Goal: Task Accomplishment & Management: Complete application form

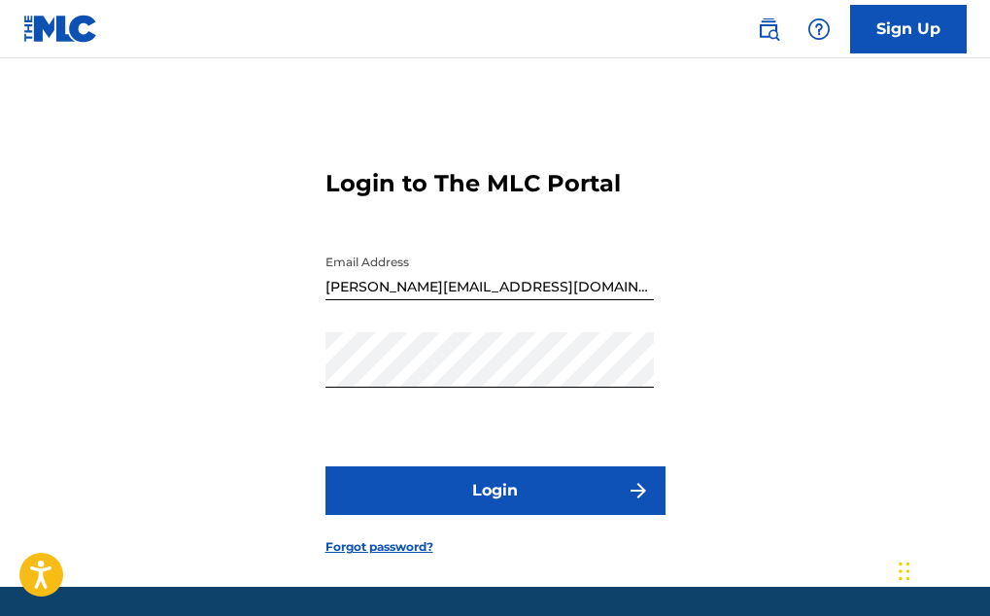
click at [517, 515] on button "Login" at bounding box center [495, 490] width 340 height 49
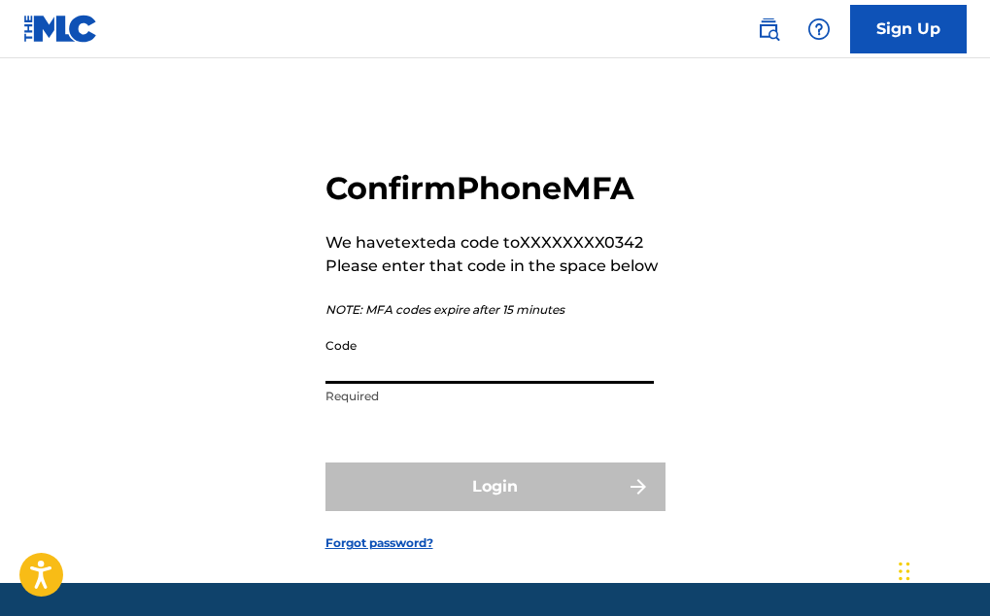
click at [406, 384] on input "Code" at bounding box center [489, 355] width 328 height 55
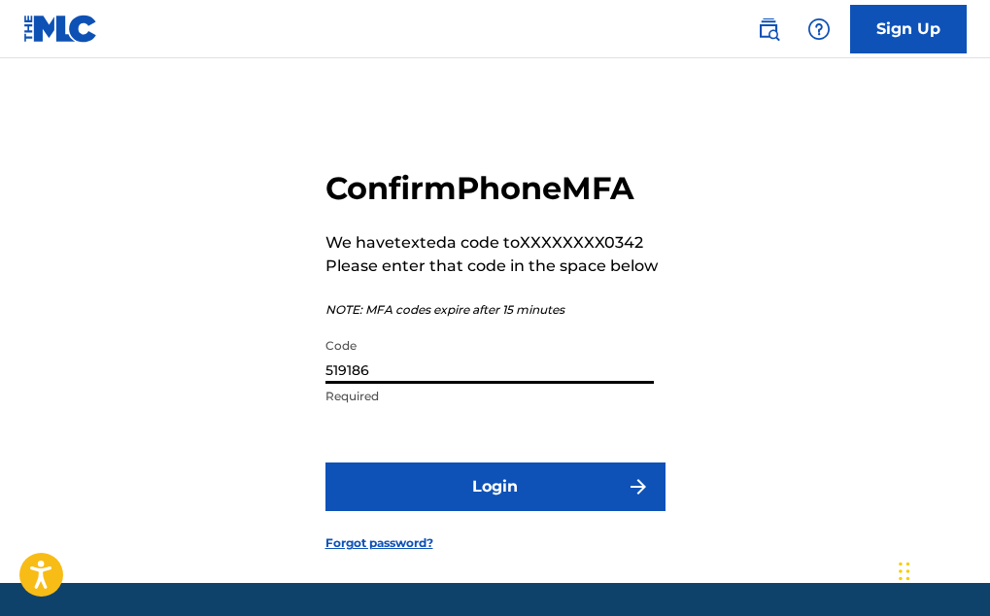
type input "519186"
click at [445, 511] on button "Login" at bounding box center [495, 486] width 340 height 49
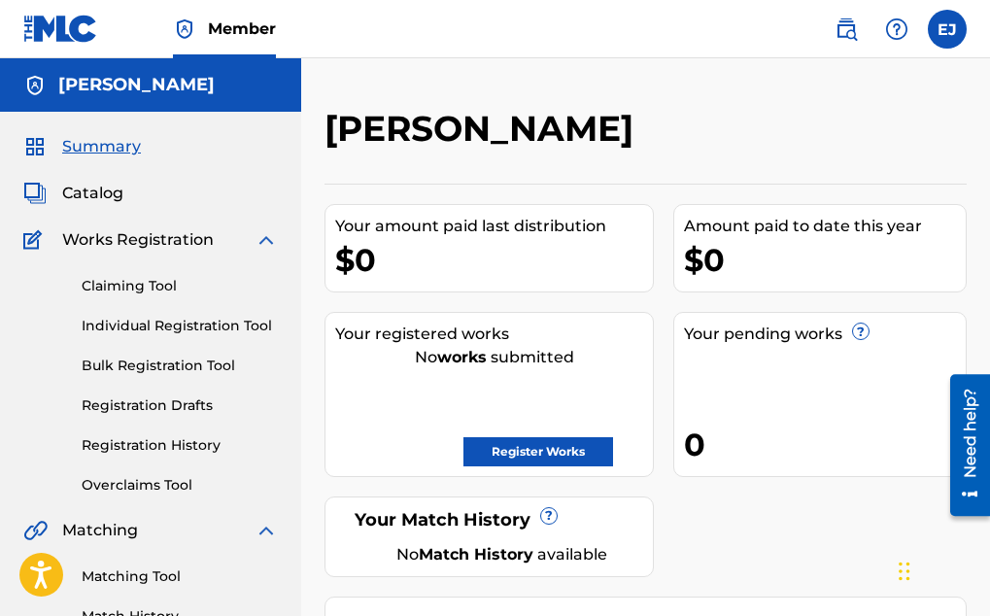
click at [129, 456] on div "Claiming Tool Individual Registration Tool Bulk Registration Tool Registration …" at bounding box center [150, 374] width 255 height 244
click at [133, 444] on link "Registration History" at bounding box center [180, 445] width 196 height 20
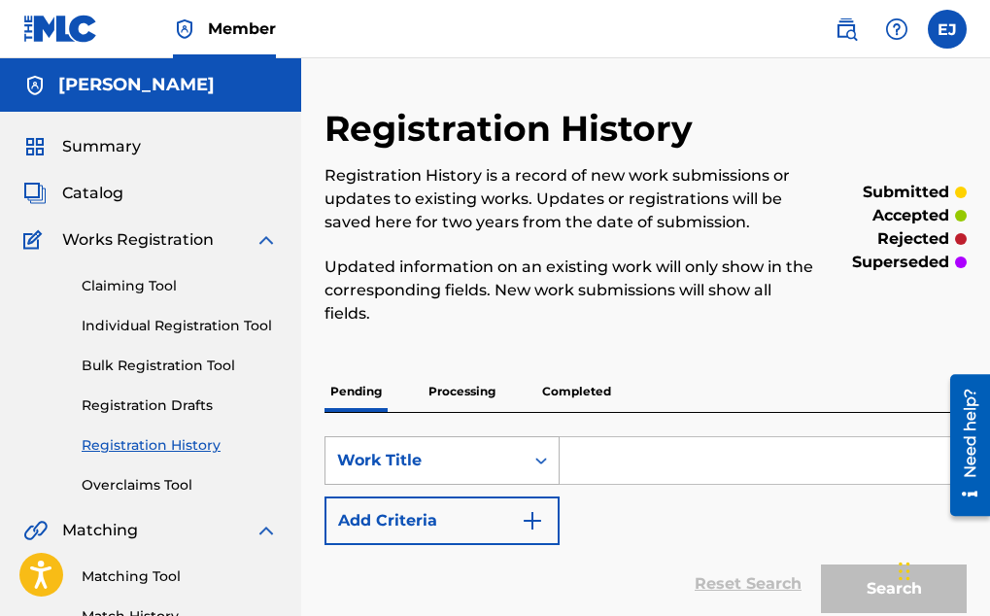
click at [465, 447] on div "Work Title" at bounding box center [424, 460] width 198 height 37
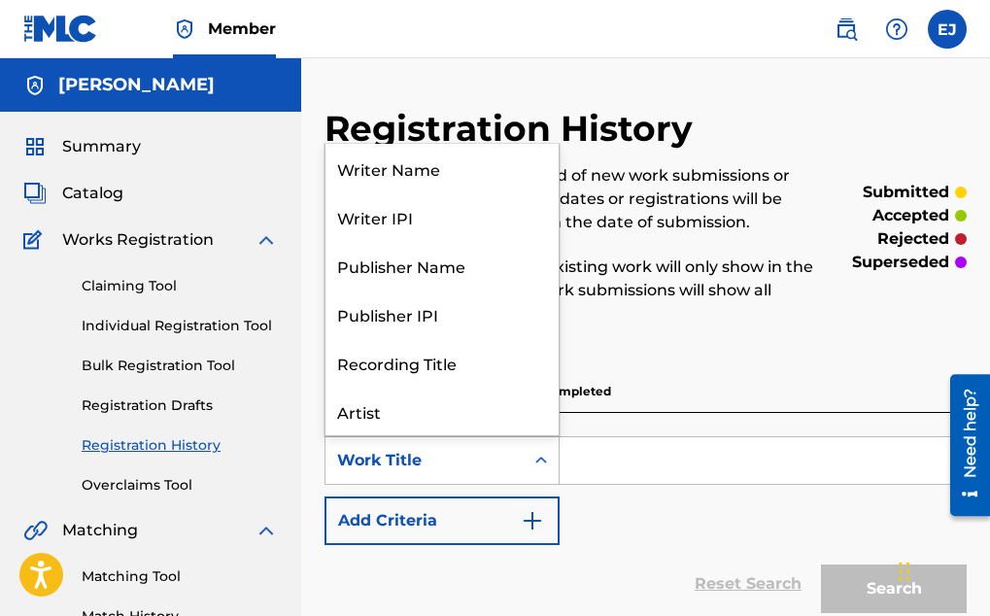
scroll to position [97, 0]
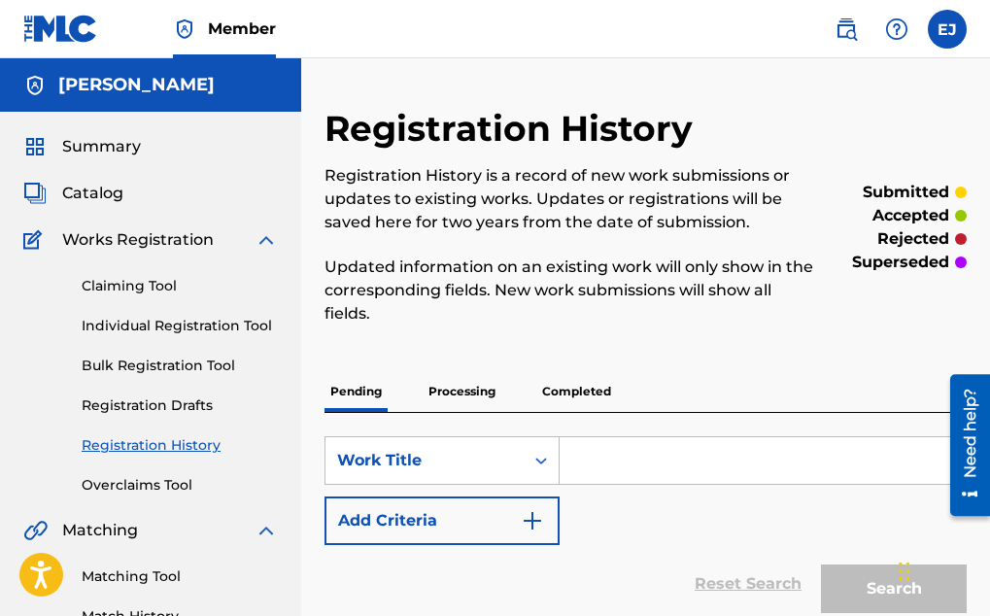
drag, startPoint x: 465, startPoint y: 447, endPoint x: 592, endPoint y: 464, distance: 127.5
click at [592, 464] on div "SearchWithCriteriaa6be45dd-93b7-4441-9627-6e04bbc9b153 Work Title" at bounding box center [645, 460] width 642 height 49
click at [100, 195] on span "Catalog" at bounding box center [92, 193] width 61 height 23
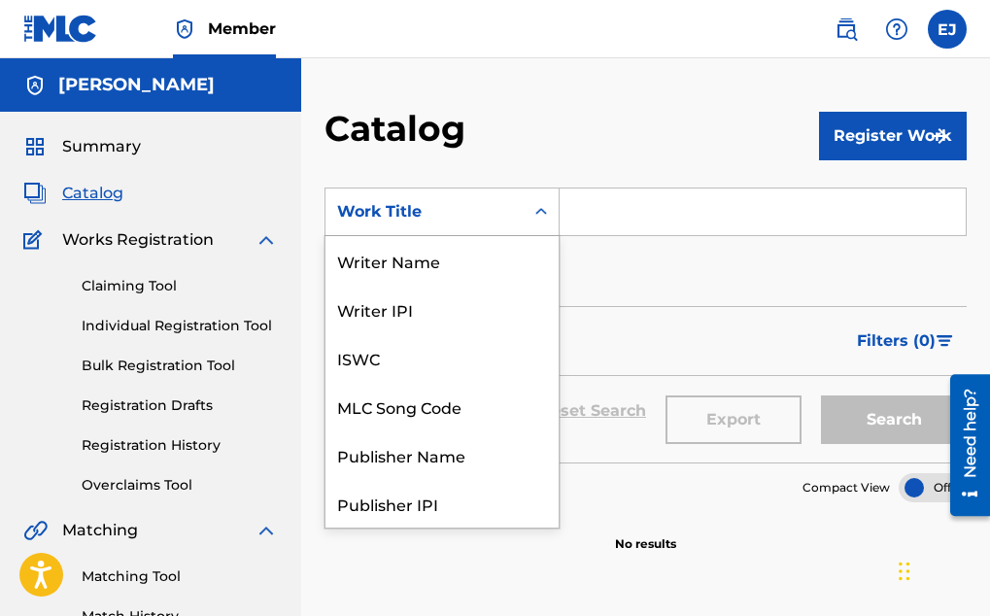
click at [417, 216] on div "Work Title" at bounding box center [424, 211] width 175 height 23
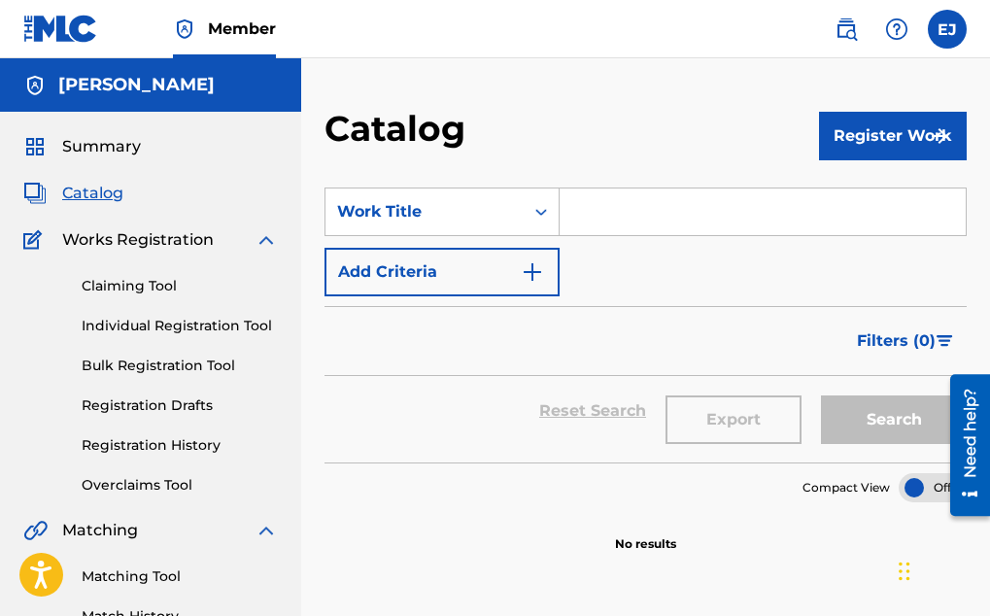
click at [417, 216] on div "Work Title" at bounding box center [424, 211] width 175 height 23
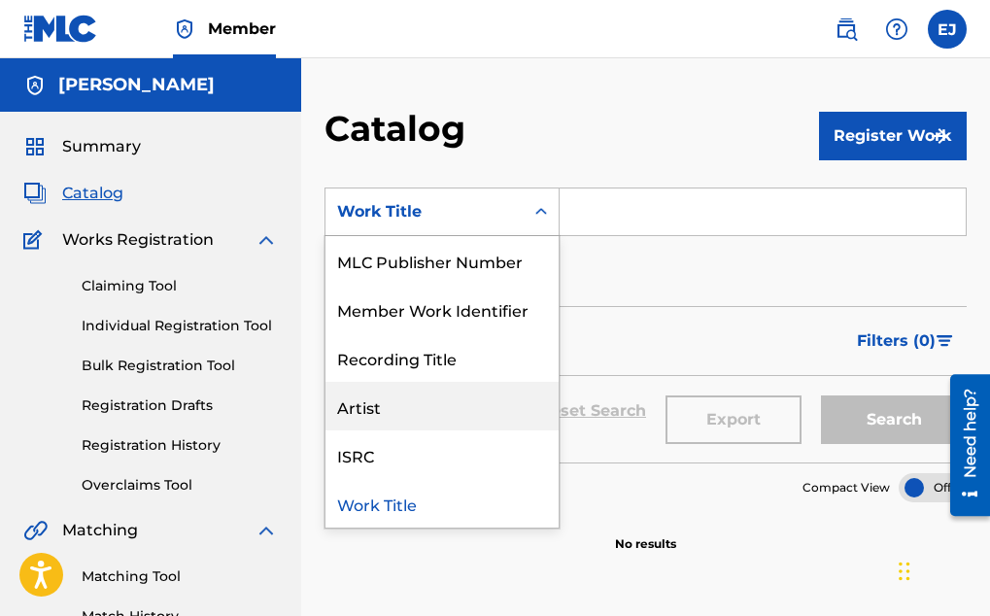
click at [363, 414] on div "Artist" at bounding box center [441, 406] width 233 height 49
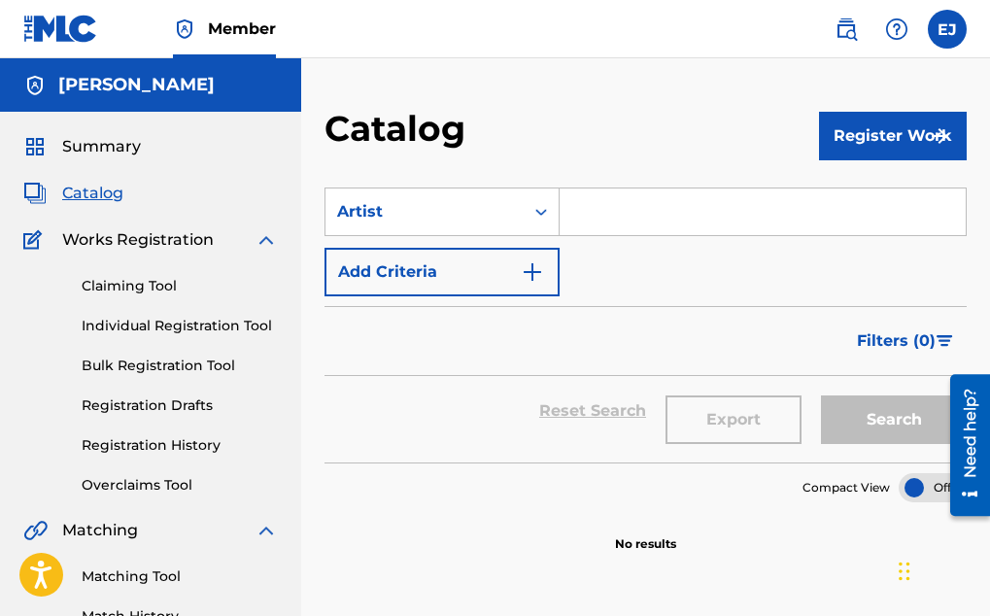
click at [531, 260] on img "Search Form" at bounding box center [532, 271] width 23 height 23
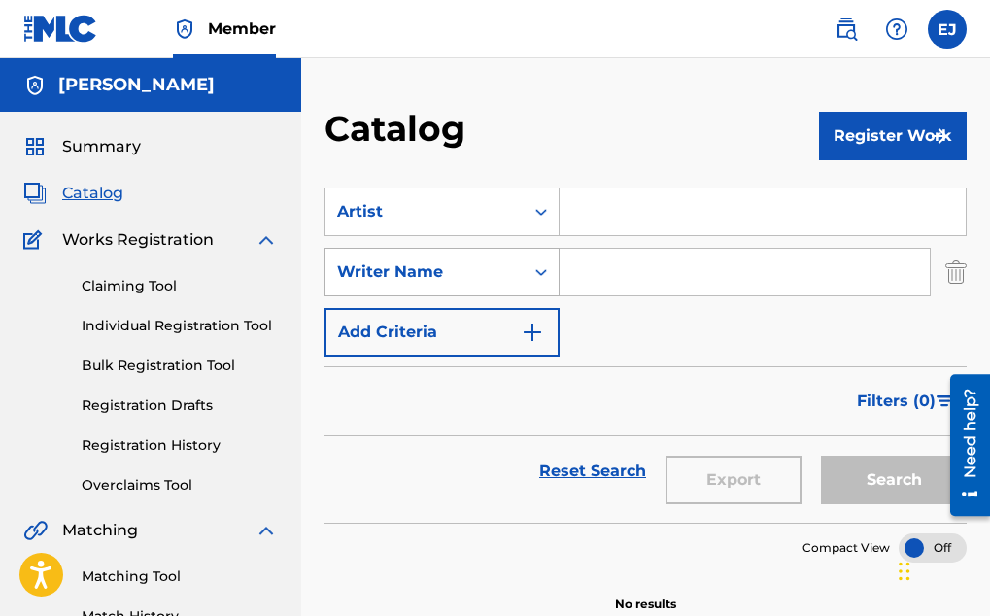
click at [451, 260] on div "Writer Name" at bounding box center [424, 271] width 175 height 23
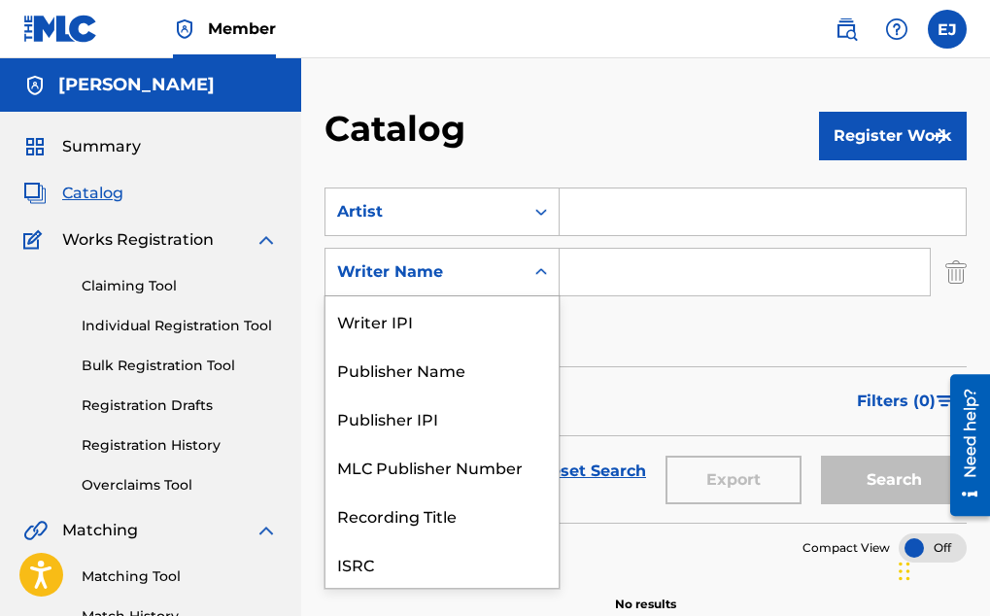
scroll to position [49, 0]
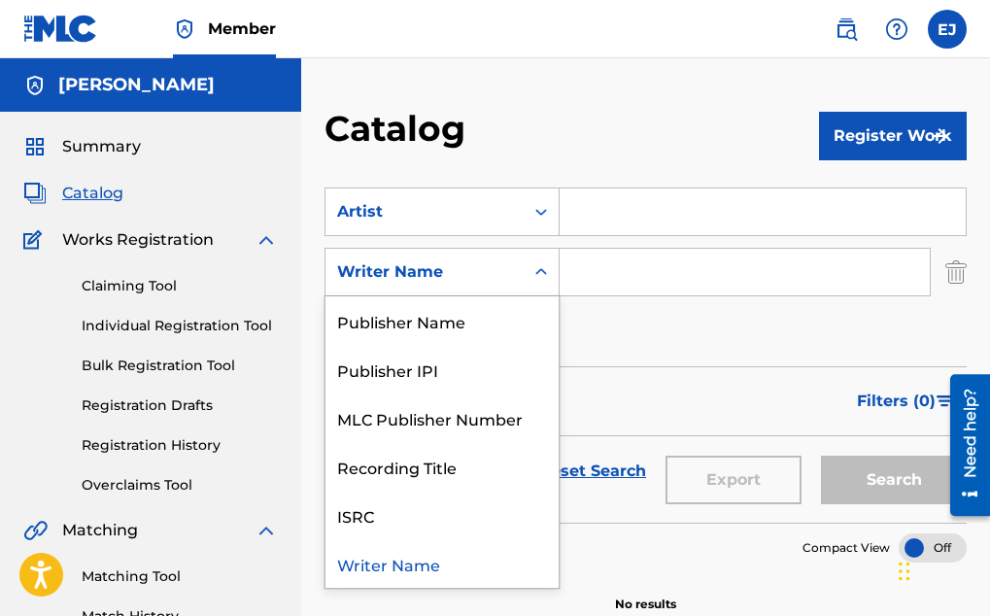
click at [594, 237] on div "SearchWithCriteria873f356e-6bb5-4080-a388-23c310ff3f9d Artist SearchWithCriteri…" at bounding box center [645, 271] width 642 height 169
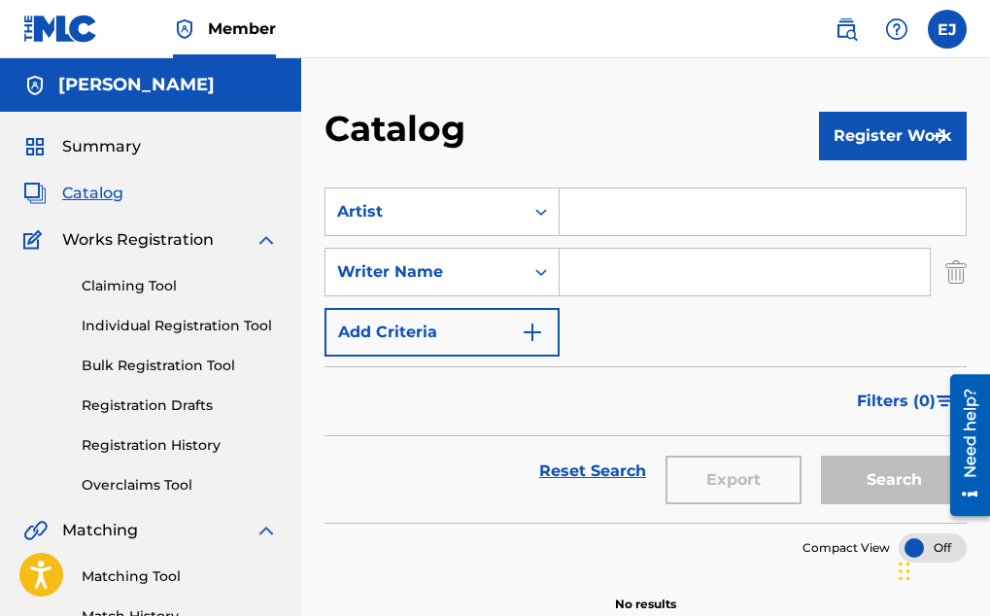
click at [589, 238] on div "SearchWithCriteria873f356e-6bb5-4080-a388-23c310ff3f9d Artist SearchWithCriteri…" at bounding box center [645, 271] width 642 height 169
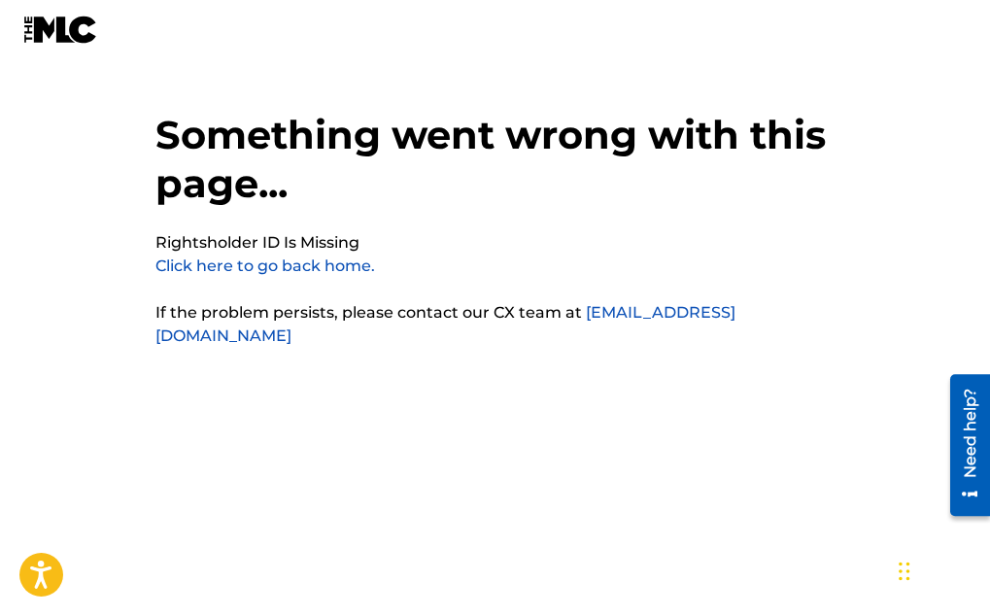
click at [285, 275] on link "Click here to go back home." at bounding box center [265, 265] width 220 height 18
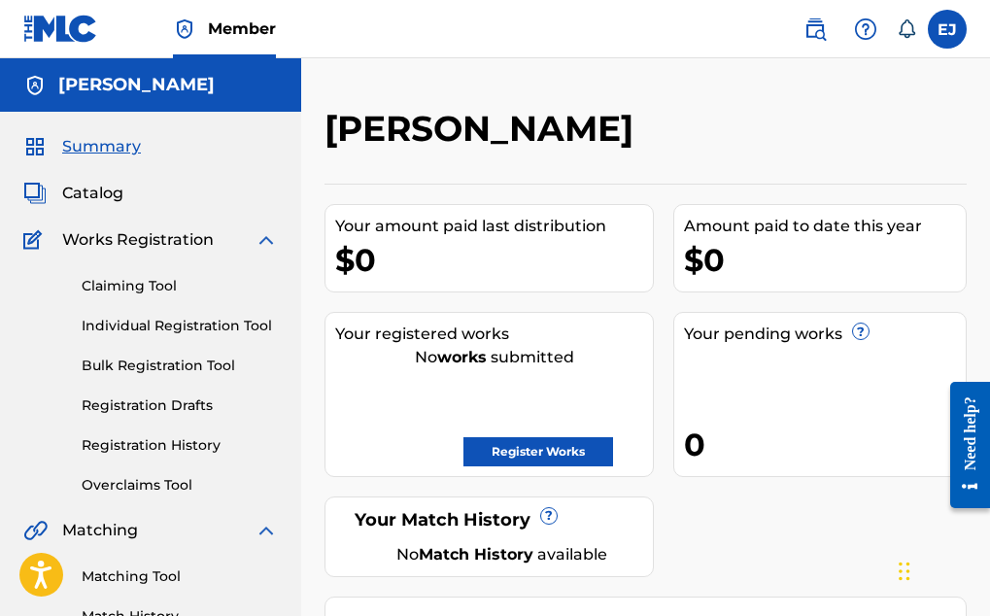
click at [613, 437] on link "Register Works" at bounding box center [538, 451] width 150 height 29
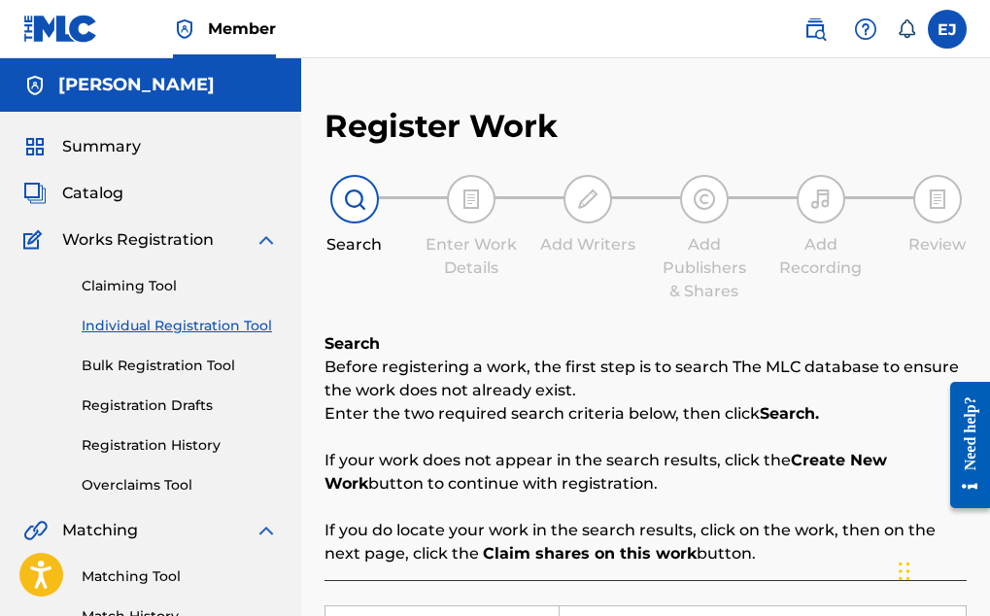
click at [949, 22] on label at bounding box center [947, 29] width 39 height 39
click at [947, 29] on input "EJ Eugene Jackson jackson.eugene35@gmail.com Notification Preferences Profile L…" at bounding box center [947, 29] width 0 height 0
click at [264, 245] on img at bounding box center [266, 239] width 23 height 23
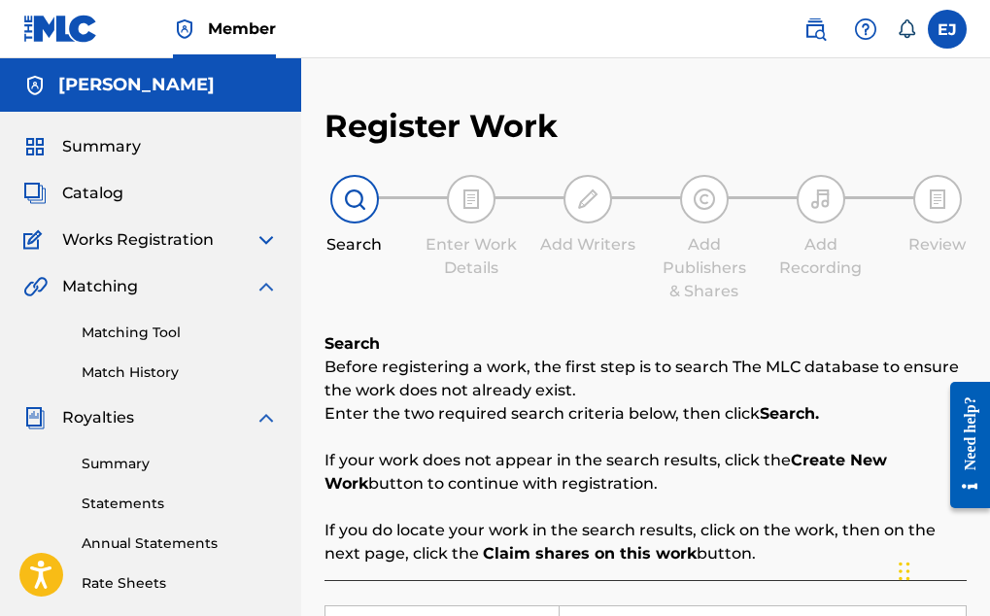
click at [264, 245] on img at bounding box center [266, 239] width 23 height 23
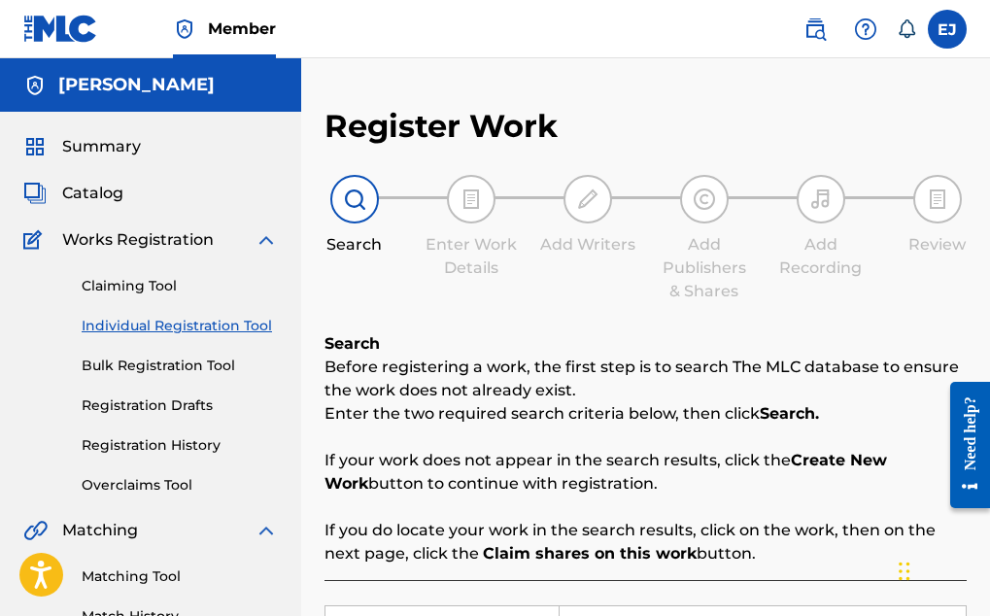
click at [264, 245] on img at bounding box center [266, 239] width 23 height 23
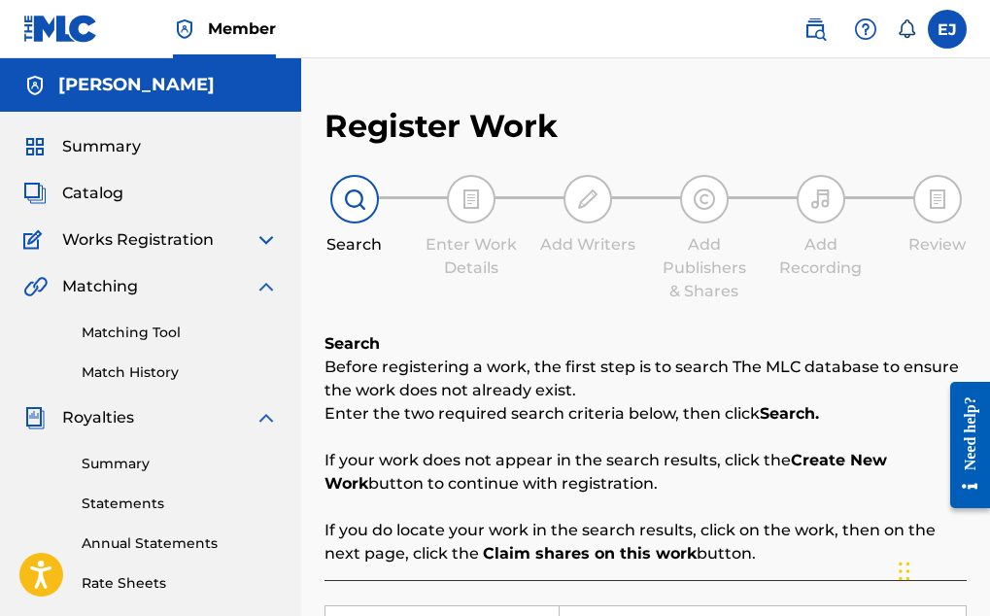
click at [28, 234] on img at bounding box center [35, 239] width 25 height 23
click at [114, 143] on span "Summary" at bounding box center [101, 146] width 79 height 23
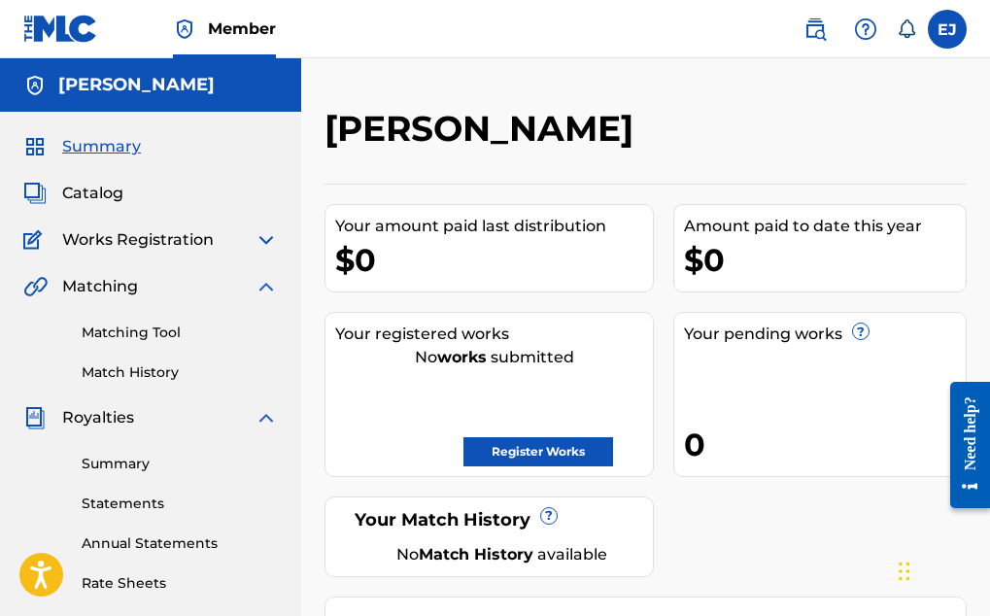
click at [265, 237] on img at bounding box center [266, 239] width 23 height 23
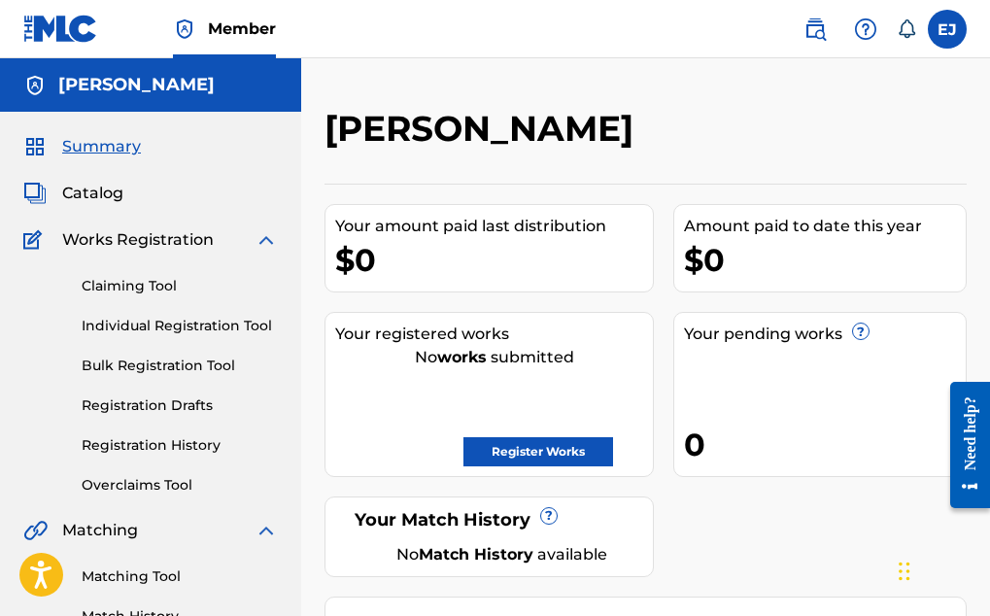
click at [260, 239] on img at bounding box center [266, 239] width 23 height 23
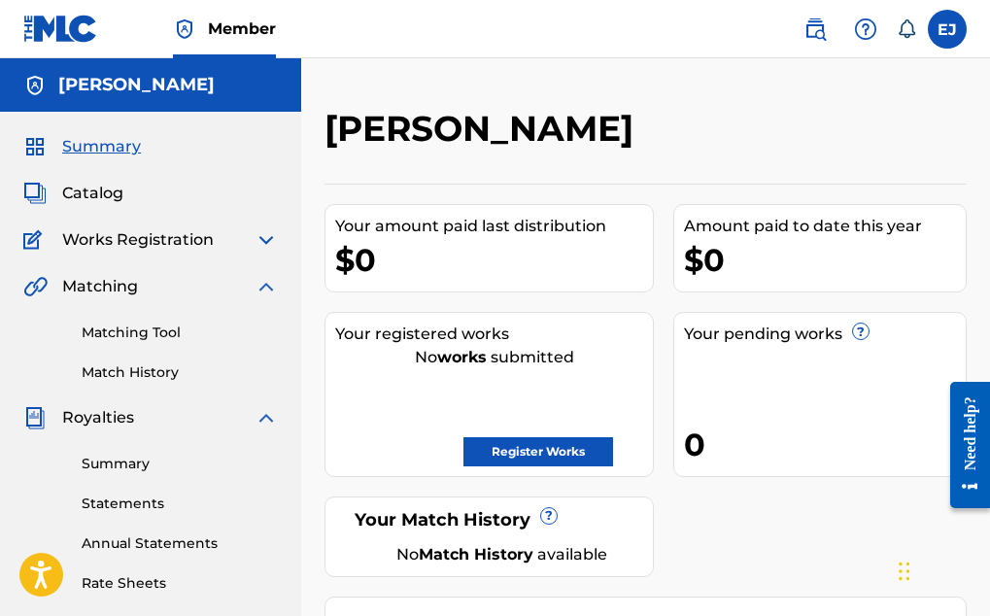
click at [68, 28] on img at bounding box center [60, 29] width 75 height 28
click at [269, 237] on img at bounding box center [266, 239] width 23 height 23
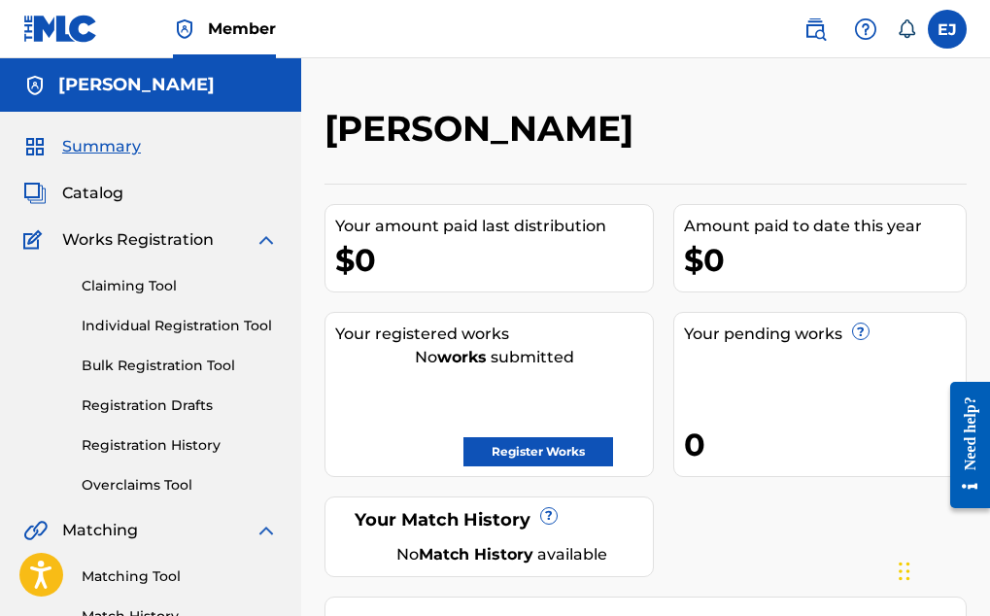
click at [613, 437] on link "Register Works" at bounding box center [538, 451] width 150 height 29
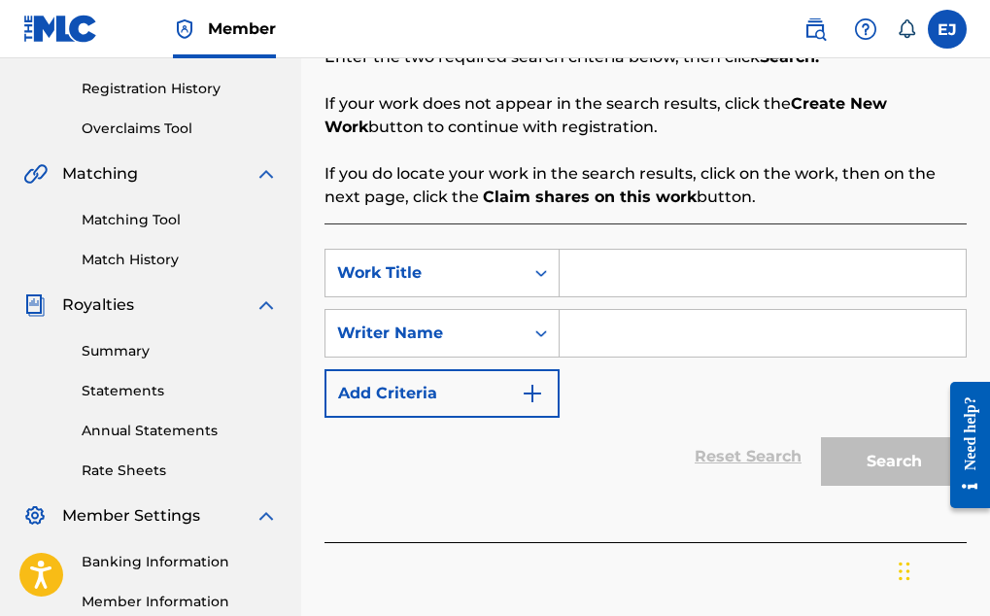
scroll to position [356, 0]
click at [629, 297] on input "Search Form" at bounding box center [763, 274] width 406 height 47
type input "m"
type input "Nothing"
click at [616, 336] on input "Search Form" at bounding box center [763, 334] width 406 height 47
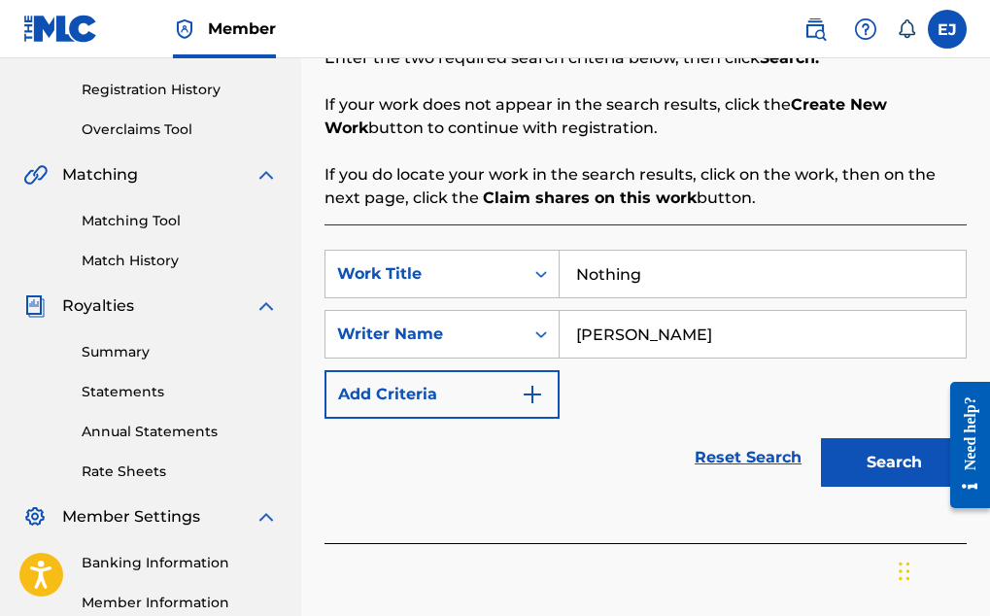
type input "Eugene L Jacskon"
click at [534, 400] on img "Search Form" at bounding box center [532, 394] width 23 height 23
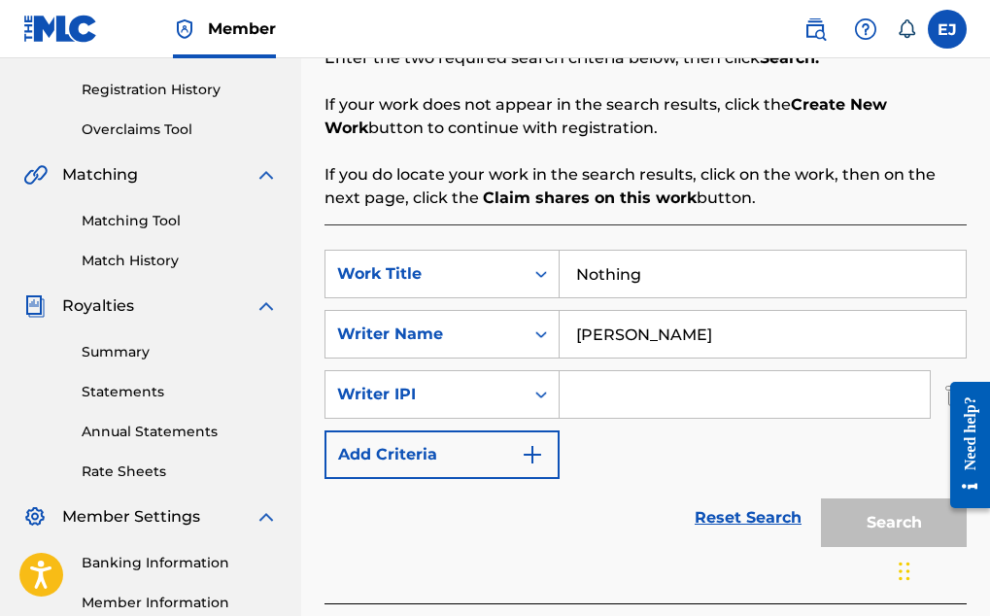
click at [618, 395] on input "Search Form" at bounding box center [745, 394] width 370 height 47
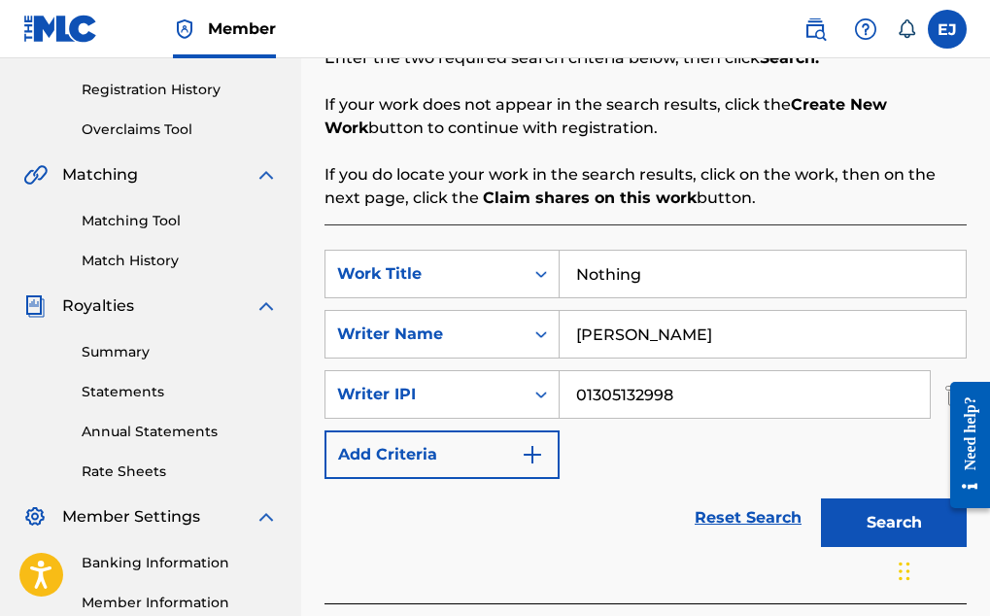
type input "01305132998"
click at [538, 459] on img "Search Form" at bounding box center [532, 454] width 23 height 23
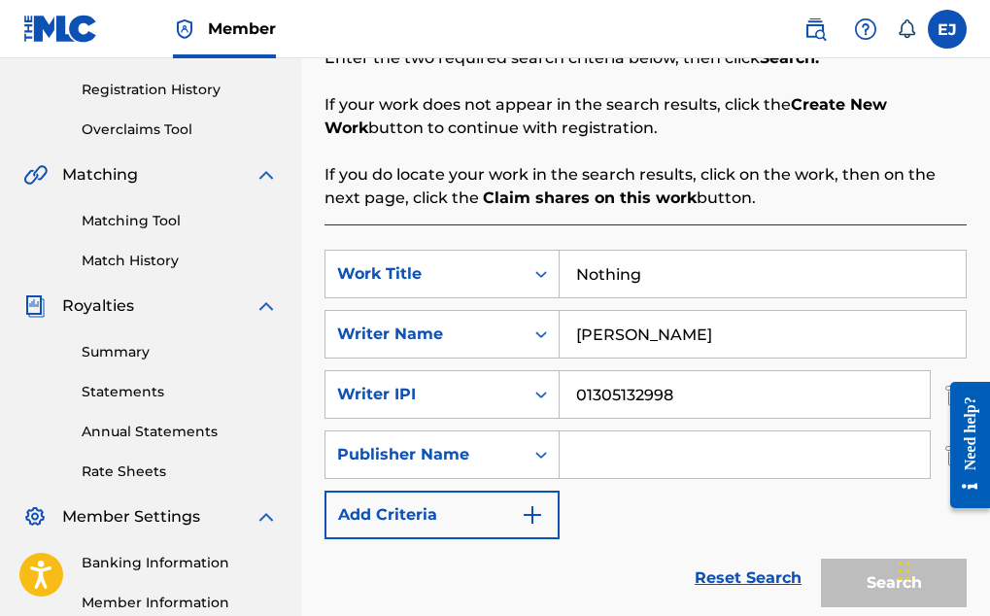
click at [537, 515] on img "Search Form" at bounding box center [532, 514] width 23 height 23
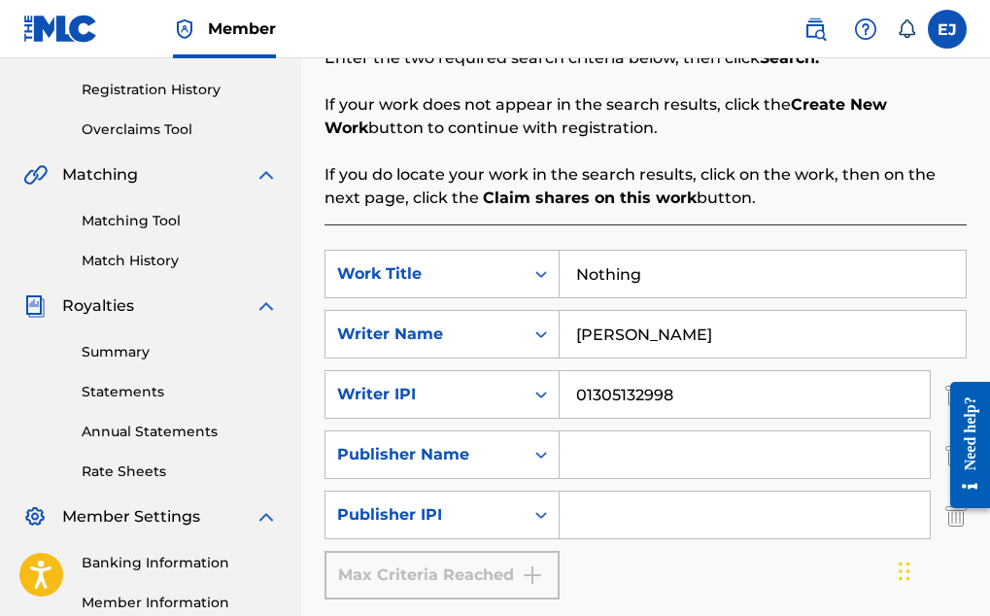
click at [529, 579] on div "Max Criteria Reached" at bounding box center [441, 575] width 235 height 49
click at [532, 577] on div "Max Criteria Reached" at bounding box center [441, 575] width 235 height 49
click at [535, 570] on div "Max Criteria Reached" at bounding box center [441, 575] width 235 height 49
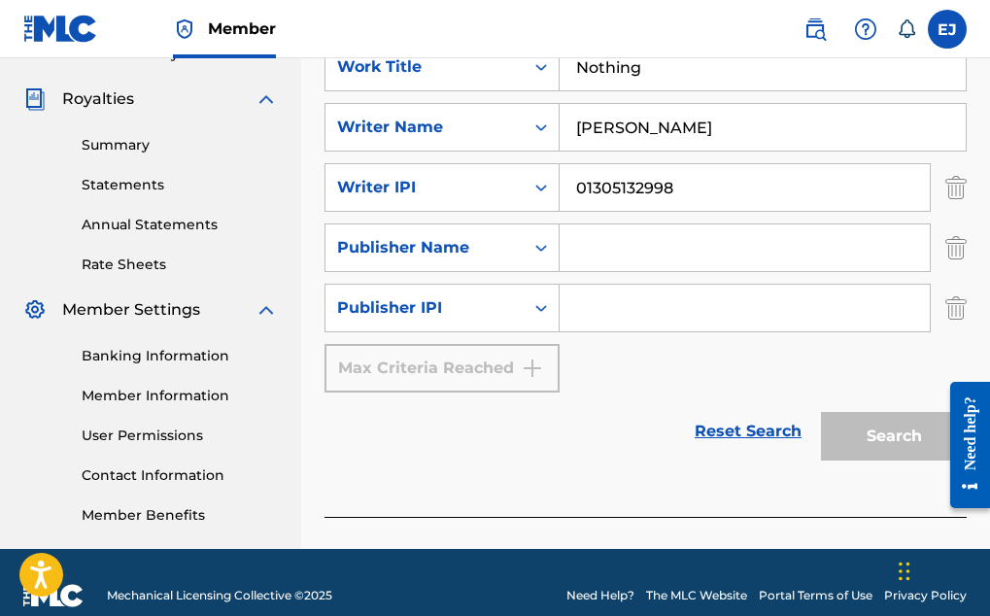
scroll to position [568, 0]
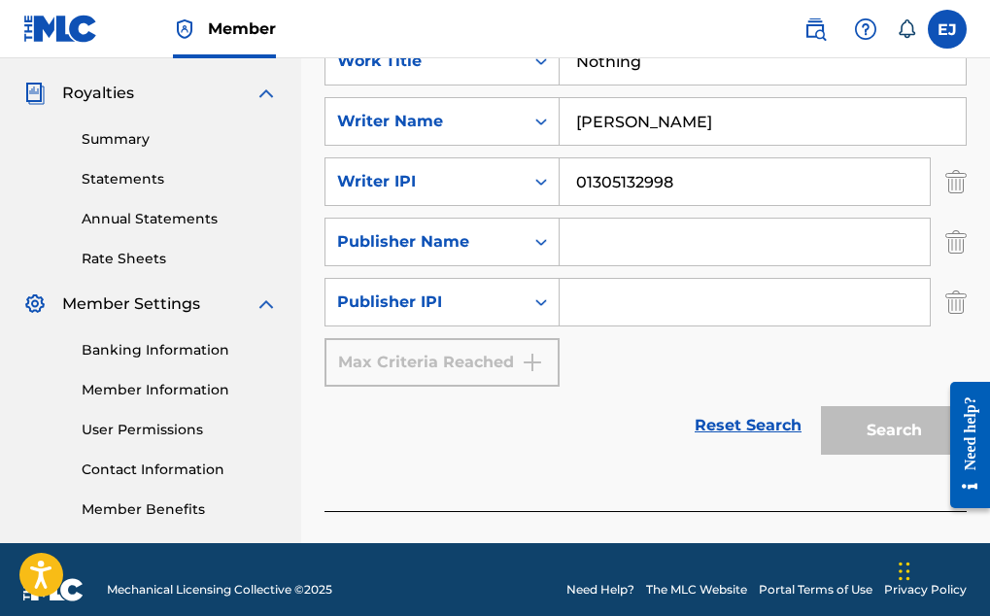
click at [958, 250] on img "Search Form" at bounding box center [955, 242] width 21 height 49
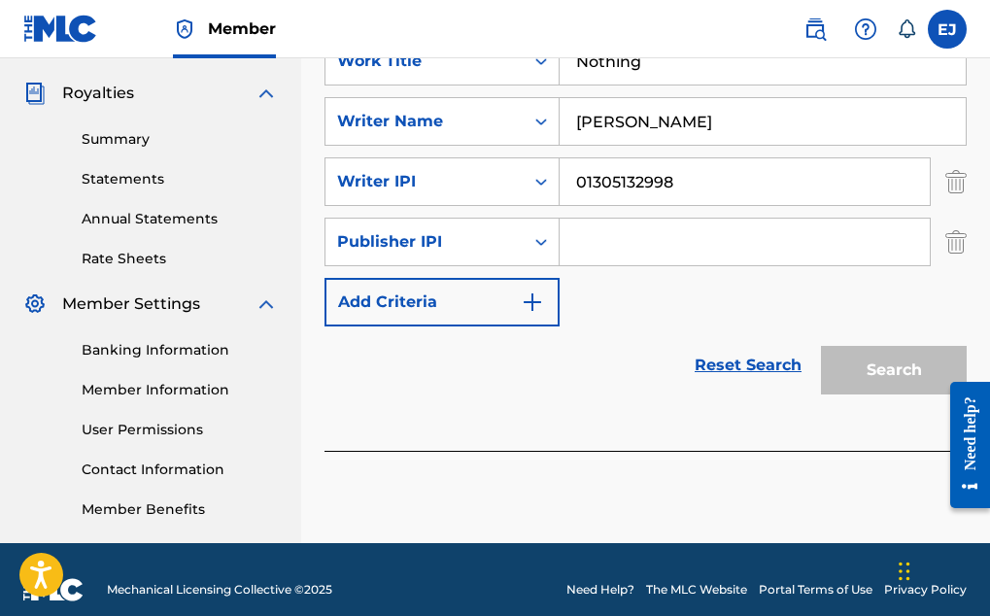
click at [958, 250] on img "Search Form" at bounding box center [955, 242] width 21 height 49
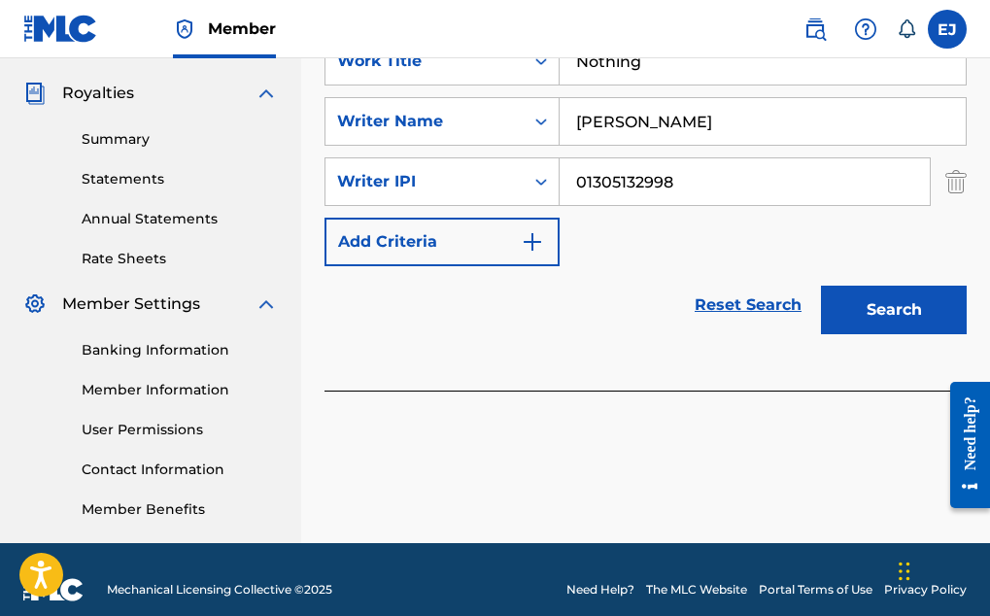
click at [874, 308] on button "Search" at bounding box center [894, 310] width 146 height 49
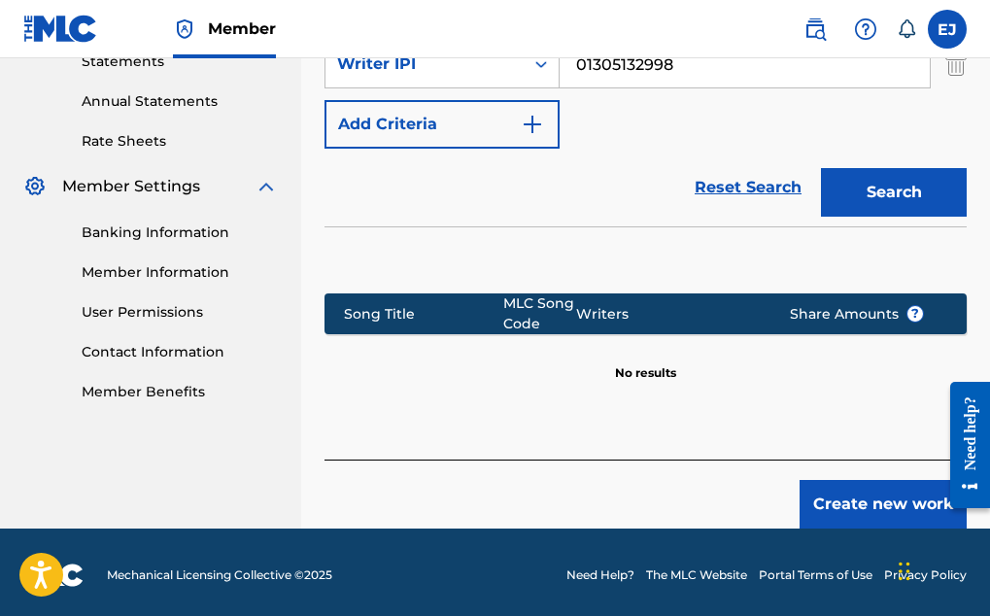
scroll to position [697, 0]
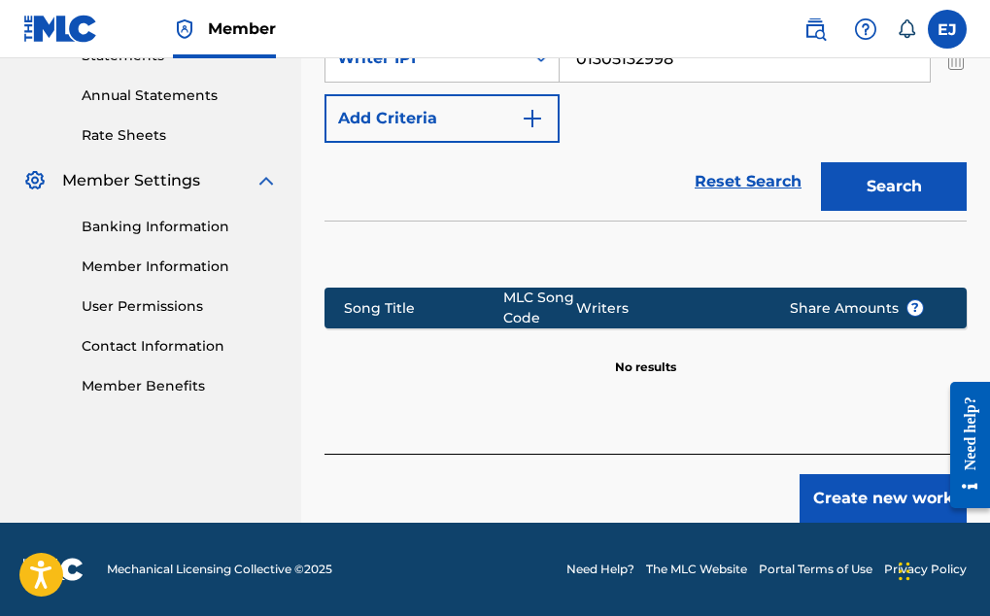
click at [887, 495] on button "Create new work" at bounding box center [882, 498] width 167 height 49
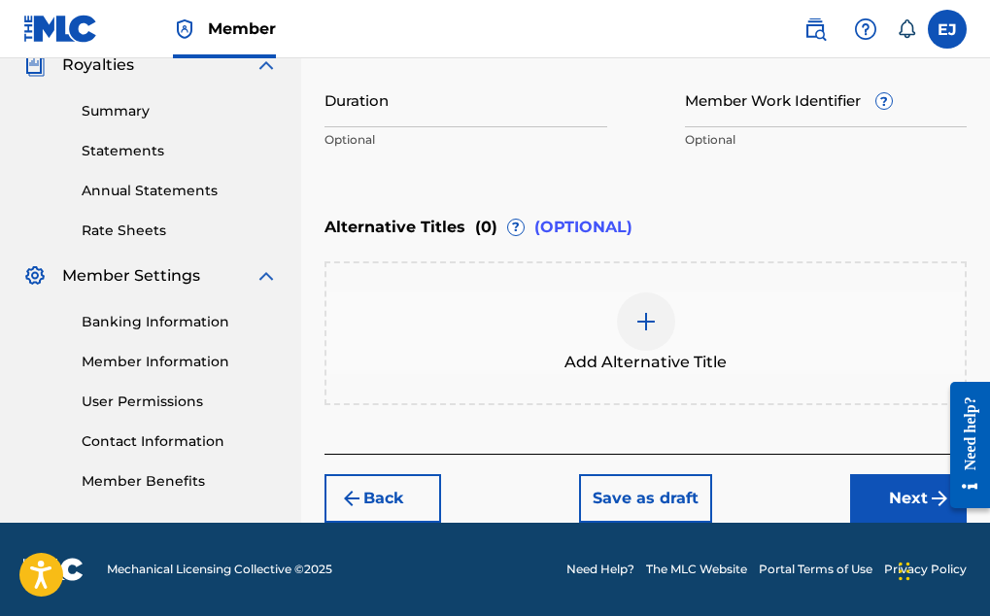
scroll to position [601, 0]
click at [642, 323] on img at bounding box center [645, 321] width 23 height 23
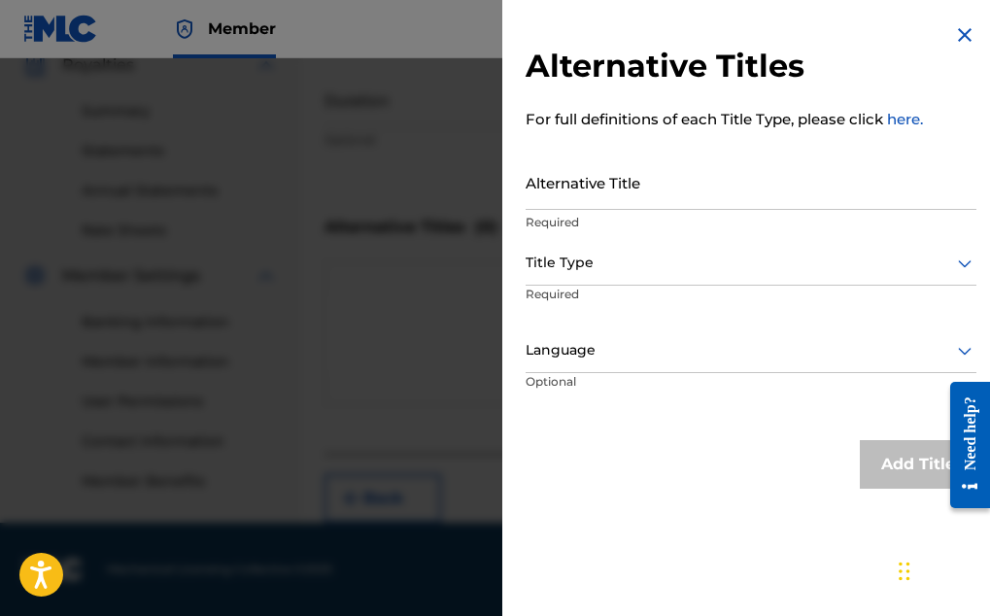
click at [664, 196] on input "Alternative Title" at bounding box center [751, 181] width 451 height 55
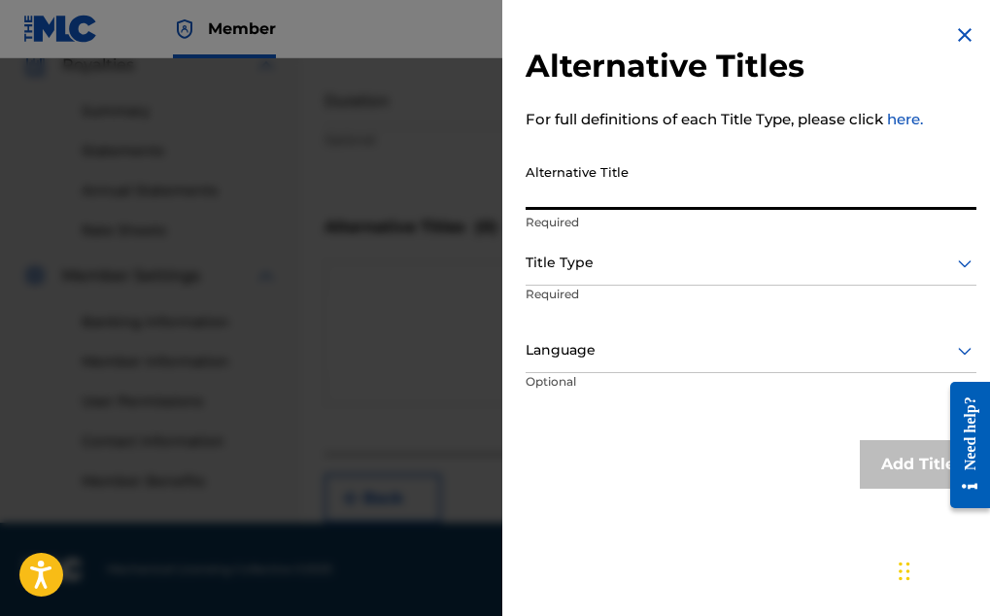
click at [667, 193] on input "Alternative Title" at bounding box center [751, 181] width 451 height 55
type input "n"
type input "Nothing"
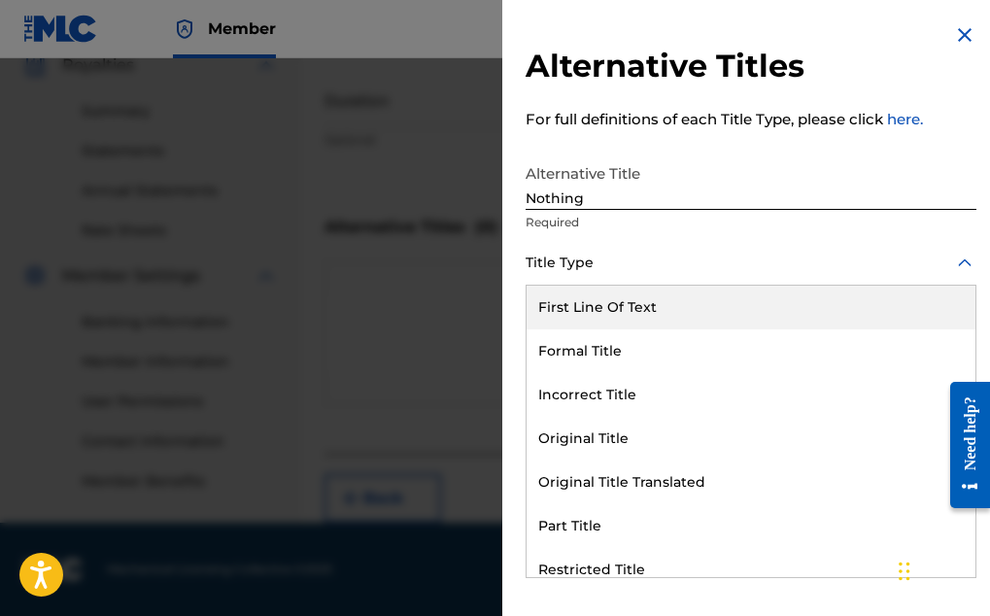
click at [581, 256] on div at bounding box center [751, 263] width 451 height 24
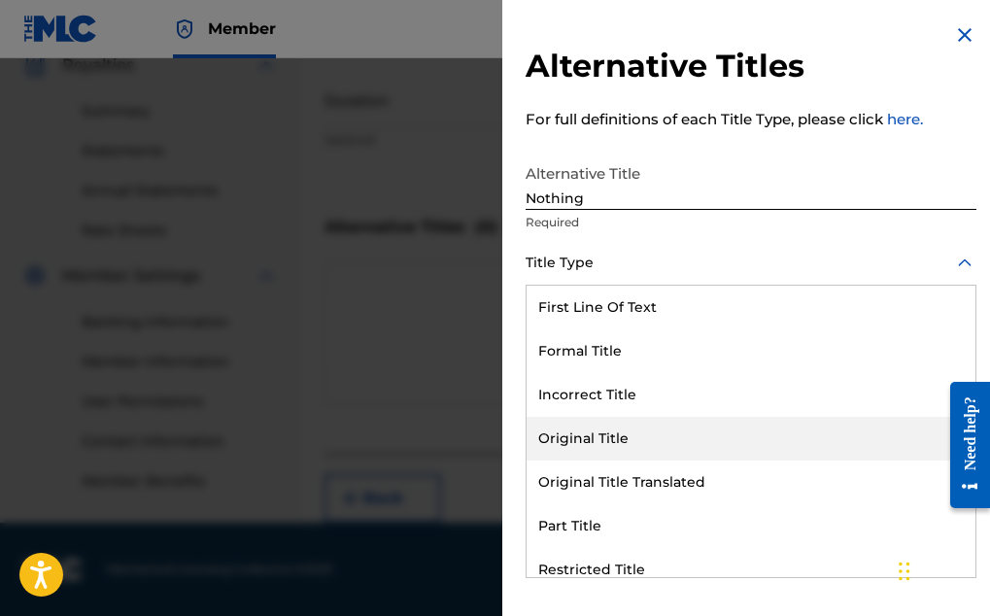
click at [602, 439] on div "Original Title" at bounding box center [751, 439] width 449 height 44
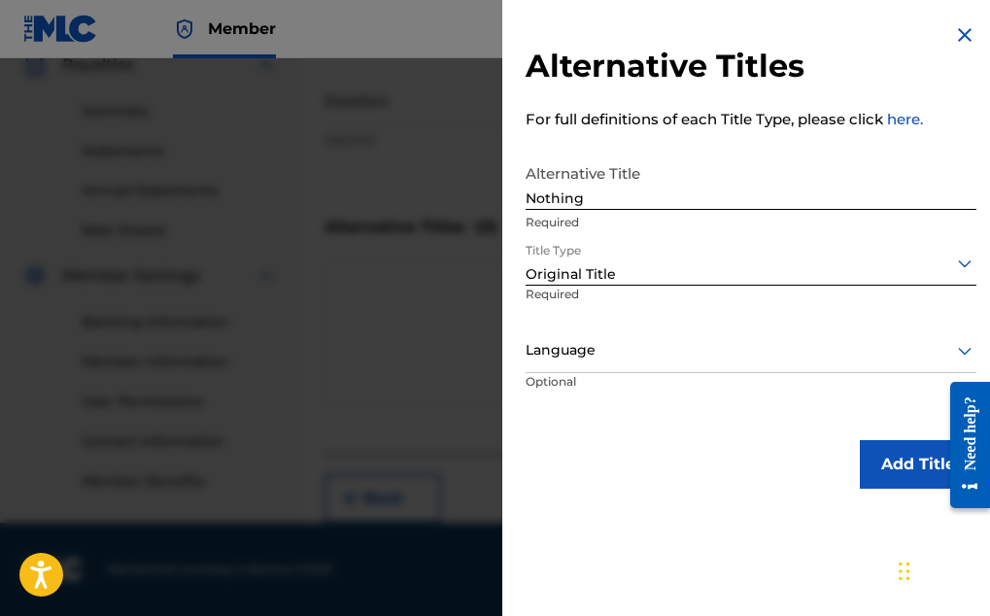
click at [602, 439] on div "Alternative Titles For full definitions of each Title Type, please click here. …" at bounding box center [750, 256] width 497 height 512
click at [638, 252] on div "Original Title" at bounding box center [751, 264] width 451 height 44
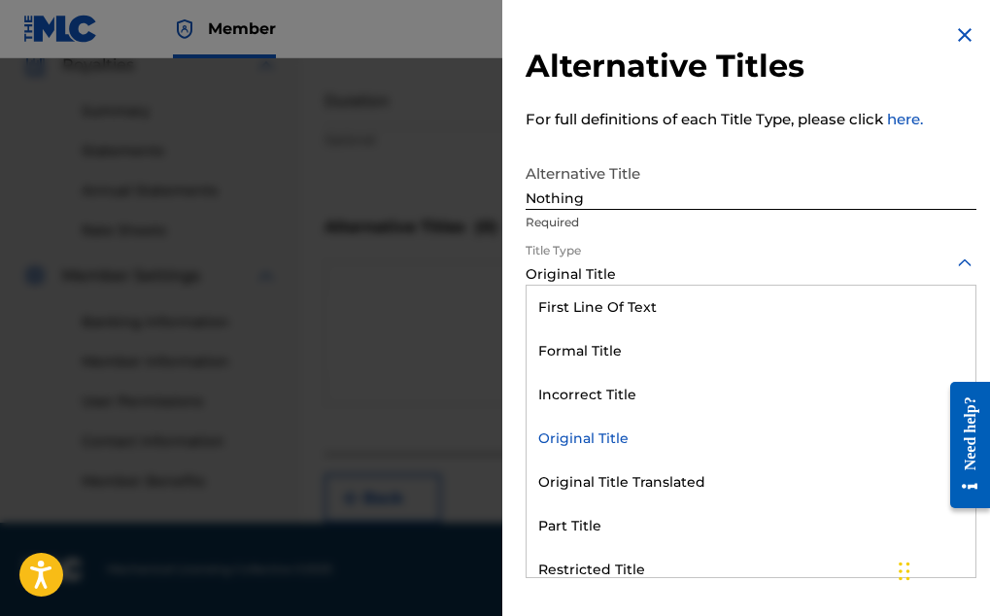
click at [808, 220] on p "Required" at bounding box center [751, 222] width 451 height 17
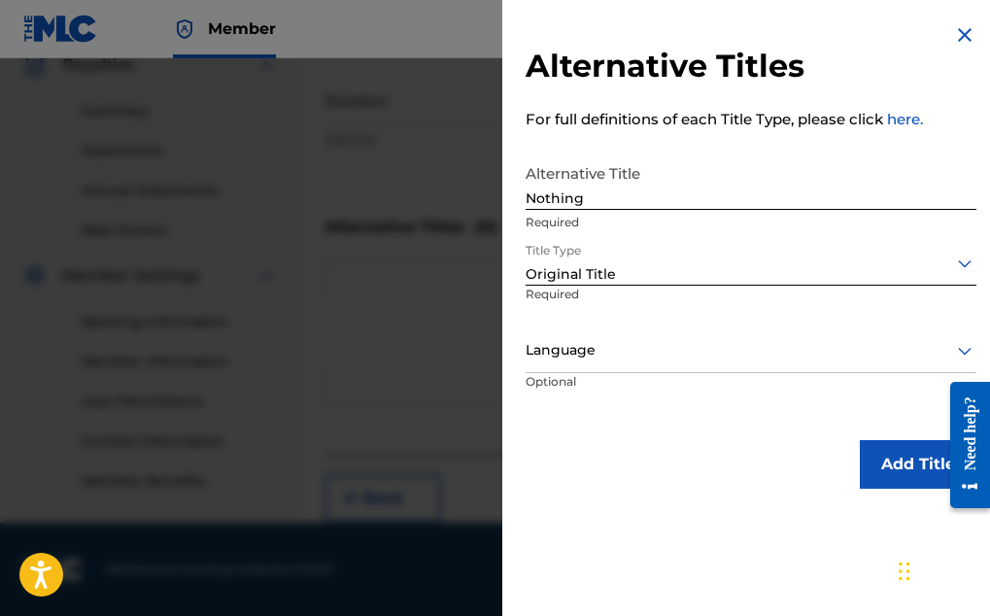
click at [603, 301] on p "Required" at bounding box center [598, 308] width 144 height 44
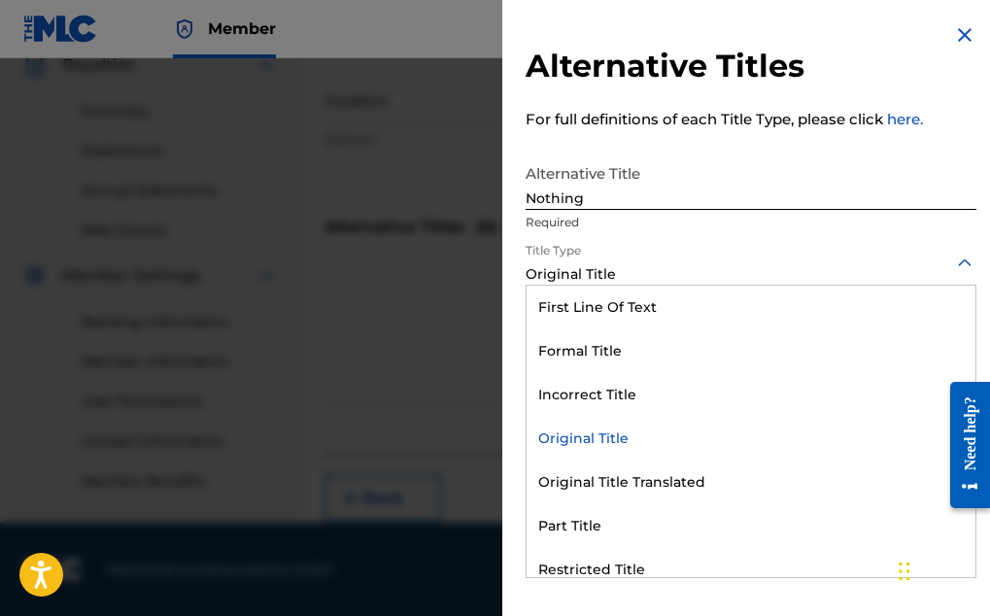
click at [958, 267] on icon at bounding box center [964, 263] width 23 height 23
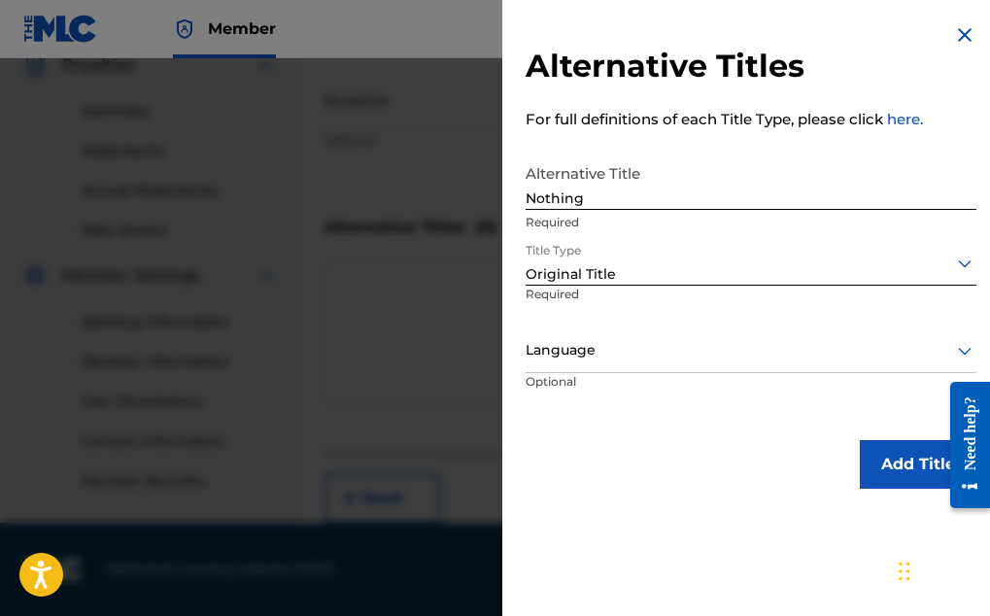
click at [958, 267] on icon at bounding box center [964, 263] width 23 height 23
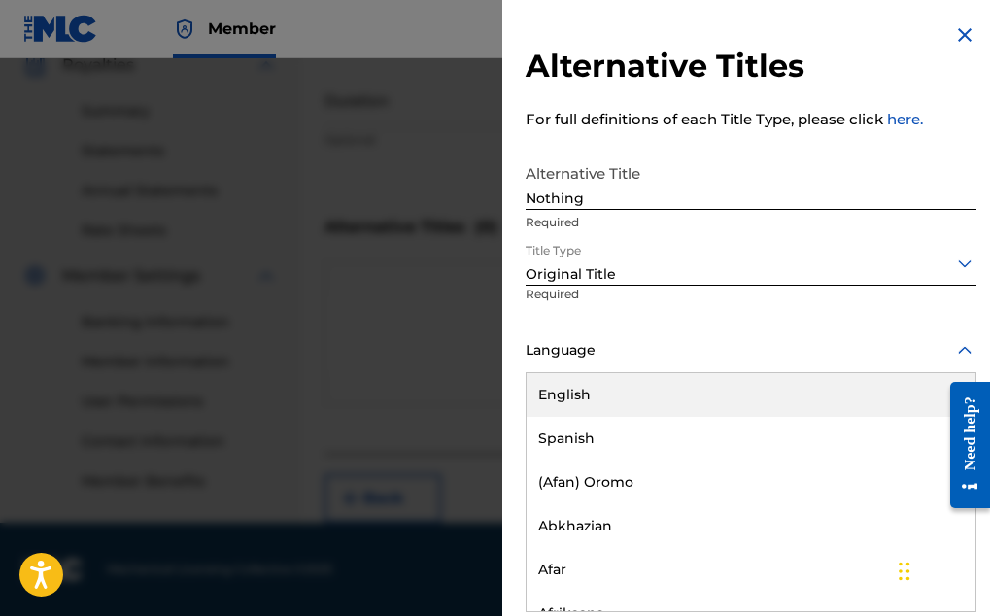
scroll to position [1, 0]
click at [961, 361] on icon at bounding box center [964, 350] width 23 height 23
click at [594, 397] on div "English" at bounding box center [751, 395] width 449 height 44
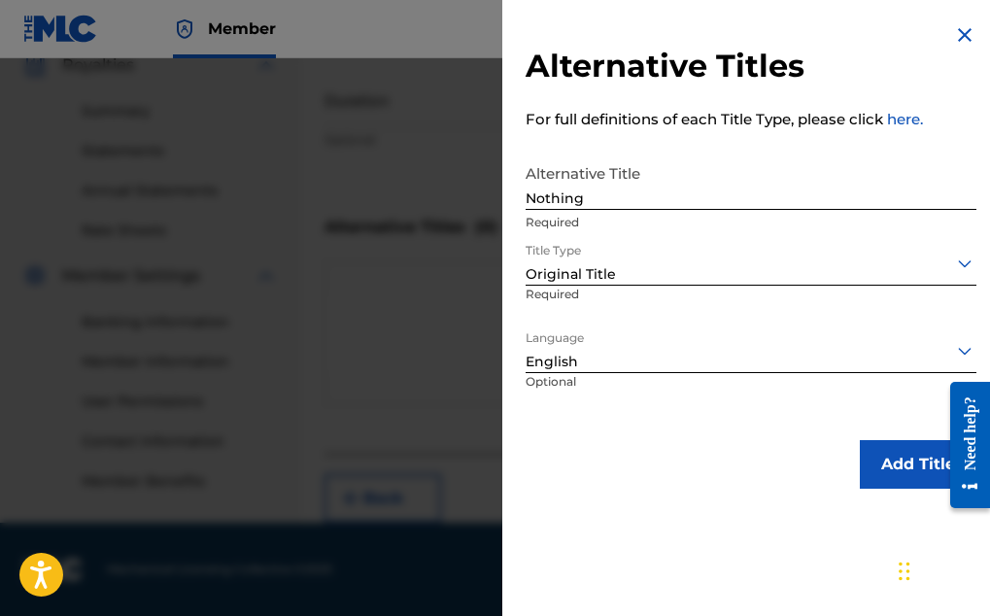
click at [905, 466] on button "Add Title" at bounding box center [918, 464] width 117 height 49
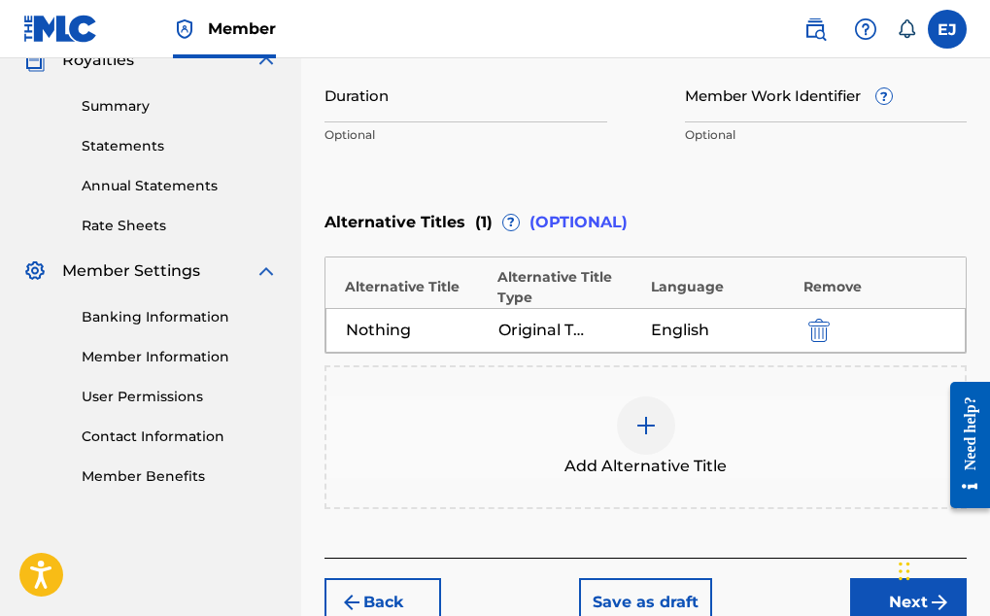
click at [877, 598] on button "Next" at bounding box center [908, 602] width 117 height 49
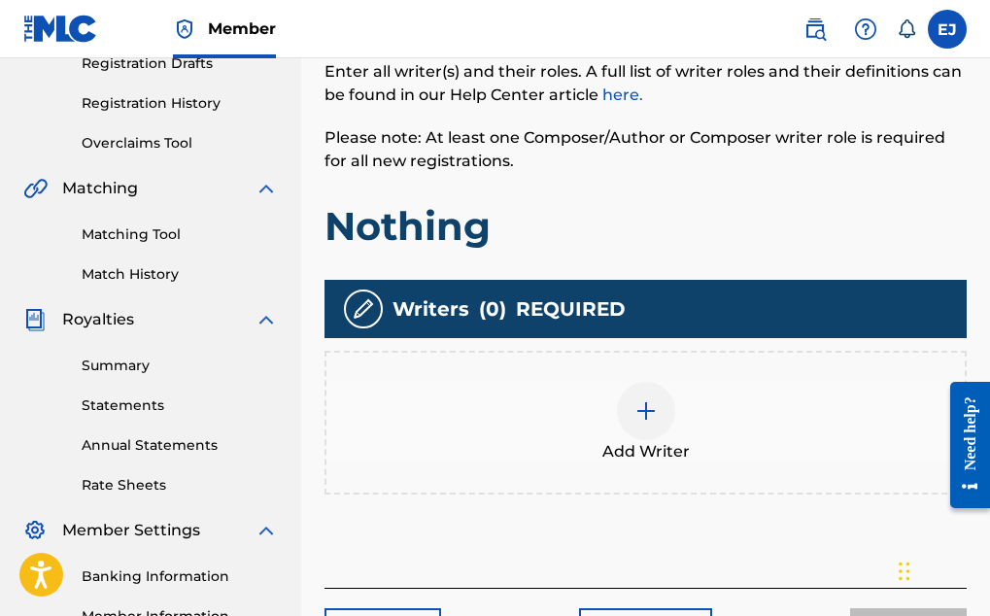
scroll to position [348, 0]
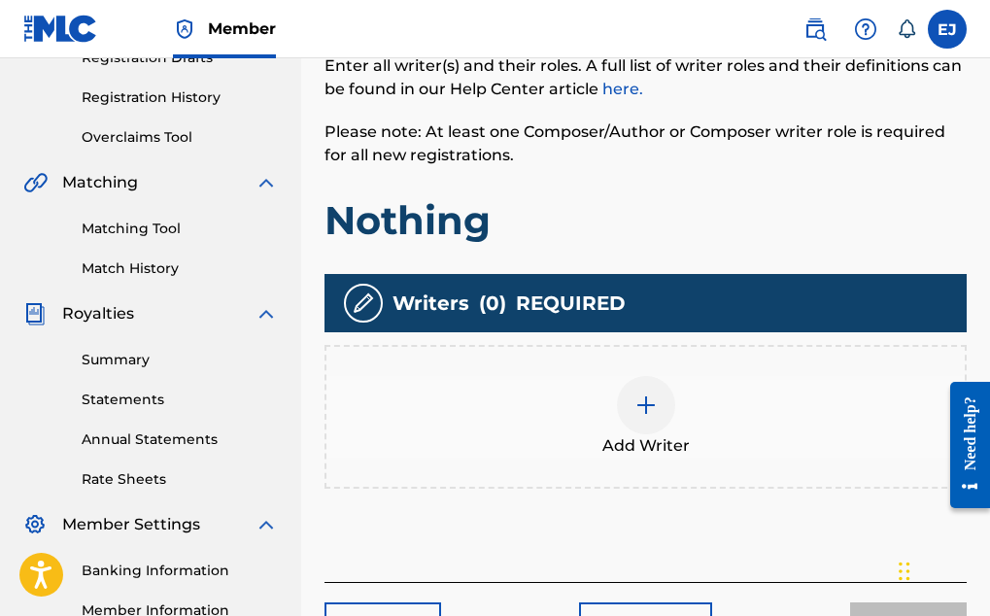
click at [643, 417] on img at bounding box center [645, 404] width 23 height 23
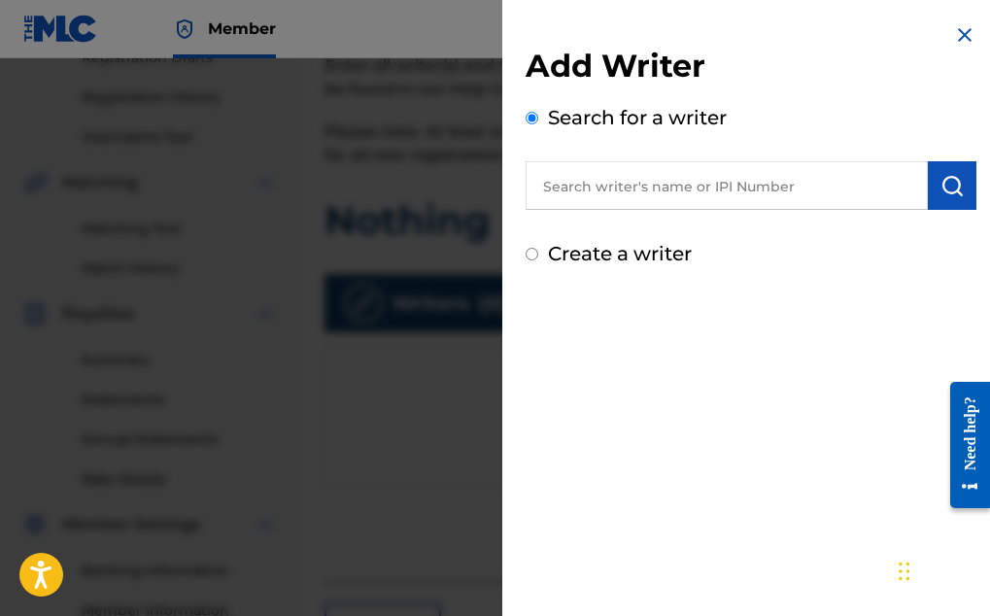
click at [604, 195] on input "text" at bounding box center [727, 185] width 402 height 49
drag, startPoint x: 604, startPoint y: 195, endPoint x: 535, endPoint y: 253, distance: 89.7
click at [535, 253] on div "Add Writer Search for a writer Create a writer" at bounding box center [751, 157] width 451 height 221
click at [535, 253] on input "Create a writer" at bounding box center [532, 254] width 13 height 13
radio input "false"
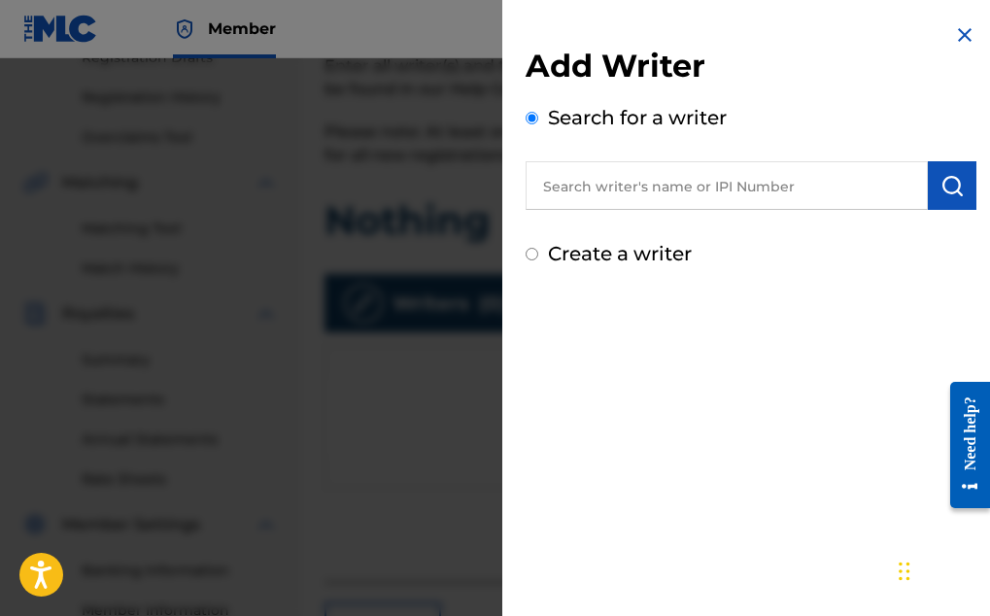
radio input "true"
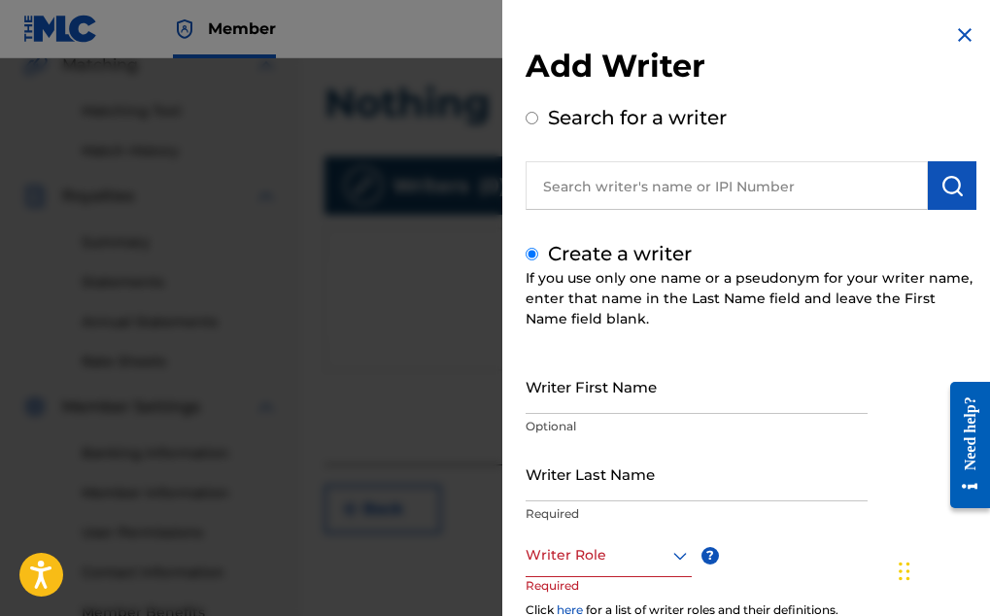
scroll to position [467, 0]
click at [526, 112] on input "Search for a writer" at bounding box center [532, 118] width 13 height 13
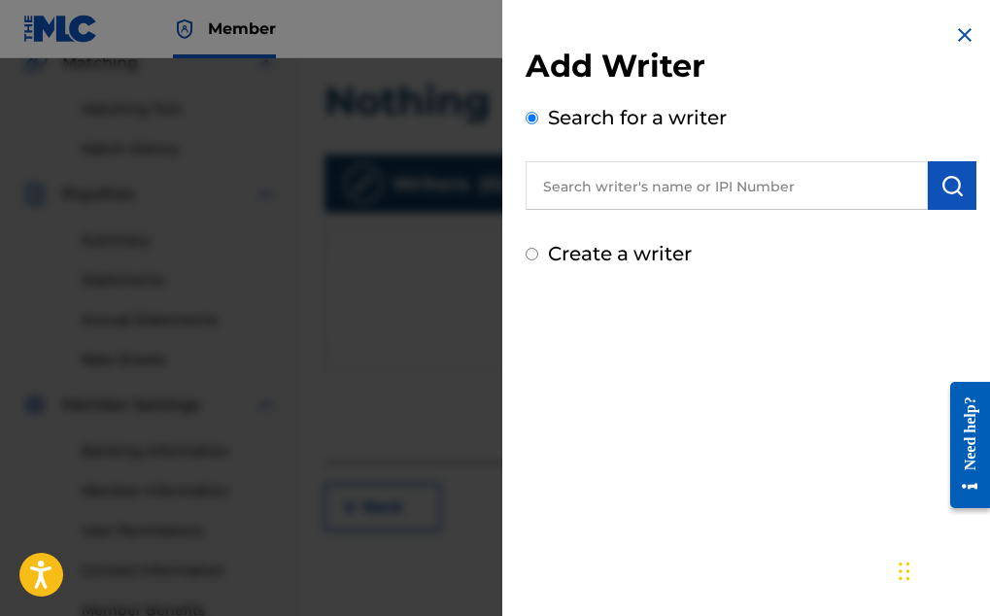
click at [526, 248] on input "Create a writer" at bounding box center [532, 254] width 13 height 13
radio input "false"
radio input "true"
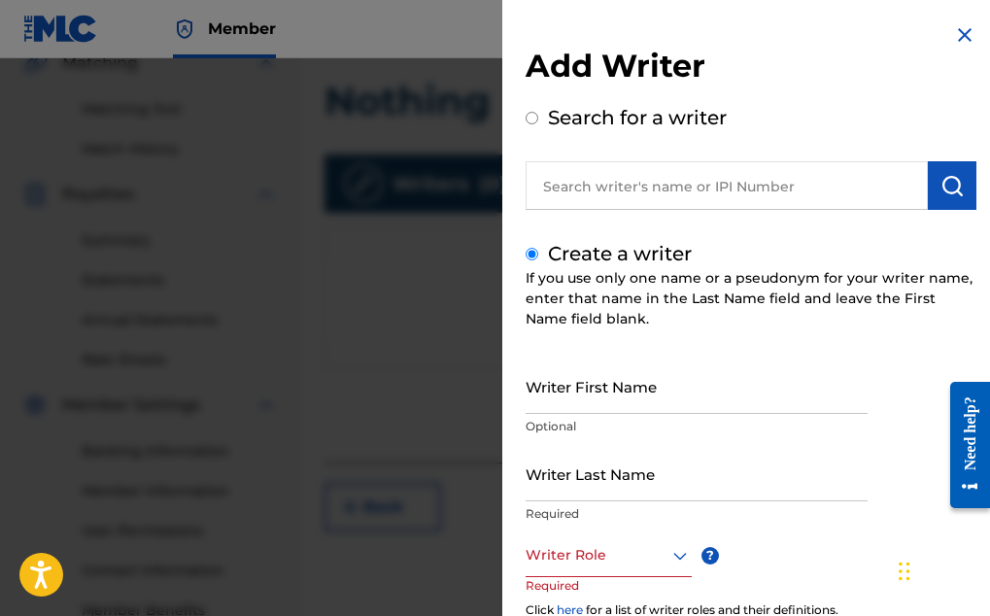
click at [526, 112] on input "Search for a writer" at bounding box center [532, 118] width 13 height 13
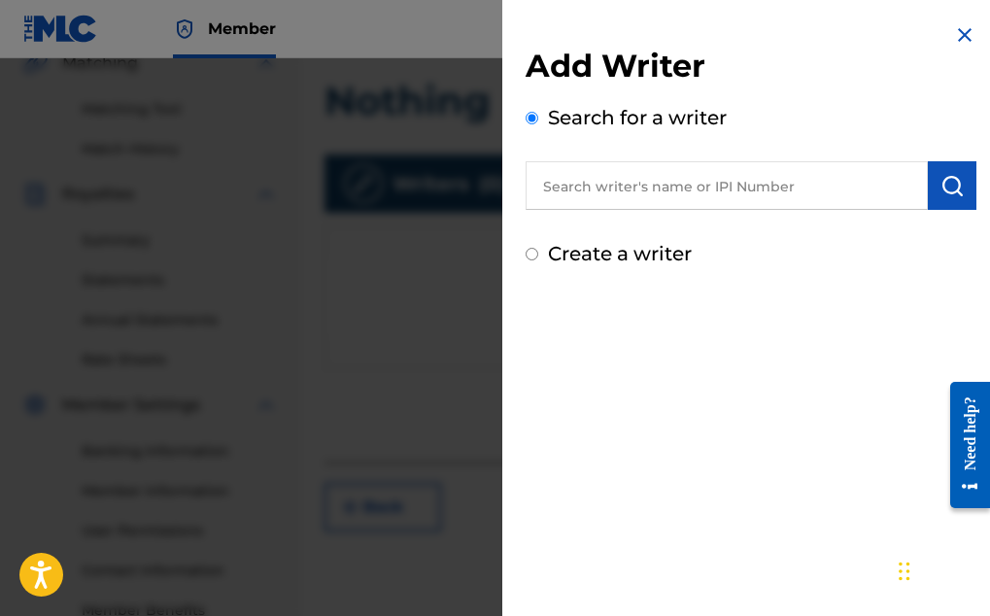
click at [526, 248] on input "Create a writer" at bounding box center [532, 254] width 13 height 13
radio input "false"
radio input "true"
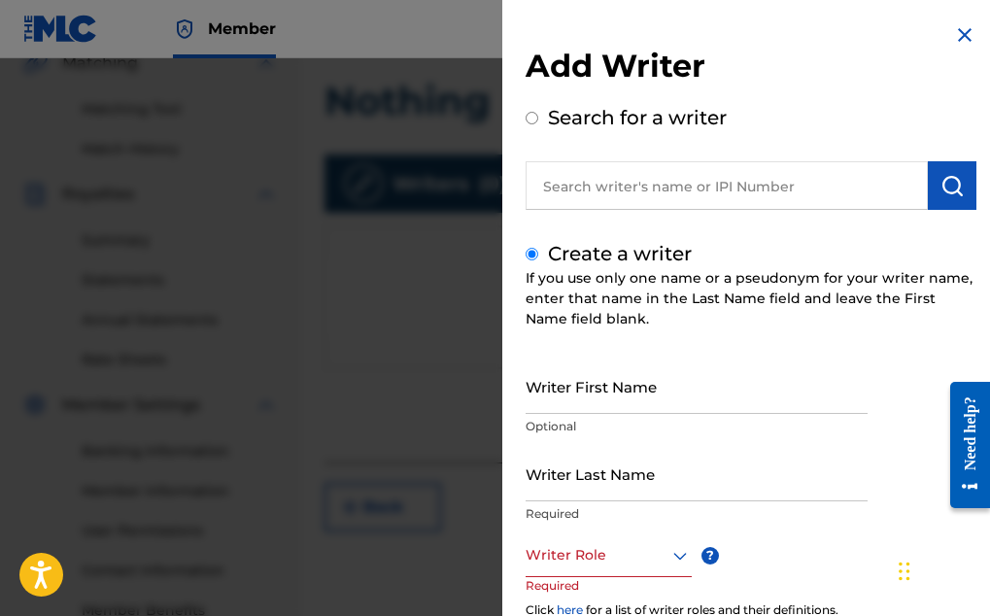
click at [657, 195] on input "text" at bounding box center [727, 185] width 402 height 49
radio input "true"
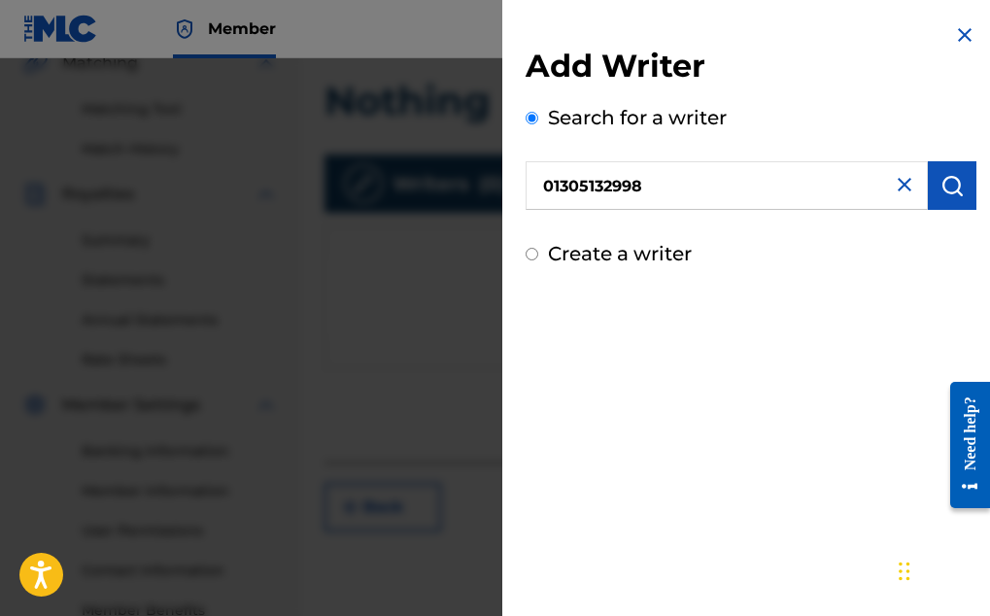
type input "01305132998"
click at [940, 184] on img "submit" at bounding box center [951, 185] width 23 height 23
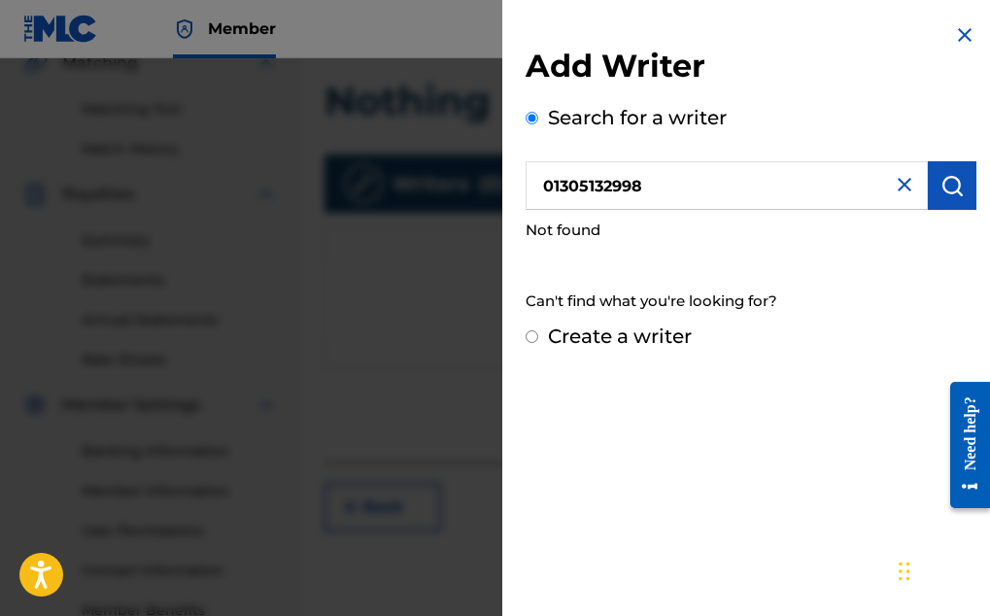
click at [527, 336] on input "Create a writer" at bounding box center [532, 336] width 13 height 13
radio input "false"
radio input "true"
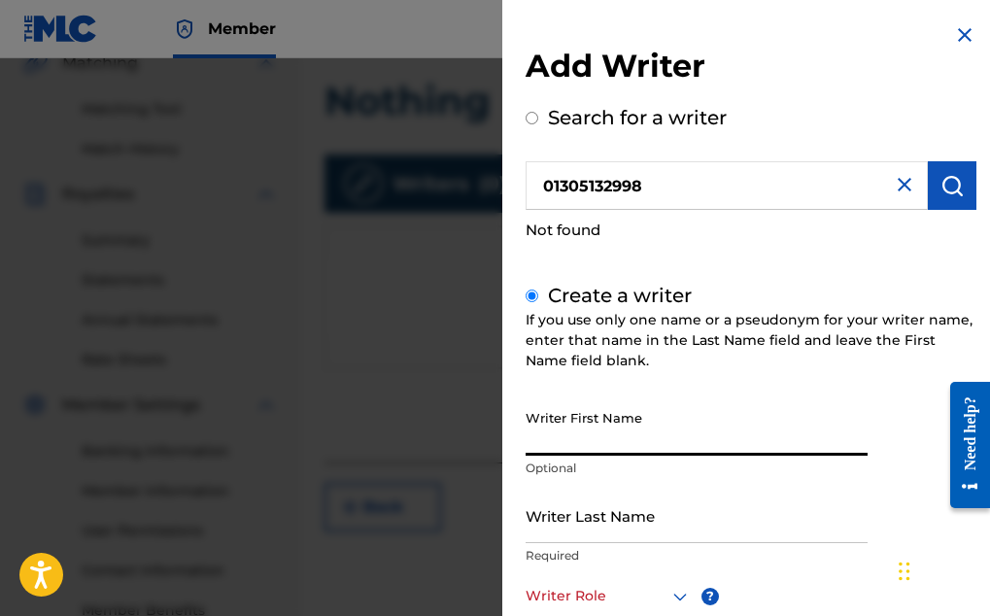
click at [556, 452] on input "Writer First Name" at bounding box center [697, 427] width 342 height 55
type input "[PERSON_NAME]"
click at [570, 550] on div "Writer Last Name Required" at bounding box center [697, 531] width 342 height 87
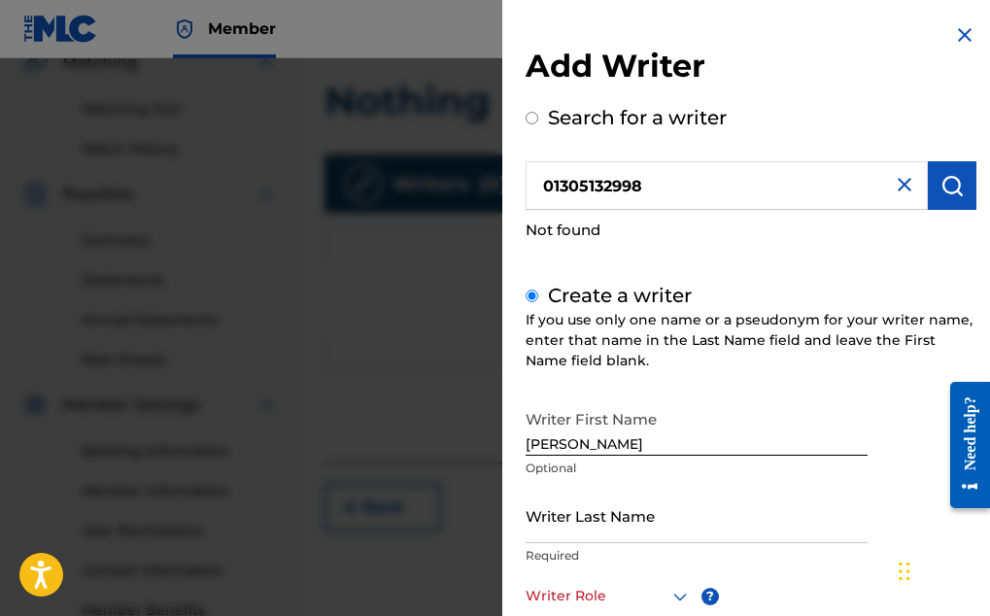
click at [567, 554] on p "Required" at bounding box center [697, 555] width 342 height 17
drag, startPoint x: 567, startPoint y: 559, endPoint x: 559, endPoint y: 490, distance: 69.5
click at [559, 490] on div "Writer First Name Eugene Optional Writer Last Name Required Writer Role ? Requi…" at bounding box center [751, 612] width 451 height 425
click at [593, 564] on p "Required" at bounding box center [697, 555] width 342 height 17
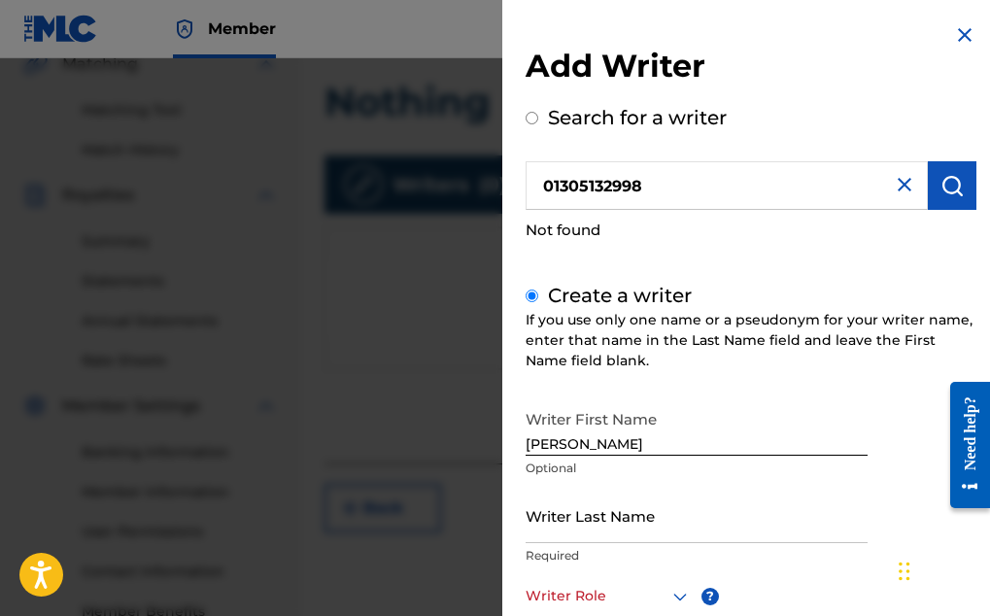
click at [572, 574] on div "Writer Last Name Required" at bounding box center [697, 531] width 342 height 87
click at [575, 561] on p "Required" at bounding box center [697, 555] width 342 height 17
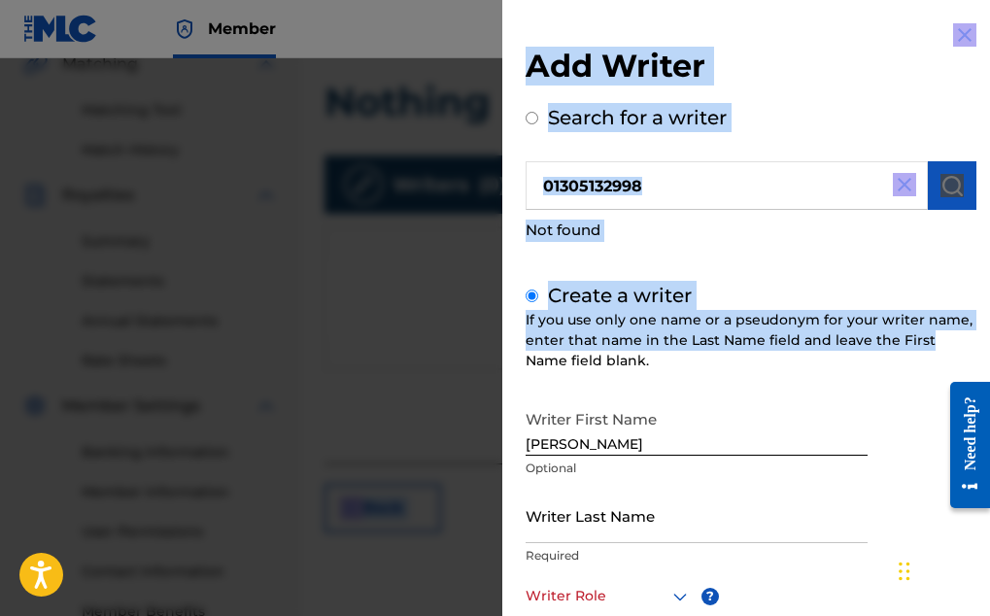
drag, startPoint x: 989, startPoint y: 341, endPoint x: 1011, endPoint y: 406, distance: 68.8
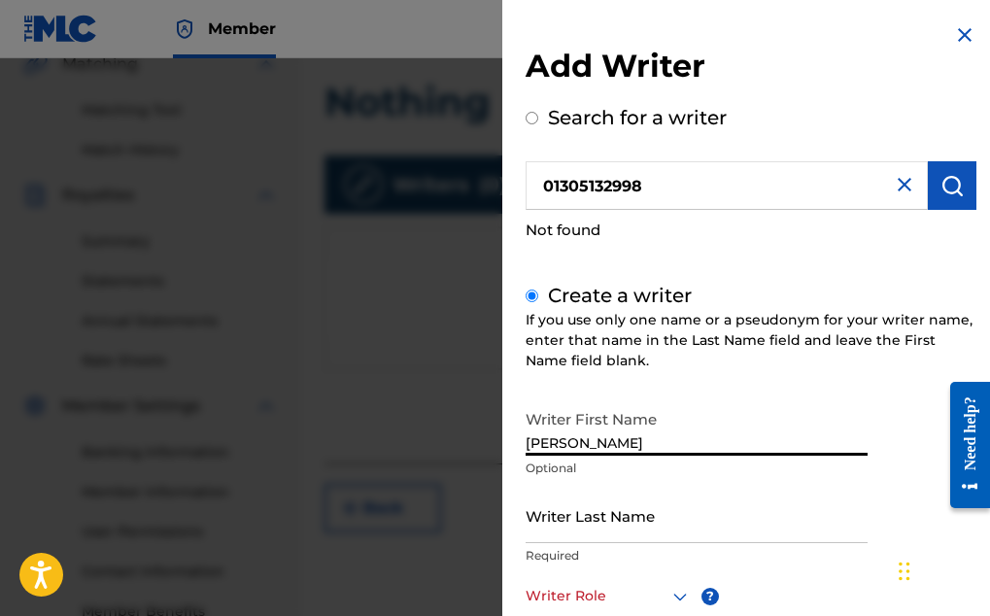
click at [766, 424] on input "[PERSON_NAME]" at bounding box center [697, 427] width 342 height 55
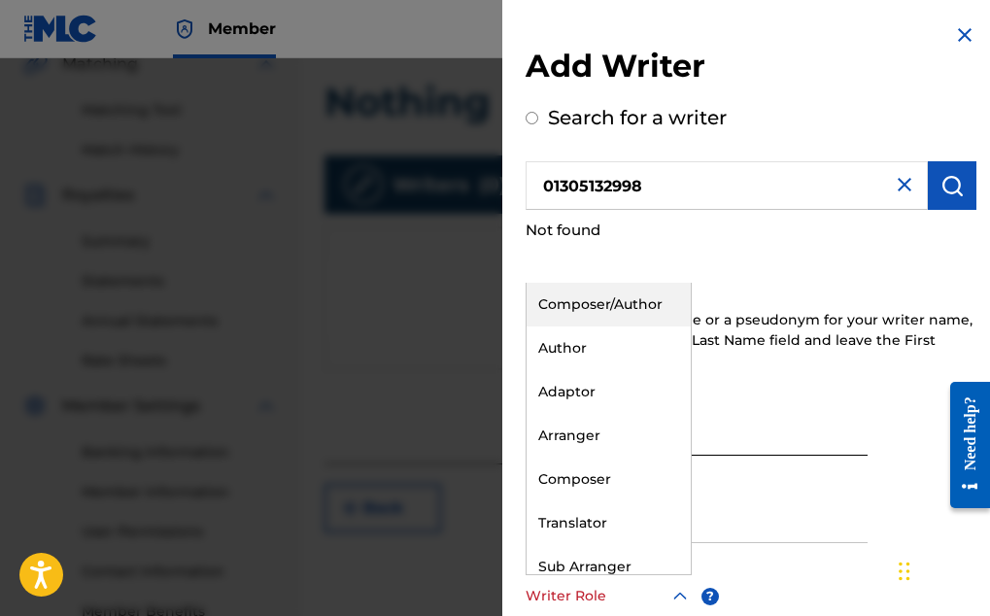
click at [680, 602] on icon at bounding box center [679, 596] width 23 height 23
click at [602, 303] on div "Composer/Author" at bounding box center [609, 305] width 164 height 44
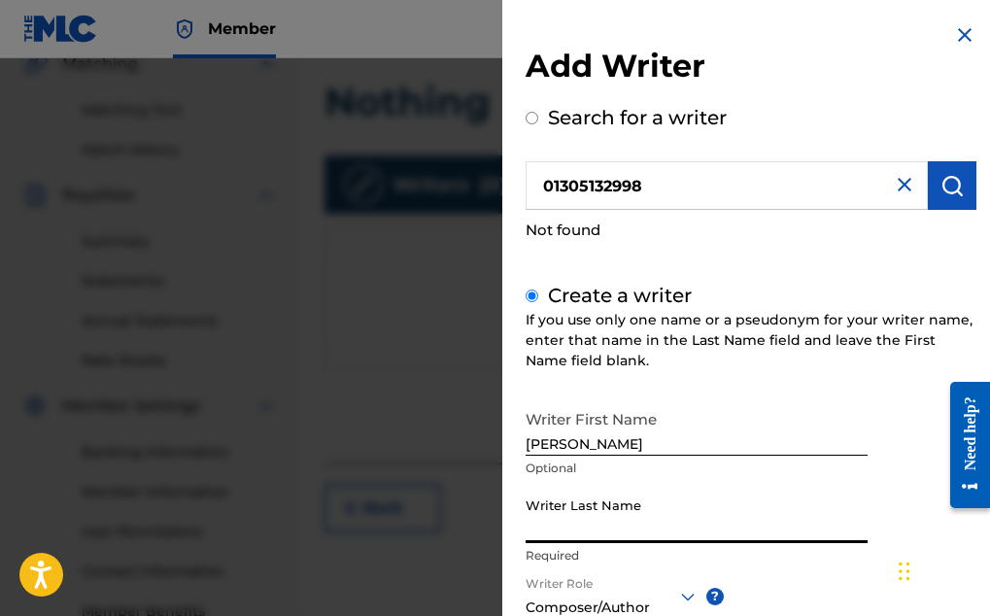
click at [654, 535] on input "Writer Last Name" at bounding box center [697, 515] width 342 height 55
type input "j"
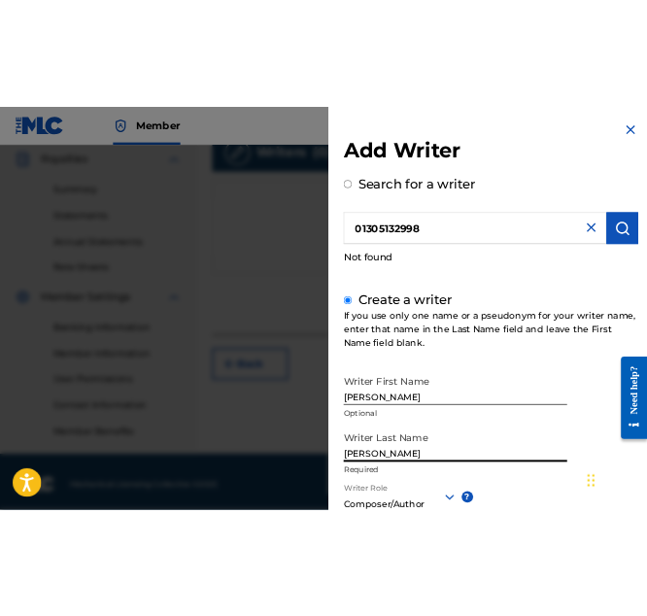
scroll to position [589, 0]
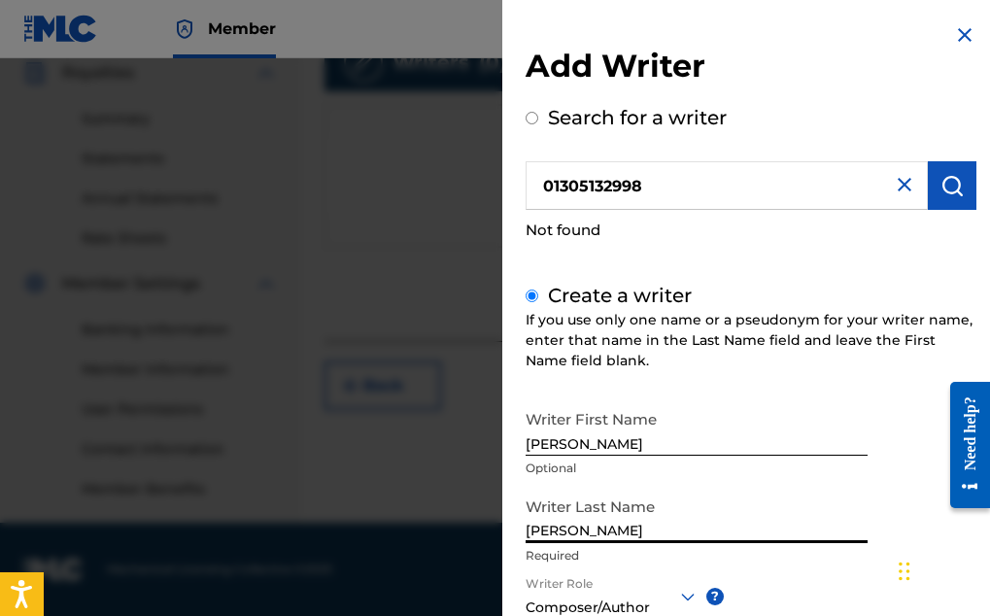
type input "[PERSON_NAME]"
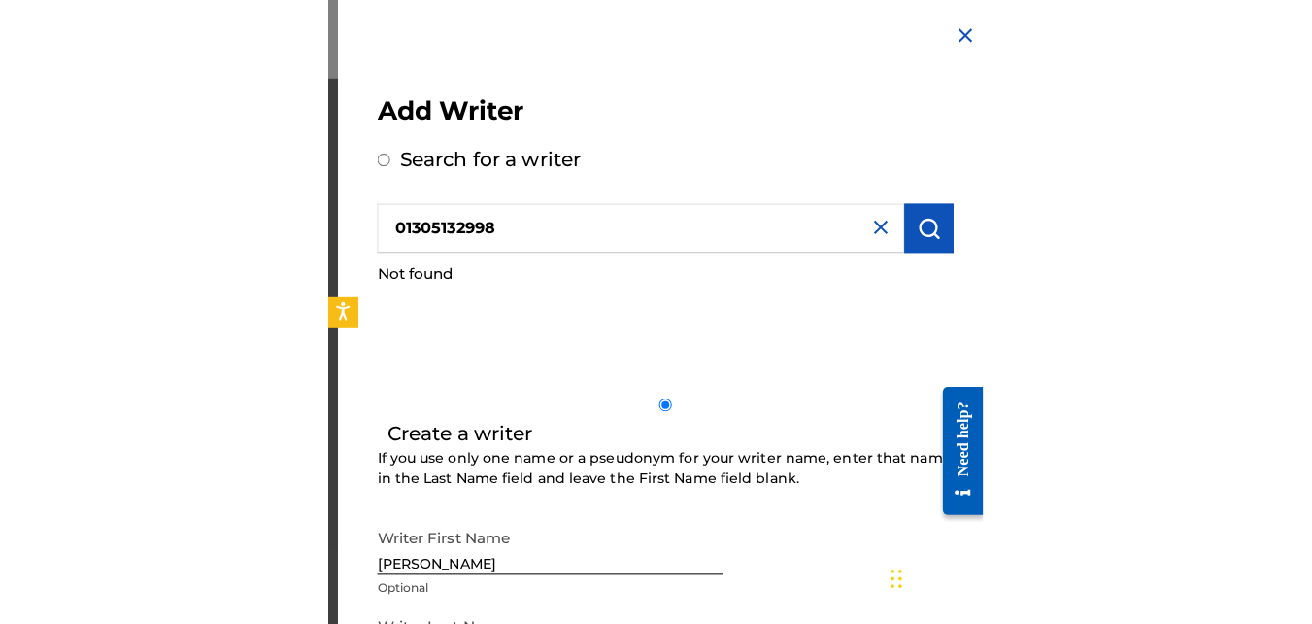
scroll to position [0, 0]
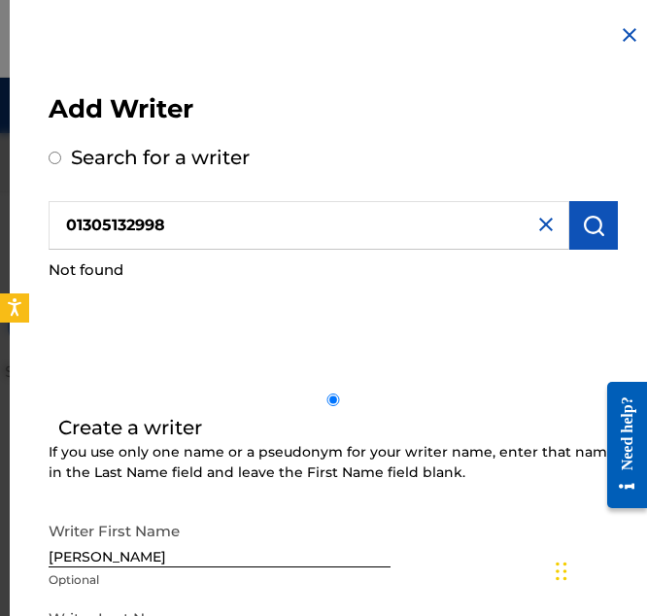
click at [436, 93] on h2 "Add Writer" at bounding box center [333, 112] width 569 height 38
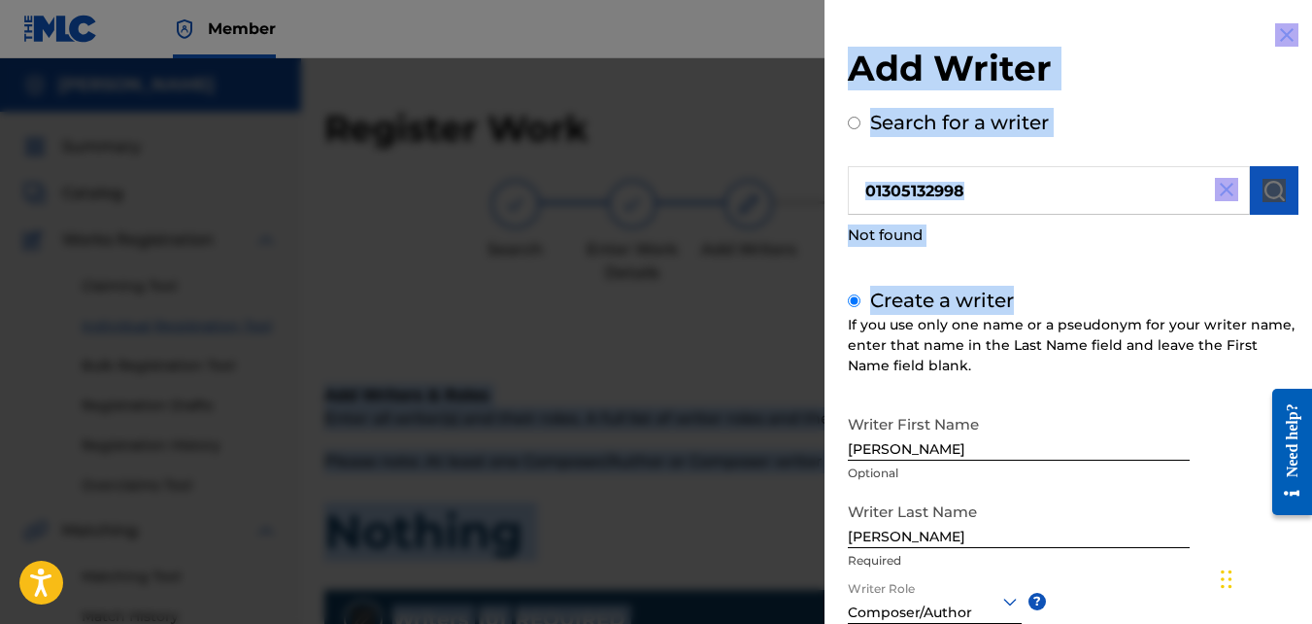
drag, startPoint x: 1309, startPoint y: 259, endPoint x: 1314, endPoint y: 281, distance: 21.9
click at [989, 281] on html "Accessibility Screen-Reader Guide, Feedback, and Issue Reporting | New window M…" at bounding box center [656, 312] width 1312 height 624
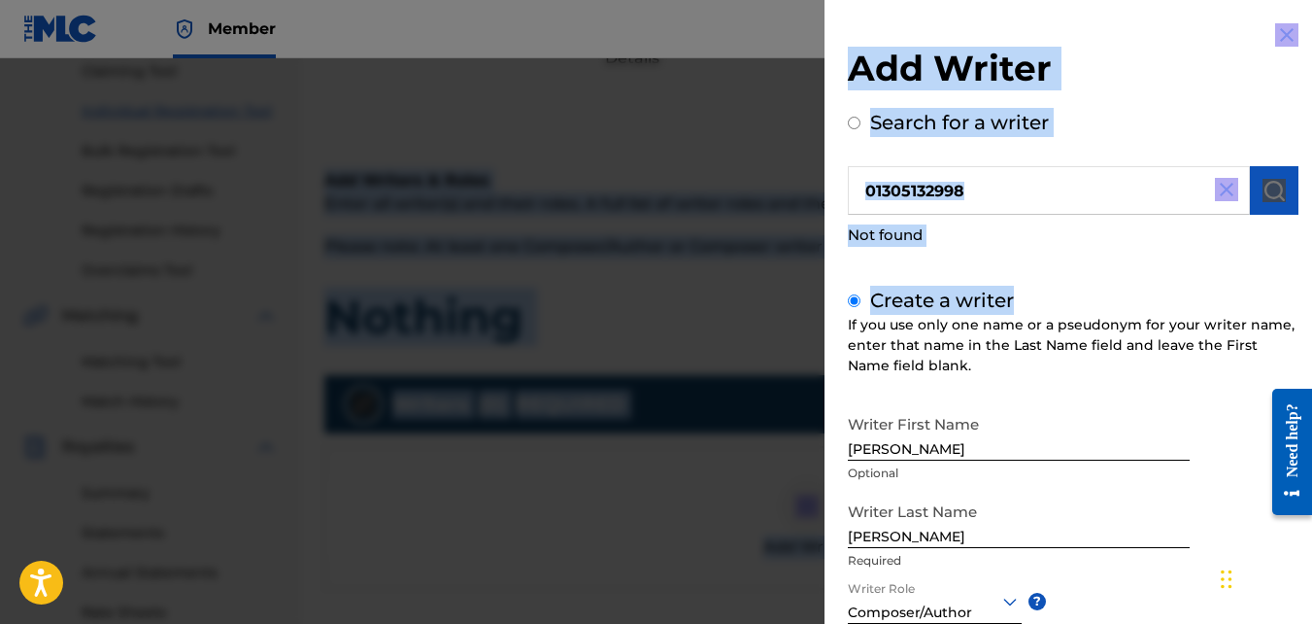
scroll to position [220, 0]
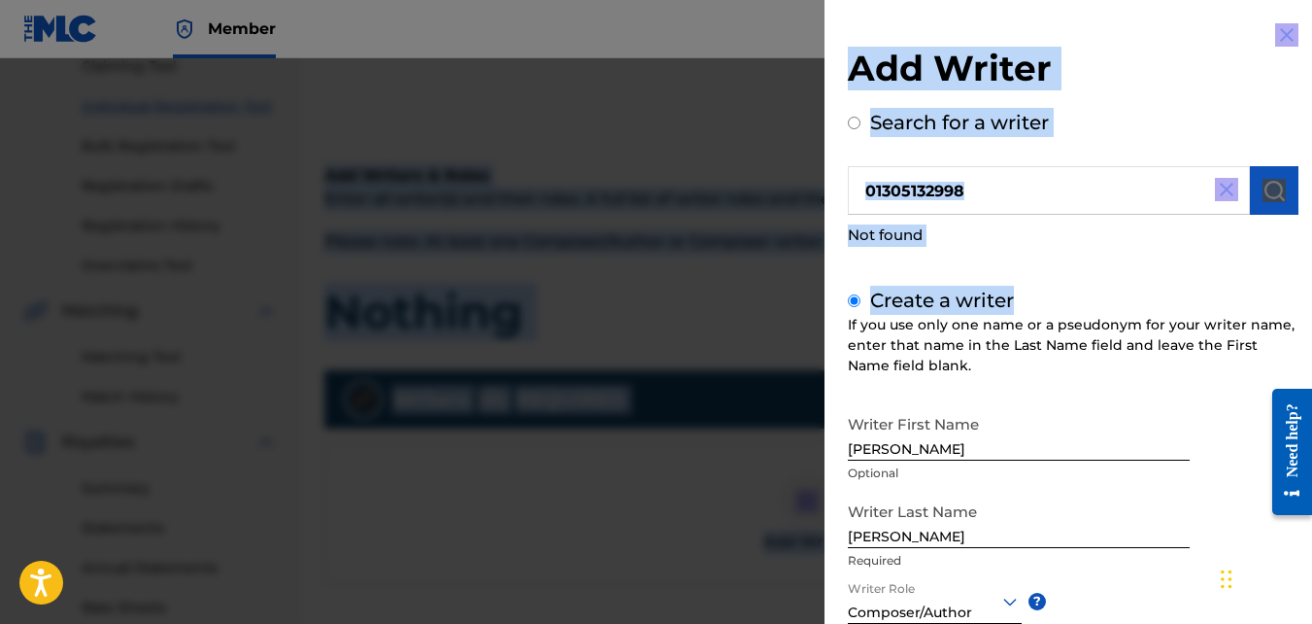
click at [355, 492] on div at bounding box center [656, 370] width 1312 height 624
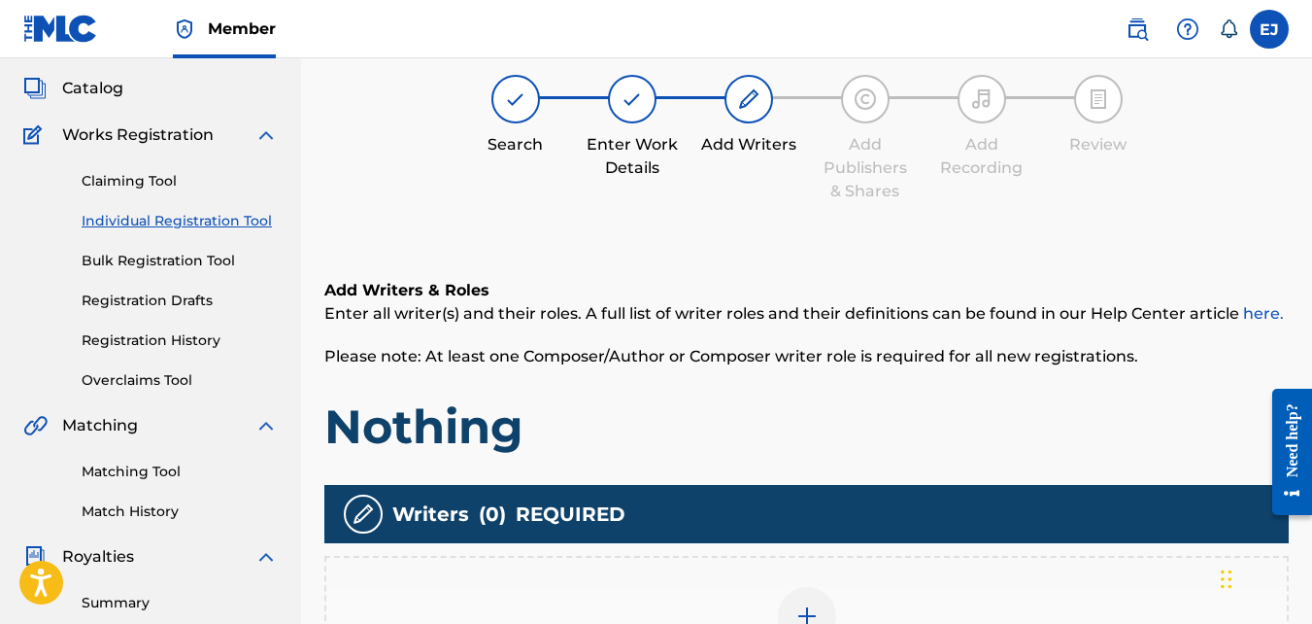
scroll to position [97, 0]
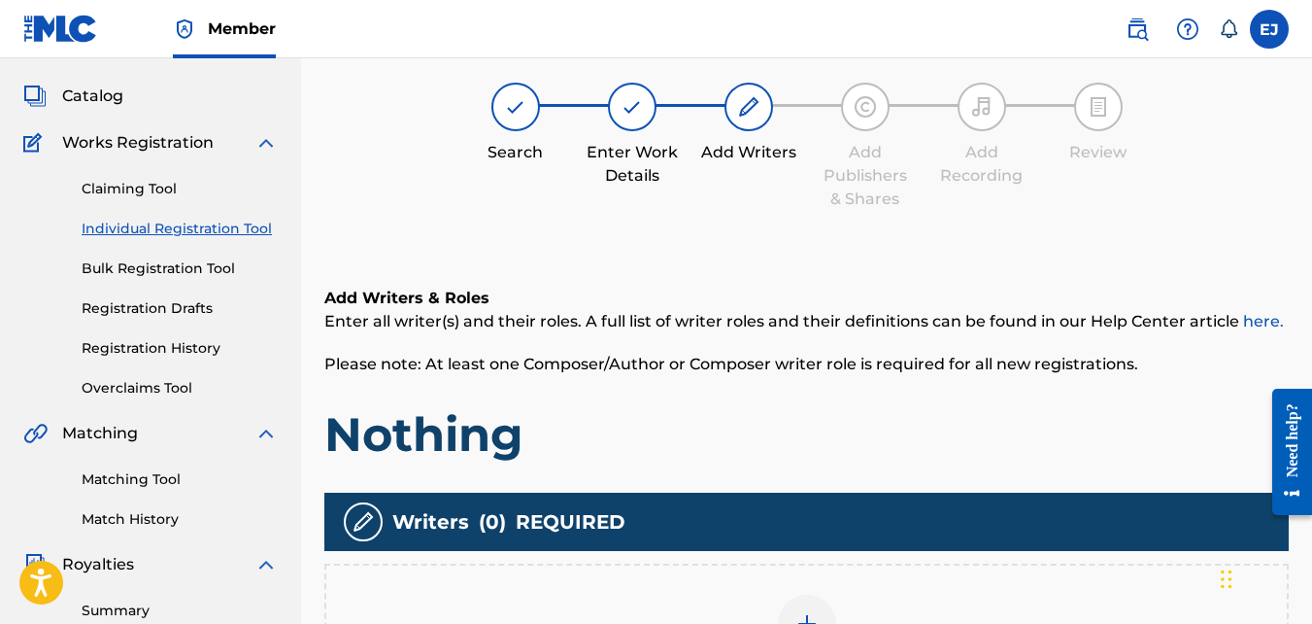
click at [866, 108] on img at bounding box center [865, 106] width 23 height 23
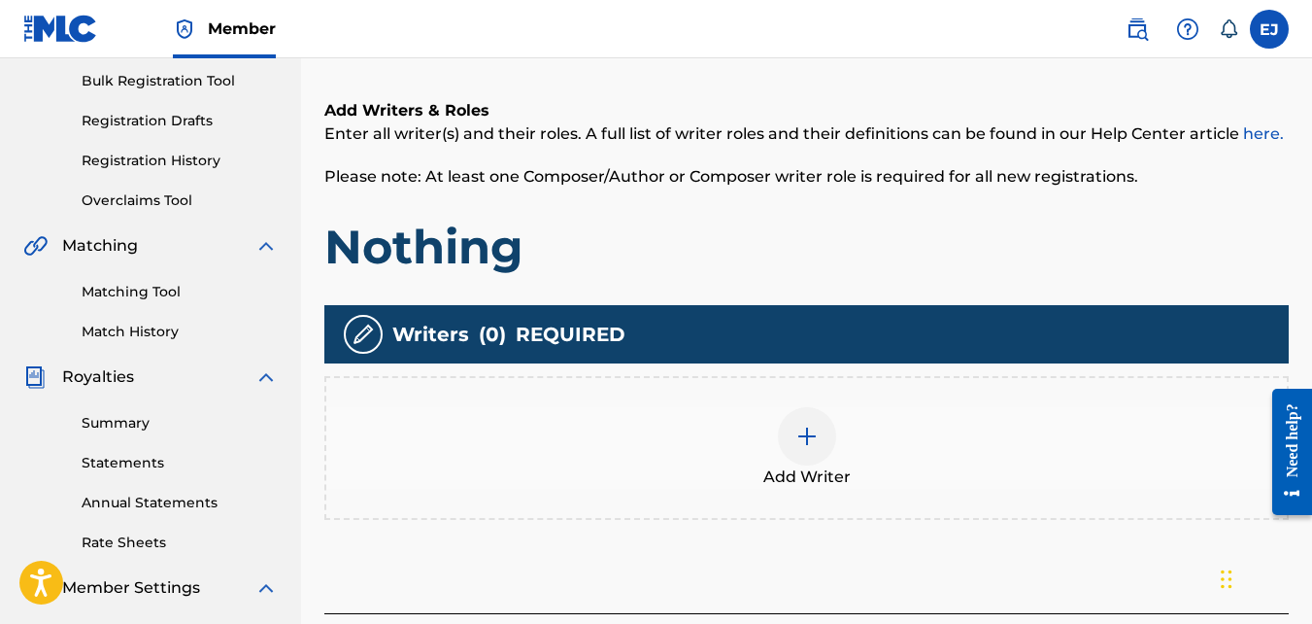
scroll to position [313, 0]
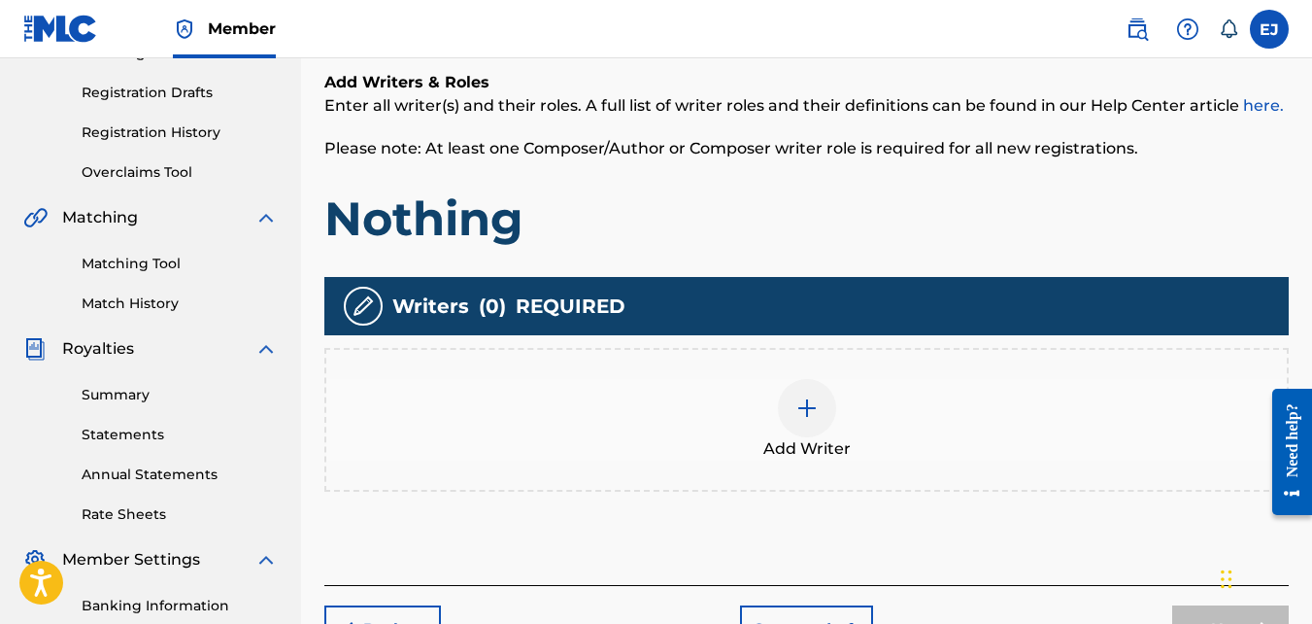
click at [809, 407] on img at bounding box center [807, 407] width 23 height 23
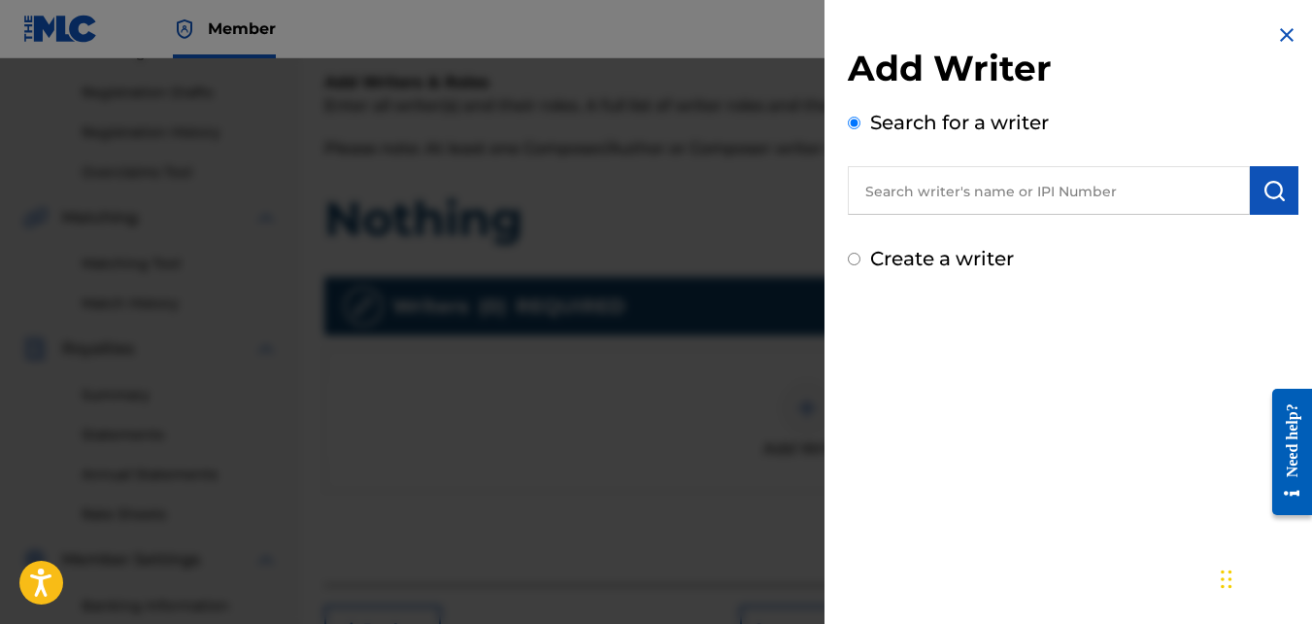
click at [860, 254] on input "Create a writer" at bounding box center [854, 259] width 13 height 13
radio input "false"
radio input "true"
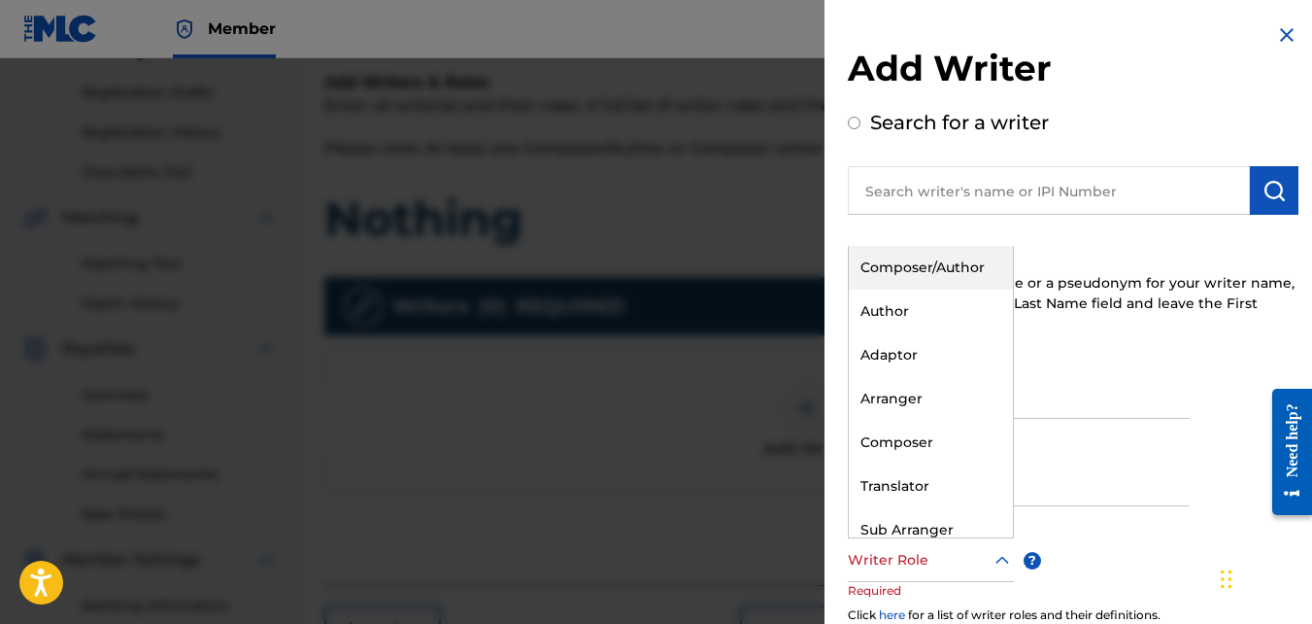
click at [989, 554] on icon at bounding box center [1002, 560] width 23 height 23
click at [915, 274] on div "Composer/Author" at bounding box center [931, 268] width 164 height 44
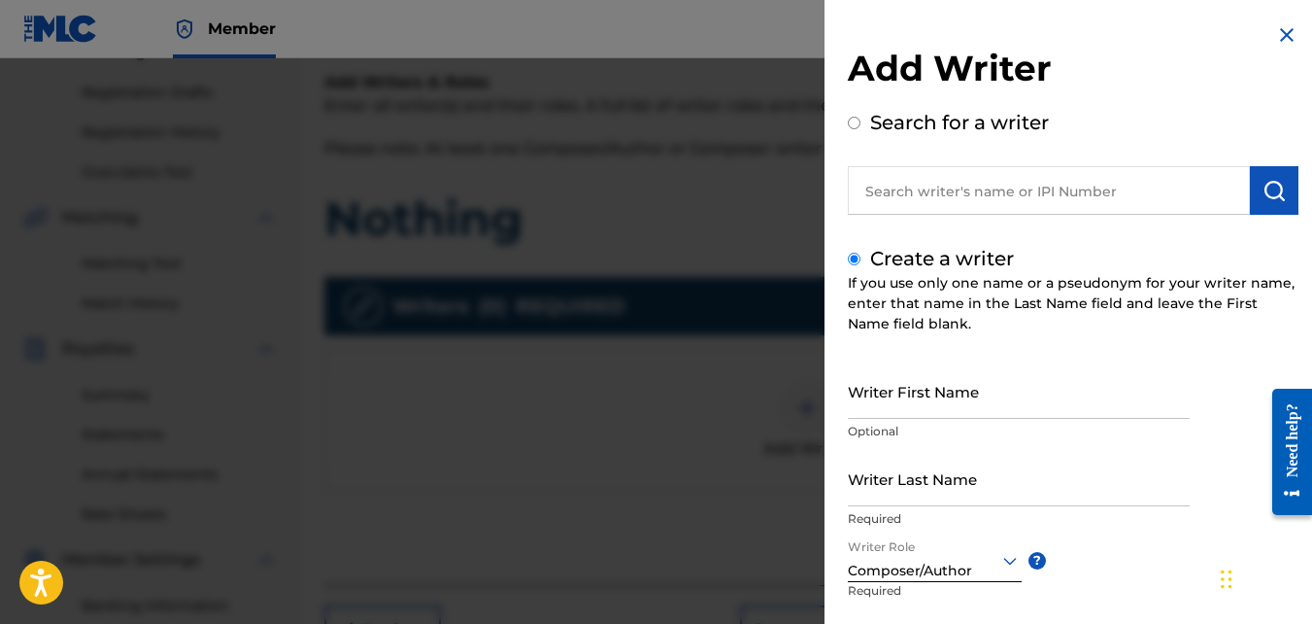
click at [989, 441] on div "Writer First Name Optional" at bounding box center [1019, 406] width 342 height 87
click at [989, 32] on img at bounding box center [1286, 34] width 23 height 23
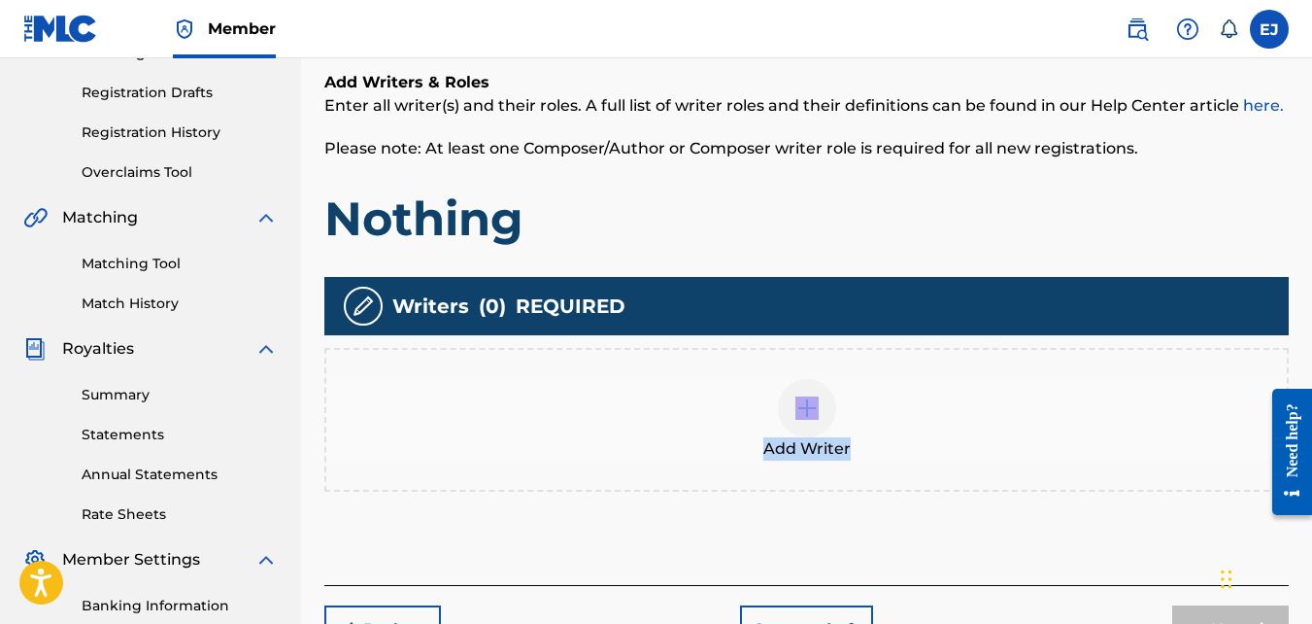
drag, startPoint x: 1311, startPoint y: 273, endPoint x: 1322, endPoint y: 432, distance: 159.7
click at [795, 420] on div at bounding box center [807, 408] width 58 height 58
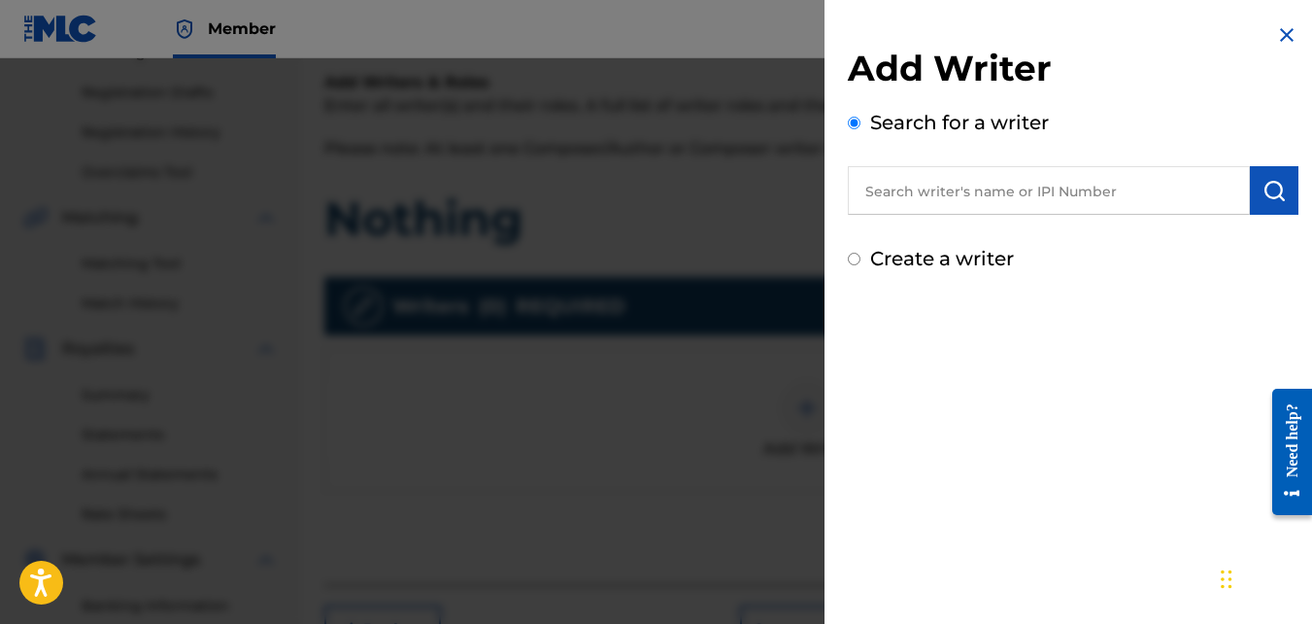
click at [927, 204] on input "text" at bounding box center [1049, 190] width 402 height 49
click at [854, 121] on input "Search for a writer" at bounding box center [854, 123] width 13 height 13
click at [853, 253] on input "Create a writer" at bounding box center [854, 259] width 13 height 13
radio input "false"
radio input "true"
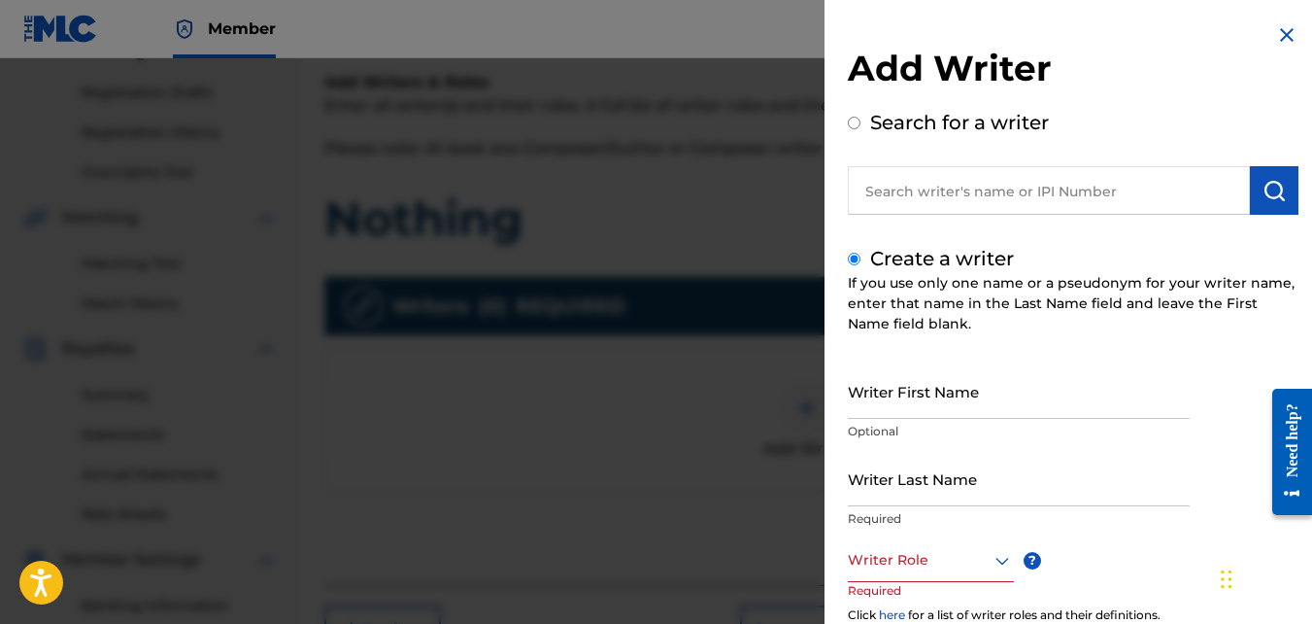
click at [969, 563] on div at bounding box center [931, 560] width 166 height 24
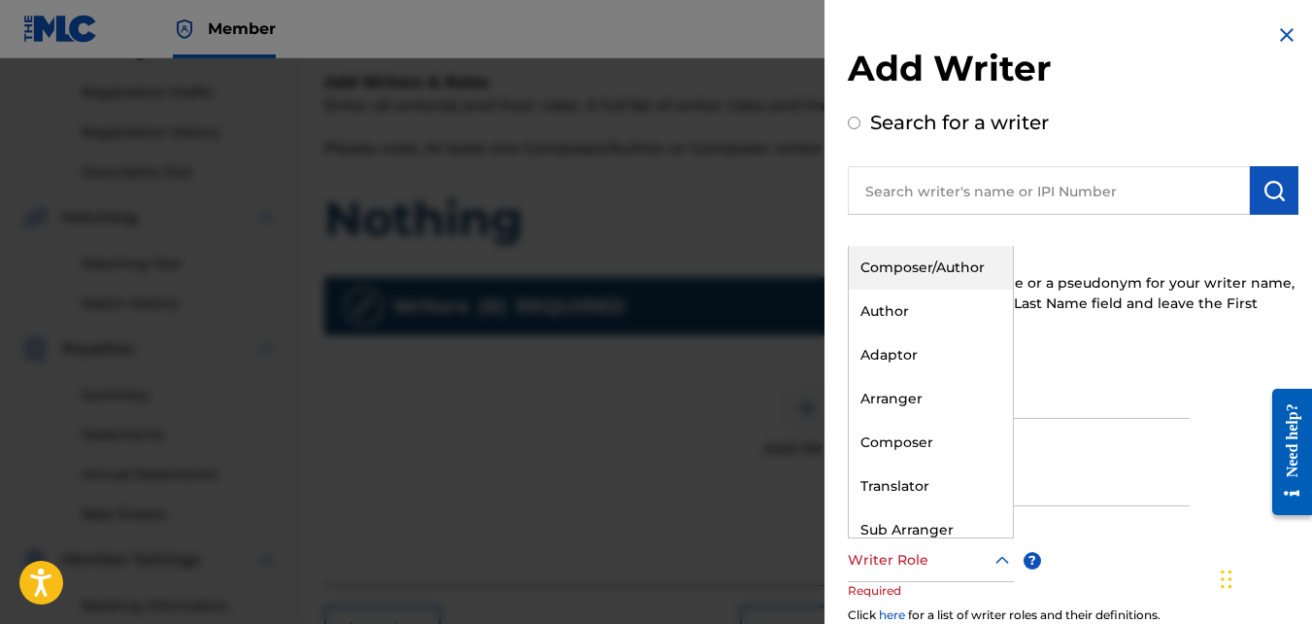
click at [931, 258] on div "Composer/Author" at bounding box center [931, 268] width 164 height 44
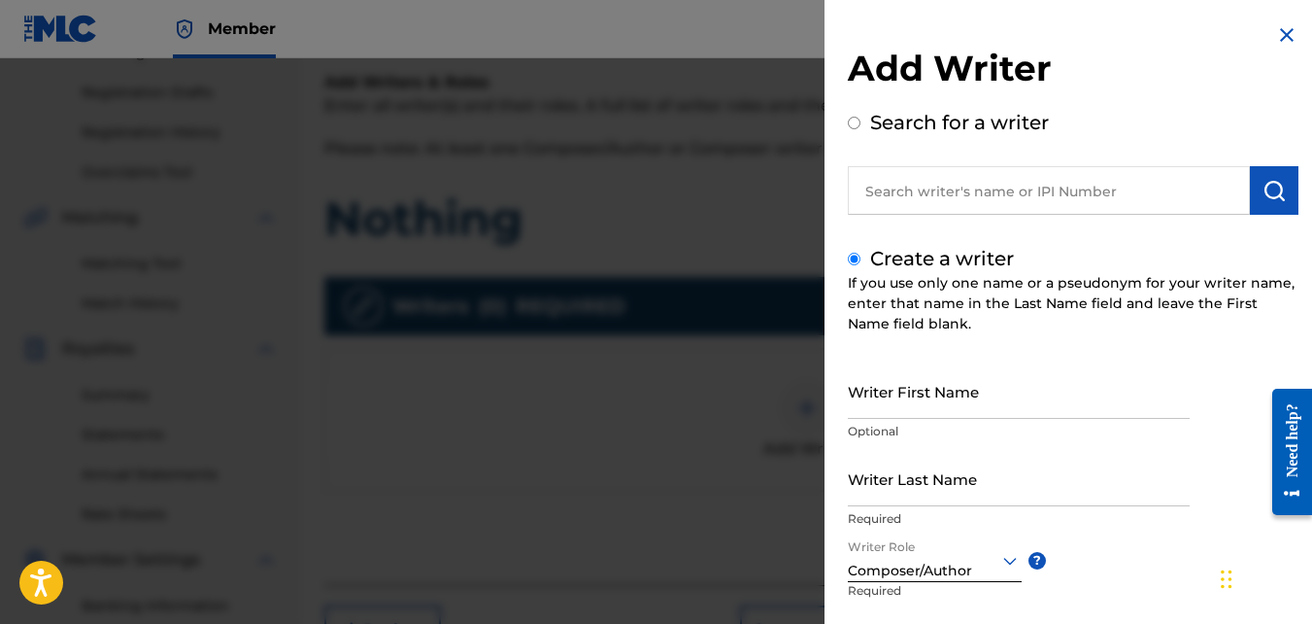
click at [989, 30] on img at bounding box center [1286, 34] width 23 height 23
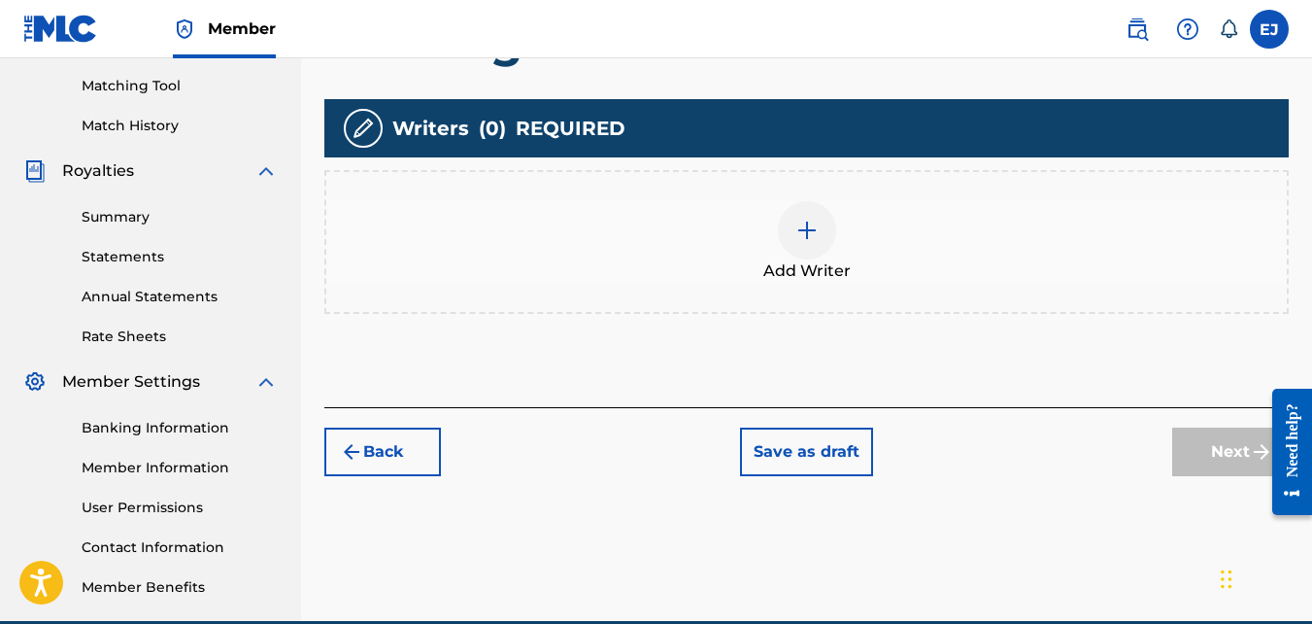
scroll to position [511, 0]
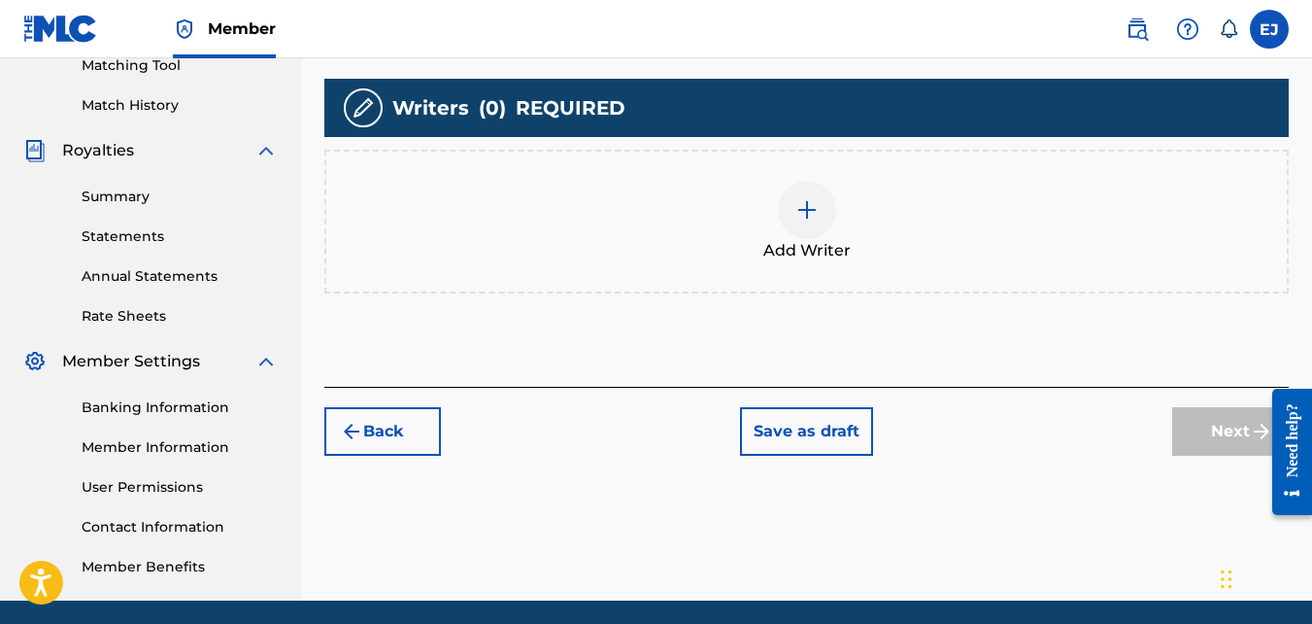
click at [818, 208] on img at bounding box center [807, 209] width 23 height 23
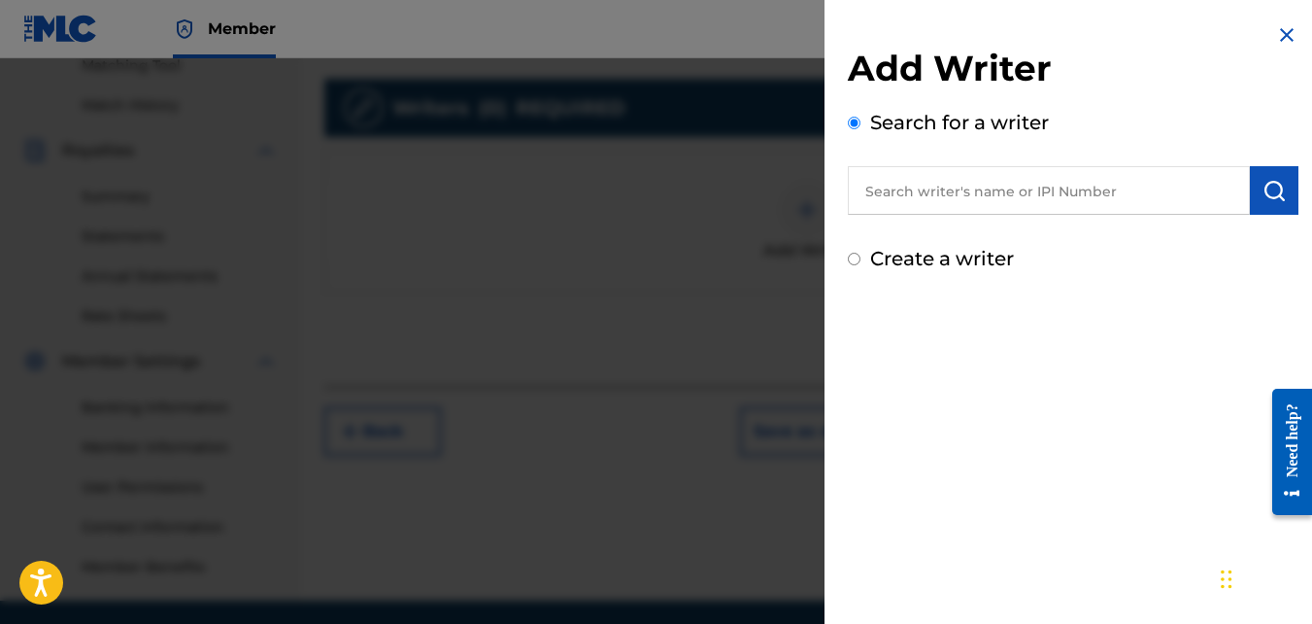
click at [818, 208] on div at bounding box center [656, 370] width 1312 height 624
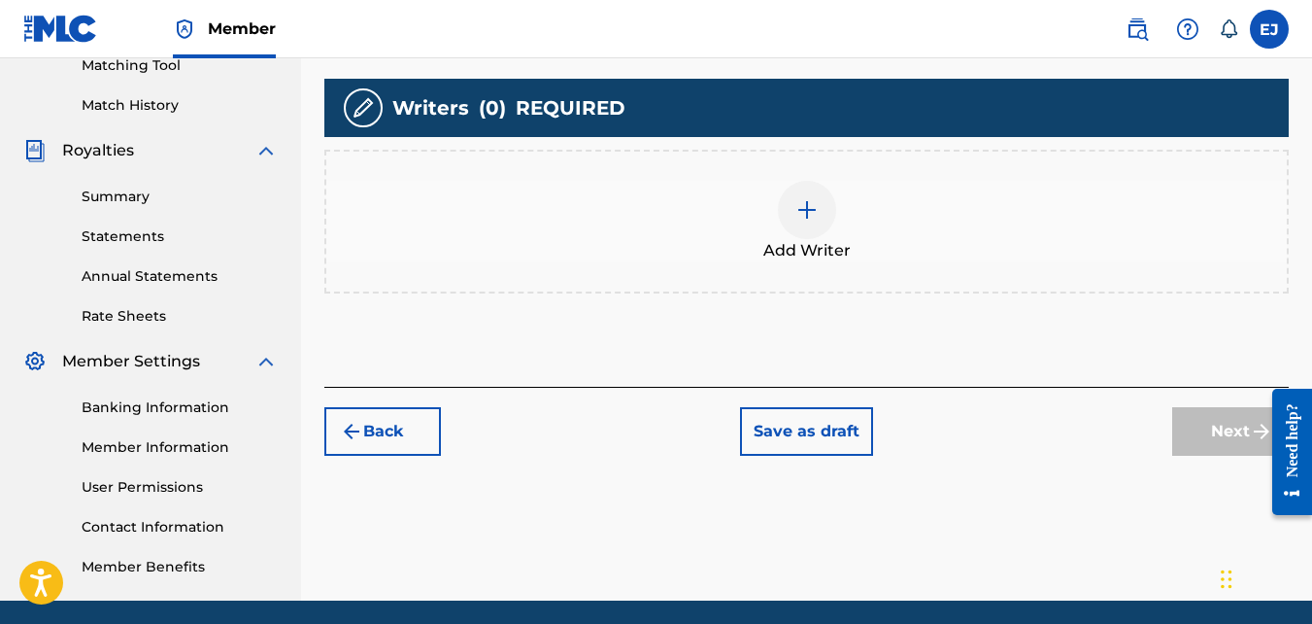
click at [678, 263] on div "Add Writer" at bounding box center [806, 222] width 965 height 144
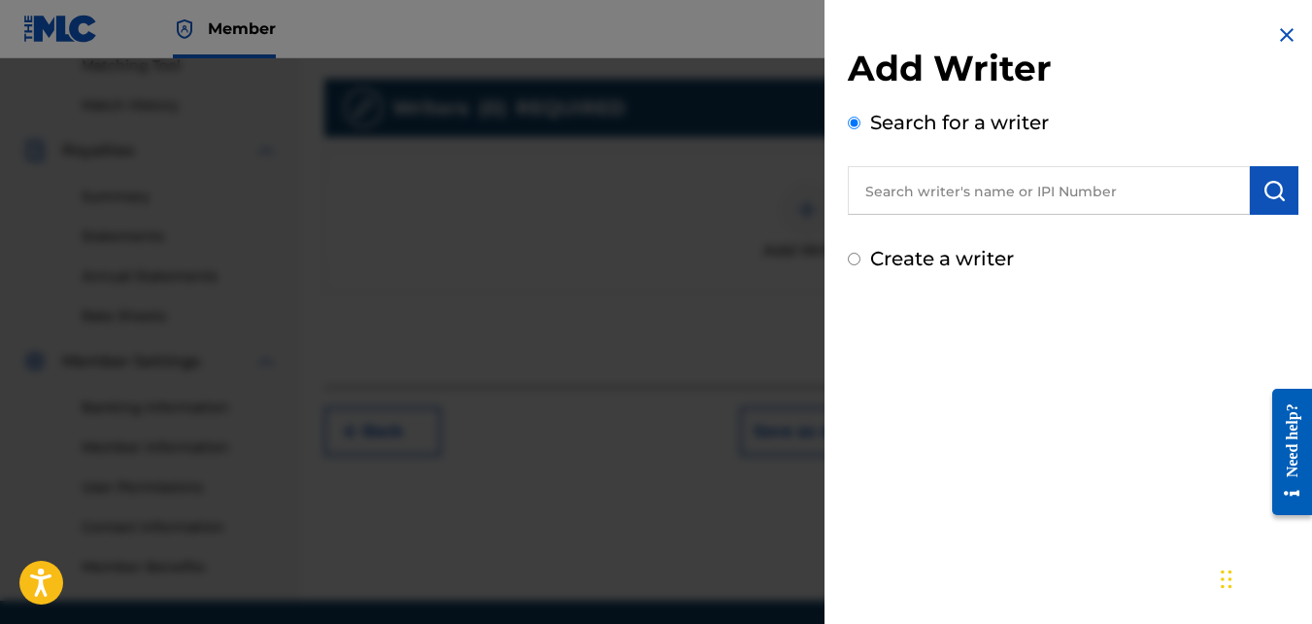
click at [877, 177] on input "text" at bounding box center [1049, 190] width 402 height 49
click at [853, 254] on input "Create a writer" at bounding box center [854, 259] width 13 height 13
radio input "false"
radio input "true"
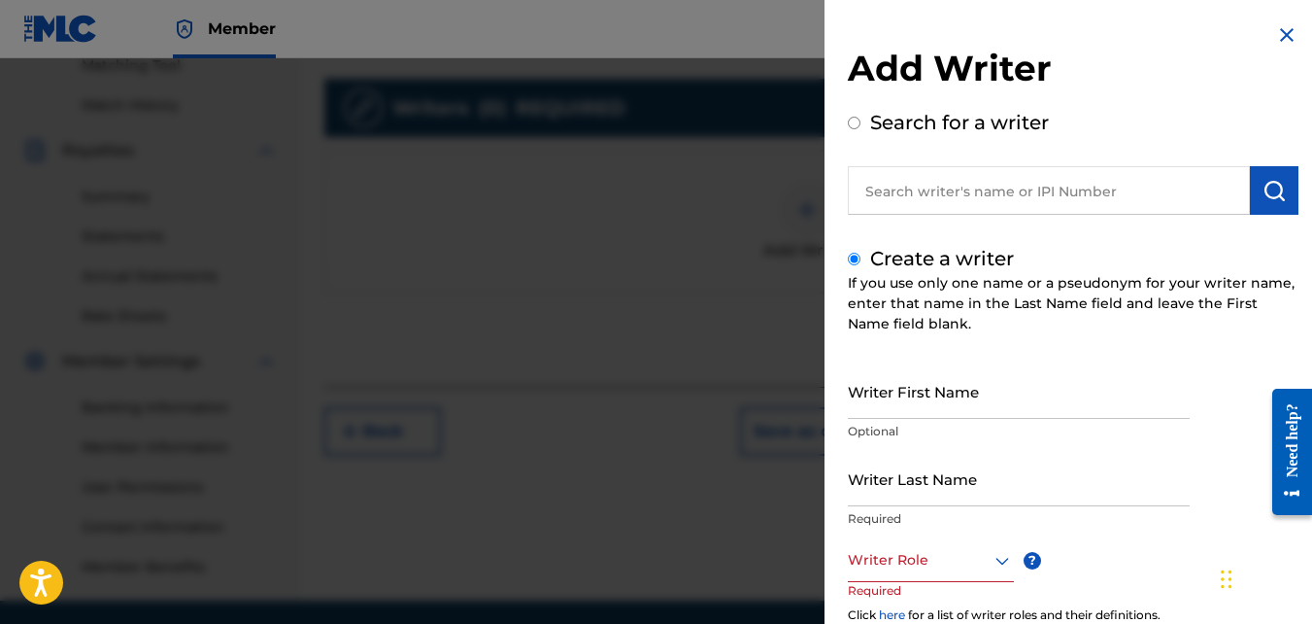
click at [918, 561] on div at bounding box center [931, 560] width 166 height 24
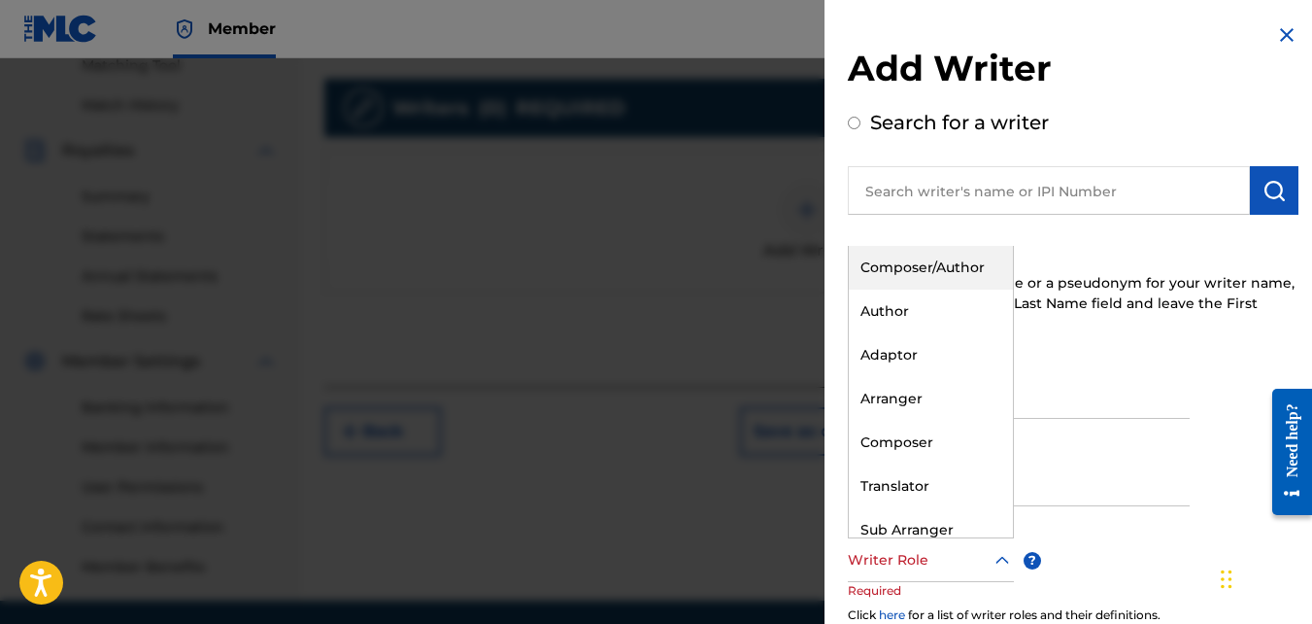
click at [918, 561] on div at bounding box center [931, 560] width 166 height 24
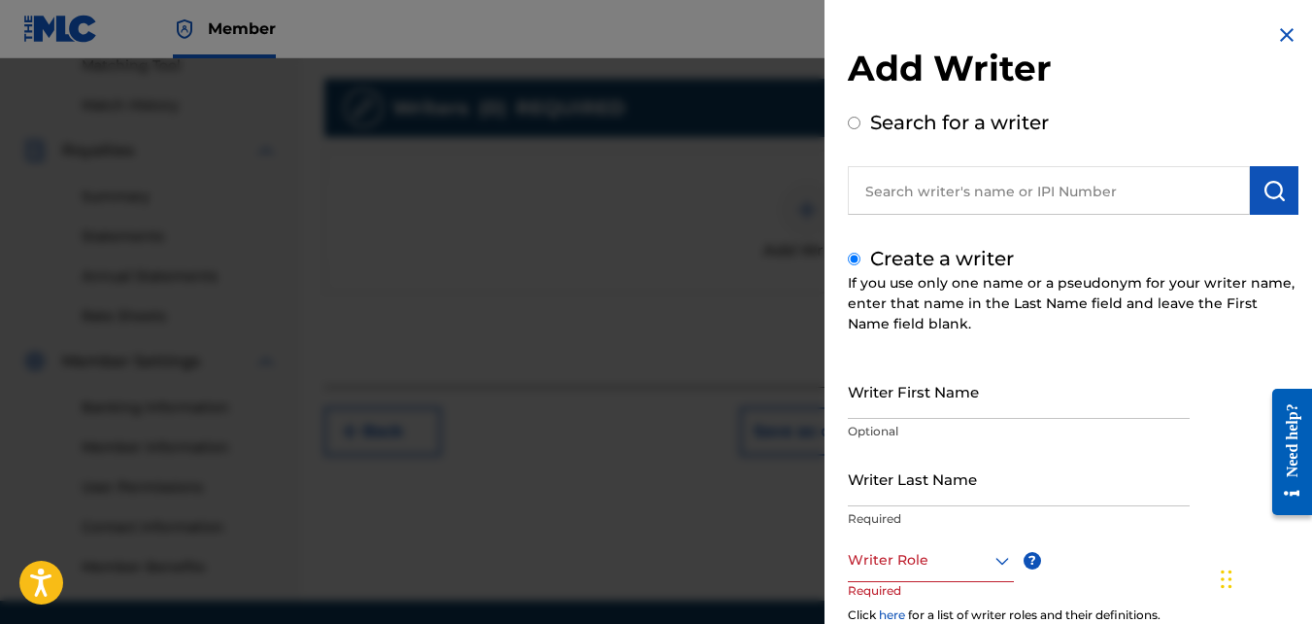
click at [918, 561] on div at bounding box center [931, 560] width 166 height 24
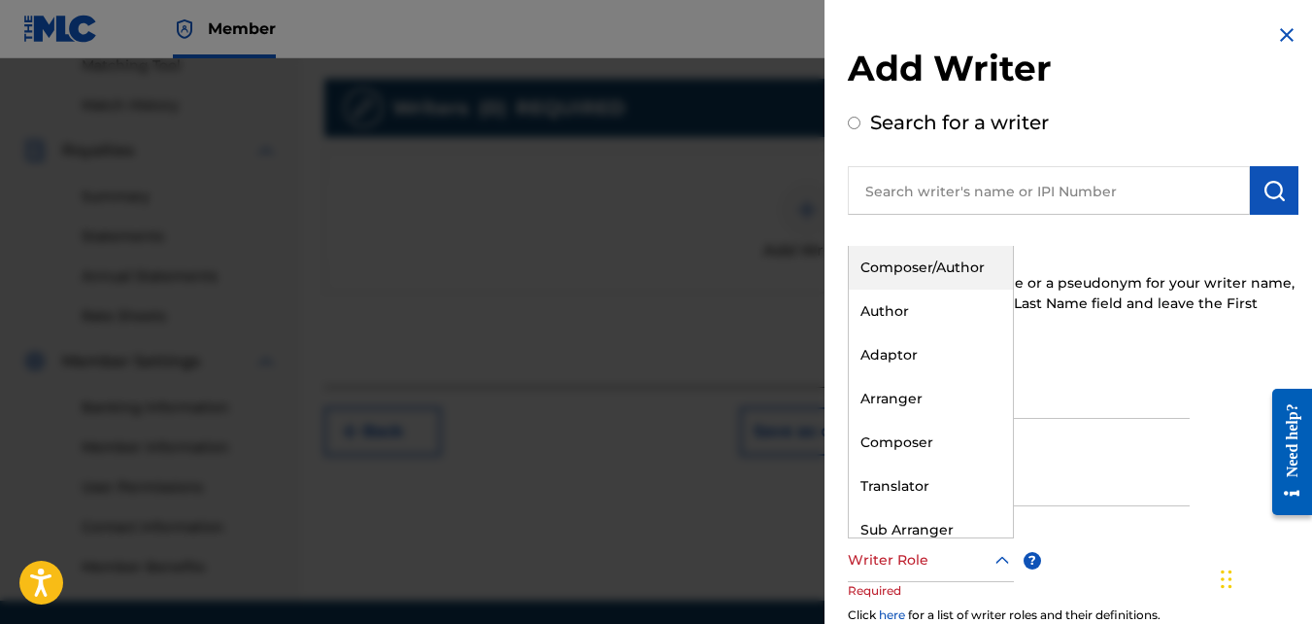
click at [873, 265] on div "Composer/Author" at bounding box center [931, 268] width 164 height 44
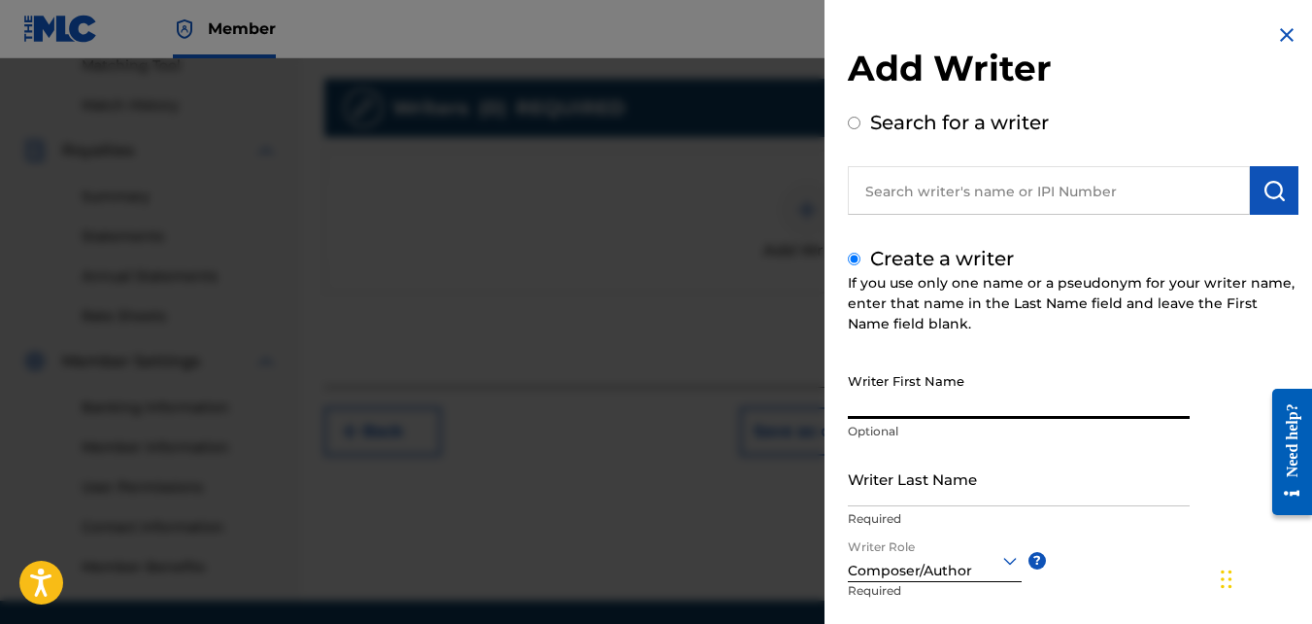
click at [914, 406] on input "Writer First Name" at bounding box center [1019, 390] width 342 height 55
type input "eugne"
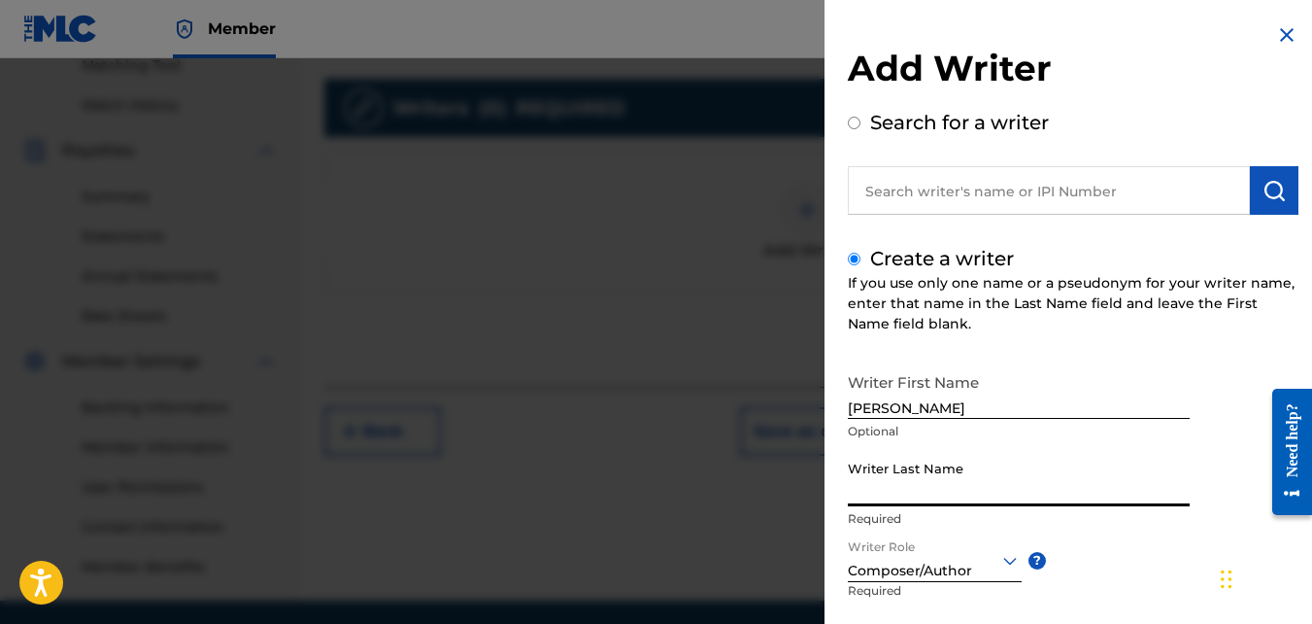
click at [893, 494] on input "Writer Last Name" at bounding box center [1019, 478] width 342 height 55
type input "jackson"
click at [989, 29] on img at bounding box center [1286, 34] width 23 height 23
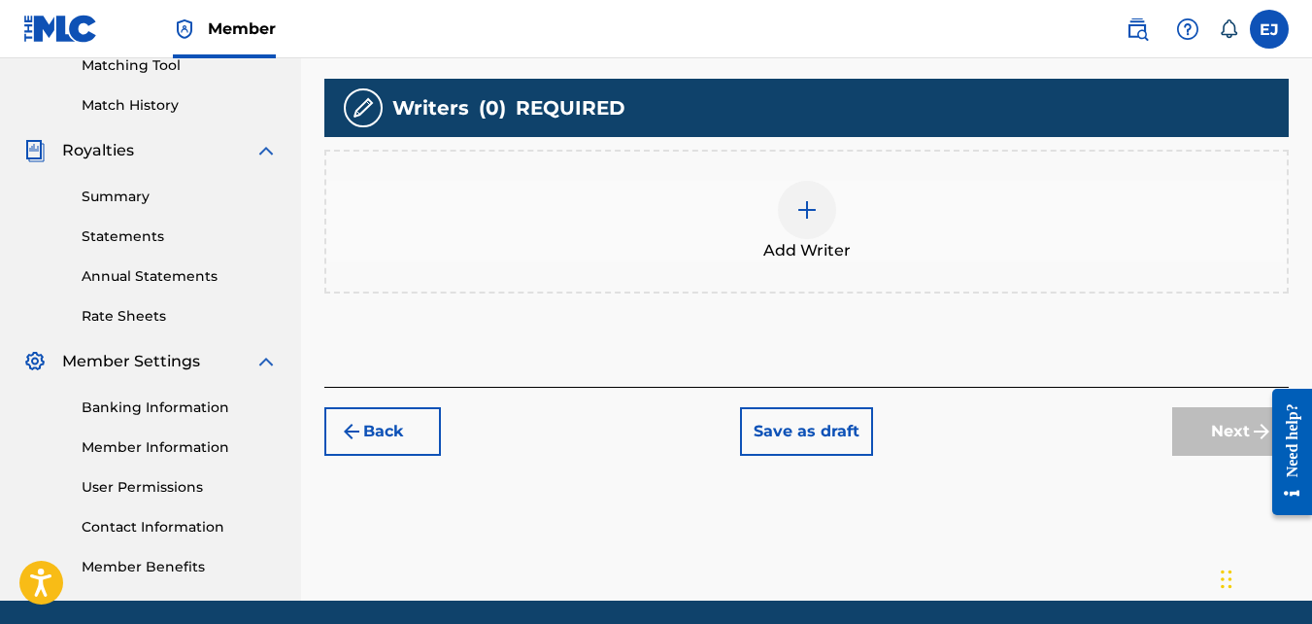
click at [467, 109] on span "Writers" at bounding box center [430, 107] width 77 height 29
click at [843, 27] on nav "Member EJ EJ Eugene Jackson jackson.eugene35@gmail.com Notification Preferences…" at bounding box center [656, 29] width 1312 height 58
click at [802, 425] on button "Save as draft" at bounding box center [806, 431] width 133 height 49
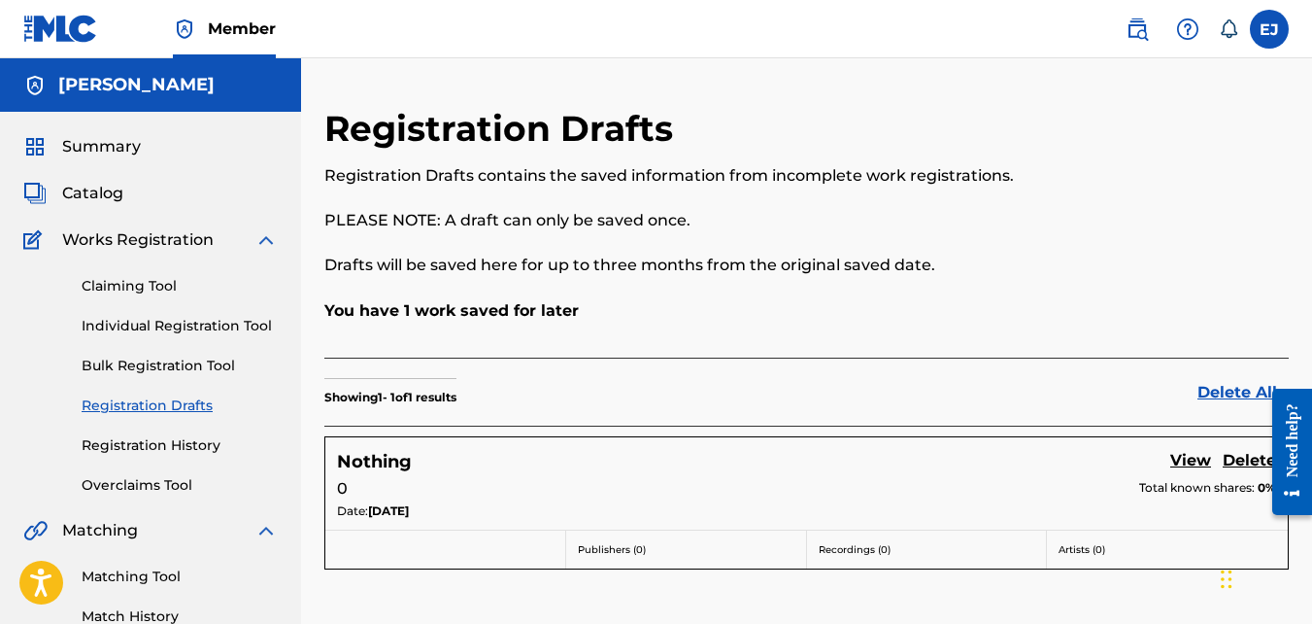
drag, startPoint x: 1311, startPoint y: 216, endPoint x: 1322, endPoint y: 257, distance: 43.1
click at [989, 257] on html "Accessibility Screen-Reader Guide, Feedback, and Issue Reporting | New window M…" at bounding box center [656, 312] width 1312 height 624
click at [629, 551] on p "Publishers ( 0 )" at bounding box center [686, 549] width 217 height 15
click at [182, 406] on link "Registration Drafts" at bounding box center [180, 405] width 196 height 20
click at [989, 457] on link "View" at bounding box center [1191, 462] width 41 height 26
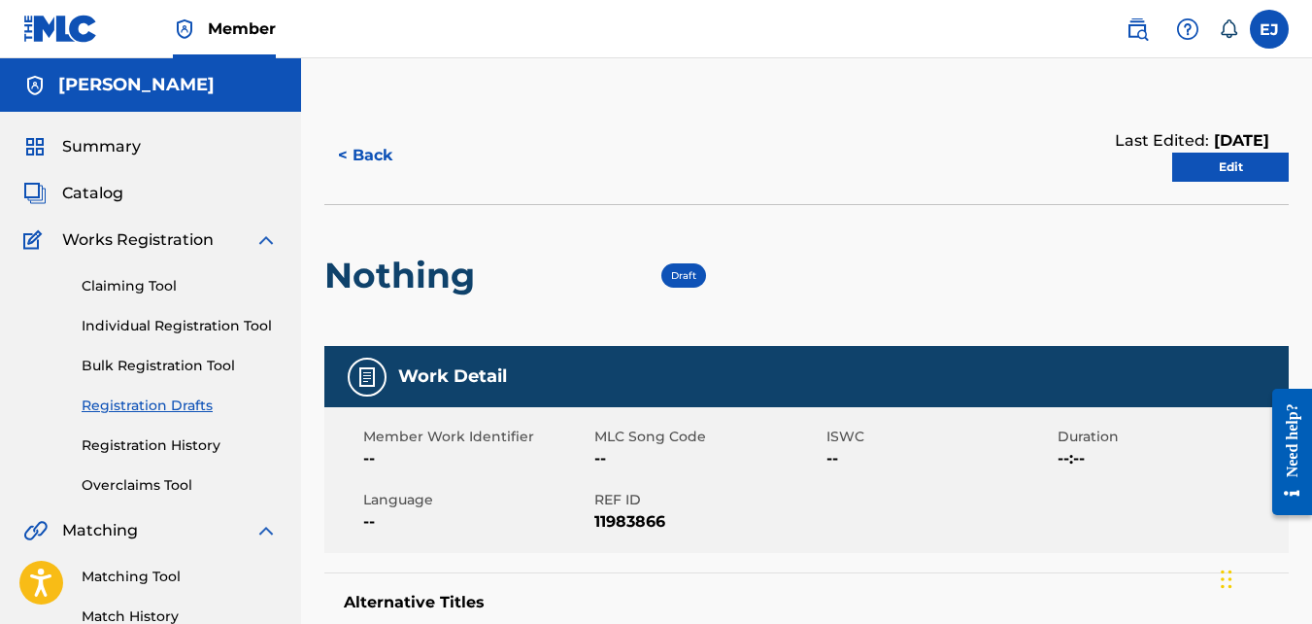
click at [635, 434] on span "MLC Song Code" at bounding box center [708, 436] width 226 height 20
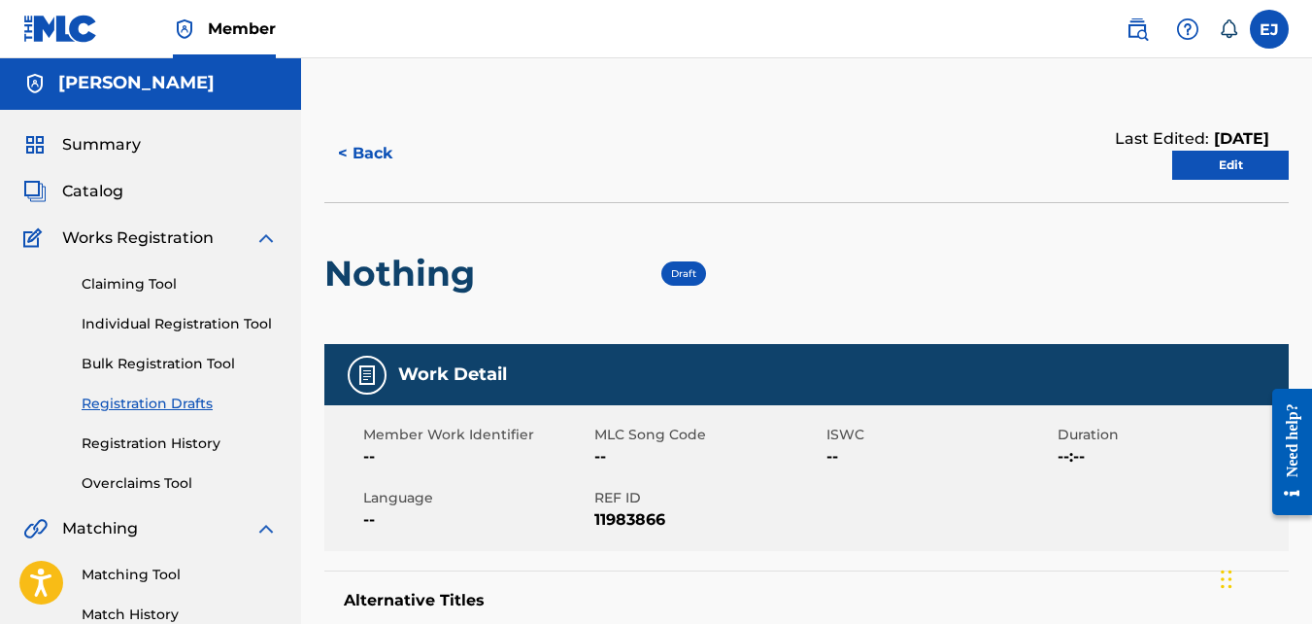
click at [989, 153] on link "Edit" at bounding box center [1231, 165] width 117 height 29
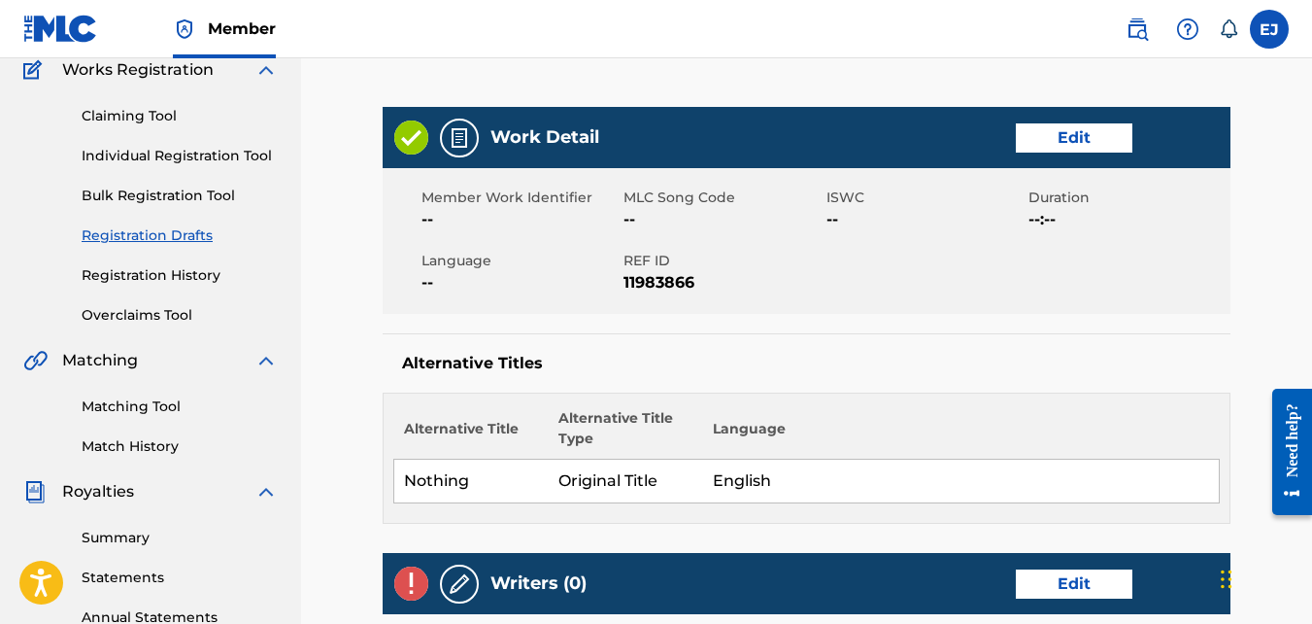
scroll to position [164, 0]
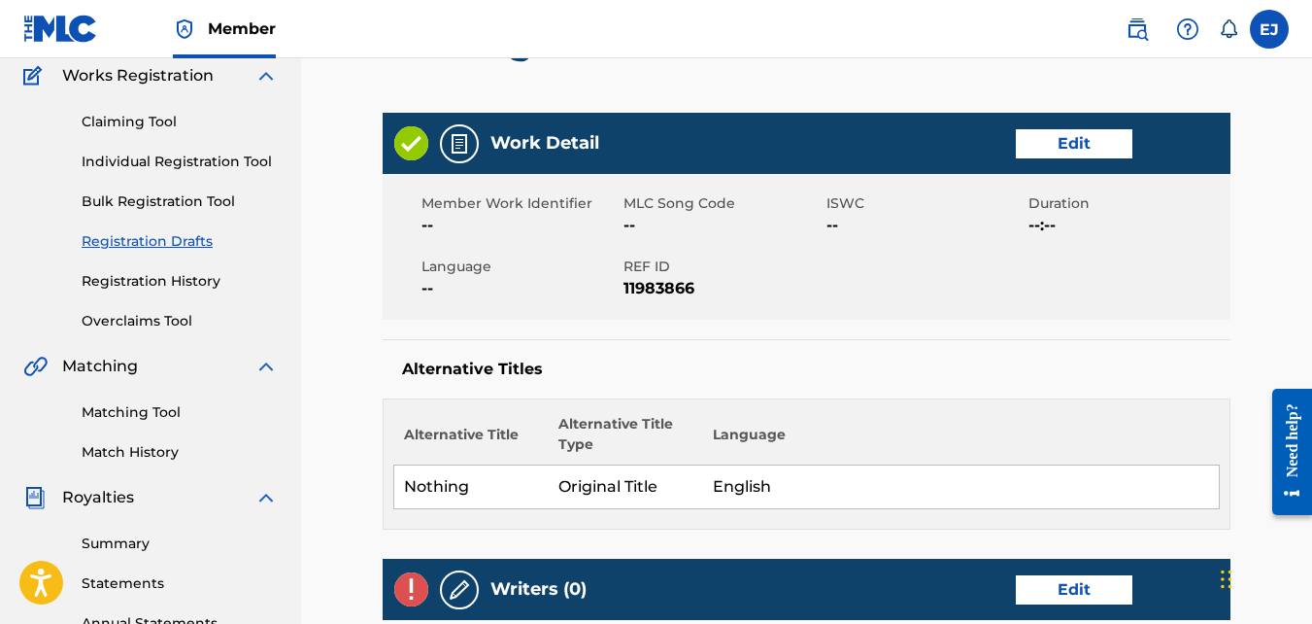
click at [989, 136] on link "Edit" at bounding box center [1074, 143] width 117 height 29
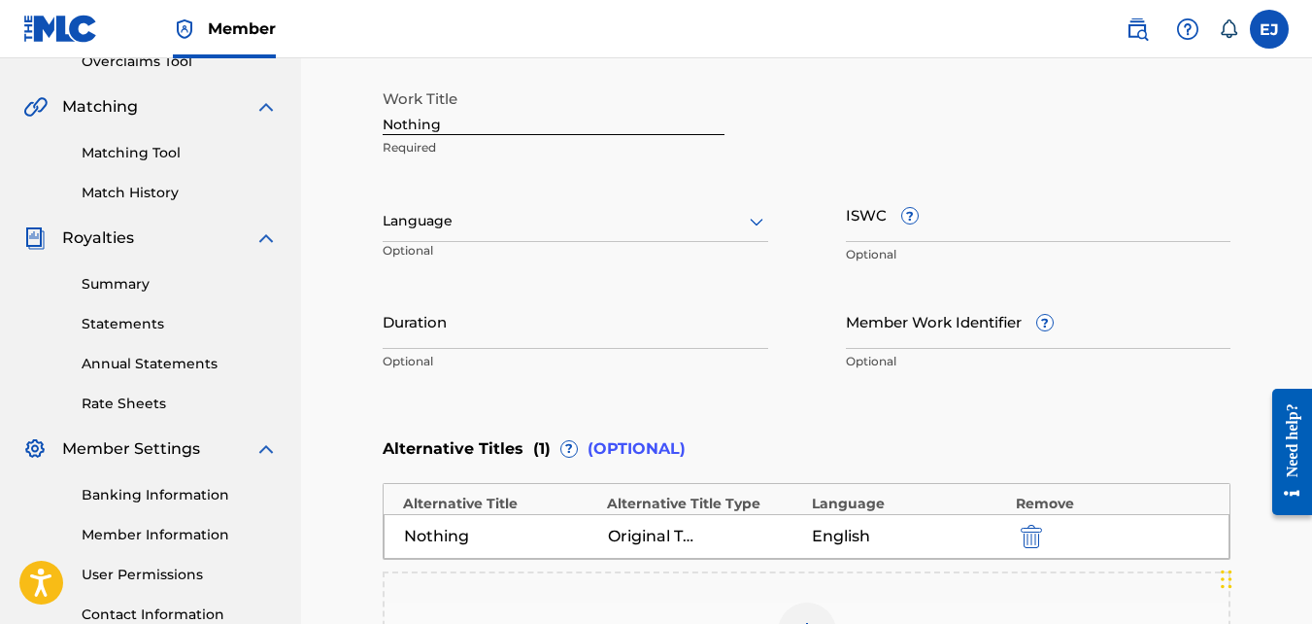
scroll to position [421, 0]
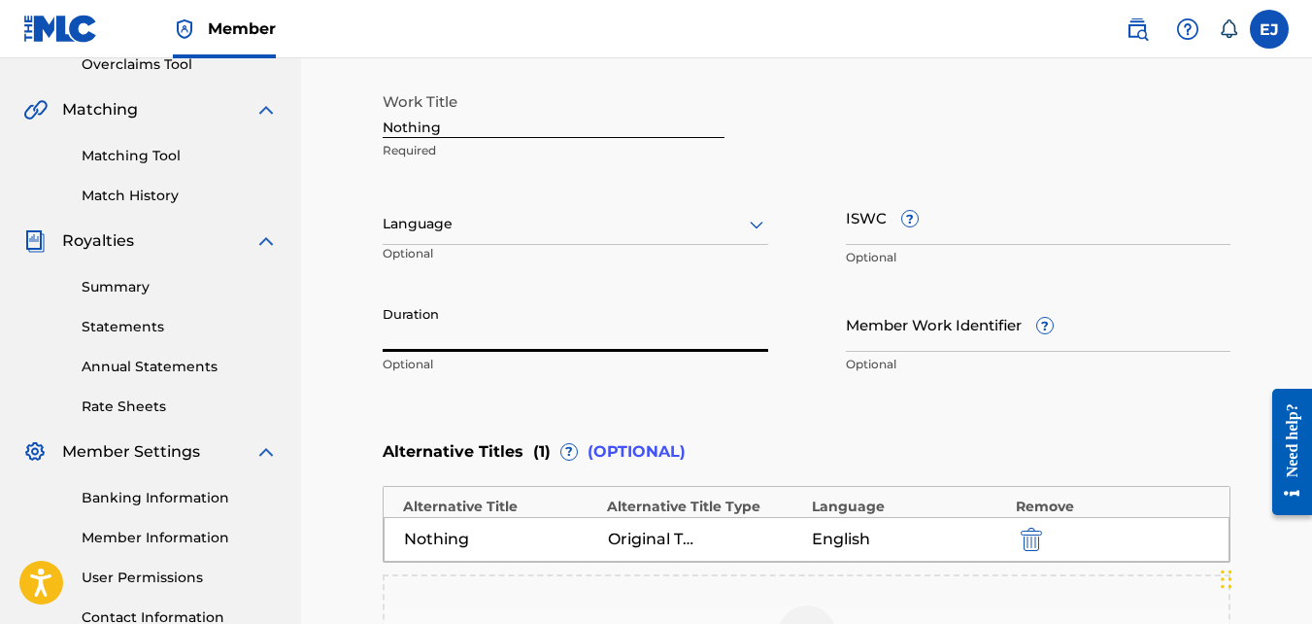
click at [552, 345] on input "Duration" at bounding box center [576, 323] width 386 height 55
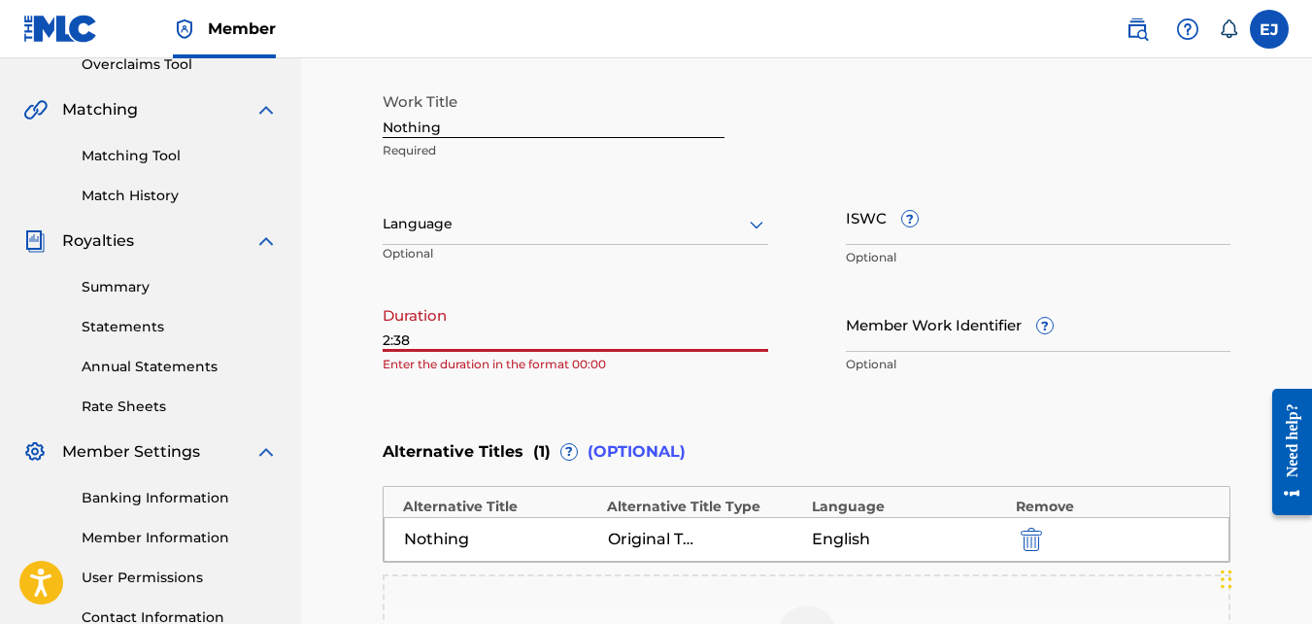
click at [629, 297] on input "2:38" at bounding box center [576, 323] width 386 height 55
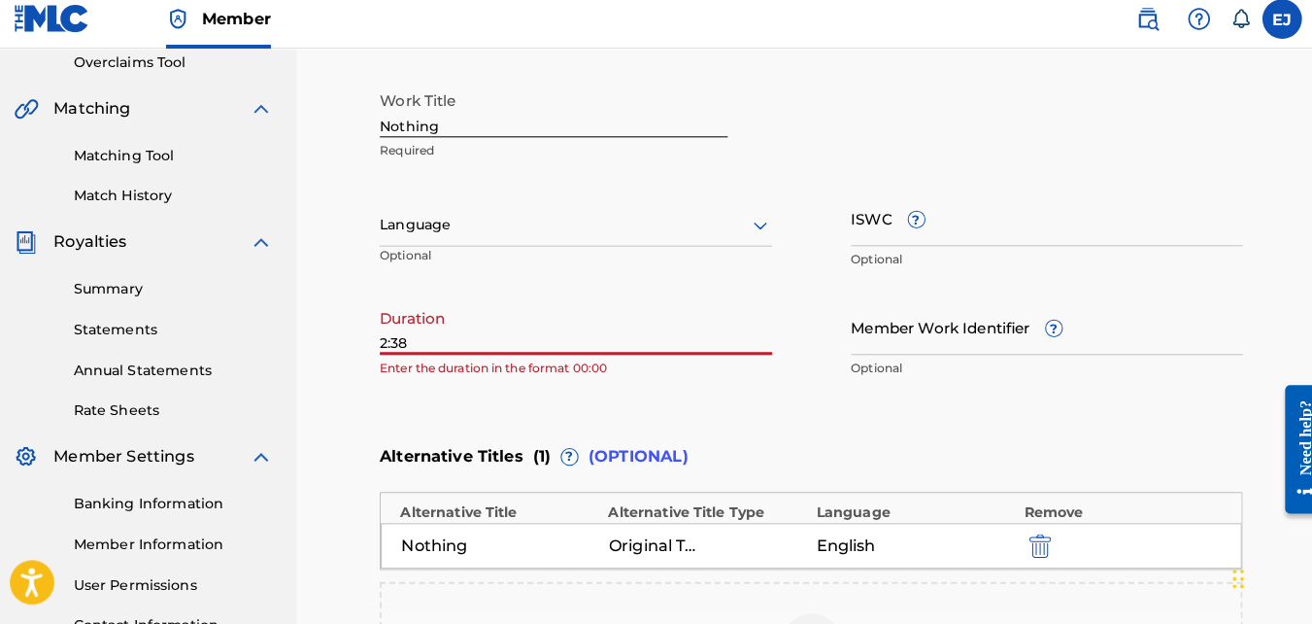
scroll to position [417, 0]
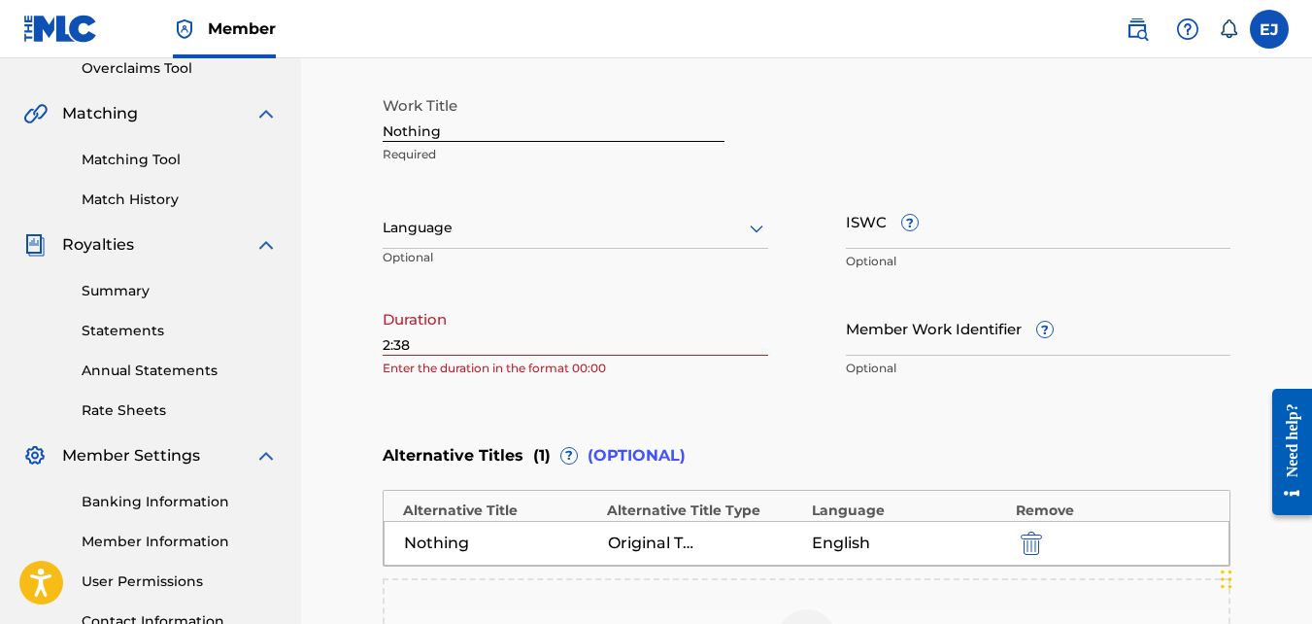
click at [382, 346] on main "Catalog Enter Work Details Add Writers Add Publishers & Shares Add Recording Re…" at bounding box center [806, 278] width 965 height 1177
click at [410, 339] on input "2:38" at bounding box center [576, 327] width 386 height 55
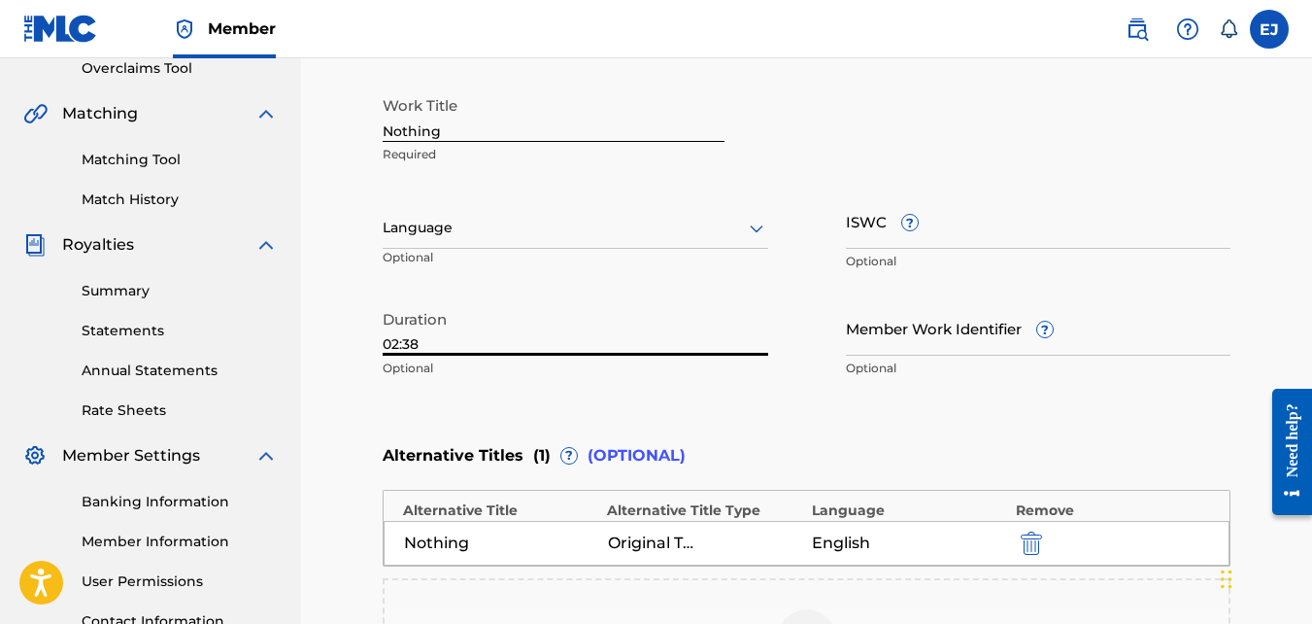
type input "02:38"
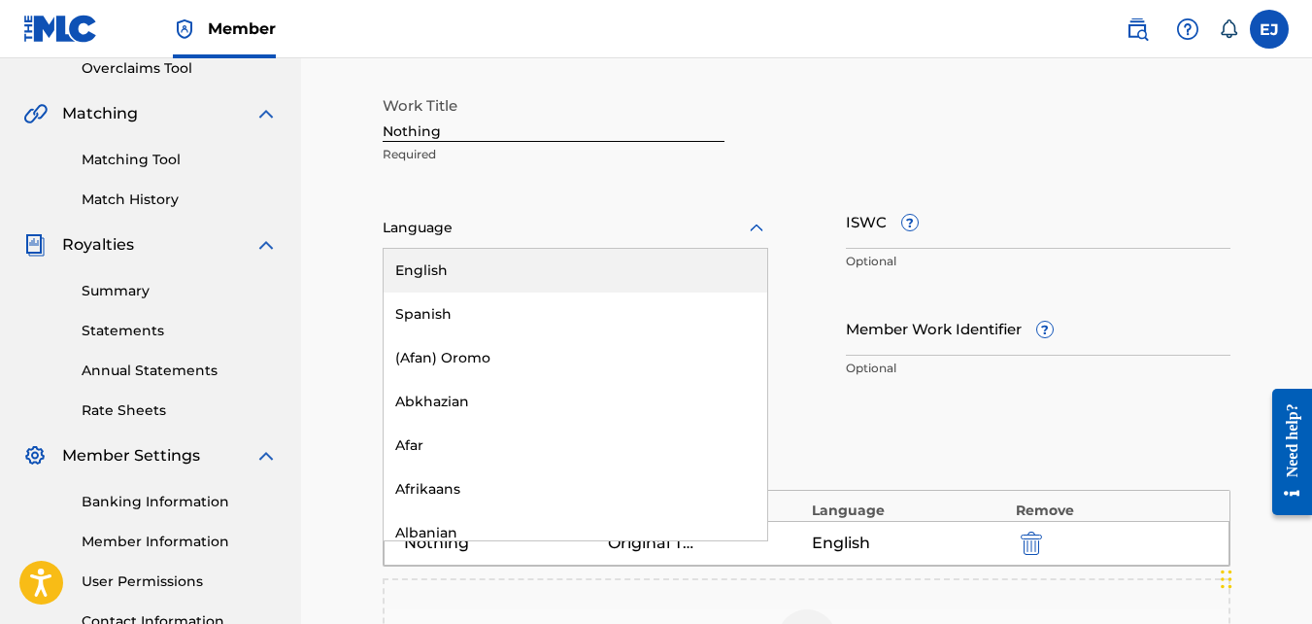
click at [478, 227] on div at bounding box center [576, 228] width 386 height 24
click at [438, 262] on div "English" at bounding box center [576, 271] width 384 height 44
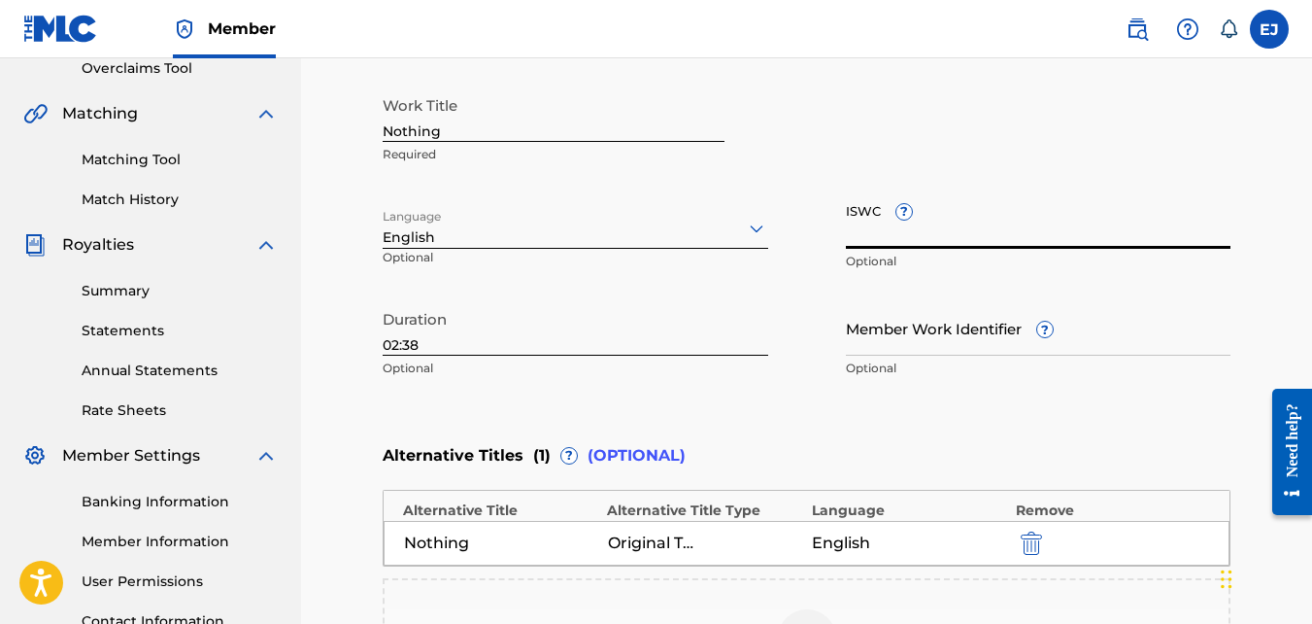
click at [914, 236] on input "ISWC ?" at bounding box center [1039, 220] width 386 height 55
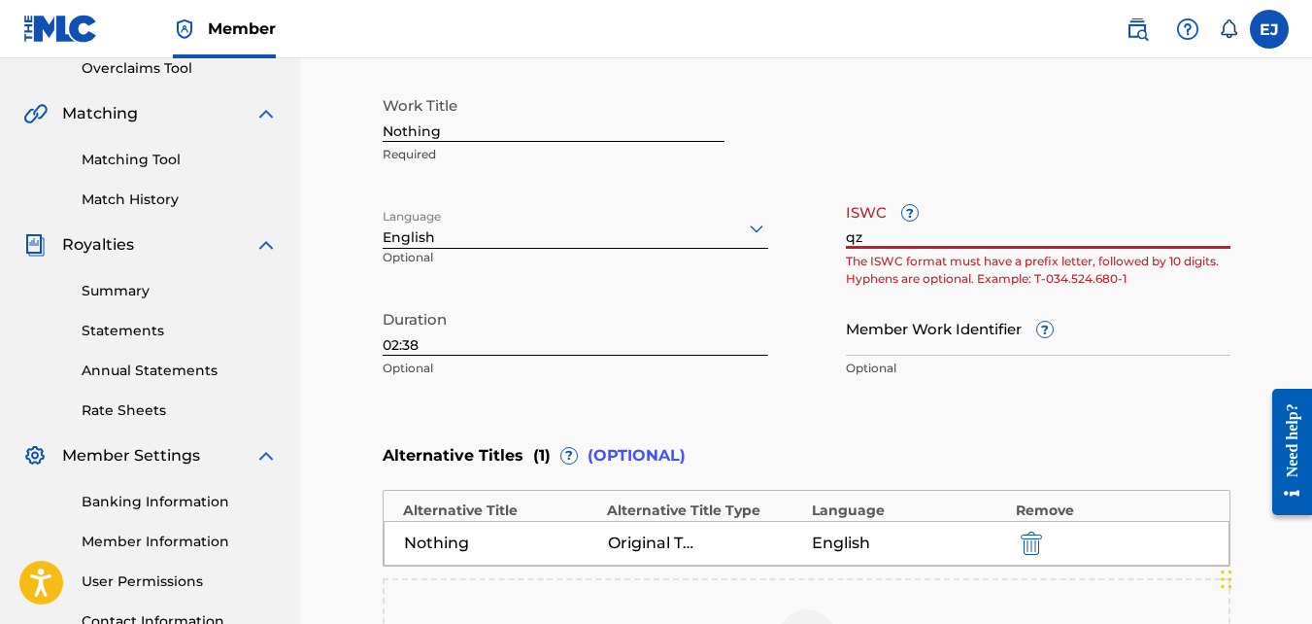
type input "q"
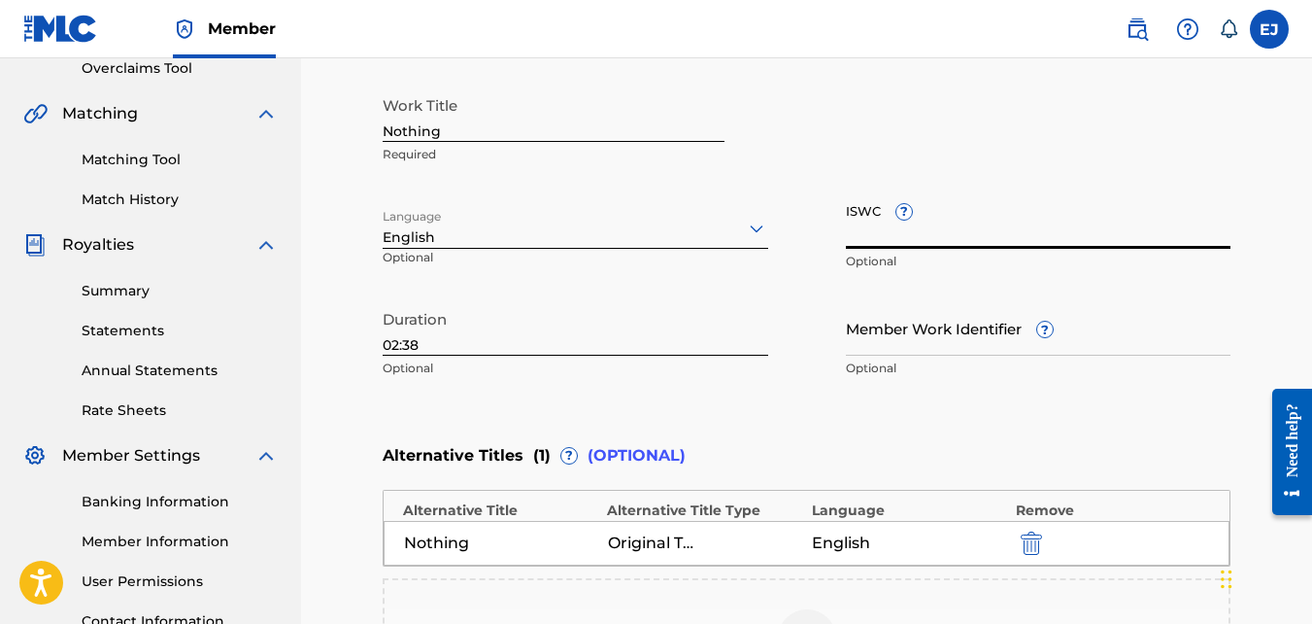
type input "Q"
click at [937, 363] on p "Optional" at bounding box center [1039, 367] width 386 height 17
click at [915, 371] on p "Optional" at bounding box center [1039, 367] width 386 height 17
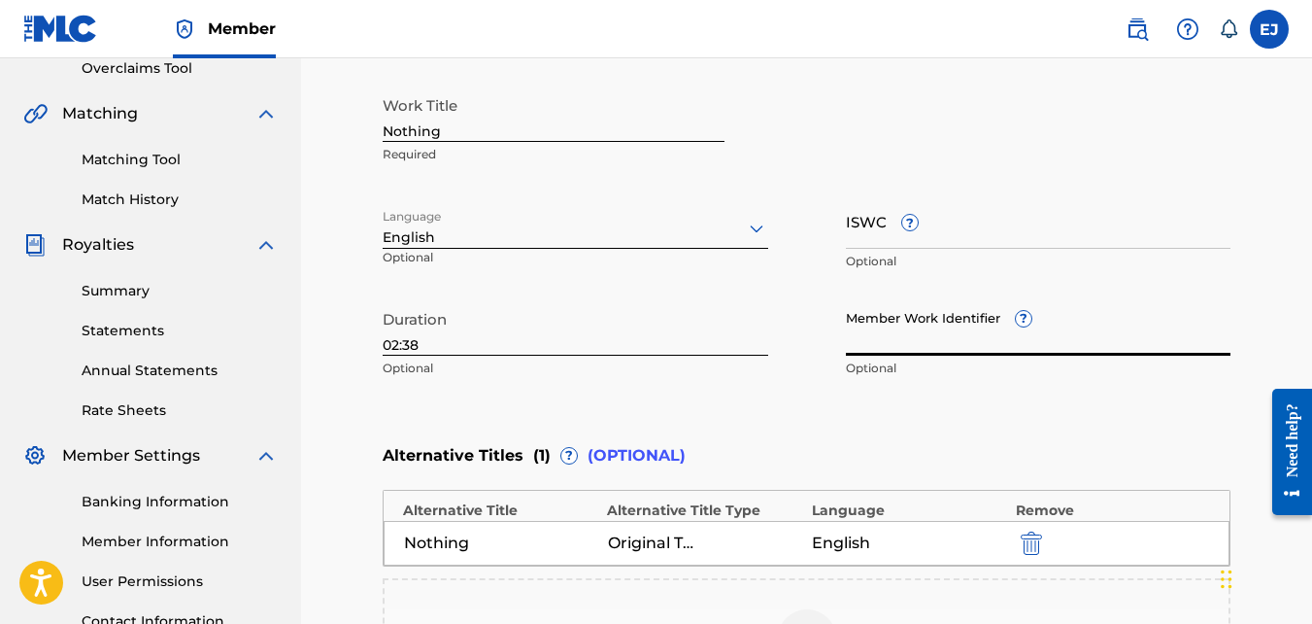
click at [918, 330] on input "Member Work Identifier ?" at bounding box center [1039, 327] width 386 height 55
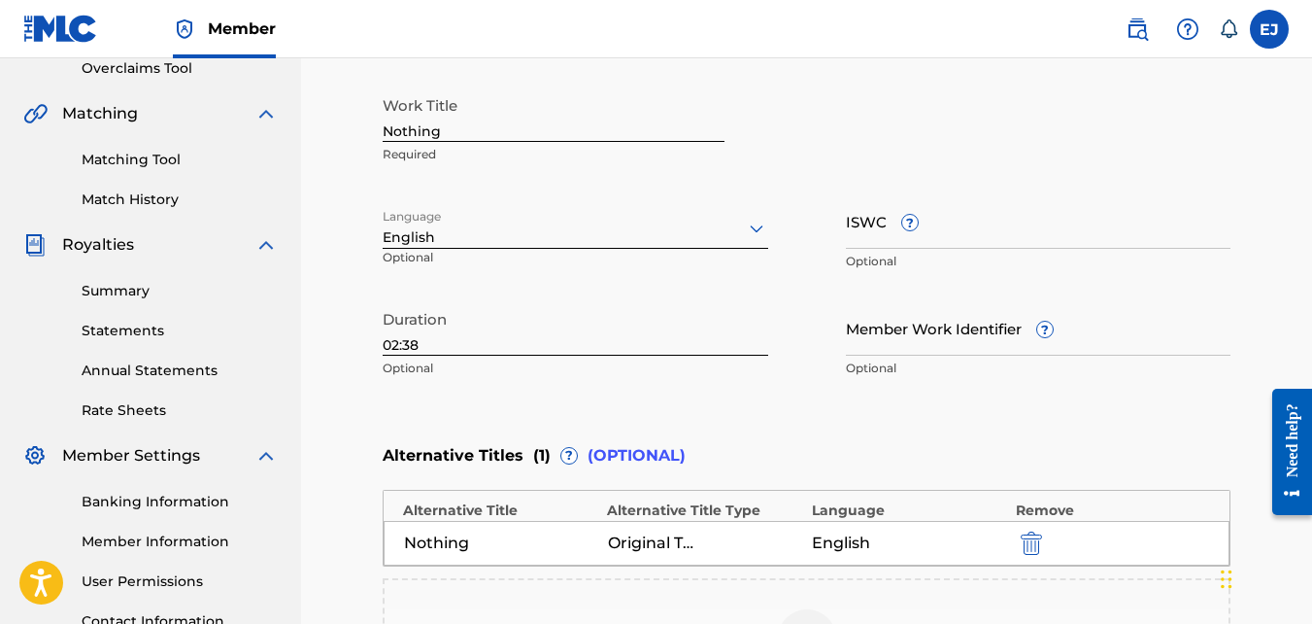
drag, startPoint x: 1310, startPoint y: 306, endPoint x: 1314, endPoint y: 347, distance: 41.0
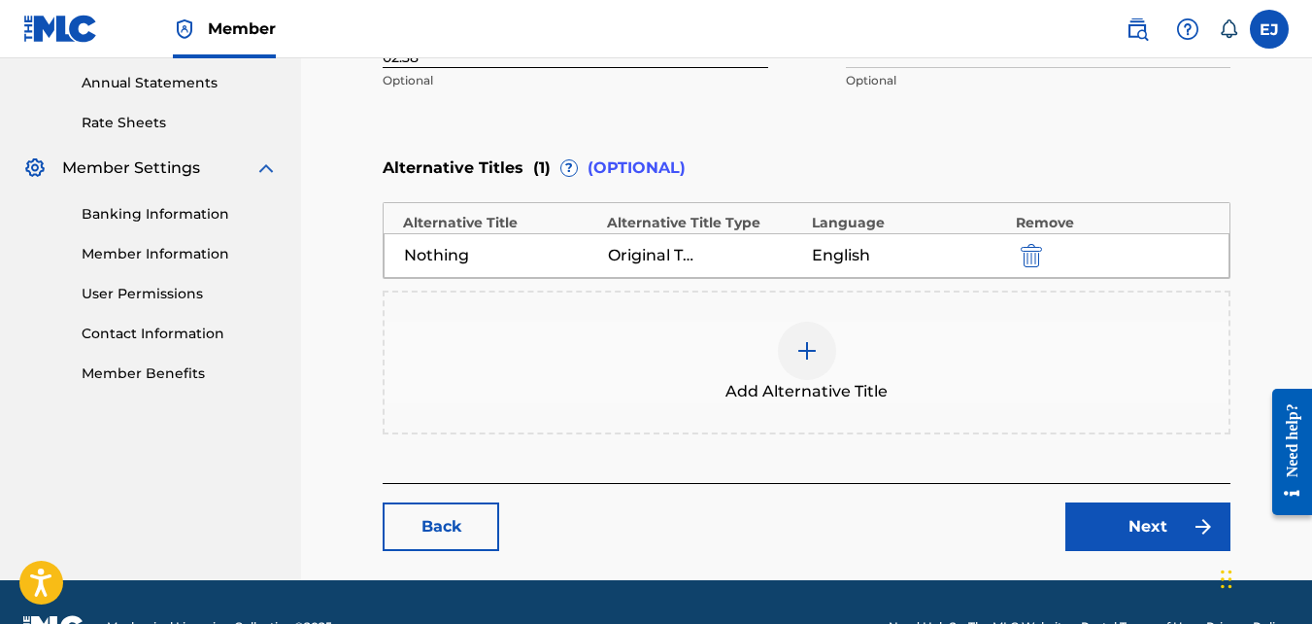
scroll to position [711, 0]
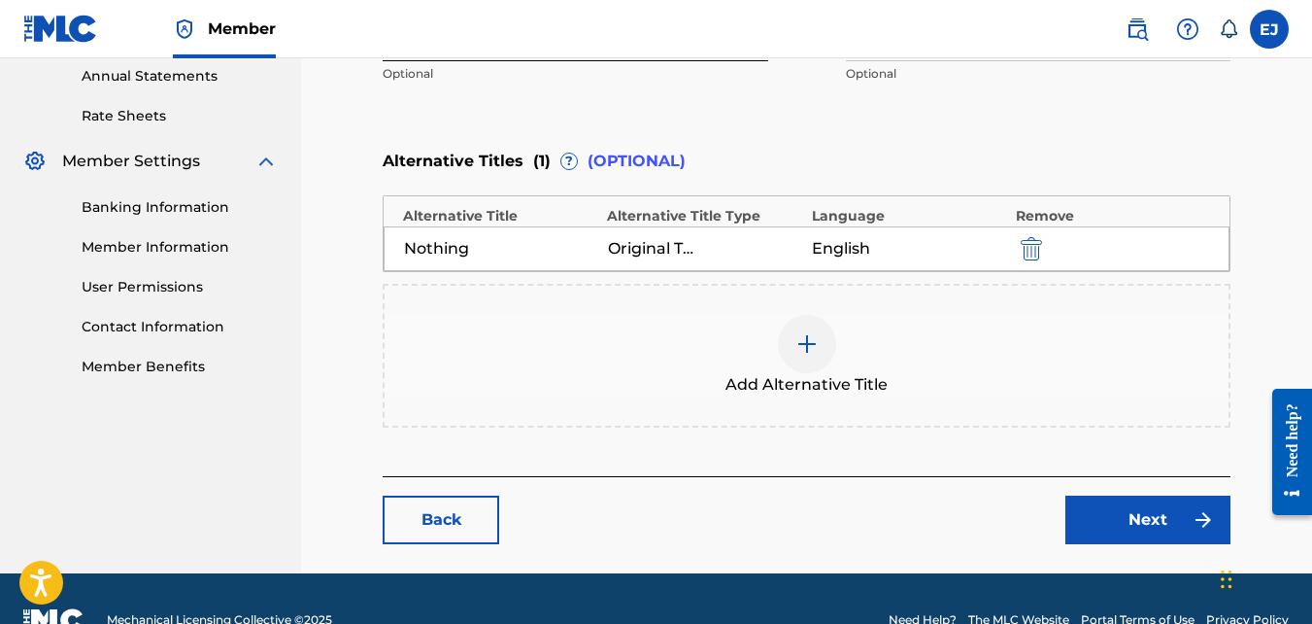
click at [989, 522] on link "Next" at bounding box center [1148, 519] width 165 height 49
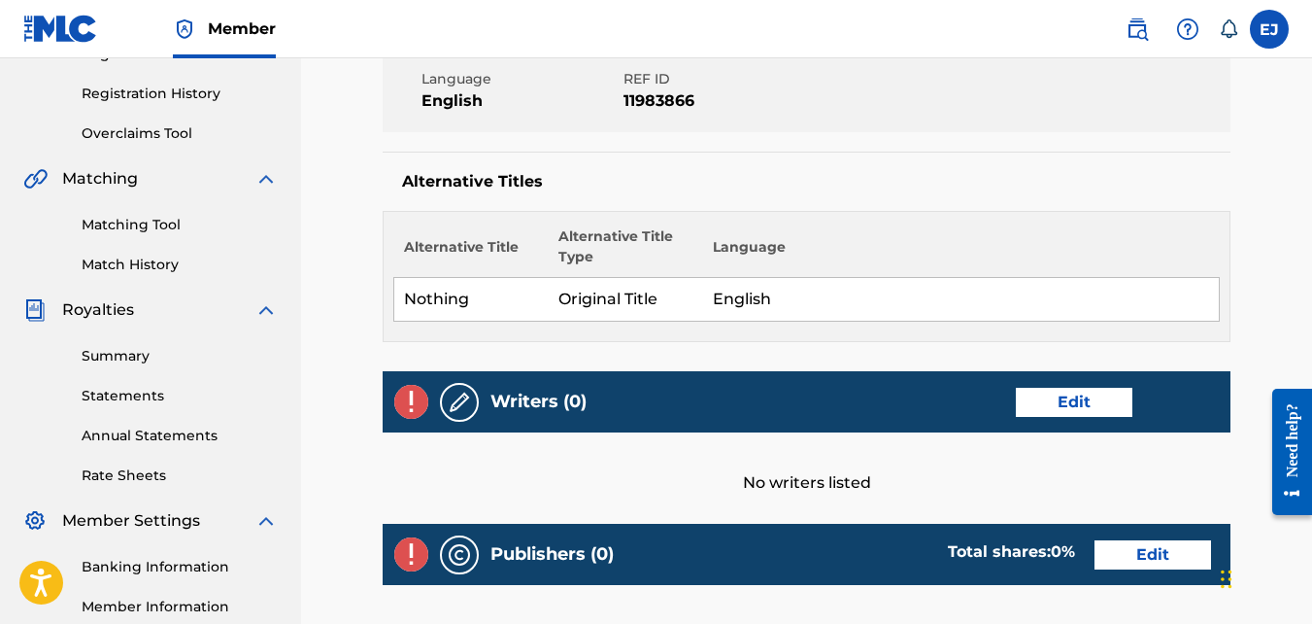
scroll to position [365, 0]
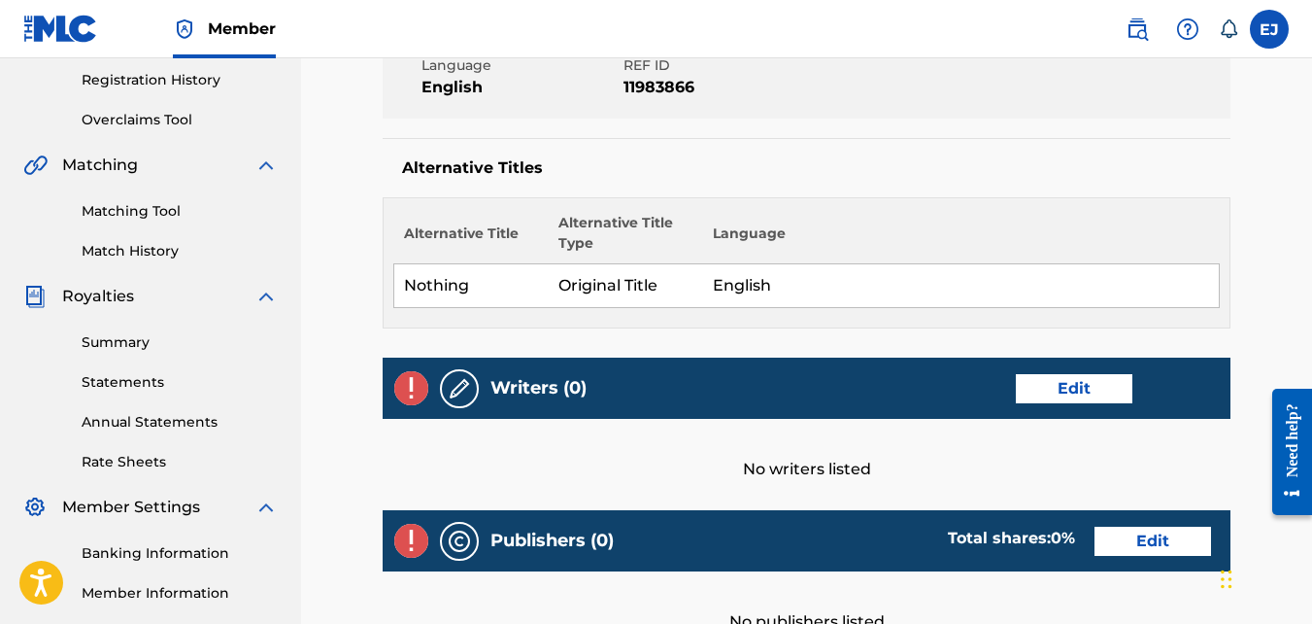
click at [989, 388] on link "Edit" at bounding box center [1074, 388] width 117 height 29
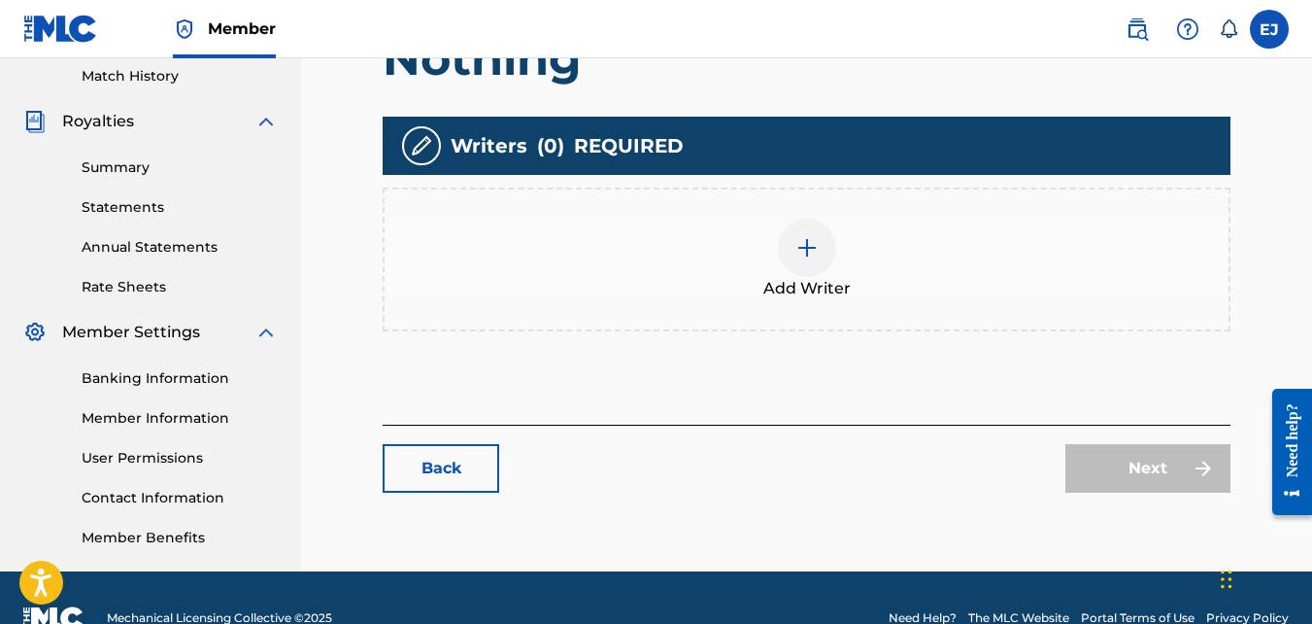
scroll to position [545, 0]
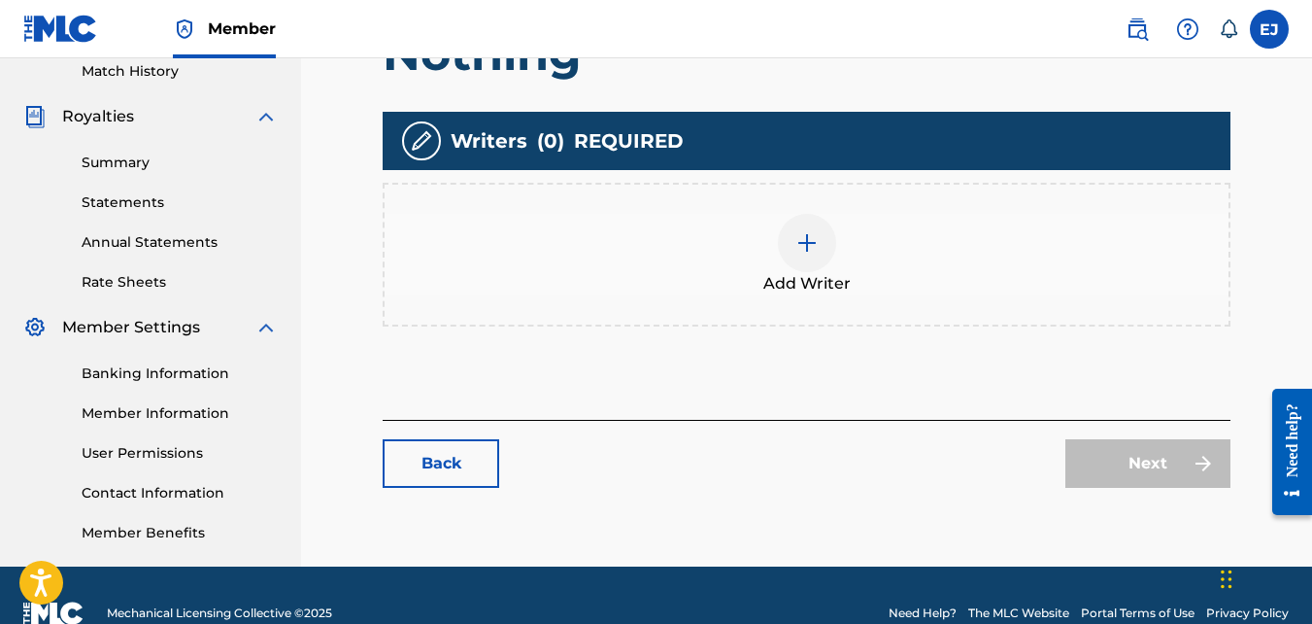
click at [799, 244] on img at bounding box center [807, 242] width 23 height 23
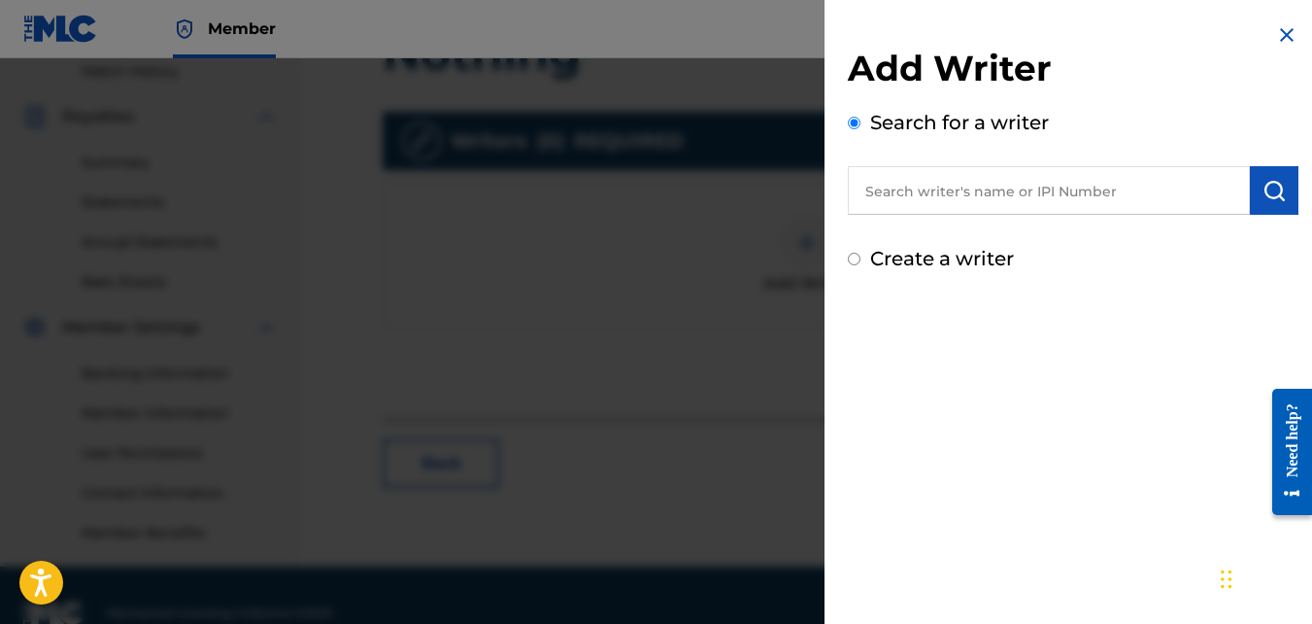
click at [851, 257] on input "Create a writer" at bounding box center [854, 259] width 13 height 13
radio input "false"
radio input "true"
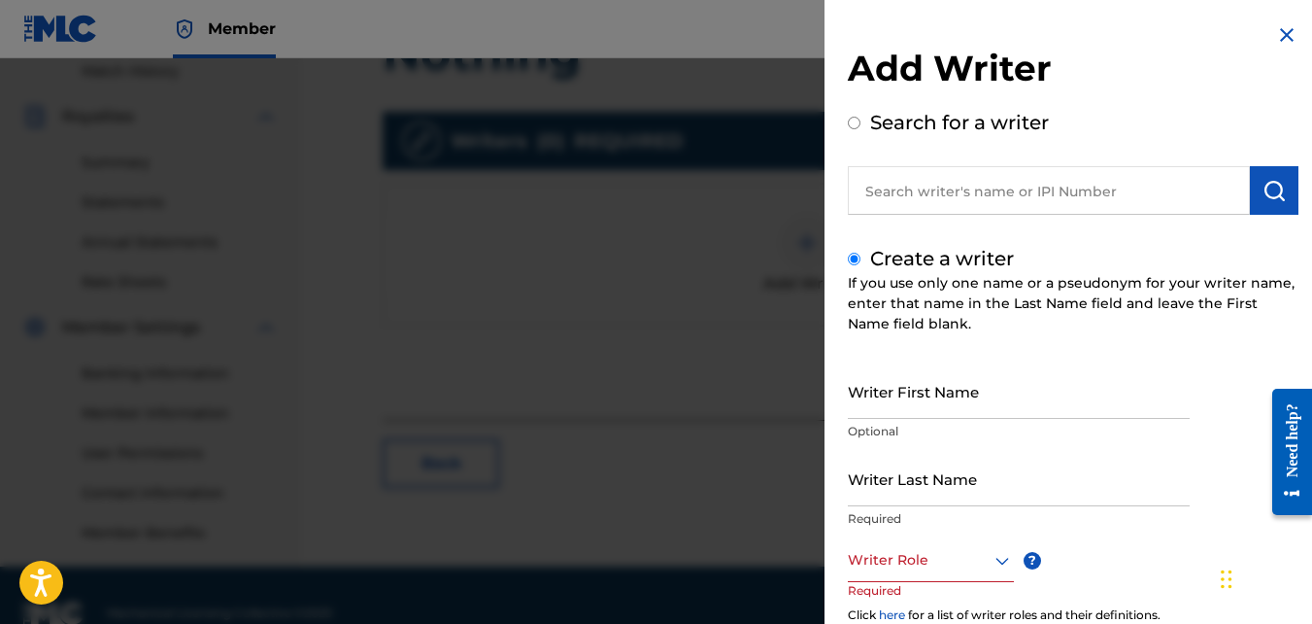
click at [874, 403] on input "Writer First Name" at bounding box center [1019, 390] width 342 height 55
type input "[PERSON_NAME]"
click at [888, 510] on p "Required" at bounding box center [1019, 518] width 342 height 17
click at [916, 517] on p "Required" at bounding box center [1019, 518] width 342 height 17
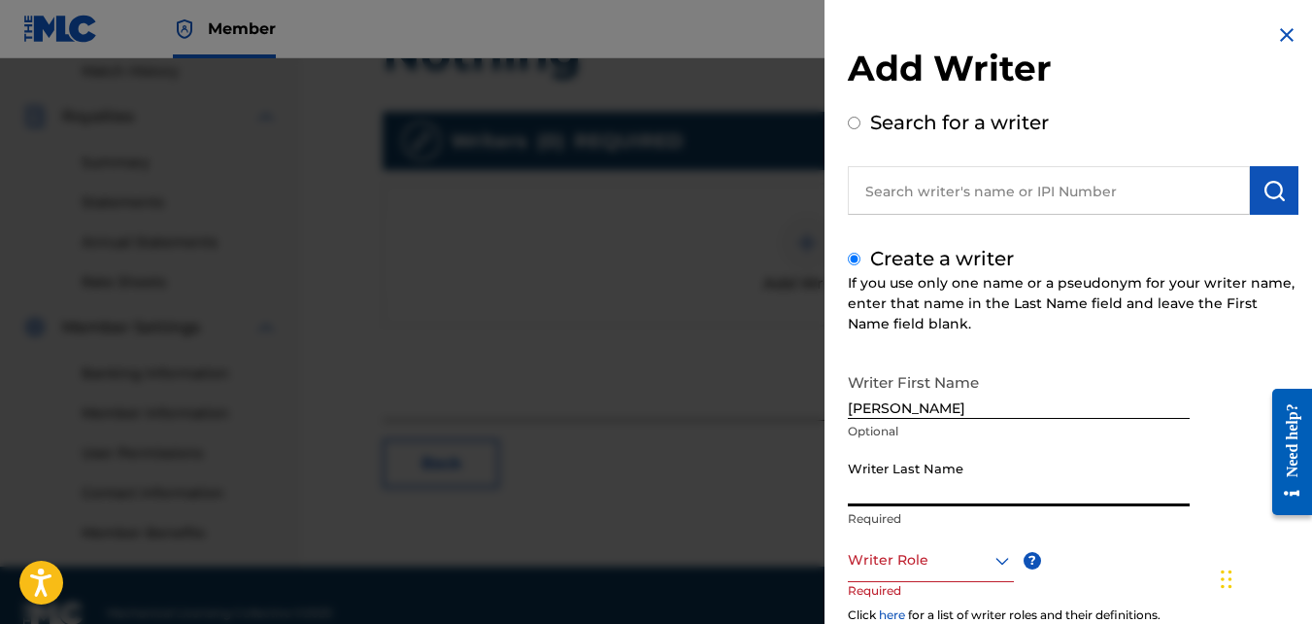
click at [912, 490] on input "Writer Last Name" at bounding box center [1019, 478] width 342 height 55
type input "jackson"
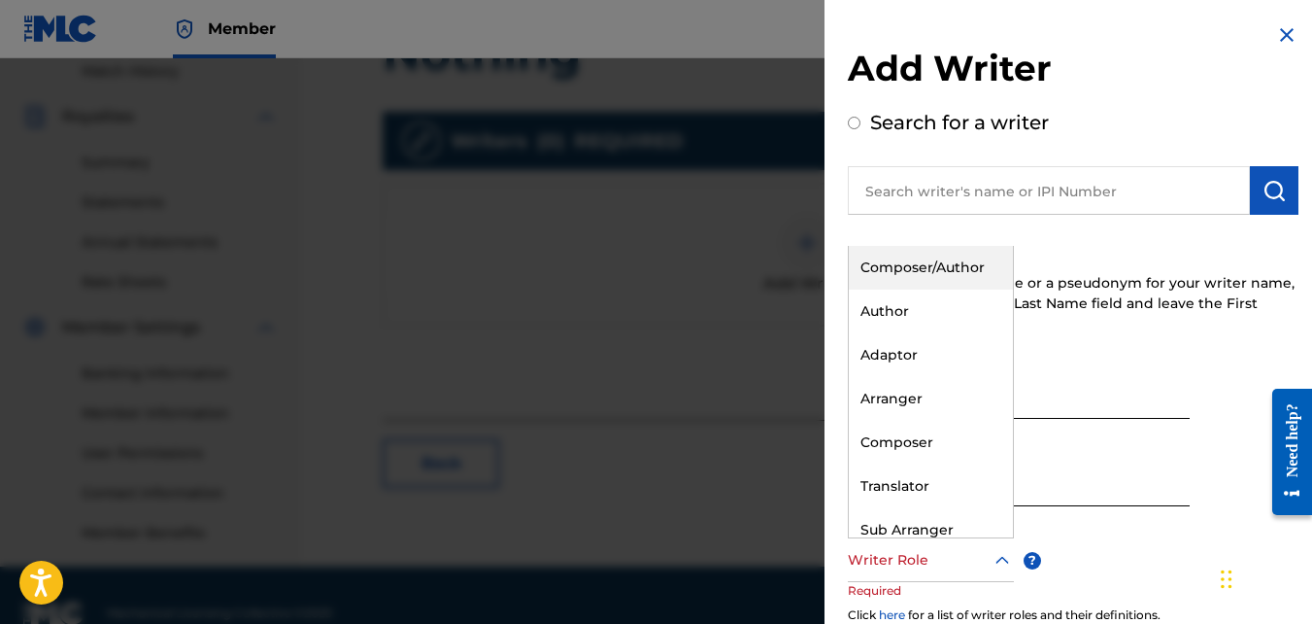
click at [904, 573] on div "Writer Role" at bounding box center [931, 560] width 166 height 44
click at [923, 275] on div "Composer/Author" at bounding box center [931, 268] width 164 height 44
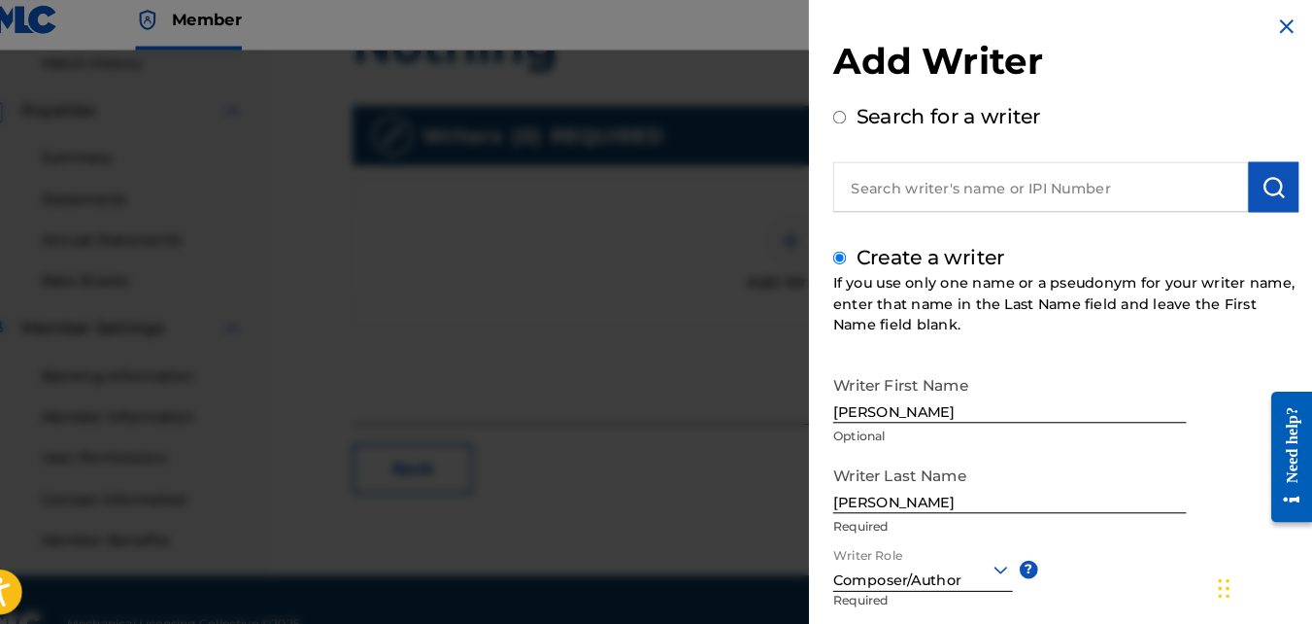
scroll to position [544, 0]
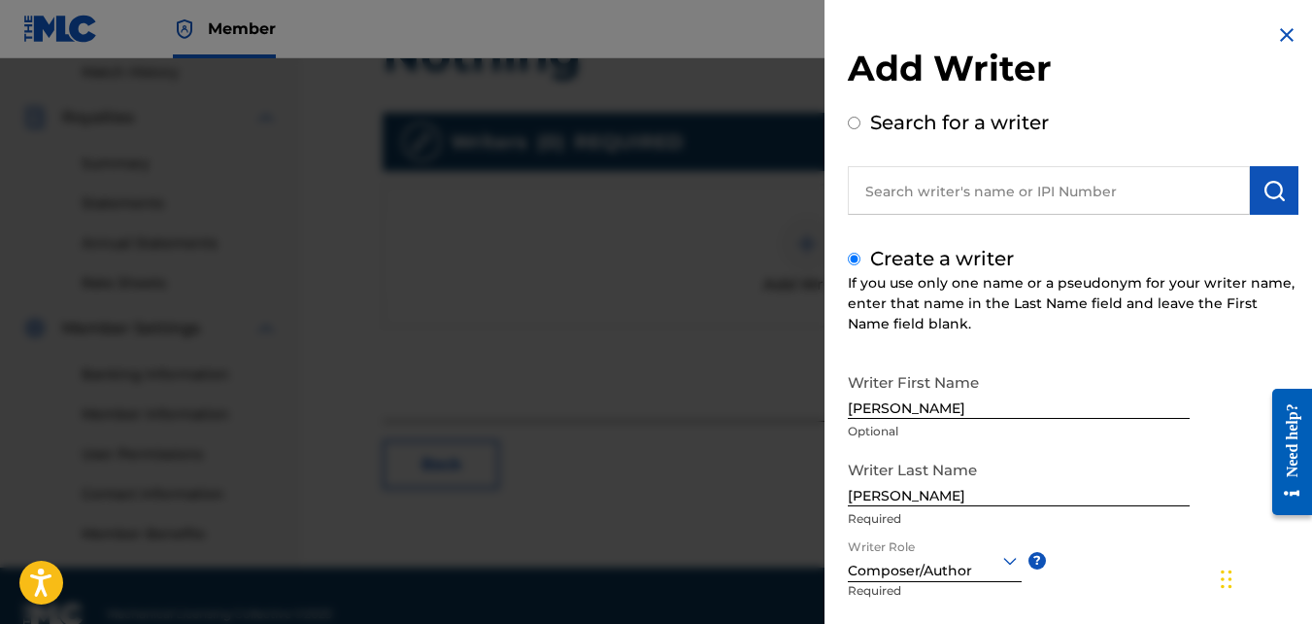
click at [989, 31] on img at bounding box center [1286, 34] width 23 height 23
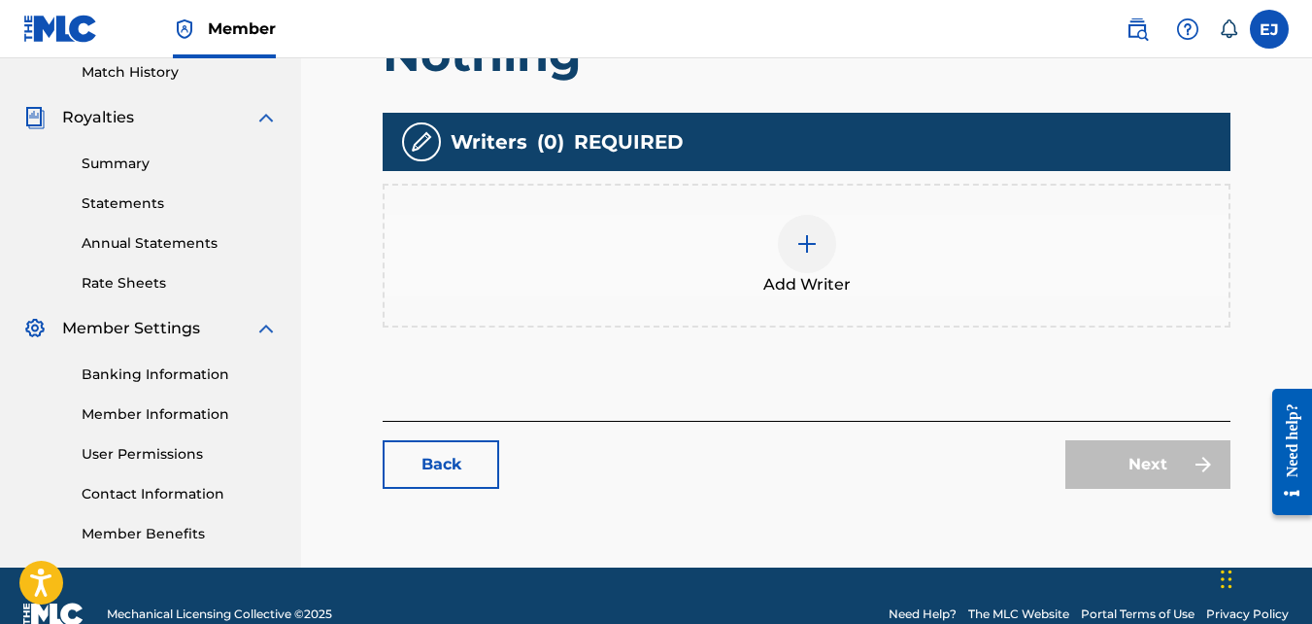
click at [989, 461] on div "Next" at bounding box center [1148, 464] width 165 height 49
click at [412, 136] on img at bounding box center [421, 141] width 23 height 23
click at [816, 247] on img at bounding box center [807, 243] width 23 height 23
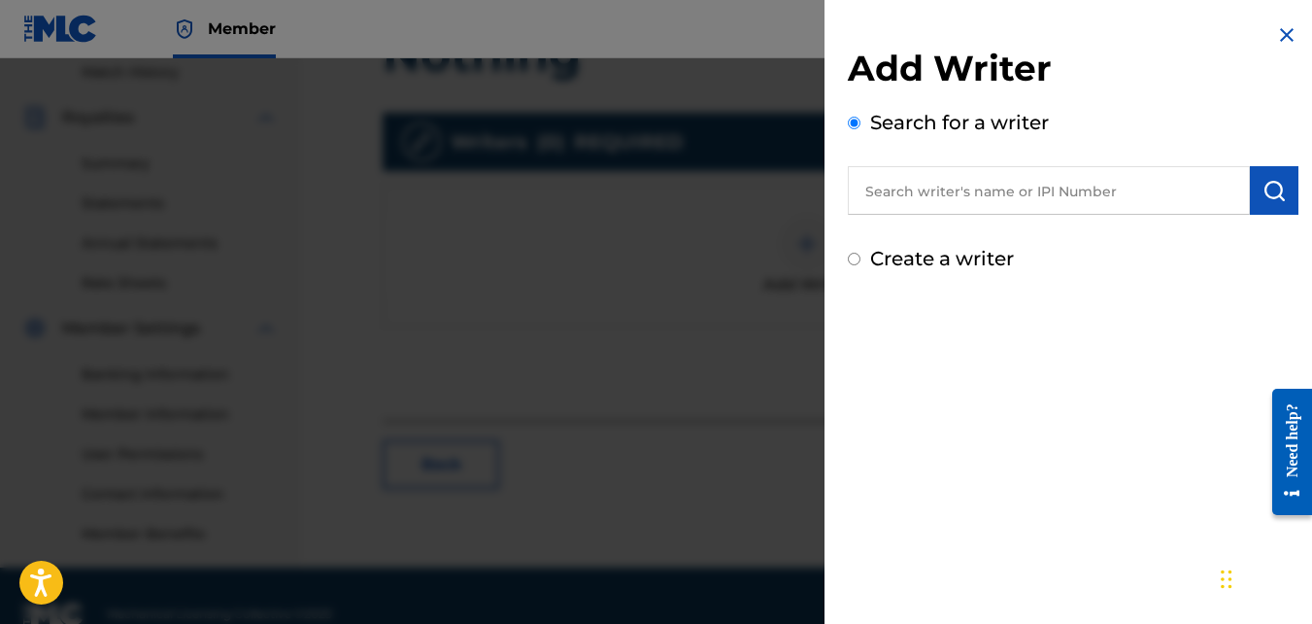
click at [937, 187] on input "text" at bounding box center [1049, 190] width 402 height 49
type input "01305132998"
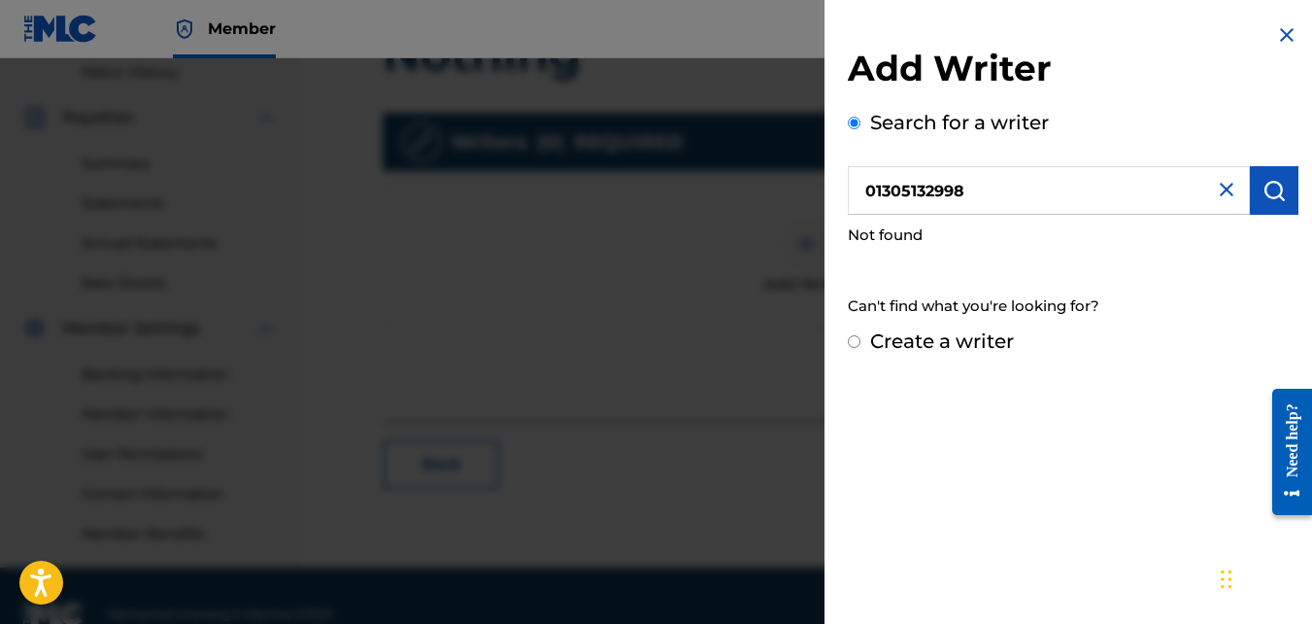
click at [989, 244] on div "Not found" at bounding box center [1073, 236] width 451 height 42
click at [850, 345] on input "Create a writer" at bounding box center [854, 341] width 13 height 13
radio input "false"
radio input "true"
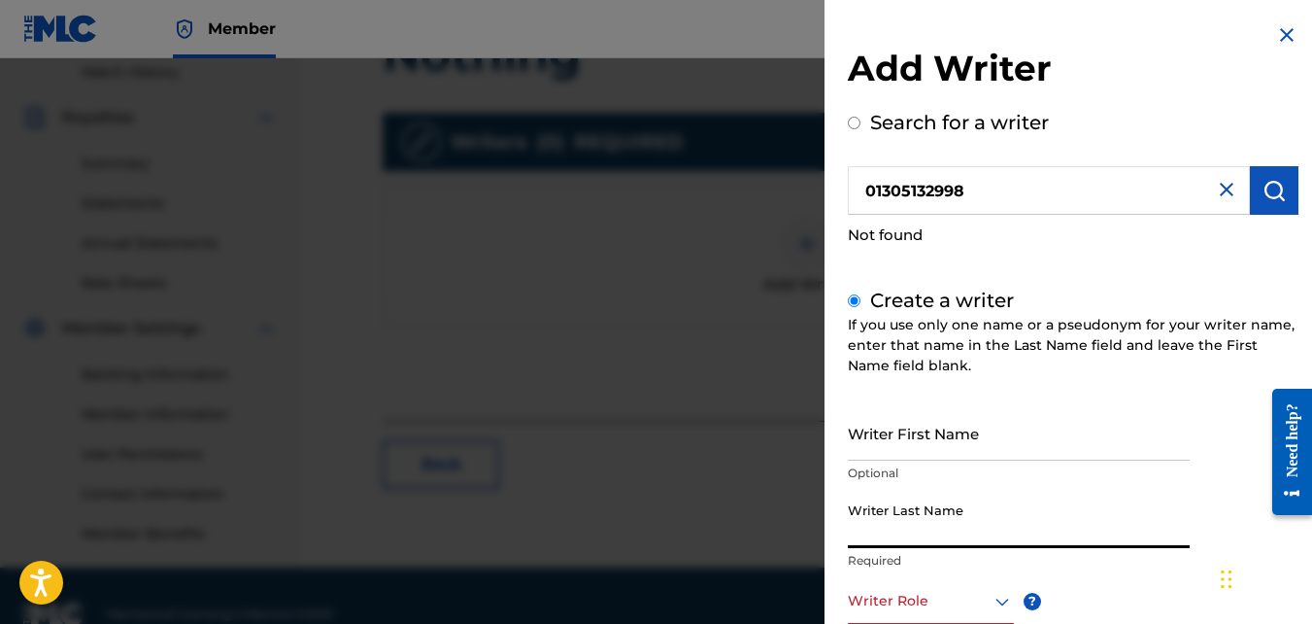
click at [856, 533] on input "Writer Last Name" at bounding box center [1019, 520] width 342 height 55
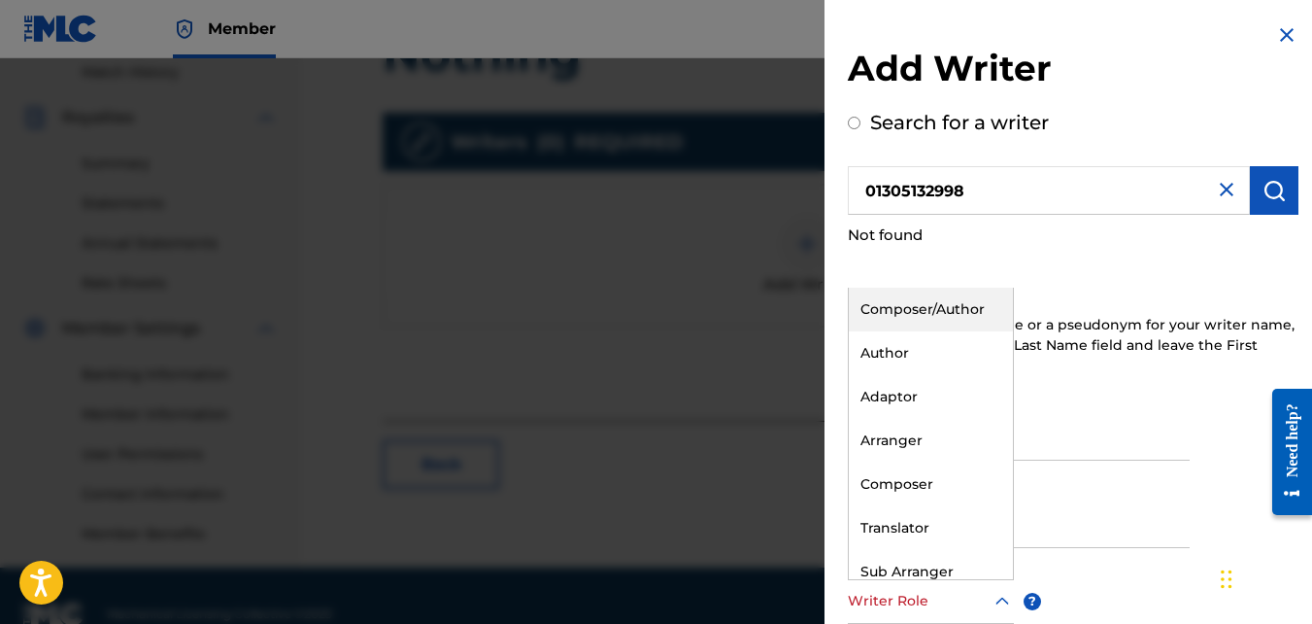
click at [989, 603] on icon at bounding box center [1002, 601] width 23 height 23
click at [903, 309] on div "Composer/Author" at bounding box center [931, 310] width 164 height 44
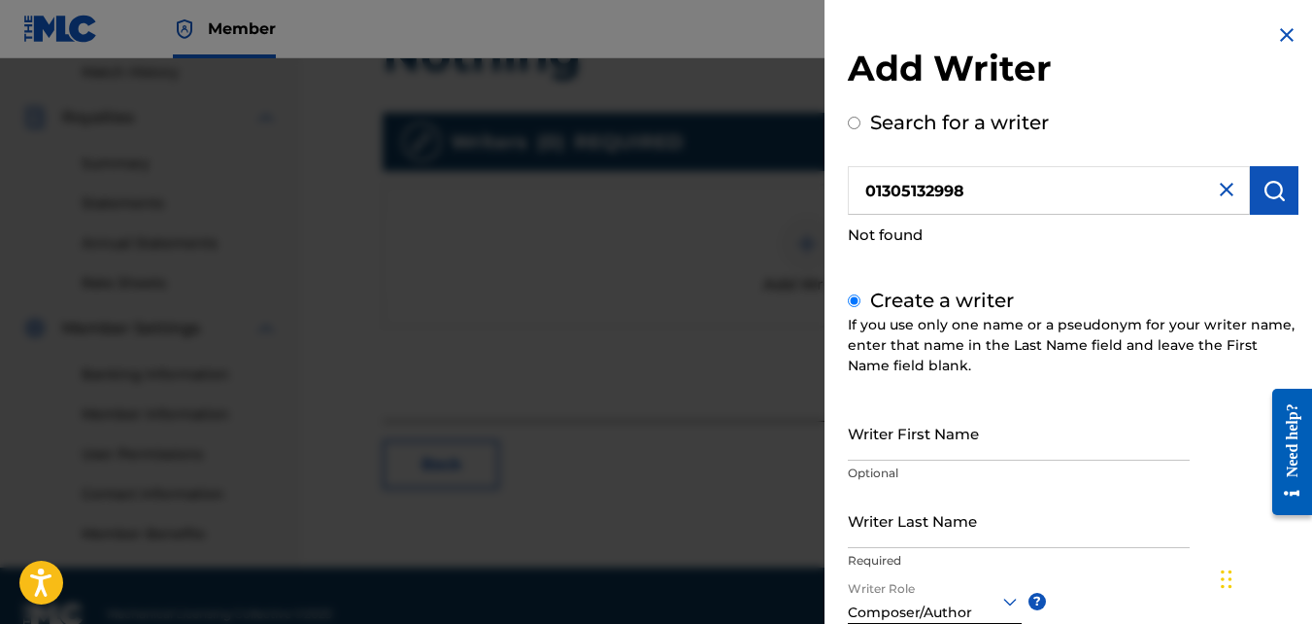
click at [899, 531] on input "Writer Last Name" at bounding box center [1019, 520] width 342 height 55
drag, startPoint x: 990, startPoint y: 194, endPoint x: 816, endPoint y: 237, distance: 179.1
click at [816, 237] on div "Add Writer Search for a writer 01305132998 Not found Create a writer If you use…" at bounding box center [656, 340] width 1312 height 565
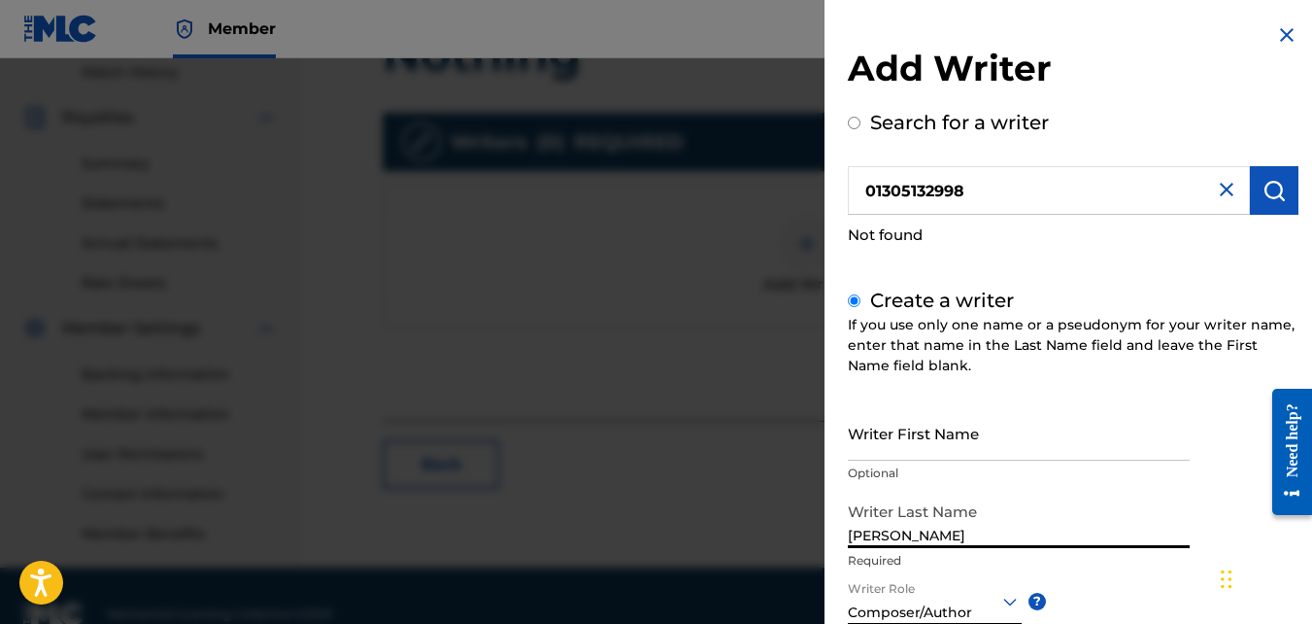
click at [934, 536] on input "jackson" at bounding box center [1019, 520] width 342 height 55
paste input "01305132998"
type input "jackson 01305132998"
click at [54, 578] on button "Open accessiBe: accessibility options, statement and help" at bounding box center [41, 583] width 49 height 49
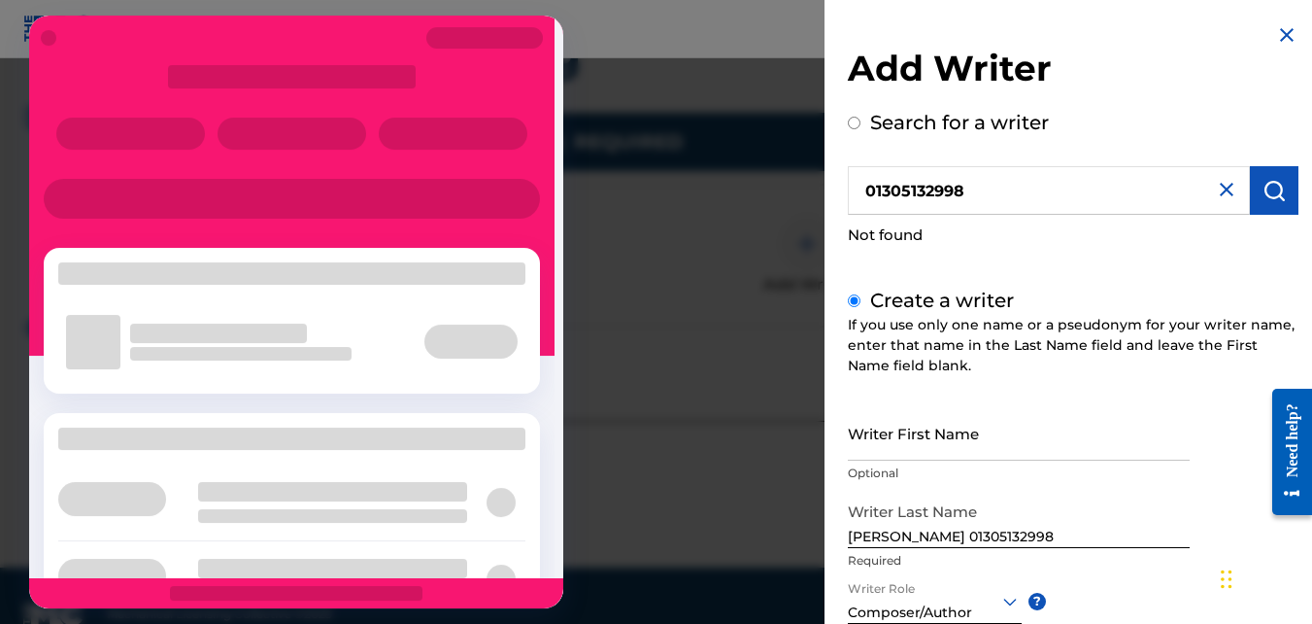
click at [307, 367] on div at bounding box center [291, 338] width 467 height 82
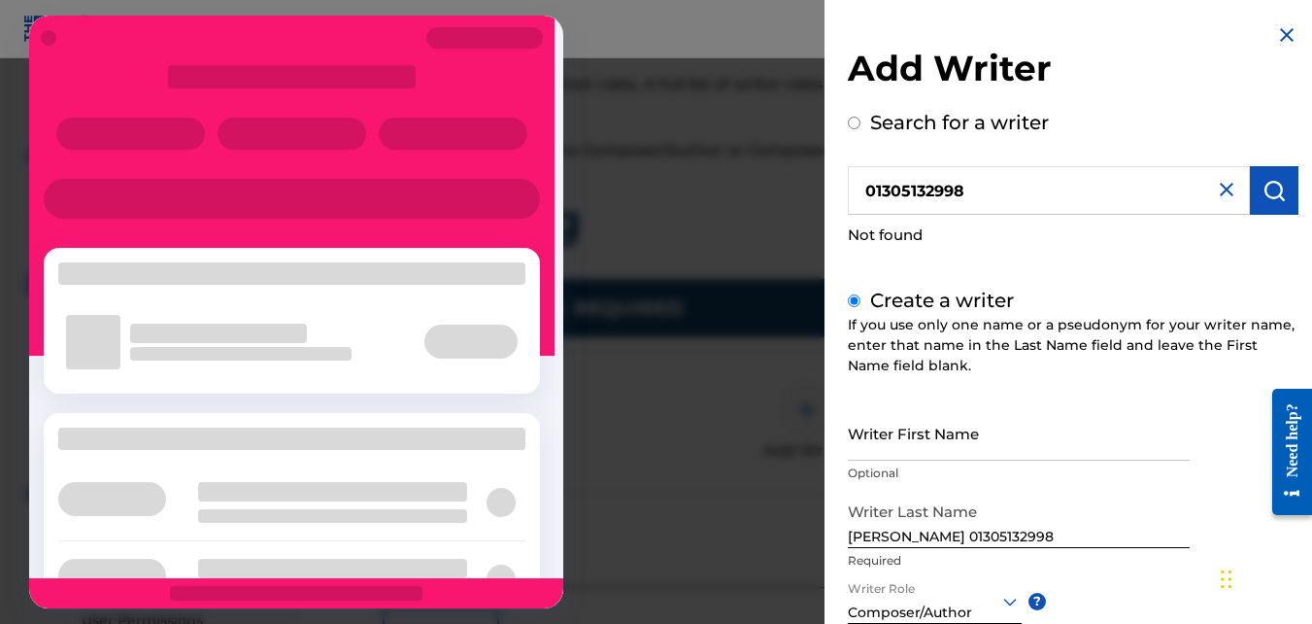
scroll to position [581, 0]
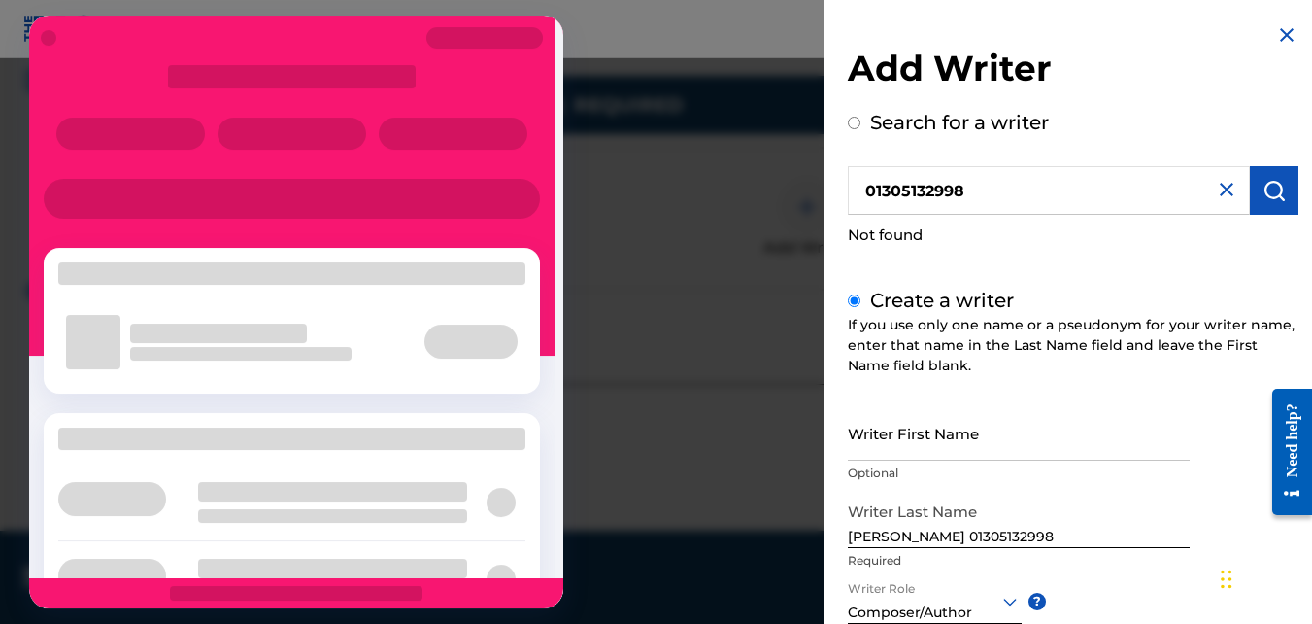
drag, startPoint x: 455, startPoint y: 525, endPoint x: 442, endPoint y: 503, distance: 24.8
click at [442, 503] on div at bounding box center [291, 501] width 467 height 77
click at [442, 503] on div at bounding box center [341, 501] width 351 height 41
drag, startPoint x: 442, startPoint y: 503, endPoint x: 504, endPoint y: 546, distance: 75.4
click at [504, 546] on div at bounding box center [291, 578] width 467 height 77
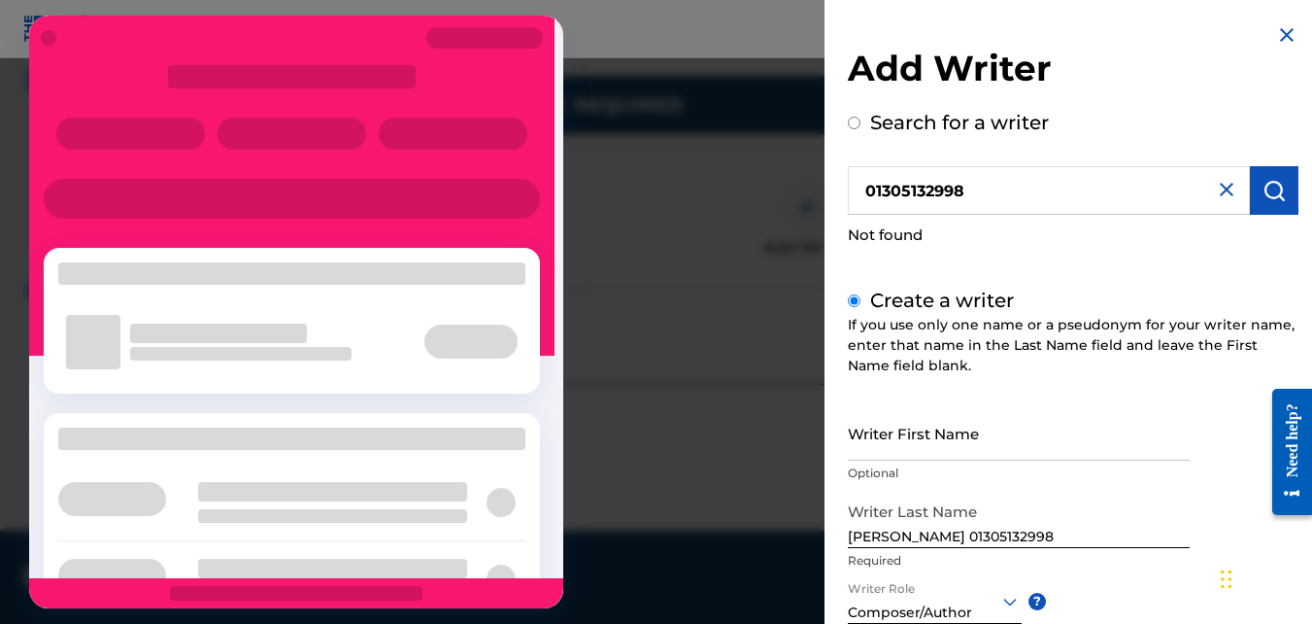
drag, startPoint x: 504, startPoint y: 546, endPoint x: 354, endPoint y: 445, distance: 181.3
click at [354, 445] on div at bounding box center [291, 438] width 467 height 22
click at [57, 42] on div at bounding box center [292, 37] width 526 height 25
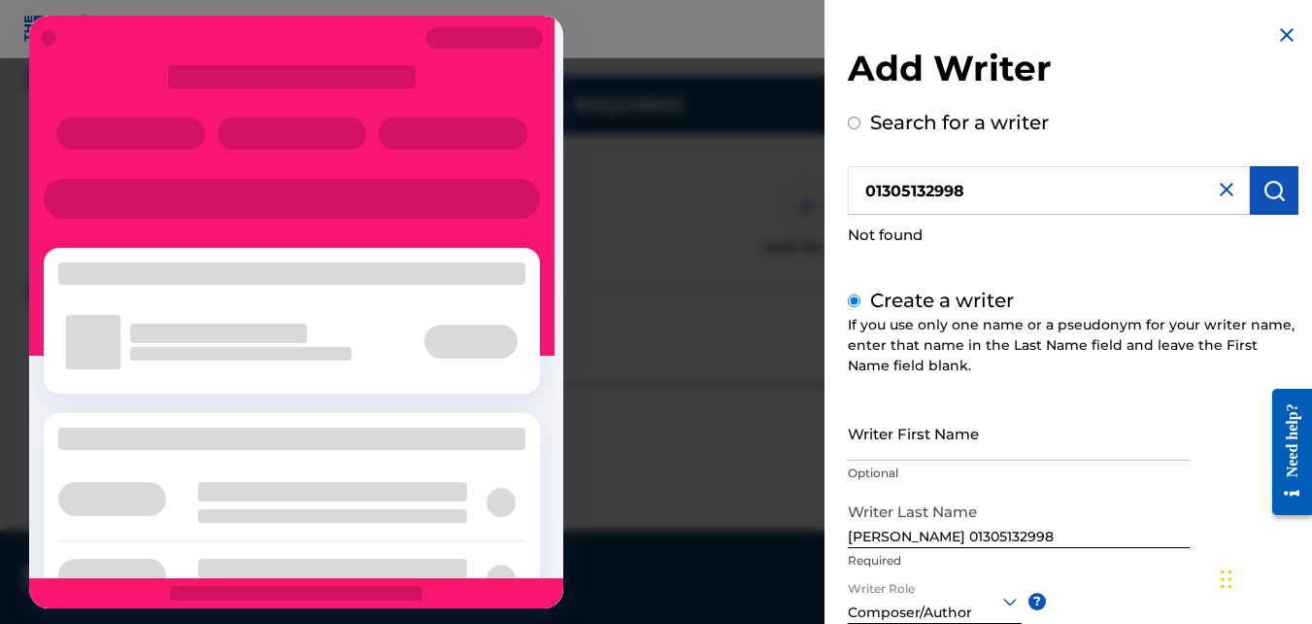
click at [989, 29] on img at bounding box center [1286, 34] width 23 height 23
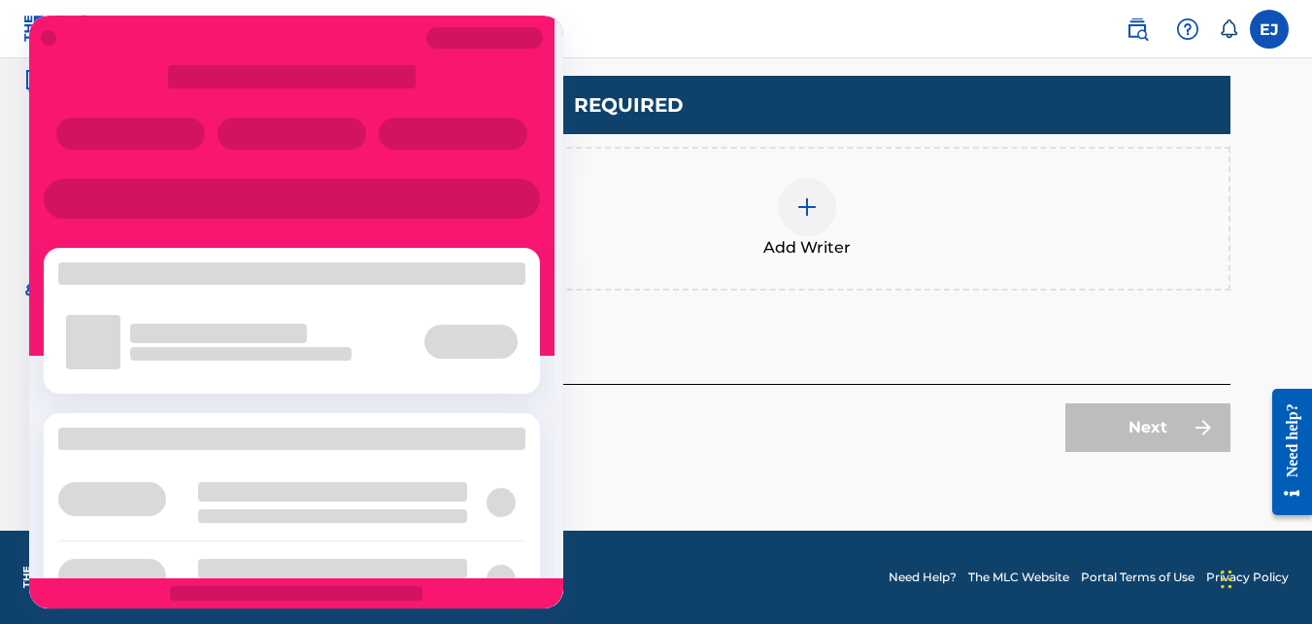
click at [490, 92] on div at bounding box center [292, 107] width 526 height 85
click at [48, 29] on div at bounding box center [292, 37] width 526 height 25
drag, startPoint x: 414, startPoint y: 30, endPoint x: 356, endPoint y: 143, distance: 126.9
click at [356, 143] on div at bounding box center [296, 312] width 534 height 593
click at [809, 206] on img at bounding box center [807, 206] width 23 height 23
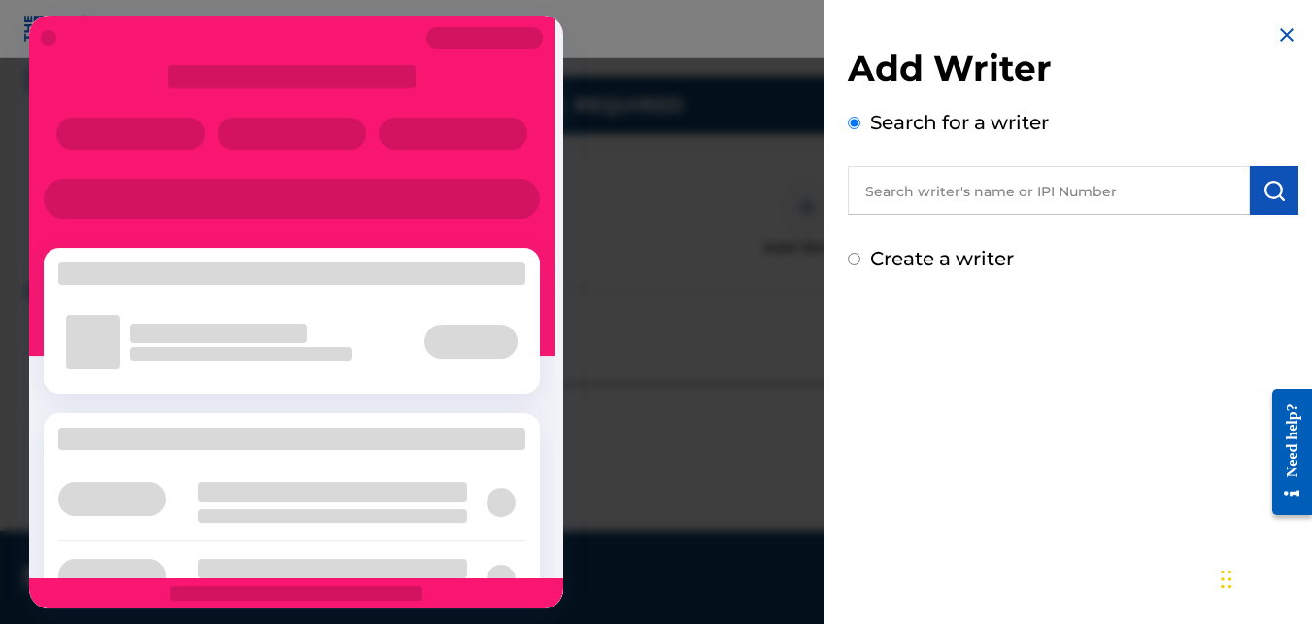
click at [989, 39] on img at bounding box center [1286, 34] width 23 height 23
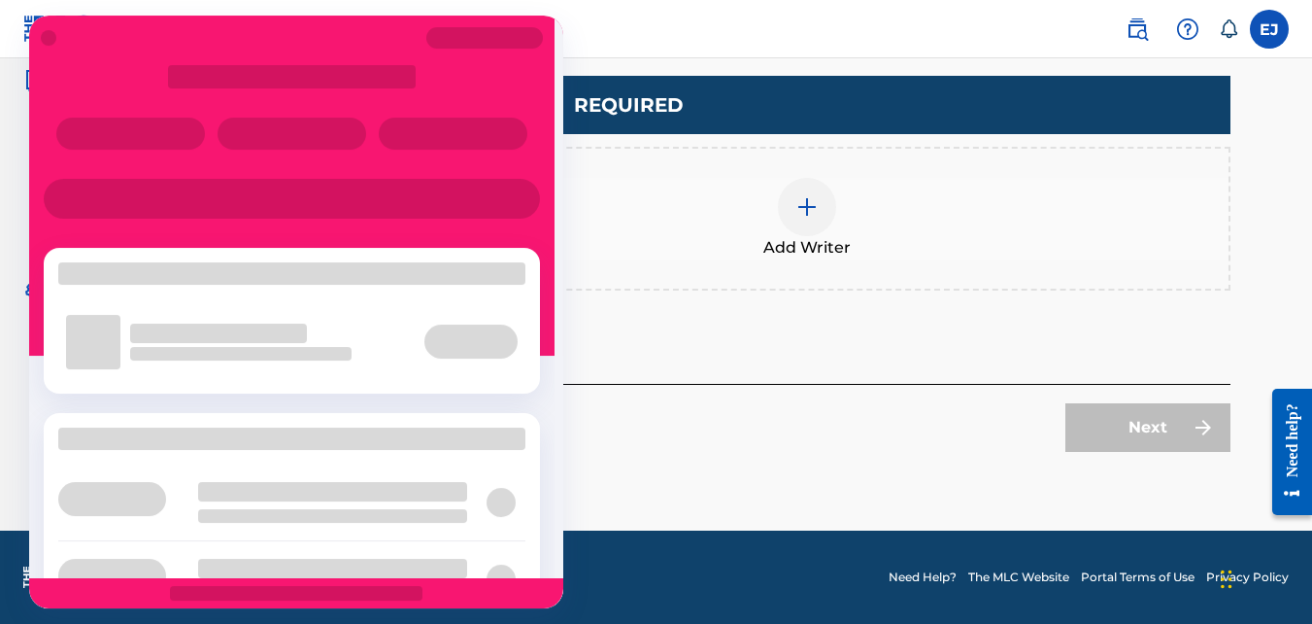
click at [989, 443] on div "Next" at bounding box center [1148, 427] width 165 height 49
click at [898, 415] on div "Back Next" at bounding box center [807, 418] width 848 height 68
drag, startPoint x: 448, startPoint y: 70, endPoint x: 451, endPoint y: 315, distance: 244.8
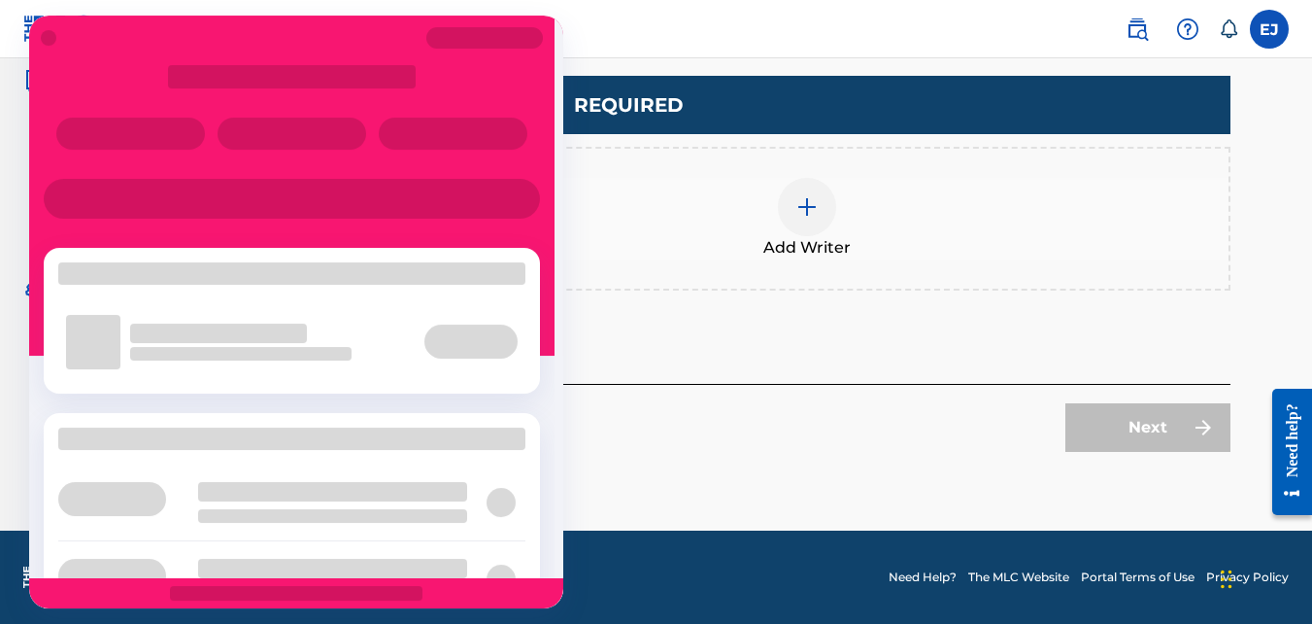
click at [451, 315] on div at bounding box center [296, 312] width 534 height 593
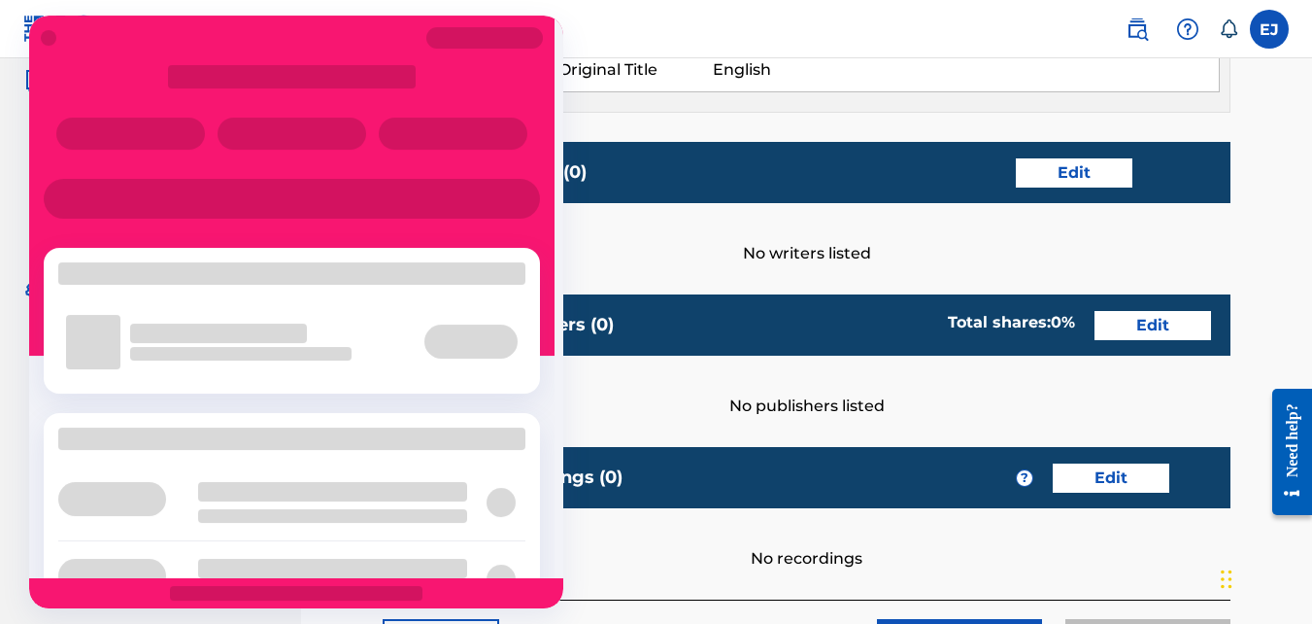
scroll to position [365, 0]
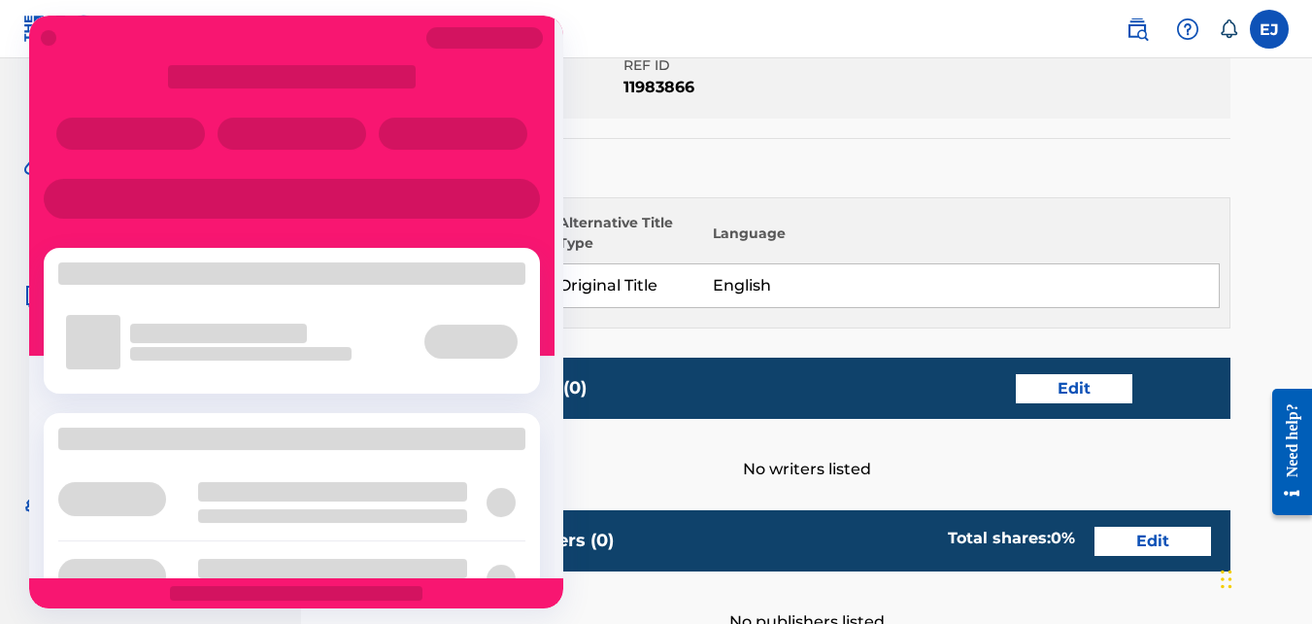
drag, startPoint x: 349, startPoint y: 446, endPoint x: 208, endPoint y: 150, distance: 328.1
drag, startPoint x: 208, startPoint y: 150, endPoint x: 828, endPoint y: 24, distance: 632.3
click at [828, 24] on nav "Member EJ EJ Eugene Jackson jackson.eugene35@gmail.com Notification Preferences…" at bounding box center [656, 29] width 1312 height 58
drag, startPoint x: 828, startPoint y: 24, endPoint x: 441, endPoint y: 107, distance: 395.3
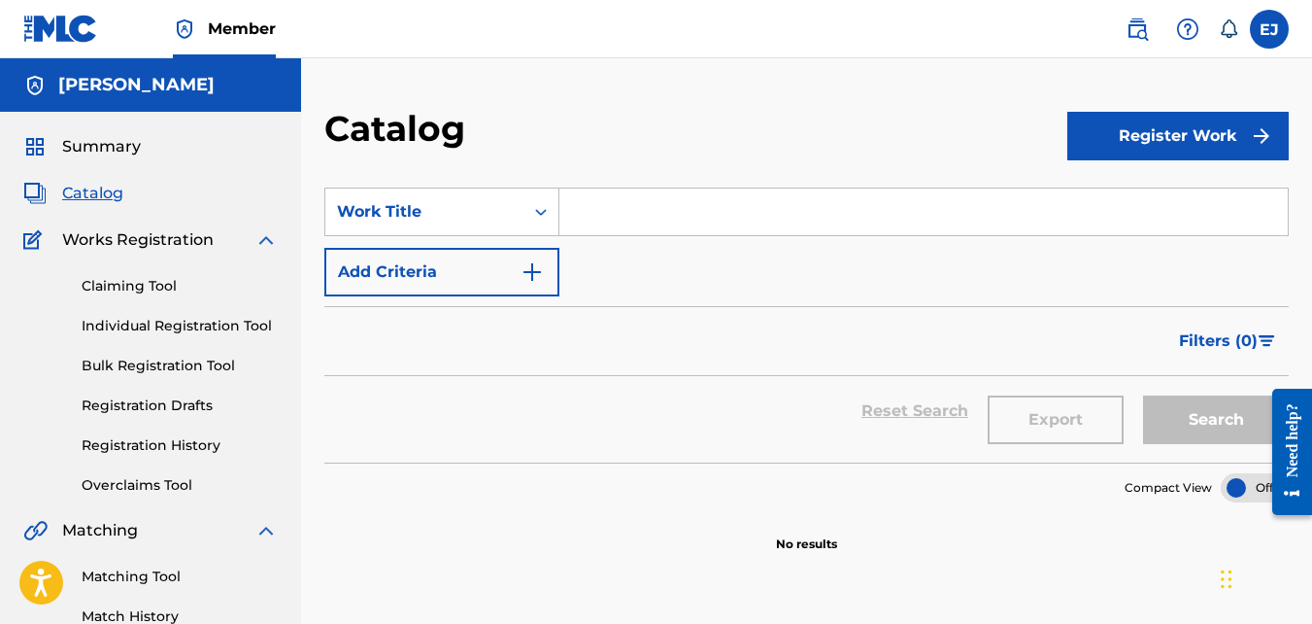
click at [1176, 105] on div "Catalog Register Work SearchWithCriteria237b4bcb-6ebd-47b8-8450-b32b72599d76 Wo…" at bounding box center [806, 584] width 1011 height 1053
click at [1177, 125] on button "Register Work" at bounding box center [1178, 136] width 221 height 49
click at [1113, 202] on link "Individual" at bounding box center [1178, 199] width 221 height 47
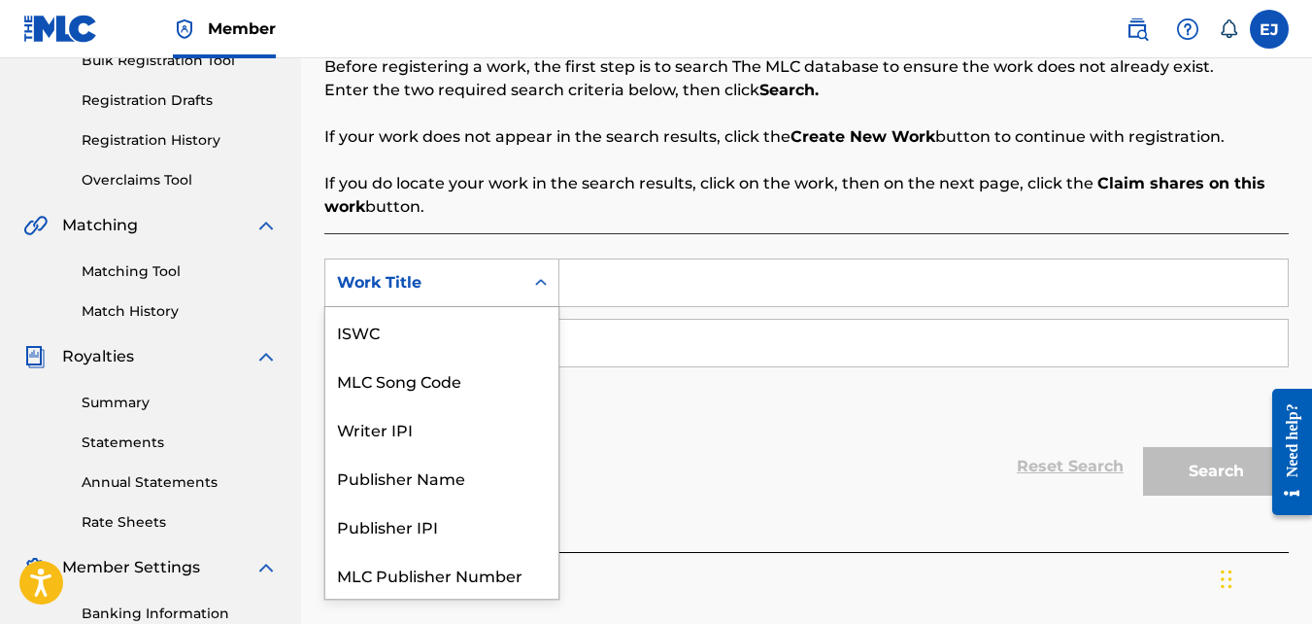
scroll to position [49, 0]
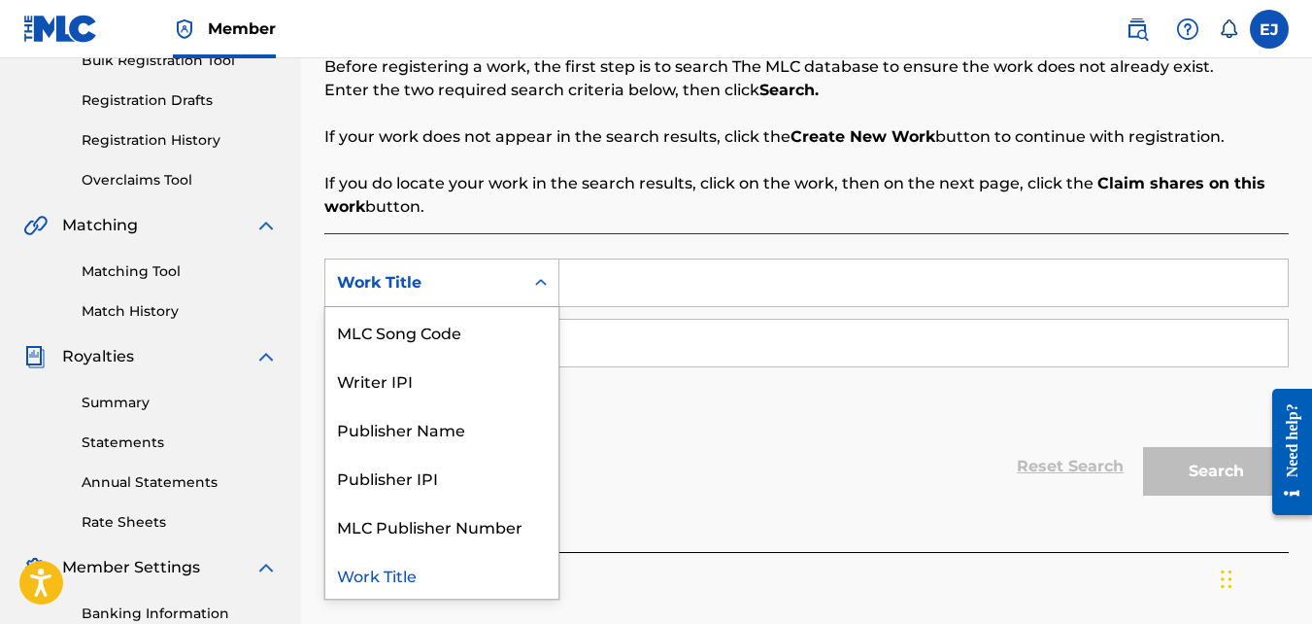
click at [537, 281] on icon "Search Form" at bounding box center [540, 282] width 19 height 19
click at [382, 378] on div "Writer IPI" at bounding box center [441, 380] width 233 height 49
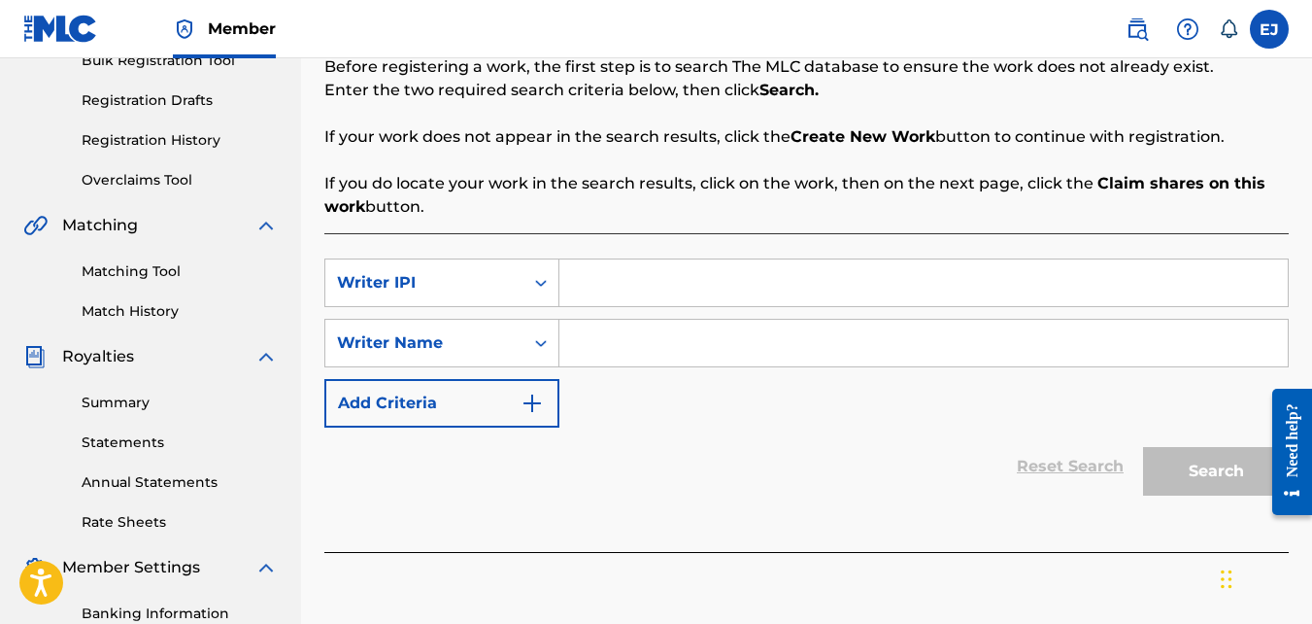
click at [604, 285] on input "Search Form" at bounding box center [924, 282] width 729 height 47
click at [604, 285] on input "01305132" at bounding box center [924, 282] width 729 height 47
click at [706, 294] on input "01399805132" at bounding box center [924, 282] width 729 height 47
type input "0"
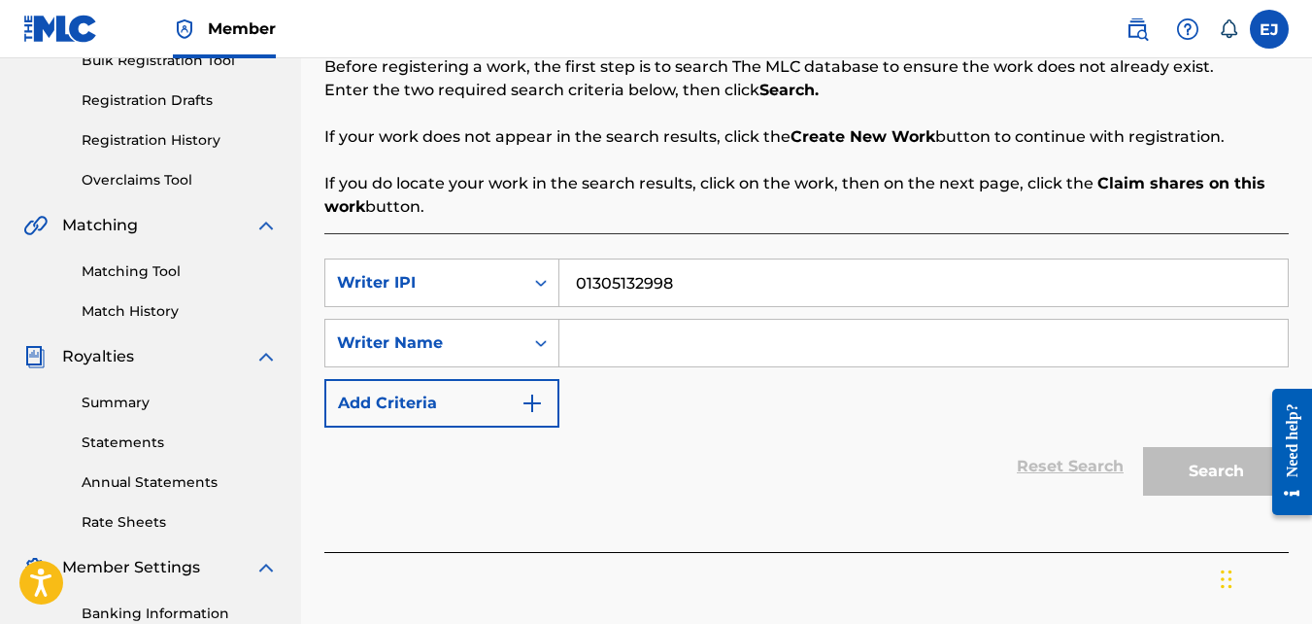
type input "01305132998"
click at [655, 364] on input "Search Form" at bounding box center [924, 343] width 729 height 47
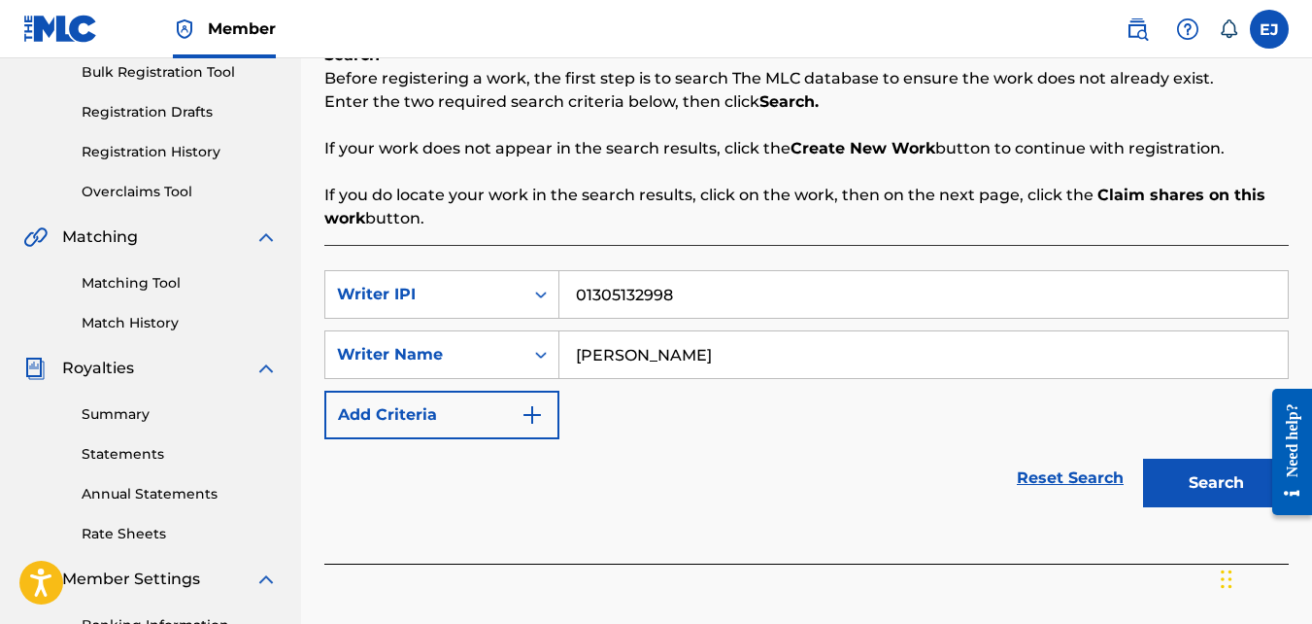
scroll to position [292, 0]
type input "Eugne Jackson"
click at [652, 412] on div "SearchWithCriteria64482649-0247-4abe-94dc-e239f748ee1f Writer IPI 01305132998 S…" at bounding box center [806, 355] width 965 height 169
click at [543, 410] on img "Search Form" at bounding box center [532, 415] width 23 height 23
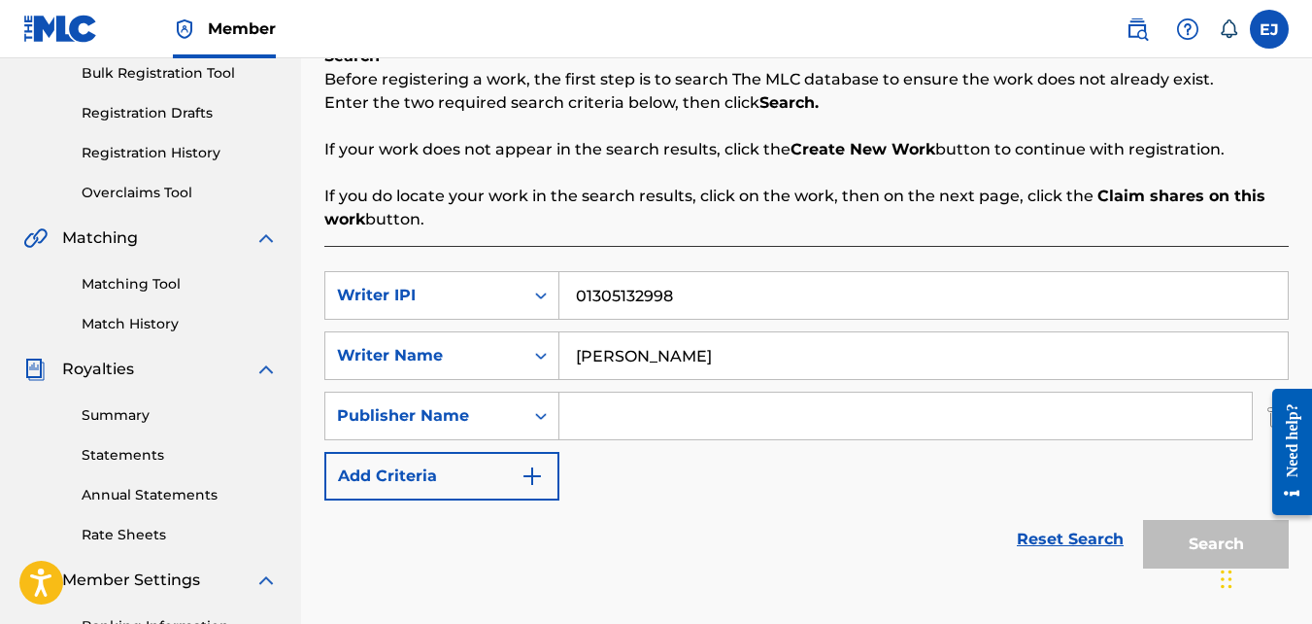
click at [530, 480] on img "Search Form" at bounding box center [532, 475] width 23 height 23
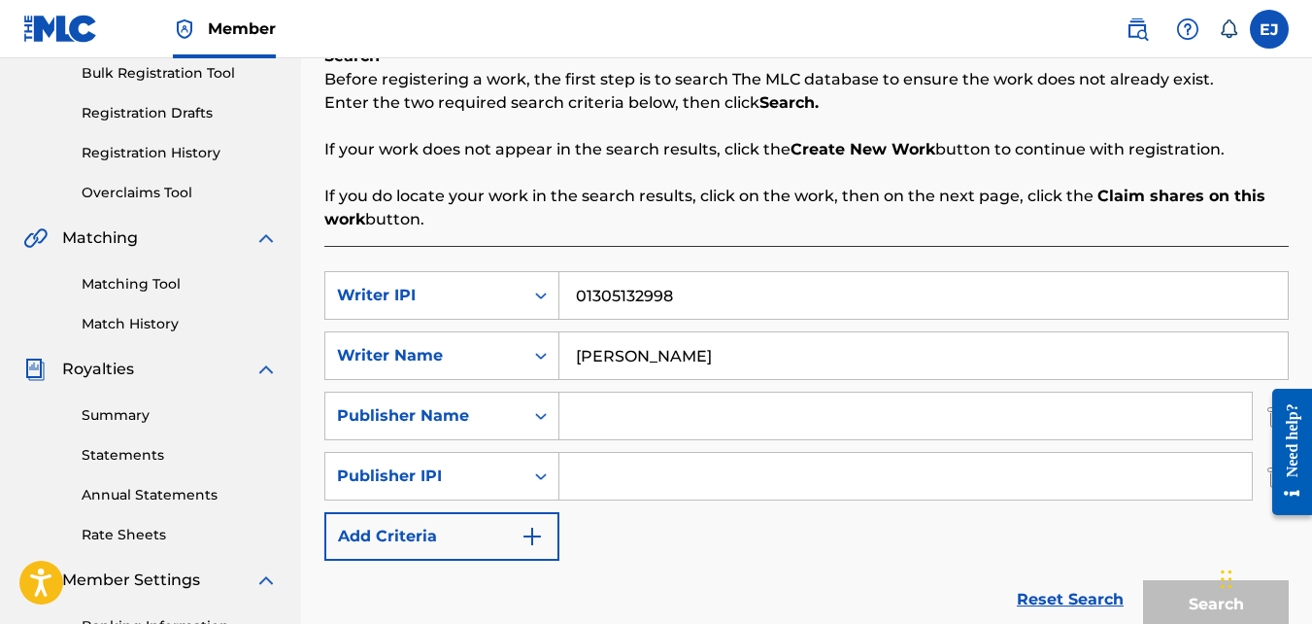
click at [537, 537] on img "Search Form" at bounding box center [532, 536] width 23 height 23
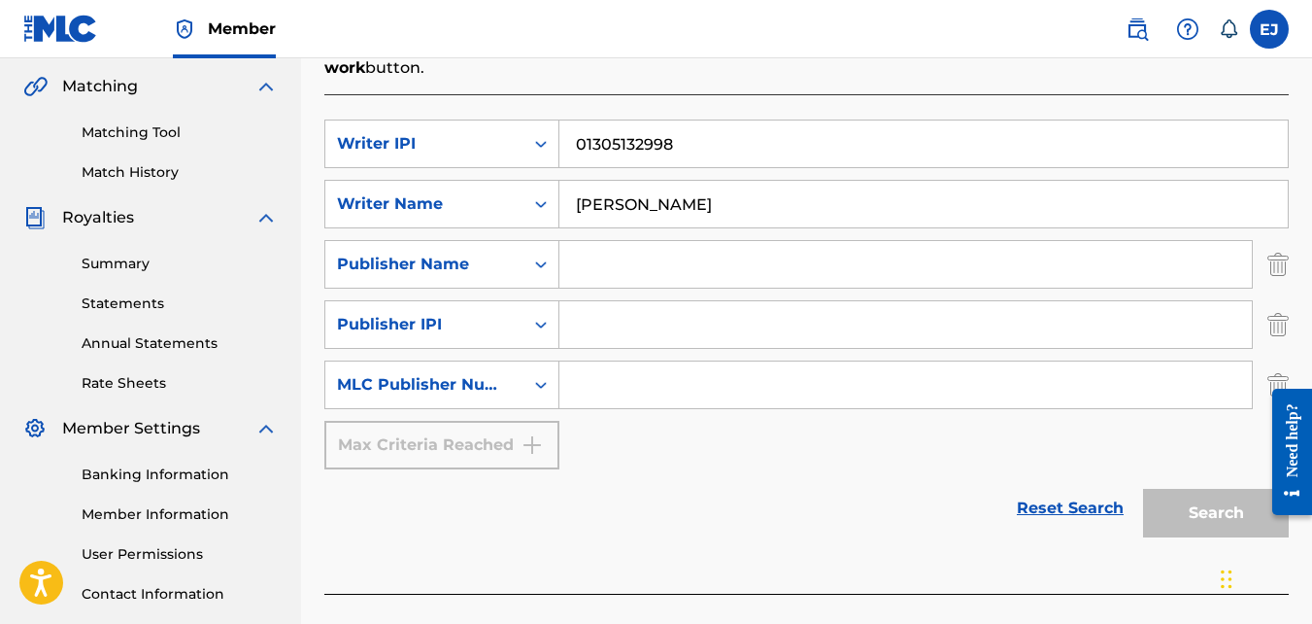
scroll to position [498, 0]
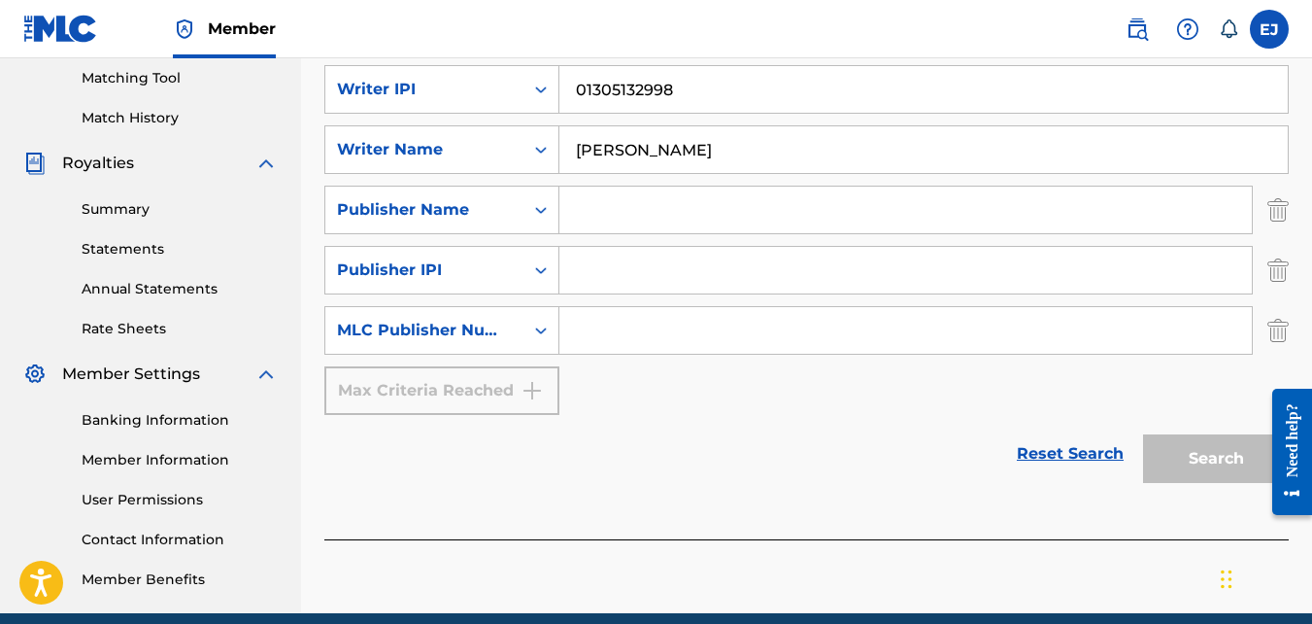
click at [541, 381] on div "Max Criteria Reached" at bounding box center [441, 390] width 235 height 49
click at [539, 331] on icon "Search Form" at bounding box center [541, 329] width 12 height 7
click at [1274, 330] on img "Search Form" at bounding box center [1278, 330] width 21 height 49
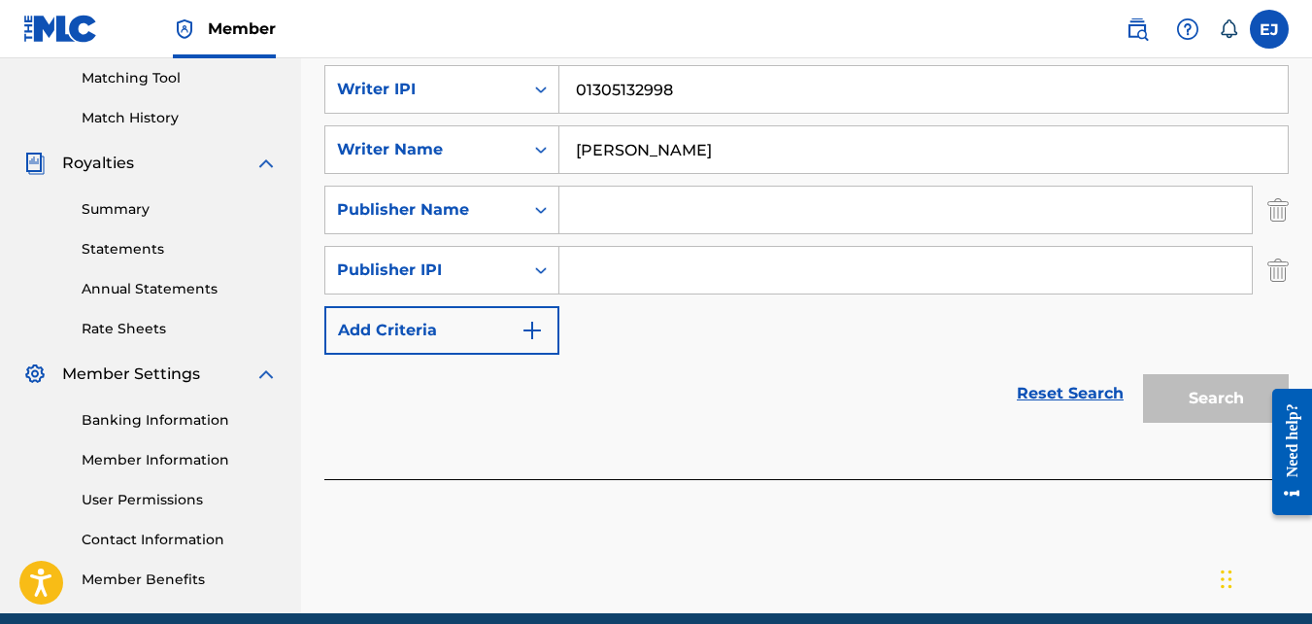
click at [1279, 272] on img "Search Form" at bounding box center [1278, 270] width 21 height 49
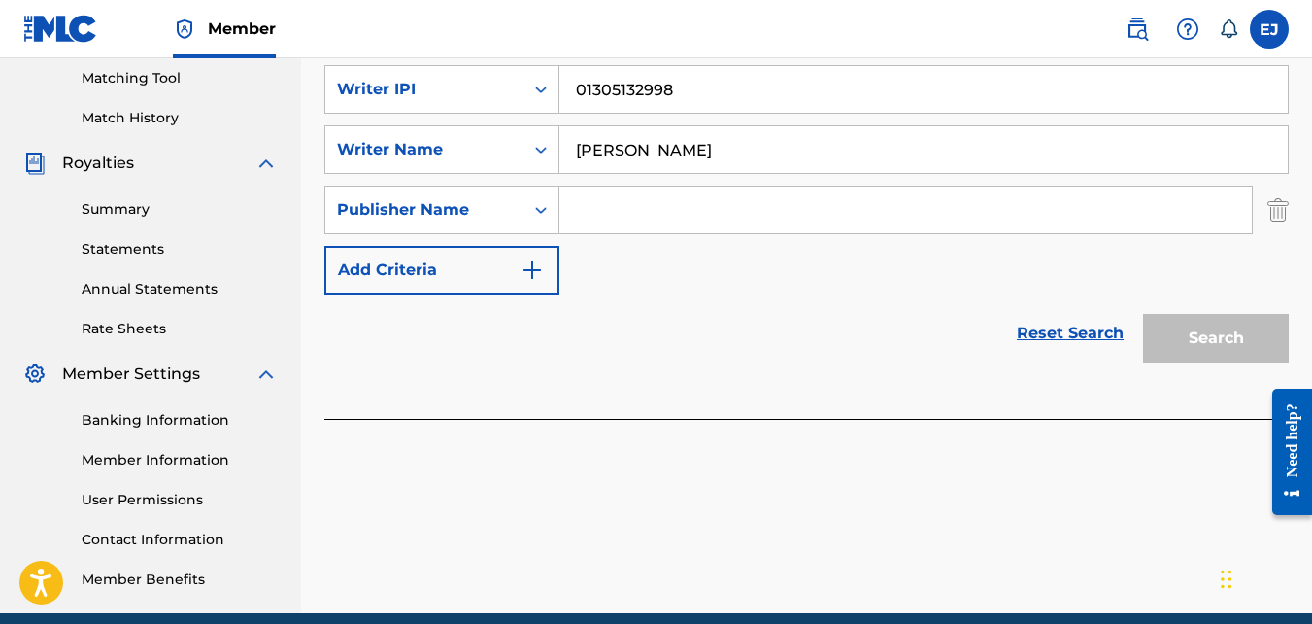
click at [1285, 205] on img "Search Form" at bounding box center [1278, 210] width 21 height 49
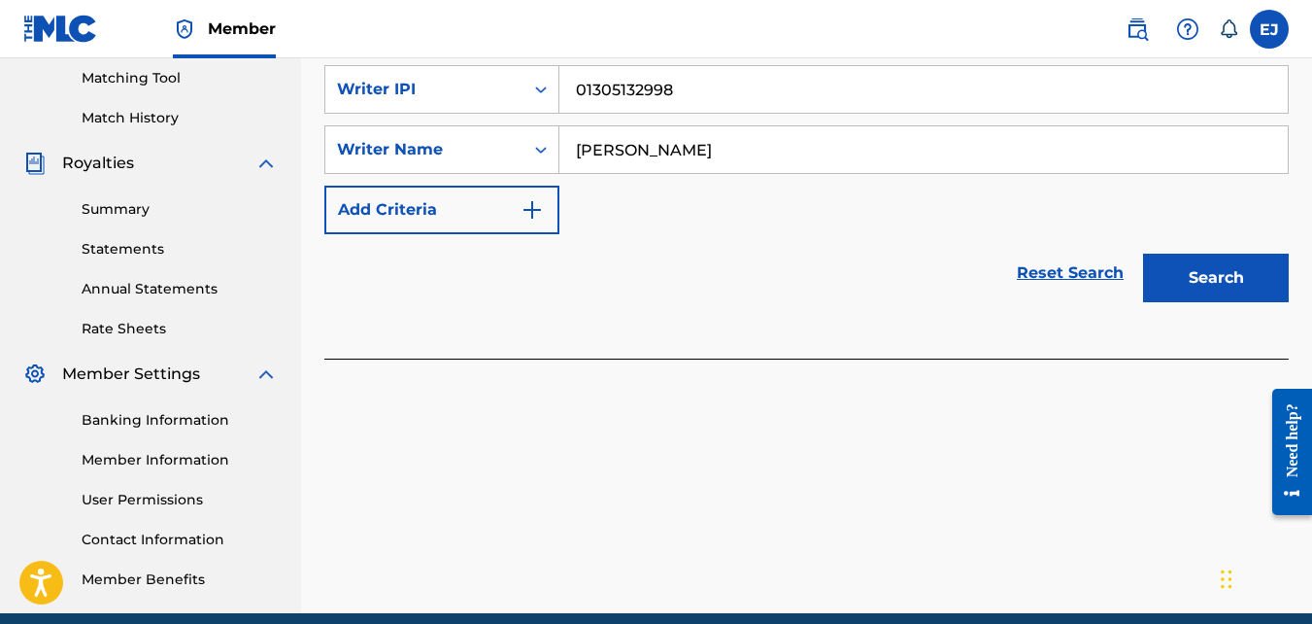
click at [1194, 280] on button "Search" at bounding box center [1216, 278] width 146 height 49
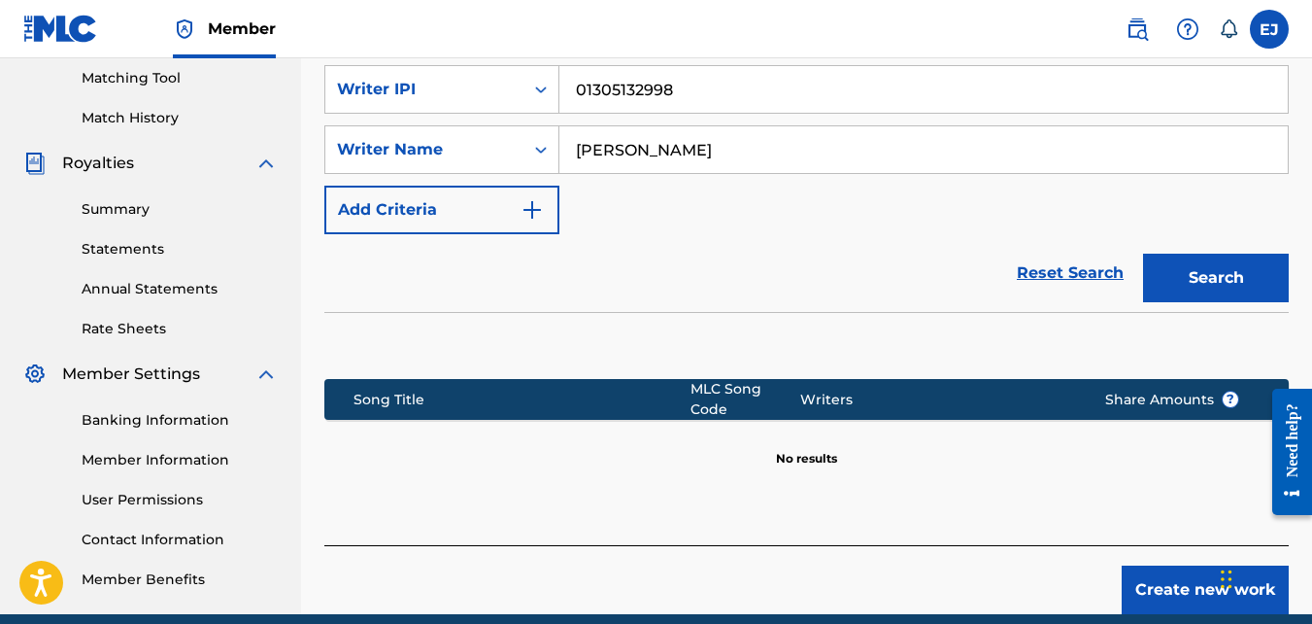
click at [1266, 25] on label at bounding box center [1269, 29] width 39 height 39
click at [1270, 29] on input "EJ Eugene Jackson jackson.eugene35@gmail.com Notification Preferences Profile L…" at bounding box center [1270, 29] width 0 height 0
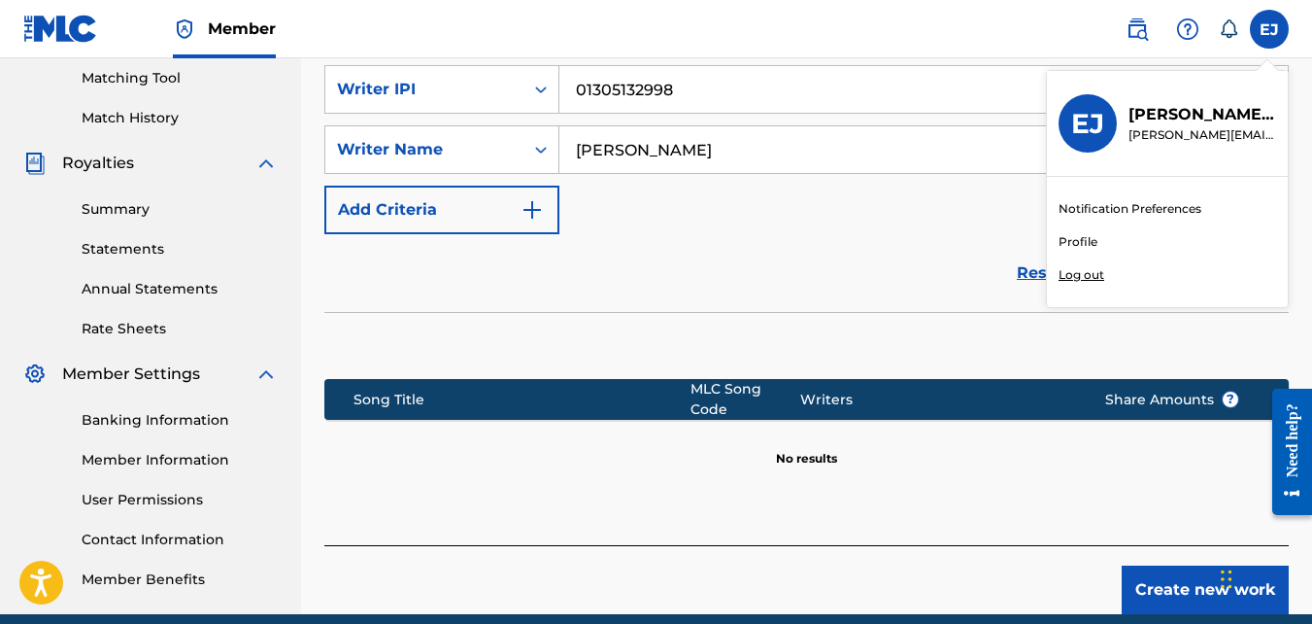
click at [1076, 240] on link "Profile" at bounding box center [1078, 241] width 39 height 17
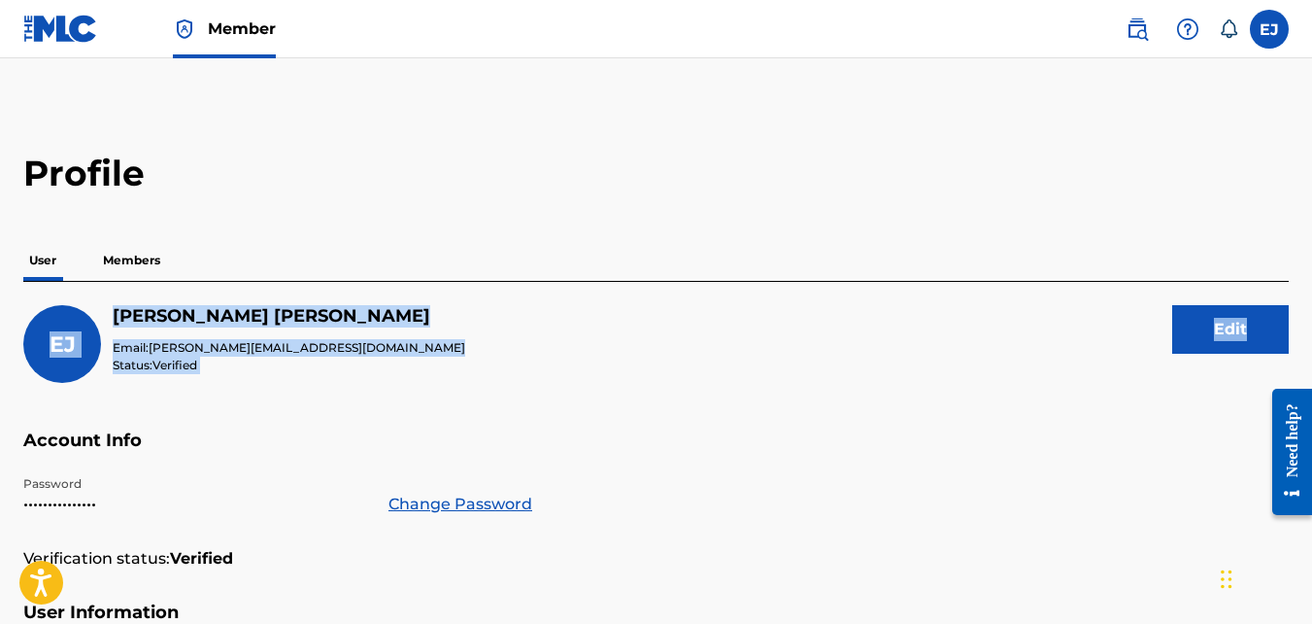
drag, startPoint x: 1309, startPoint y: 244, endPoint x: 1321, endPoint y: 353, distance: 109.4
click at [1311, 353] on html "Accessibility Screen-Reader Guide, Feedback, and Issue Reporting | New window M…" at bounding box center [656, 312] width 1312 height 624
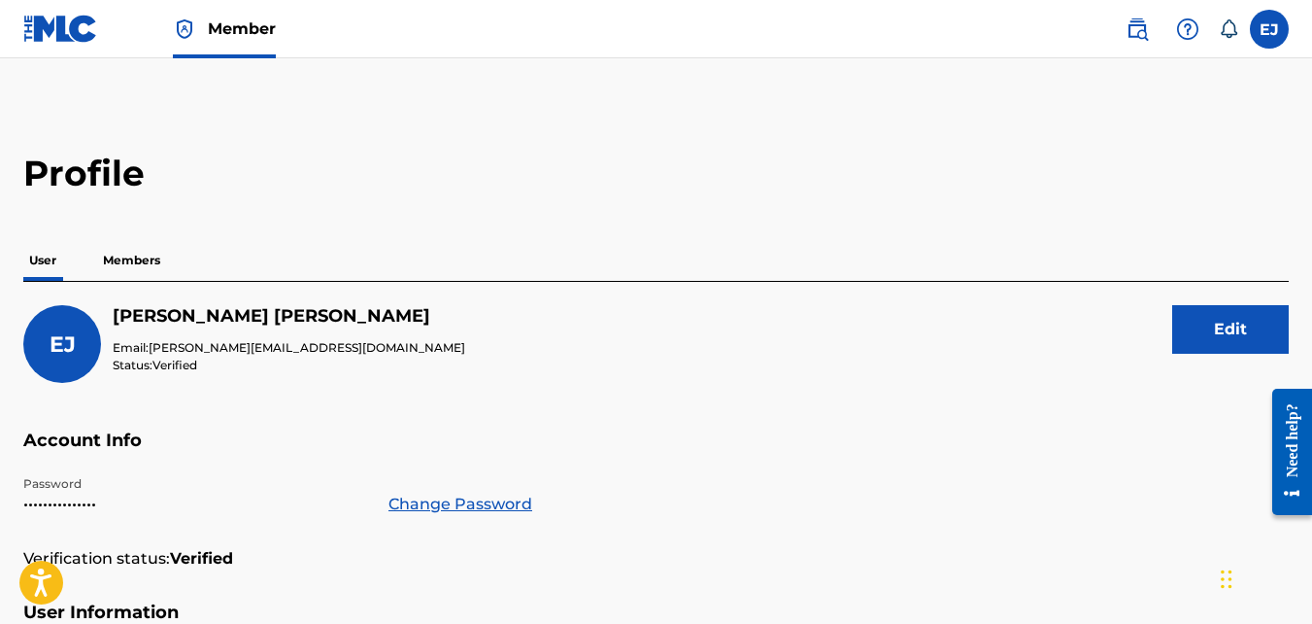
drag, startPoint x: 1318, startPoint y: 353, endPoint x: 1237, endPoint y: 105, distance: 260.8
click at [63, 30] on img at bounding box center [60, 29] width 75 height 28
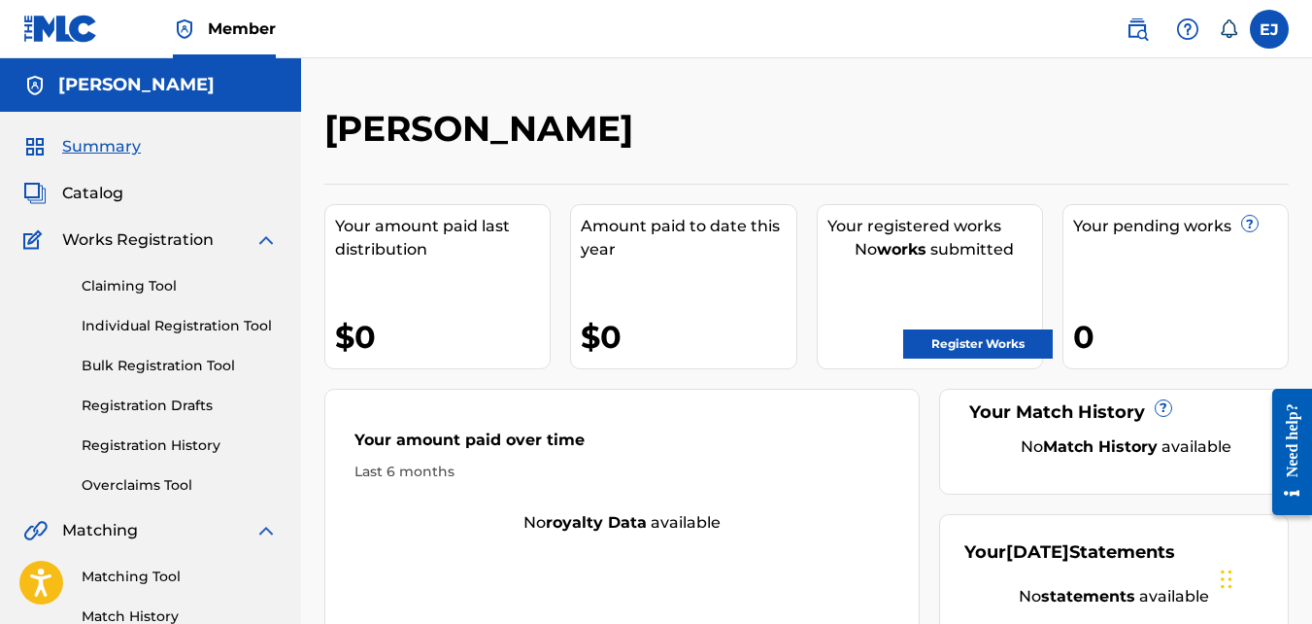
click at [978, 348] on link "Register Works" at bounding box center [978, 343] width 150 height 29
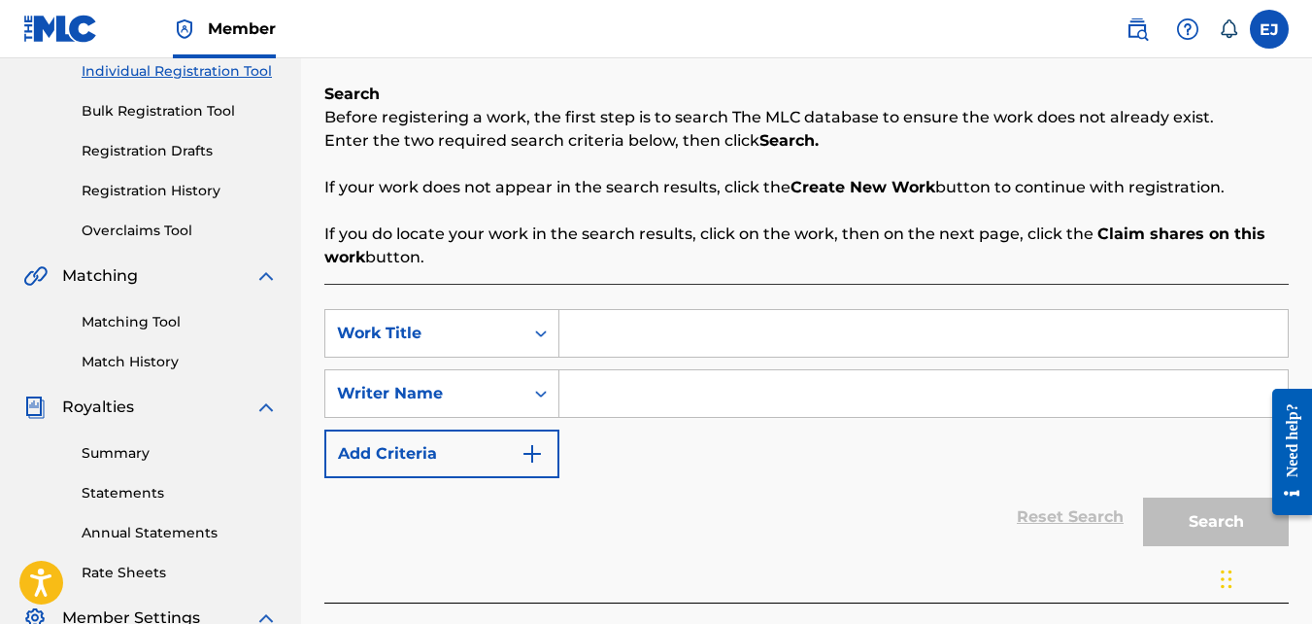
scroll to position [271, 0]
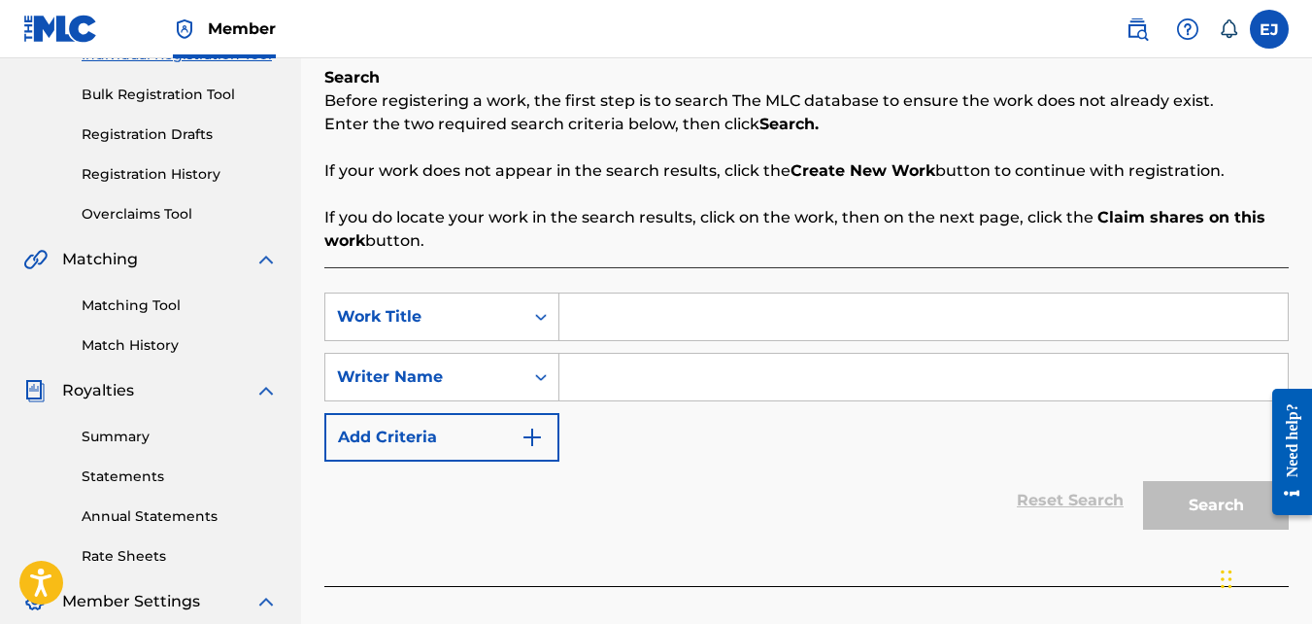
click at [686, 302] on input "Search Form" at bounding box center [924, 316] width 729 height 47
type input "Nothing"
click at [630, 376] on input "Search Form" at bounding box center [924, 377] width 729 height 47
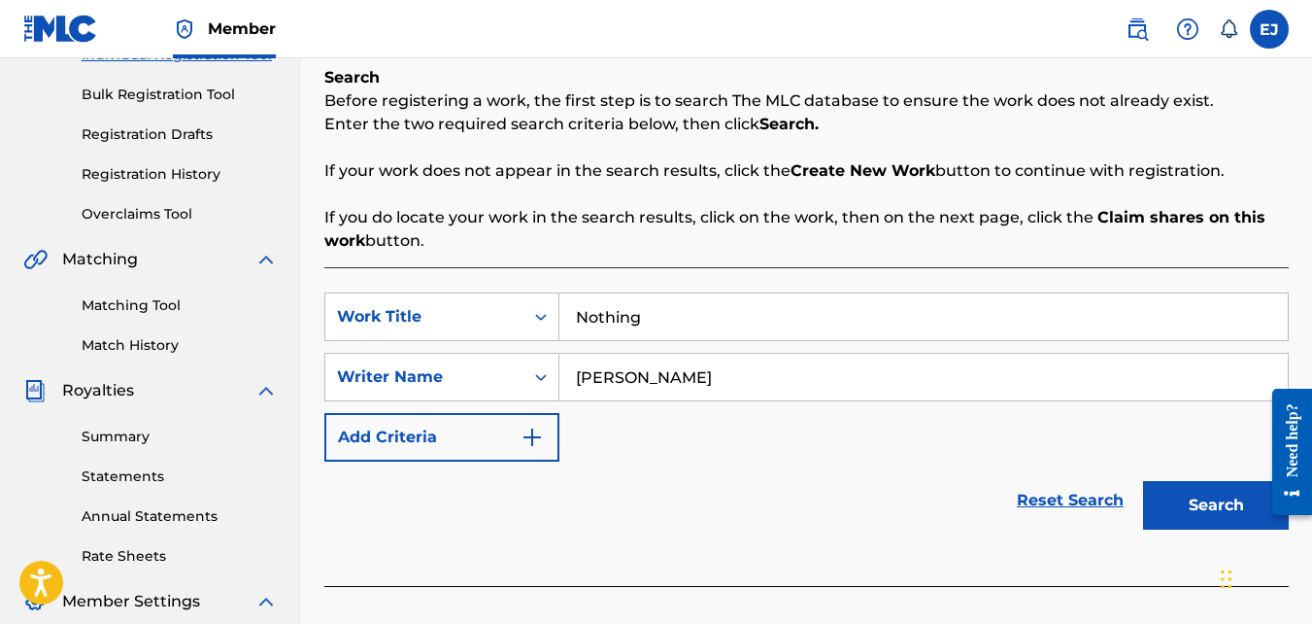
type input "Eugene L Jackson"
click at [1185, 507] on button "Search" at bounding box center [1216, 505] width 146 height 49
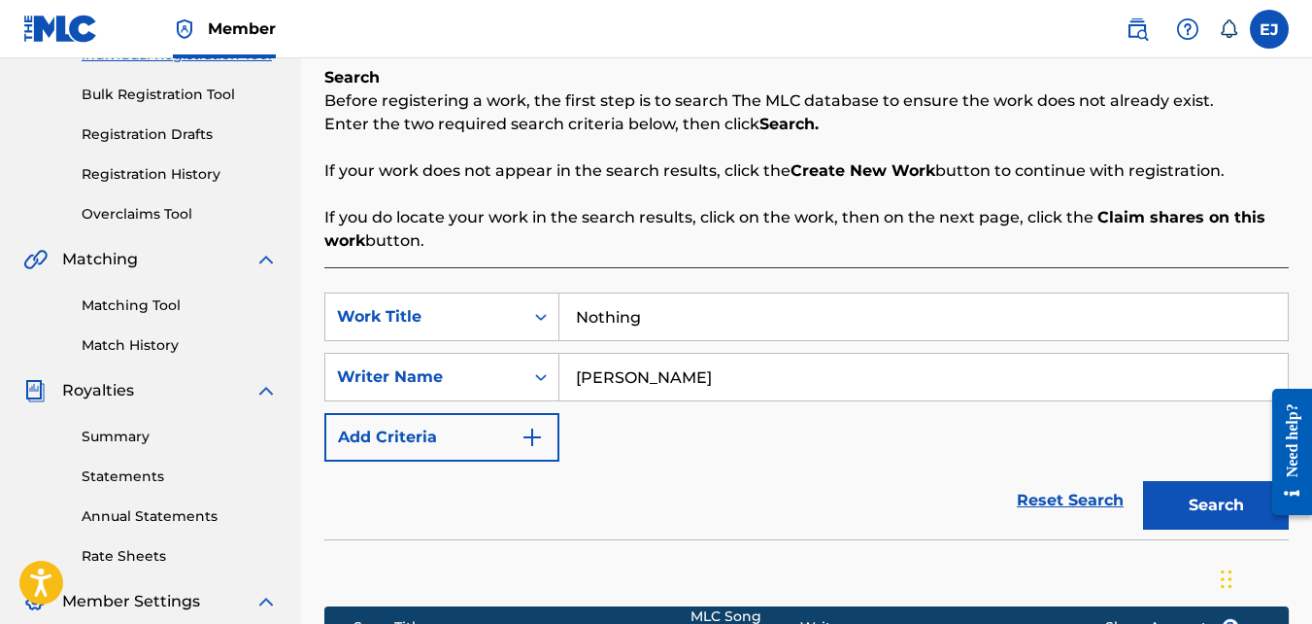
drag, startPoint x: 829, startPoint y: 384, endPoint x: 342, endPoint y: 444, distance: 490.4
click at [342, 444] on div "SearchWithCriteria1b439ef3-ccc1-4bec-aa38-442bcbaf23be Work Title Nothing Searc…" at bounding box center [806, 376] width 965 height 169
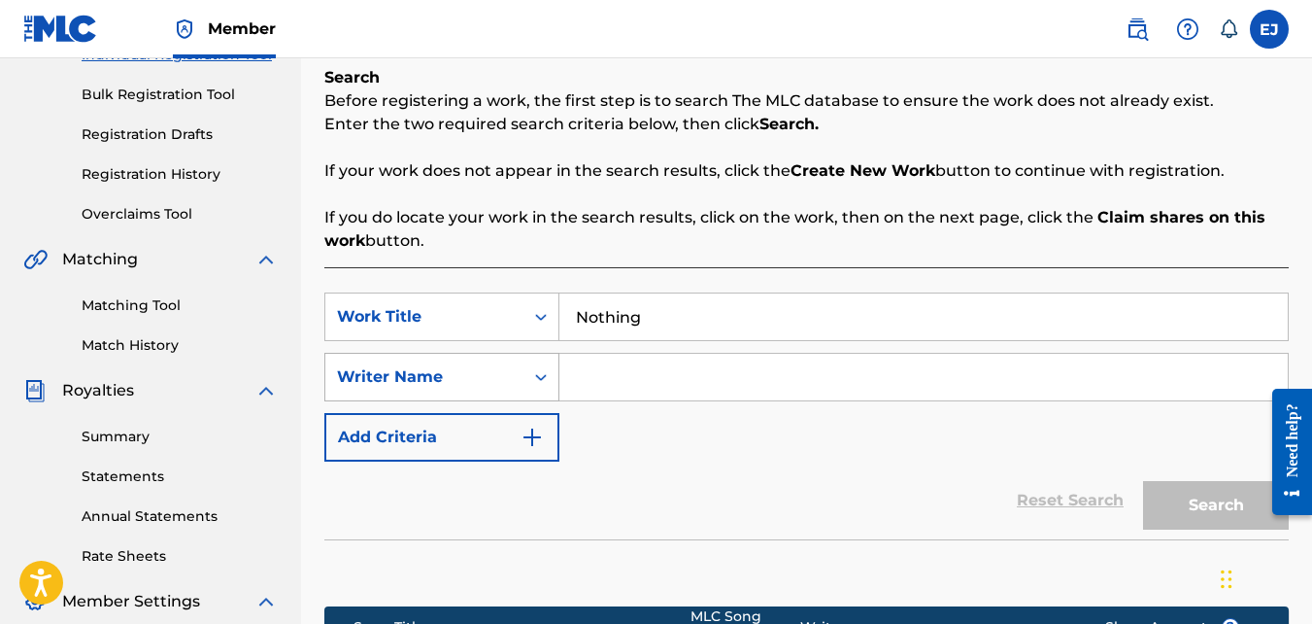
drag, startPoint x: 688, startPoint y: 316, endPoint x: 535, endPoint y: 354, distance: 157.1
click at [535, 354] on div "SearchWithCriteria1b439ef3-ccc1-4bec-aa38-442bcbaf23be Work Title Nothing Searc…" at bounding box center [806, 376] width 965 height 169
click at [1273, 34] on label at bounding box center [1269, 29] width 39 height 39
click at [1270, 29] on input "EJ Eugene Jackson jackson.eugene35@gmail.com Notification Preferences Profile L…" at bounding box center [1270, 29] width 0 height 0
click at [748, 73] on div "Search Before registering a work, the first step is to search The MLC database …" at bounding box center [806, 159] width 965 height 187
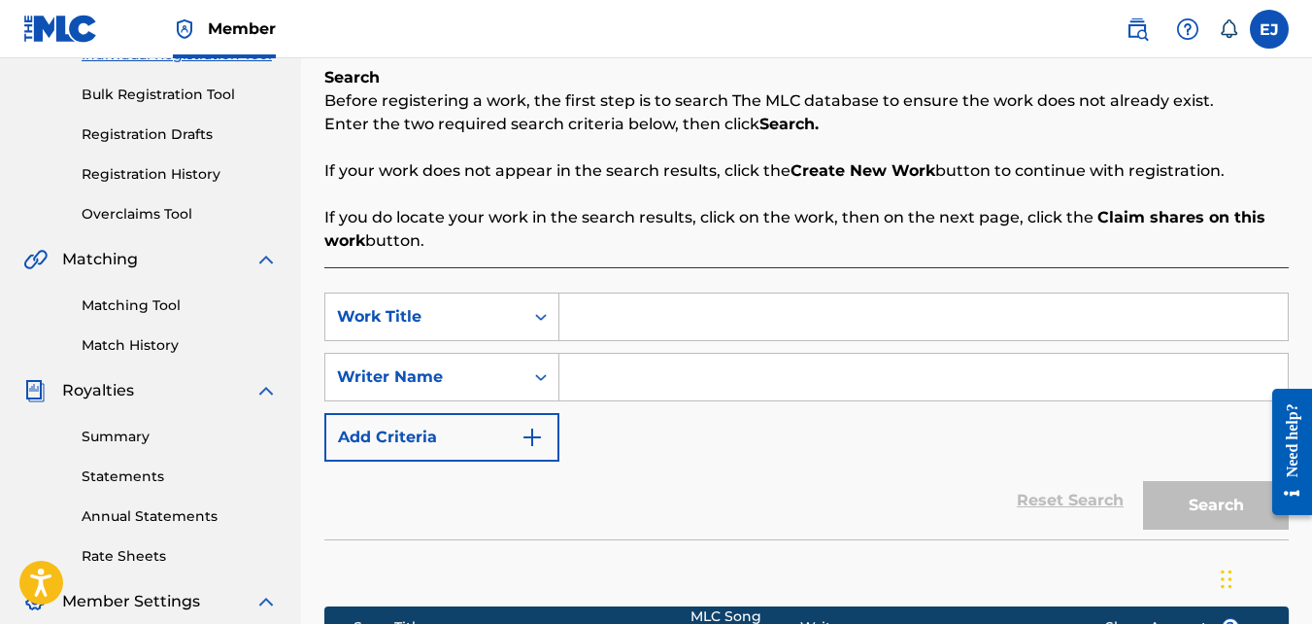
click at [1310, 123] on div "Register Work Search Enter Work Details Add Writers Add Publishers & Shares Add…" at bounding box center [806, 338] width 1011 height 1005
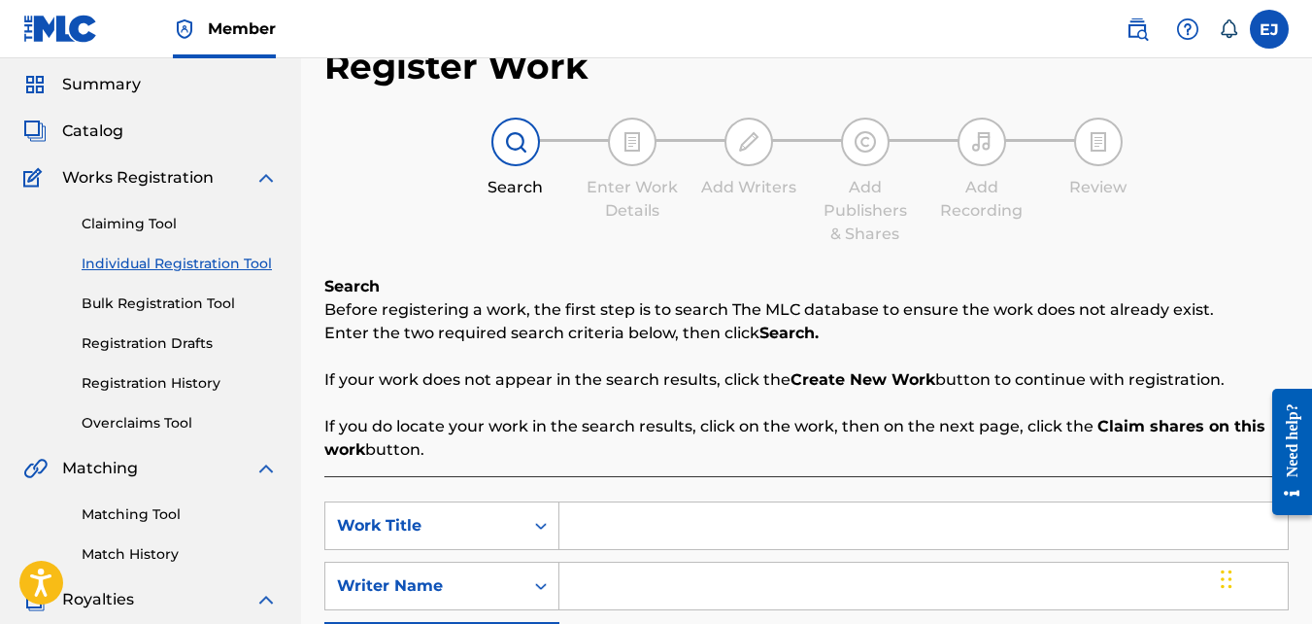
scroll to position [0, 0]
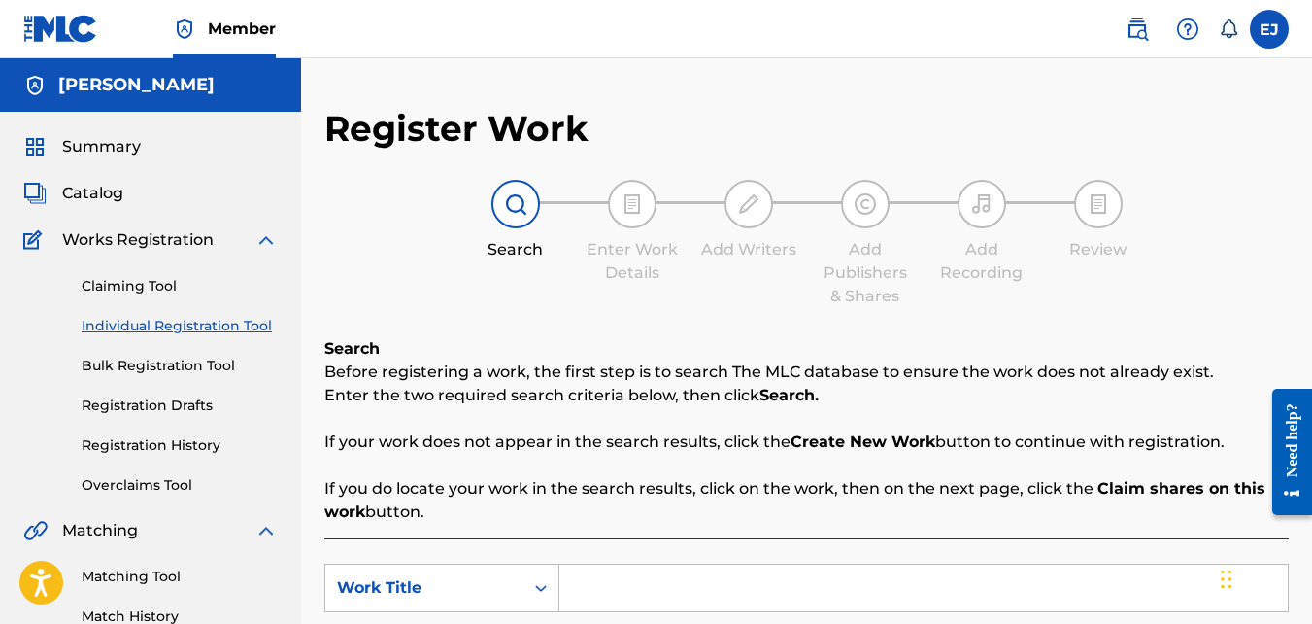
click at [97, 194] on span "Catalog" at bounding box center [92, 193] width 61 height 23
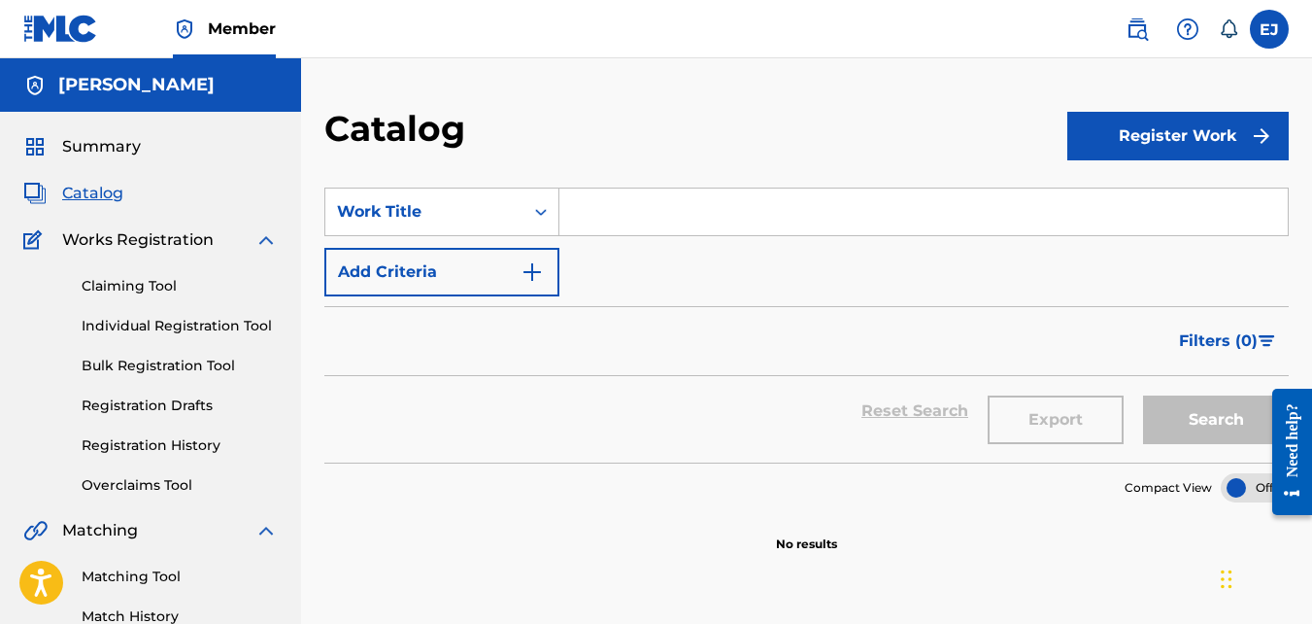
click at [613, 198] on input "Search Form" at bounding box center [924, 211] width 729 height 47
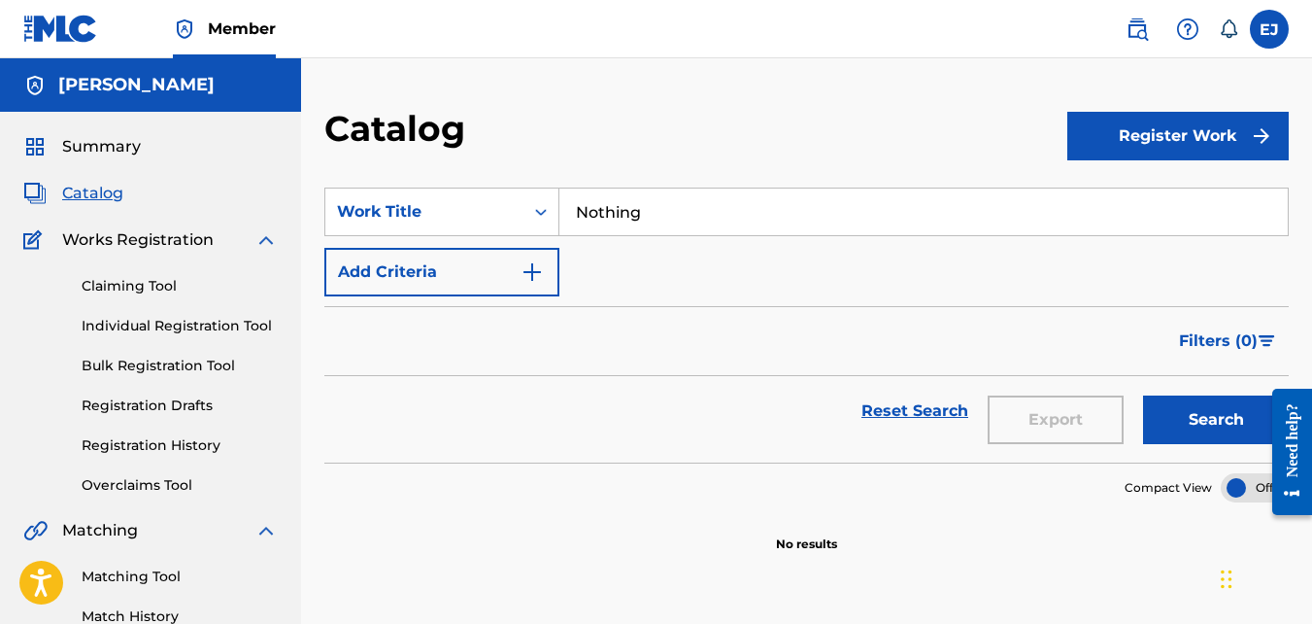
type input "Nothing"
click at [1227, 136] on button "Register Work" at bounding box center [1178, 136] width 221 height 49
click at [1145, 189] on link "Individual" at bounding box center [1178, 199] width 221 height 47
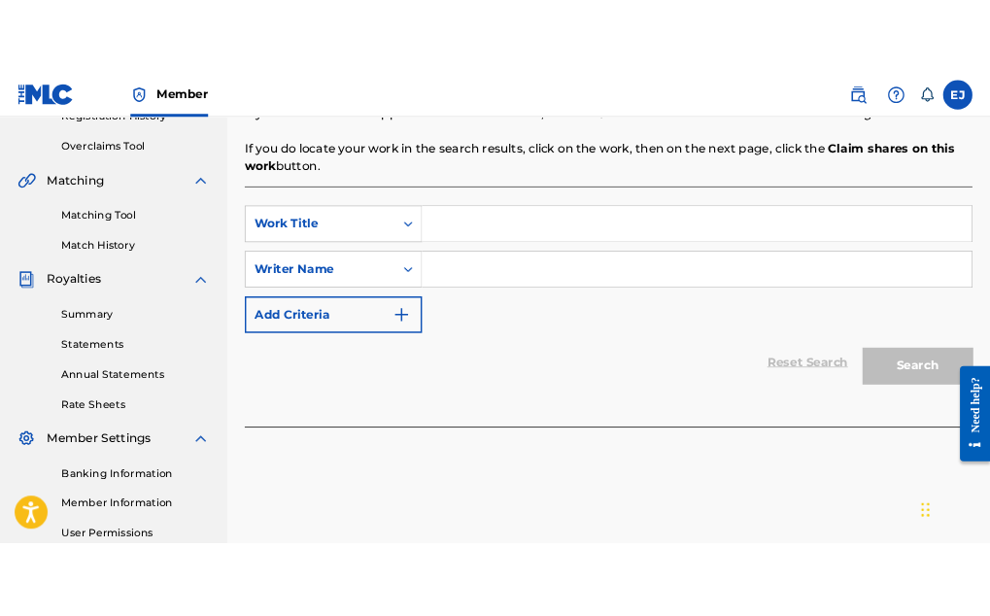
scroll to position [397, 0]
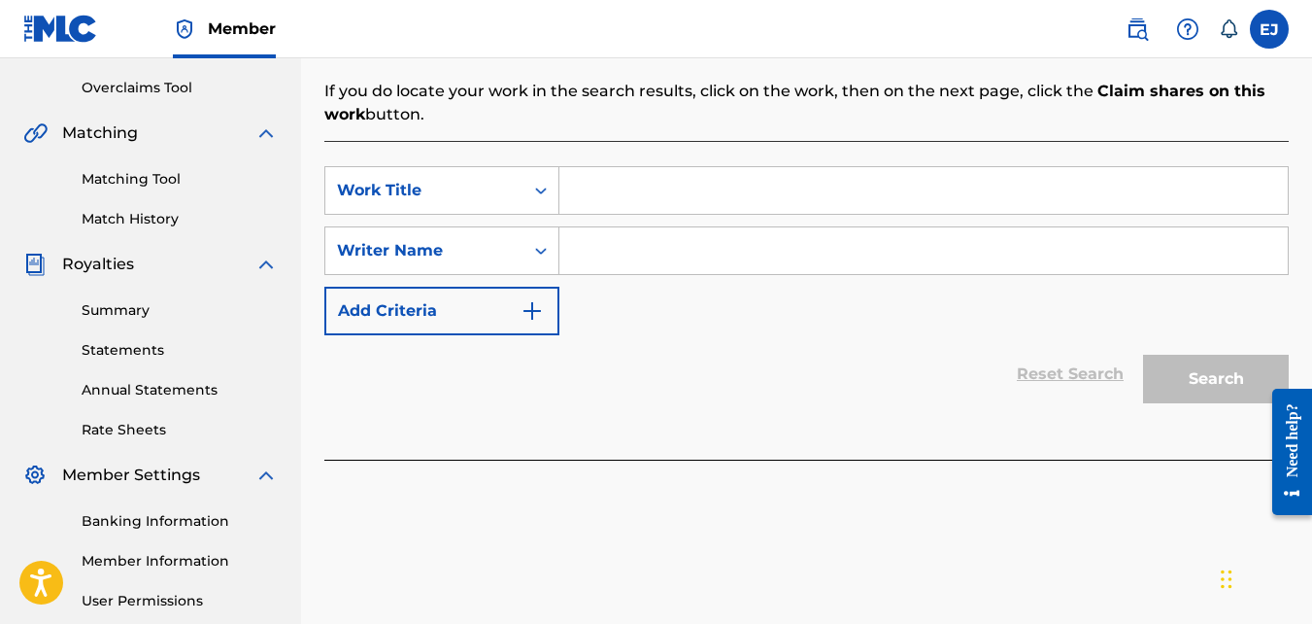
click at [659, 173] on input "Search Form" at bounding box center [924, 190] width 729 height 47
click at [682, 167] on input "Search Form" at bounding box center [924, 190] width 729 height 47
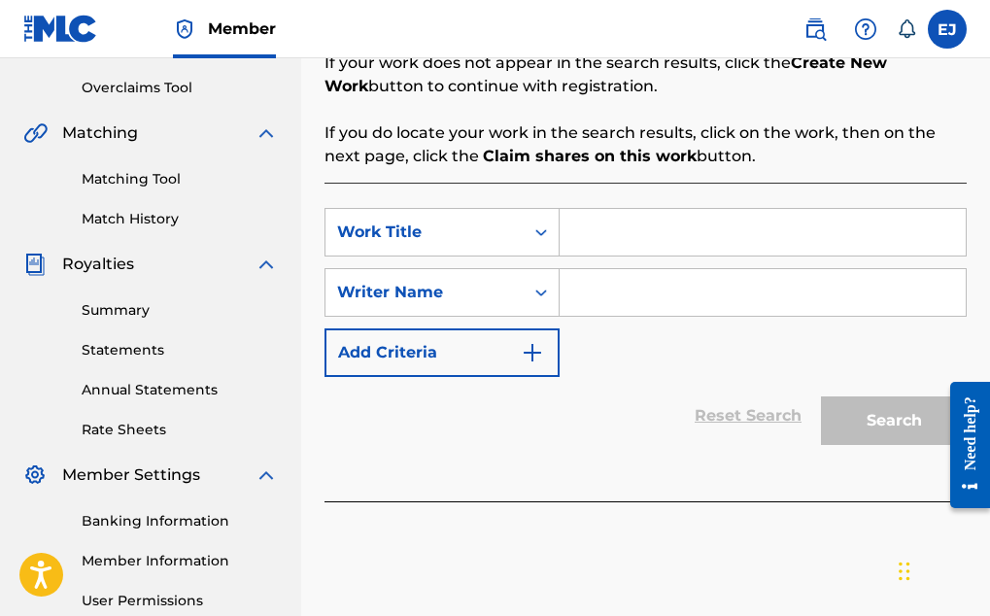
type input "n"
type input "Nothing"
click at [595, 297] on input "Search Form" at bounding box center [763, 292] width 406 height 47
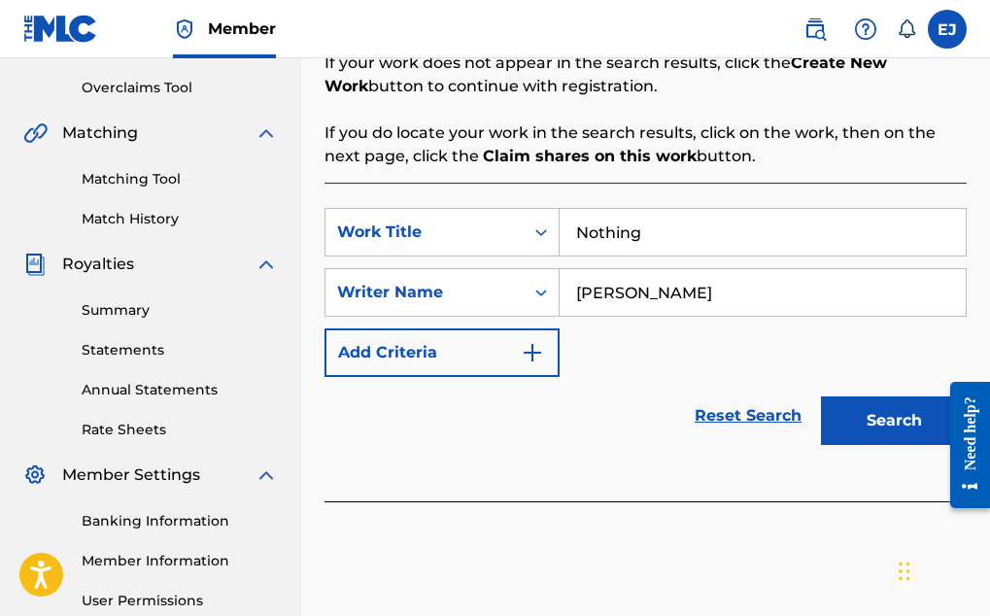
click at [604, 337] on div "SearchWithCriteria1b439ef3-ccc1-4bec-aa38-442bcbaf23be Work Title Nothing Searc…" at bounding box center [645, 292] width 642 height 169
click at [604, 328] on div "SearchWithCriteria1b439ef3-ccc1-4bec-aa38-442bcbaf23be Work Title Nothing Searc…" at bounding box center [645, 292] width 642 height 169
click at [590, 301] on input "[PERSON_NAME]" at bounding box center [763, 292] width 406 height 47
click at [577, 296] on input "[PERSON_NAME]" at bounding box center [763, 292] width 406 height 47
click at [581, 297] on input "[PERSON_NAME]" at bounding box center [763, 292] width 406 height 47
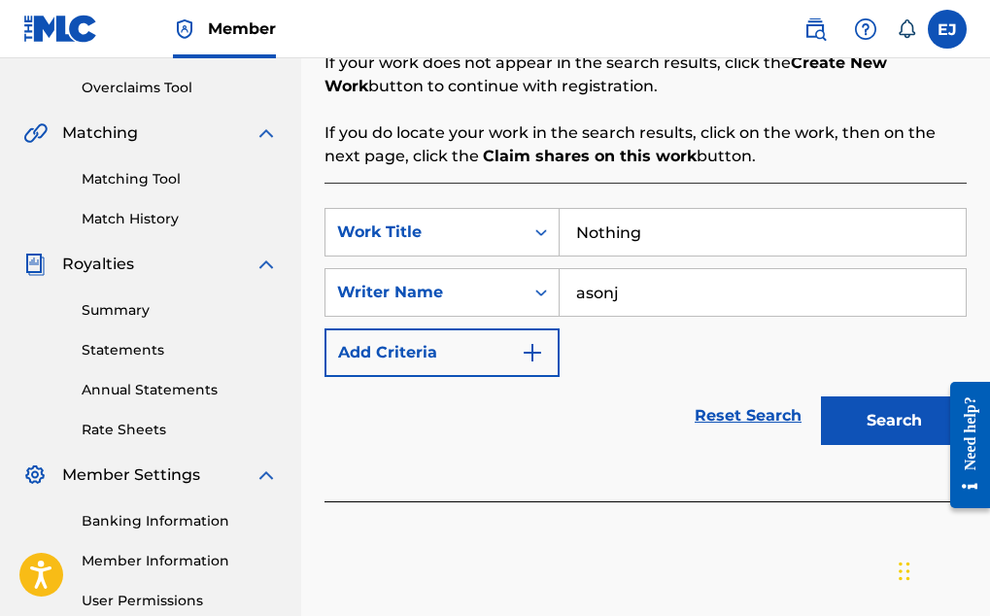
drag, startPoint x: 684, startPoint y: 305, endPoint x: 734, endPoint y: 288, distance: 53.5
click at [734, 288] on input "asonj" at bounding box center [763, 292] width 406 height 47
type input "a"
type input "[PERSON_NAME]"
click at [541, 360] on img "Search Form" at bounding box center [532, 352] width 23 height 23
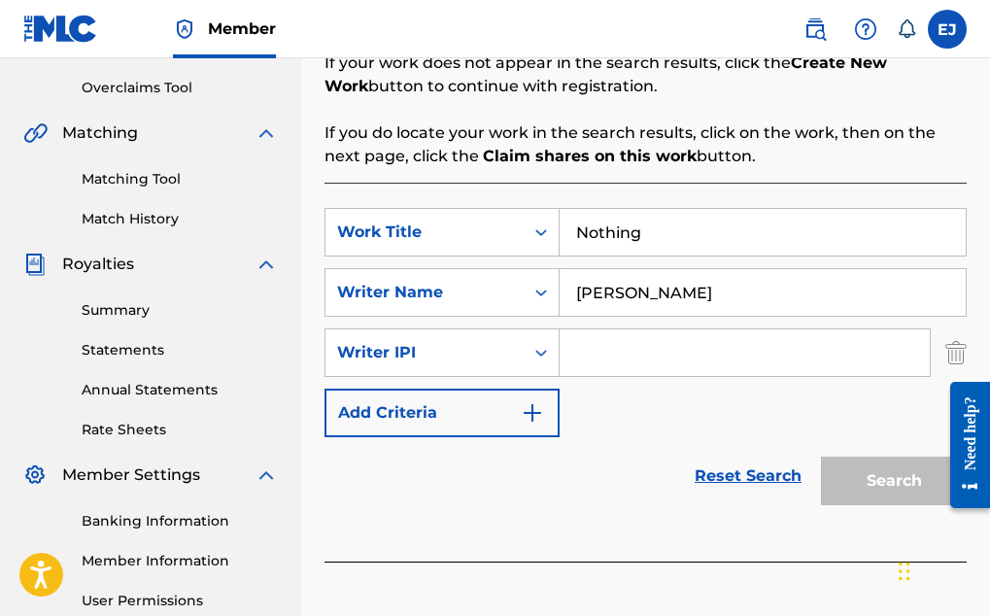
click at [651, 429] on div "SearchWithCriteria1b439ef3-ccc1-4bec-aa38-442bcbaf23be Work Title Nothing Searc…" at bounding box center [645, 322] width 642 height 229
click at [697, 353] on input "Search Form" at bounding box center [745, 352] width 370 height 47
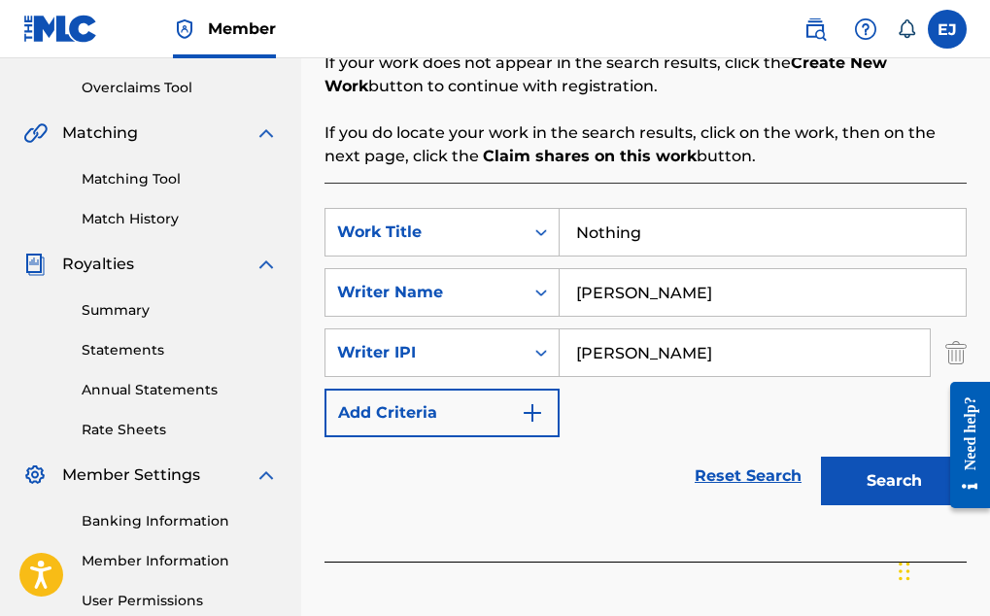
click at [710, 363] on input "[PERSON_NAME]" at bounding box center [745, 352] width 370 height 47
type input "E"
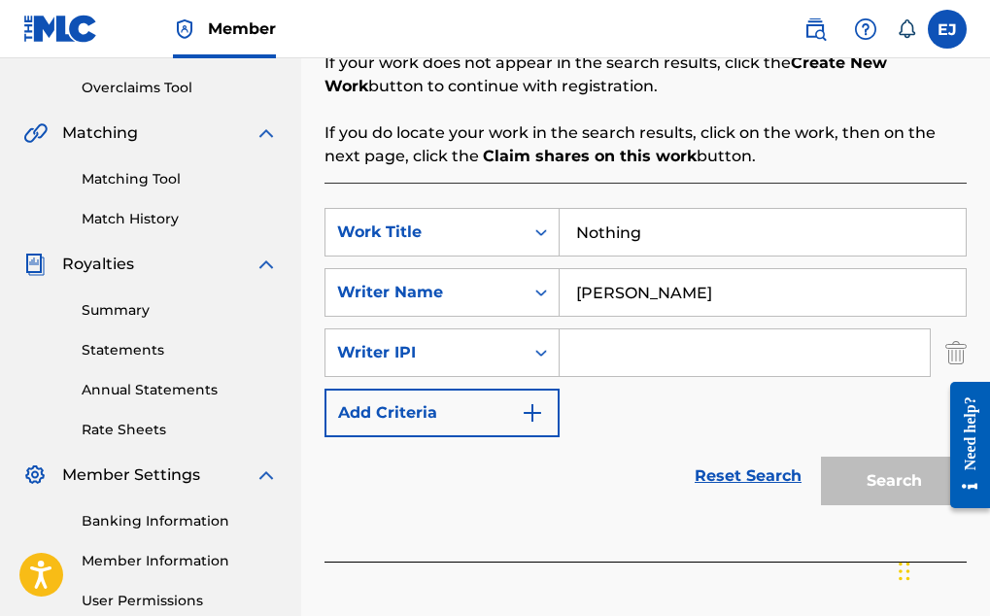
click at [604, 357] on input "Search Form" at bounding box center [745, 352] width 370 height 47
click at [950, 350] on img "Search Form" at bounding box center [955, 352] width 21 height 49
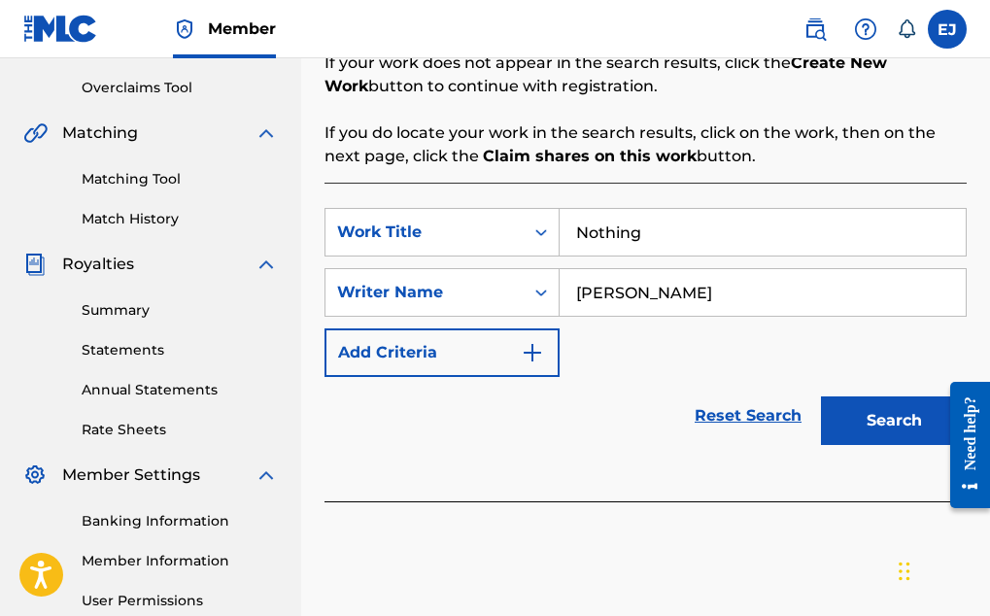
click at [893, 423] on button "Search" at bounding box center [894, 420] width 146 height 49
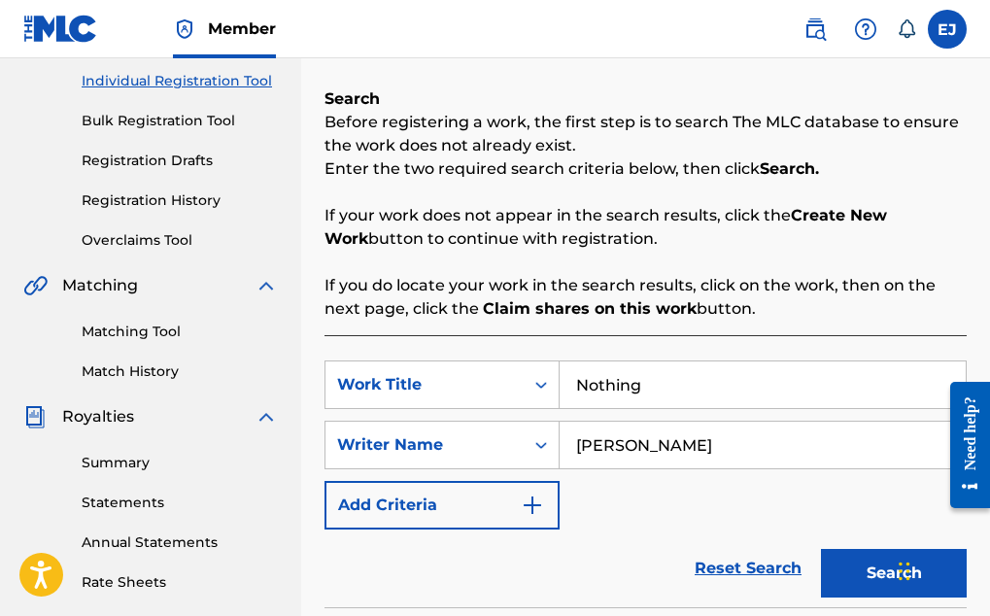
scroll to position [235, 0]
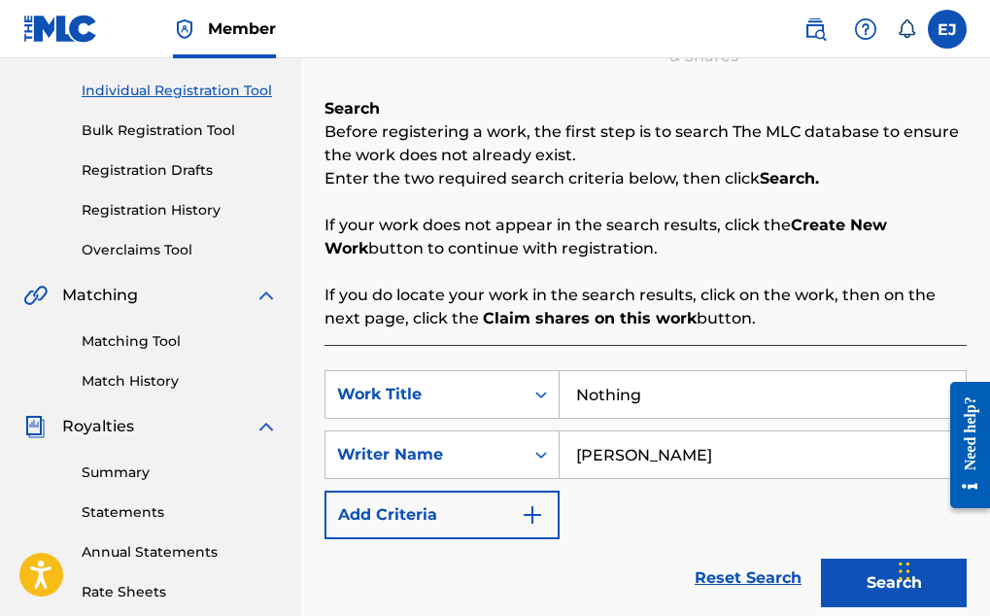
click at [127, 172] on link "Registration Drafts" at bounding box center [180, 170] width 196 height 20
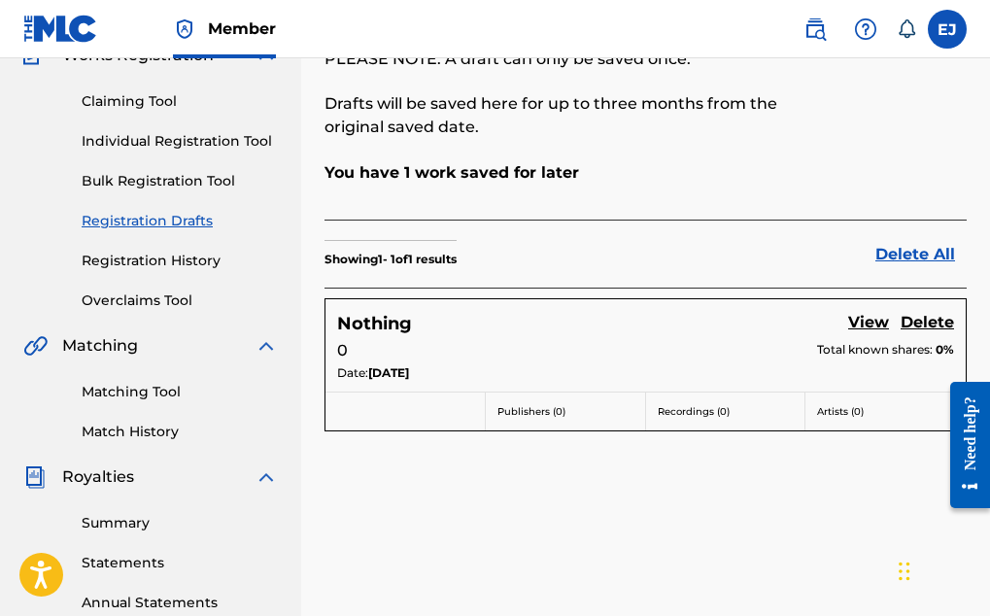
scroll to position [187, 0]
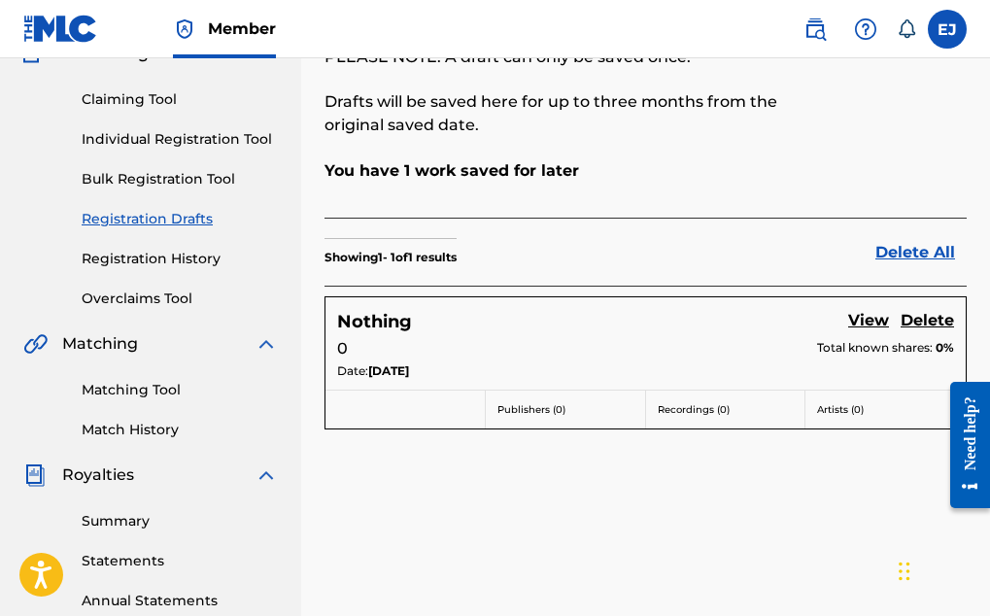
click at [861, 314] on link "View" at bounding box center [868, 322] width 41 height 26
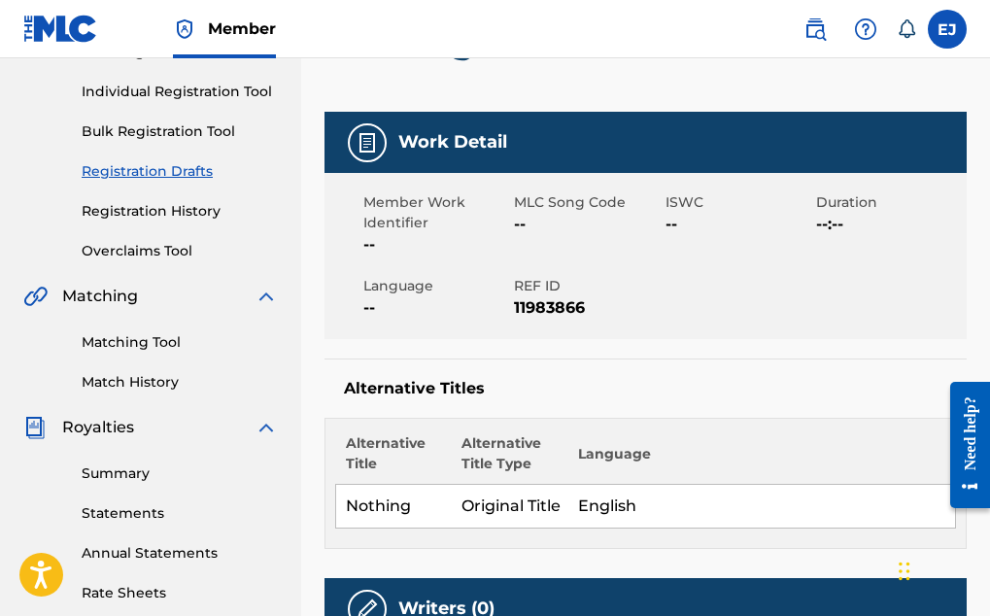
scroll to position [257, 0]
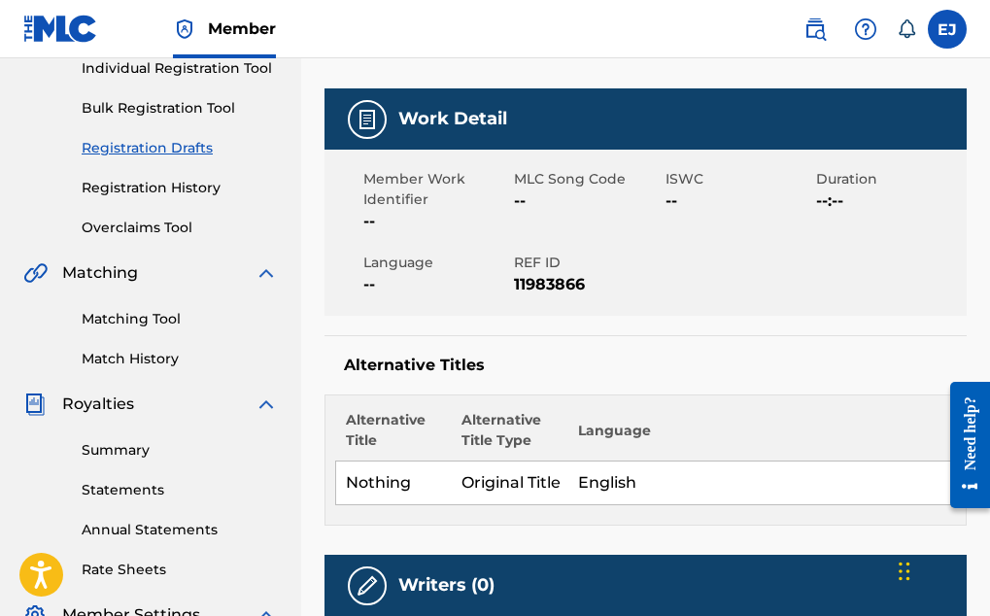
click at [525, 206] on span "--" at bounding box center [587, 200] width 146 height 23
click at [445, 127] on h5 "Work Detail" at bounding box center [452, 119] width 109 height 22
click at [551, 181] on span "MLC Song Code" at bounding box center [587, 179] width 146 height 20
click at [568, 278] on span "11983866" at bounding box center [587, 284] width 146 height 23
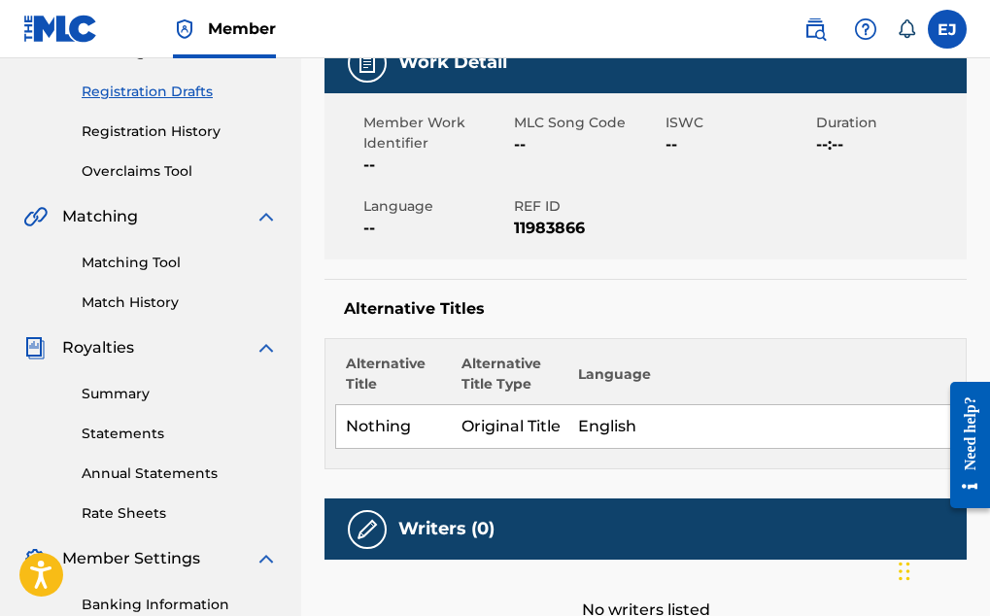
scroll to position [339, 0]
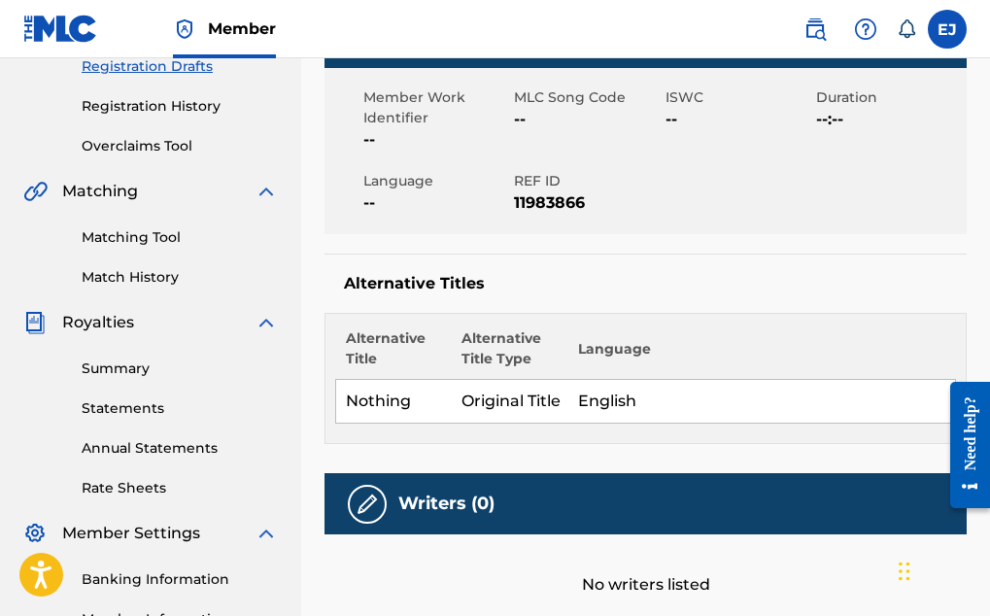
click at [360, 505] on img at bounding box center [367, 504] width 23 height 23
drag, startPoint x: 360, startPoint y: 505, endPoint x: 660, endPoint y: 458, distance: 303.0
click at [660, 458] on div "Work Detail Member Work Identifier -- MLC Song Code -- ISWC -- Duration --:-- L…" at bounding box center [645, 454] width 642 height 895
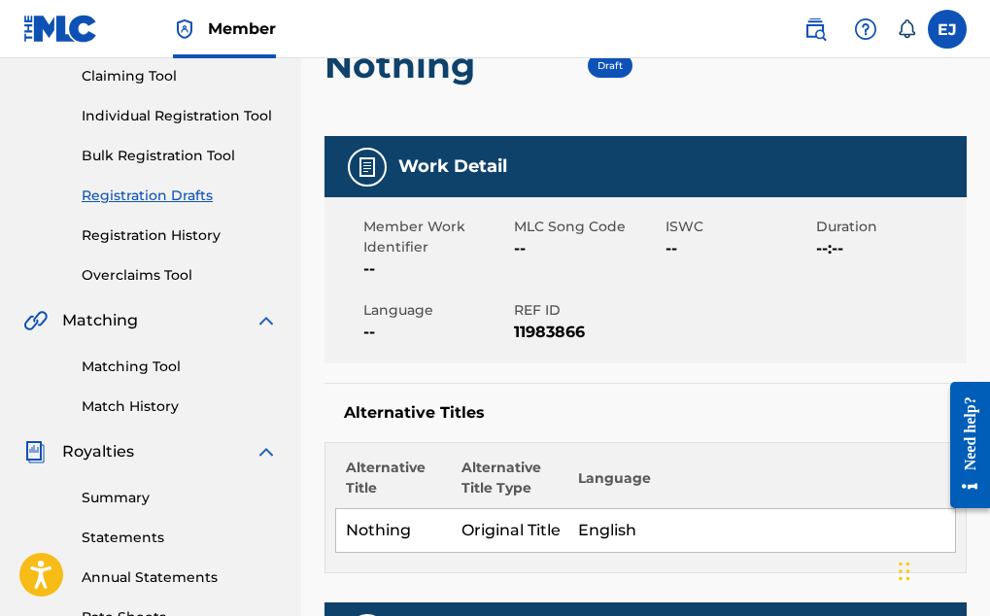
scroll to position [198, 0]
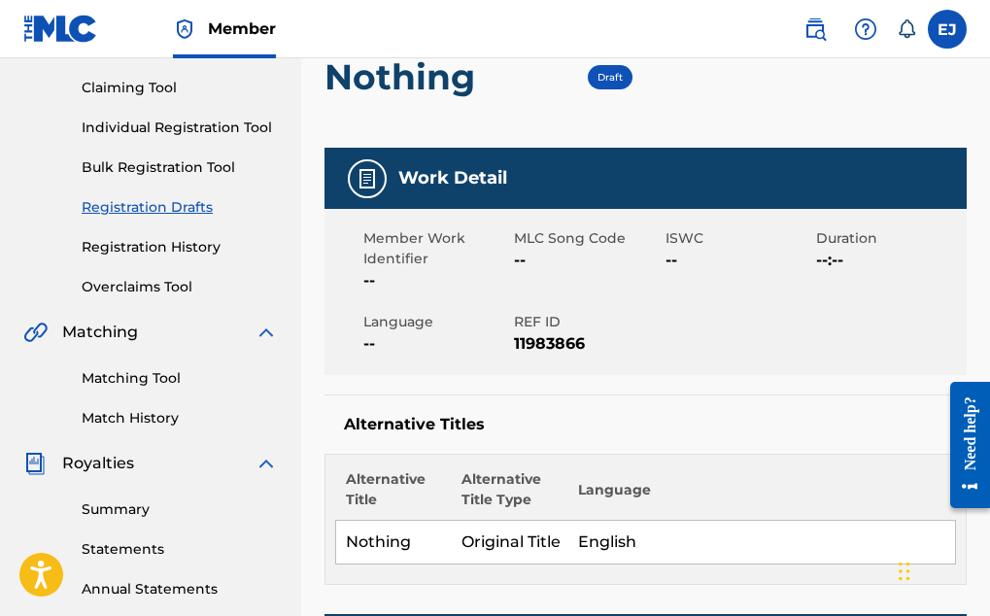
click at [363, 168] on img at bounding box center [367, 178] width 23 height 23
click at [609, 81] on span "Draft" at bounding box center [609, 77] width 25 height 13
click at [385, 58] on h2 "Nothing" at bounding box center [404, 77] width 160 height 44
click at [347, 176] on div "Work Detail" at bounding box center [645, 178] width 642 height 61
click at [969, 420] on div "Need help?" at bounding box center [970, 432] width 26 height 74
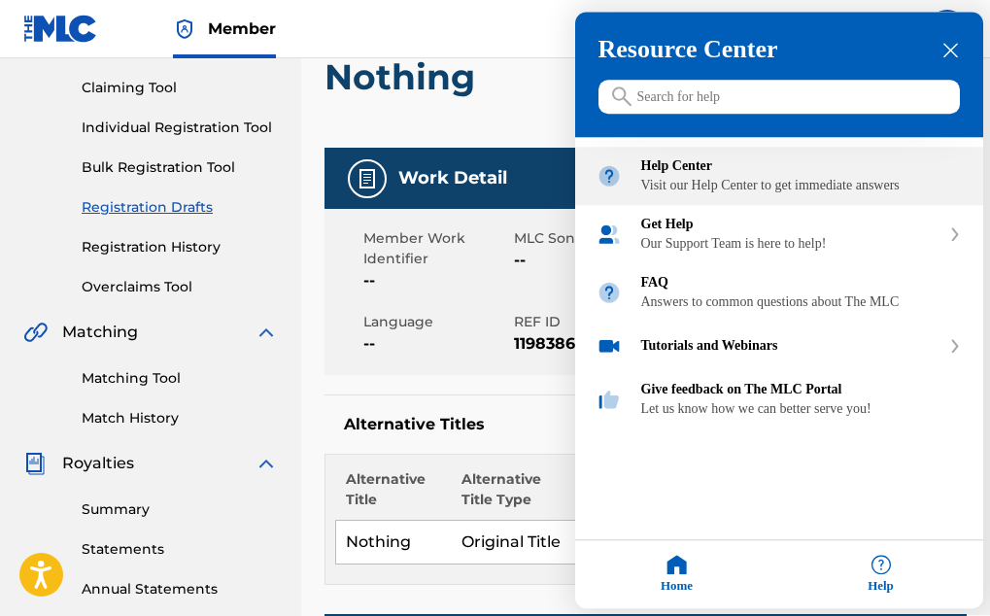
click at [677, 175] on div "Help Center" at bounding box center [801, 167] width 321 height 16
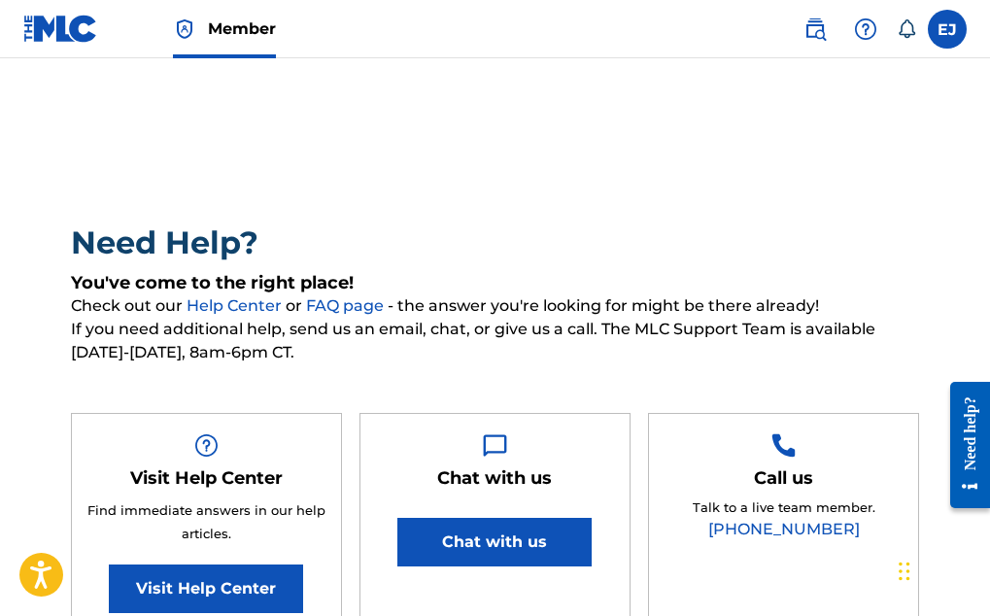
click at [60, 24] on img at bounding box center [60, 29] width 75 height 28
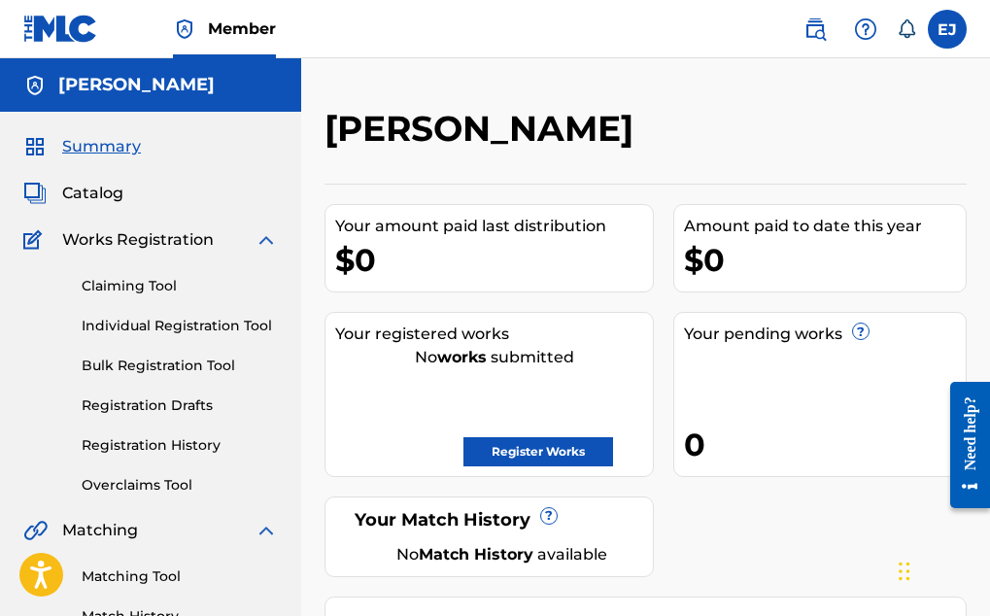
click at [115, 200] on span "Catalog" at bounding box center [92, 193] width 61 height 23
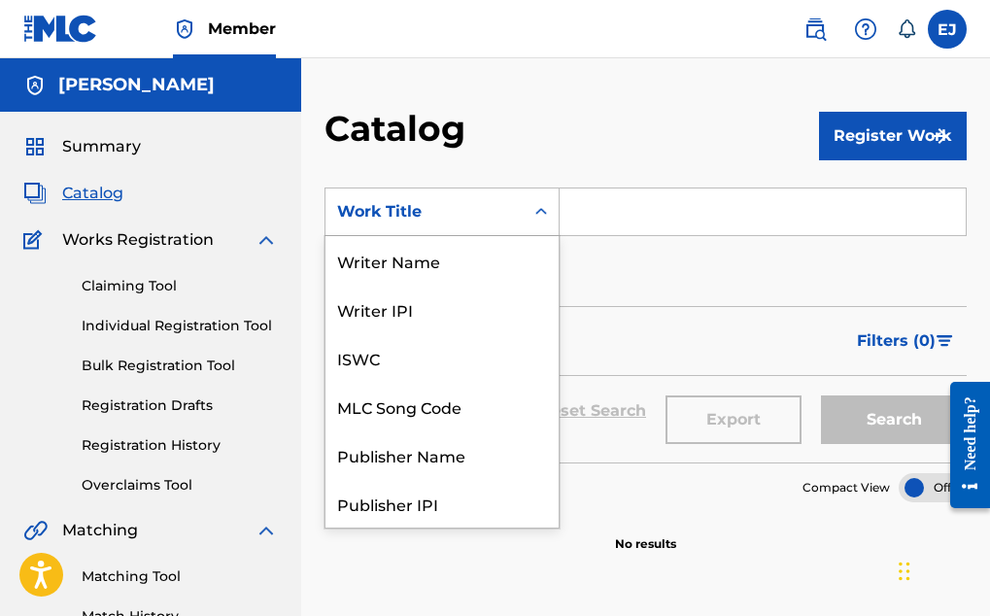
click at [539, 217] on icon "Search Form" at bounding box center [540, 211] width 19 height 19
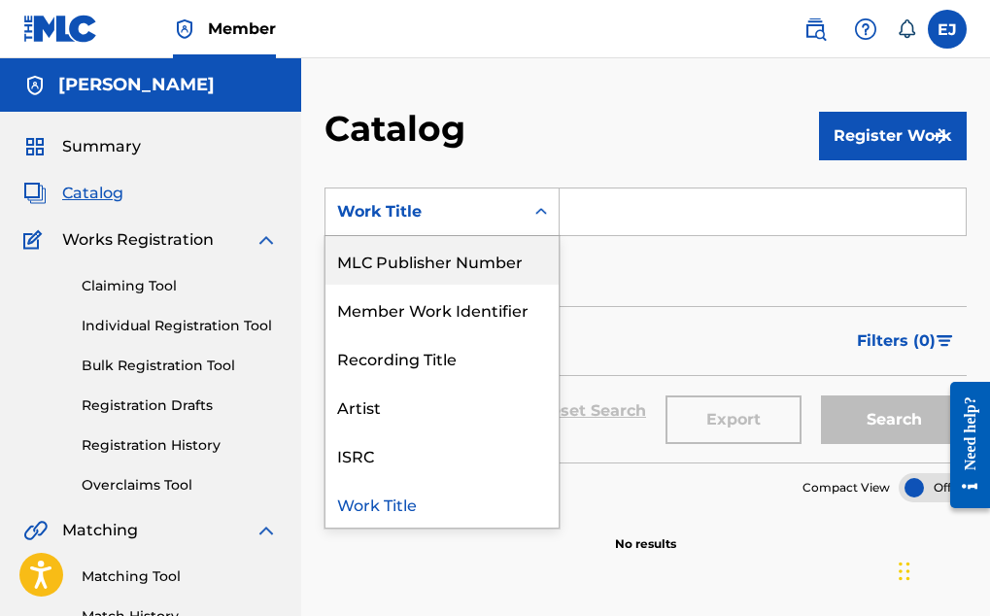
click at [612, 218] on input "Search Form" at bounding box center [763, 211] width 406 height 47
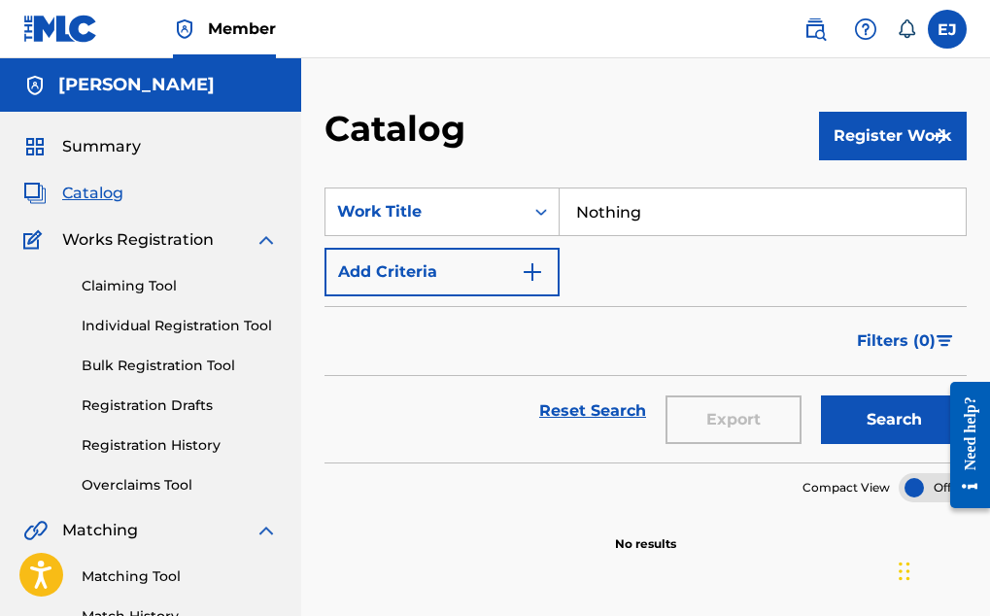
type input "Nothing"
click at [534, 262] on img "Search Form" at bounding box center [532, 271] width 23 height 23
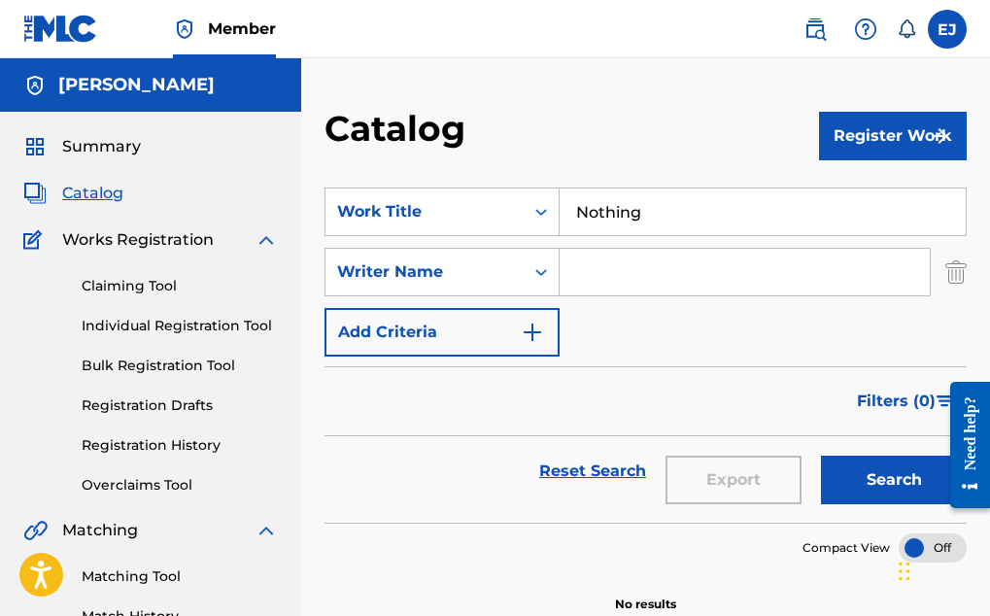
click at [629, 259] on input "Search Form" at bounding box center [745, 272] width 370 height 47
type input "j"
type input "[PERSON_NAME]"
click at [546, 325] on button "Add Criteria" at bounding box center [441, 332] width 235 height 49
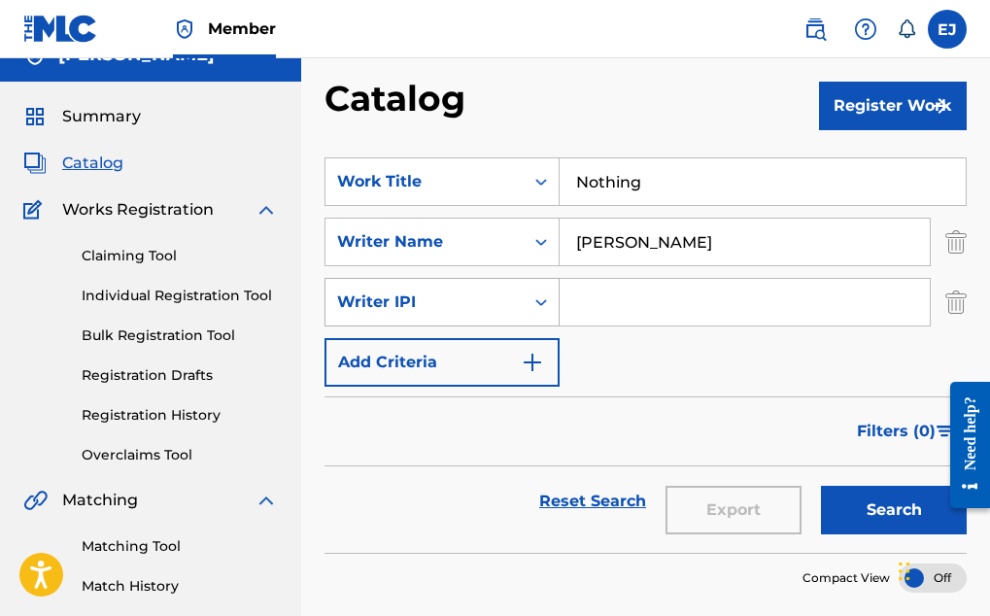
click at [401, 326] on div "Writer IPI" at bounding box center [441, 302] width 235 height 49
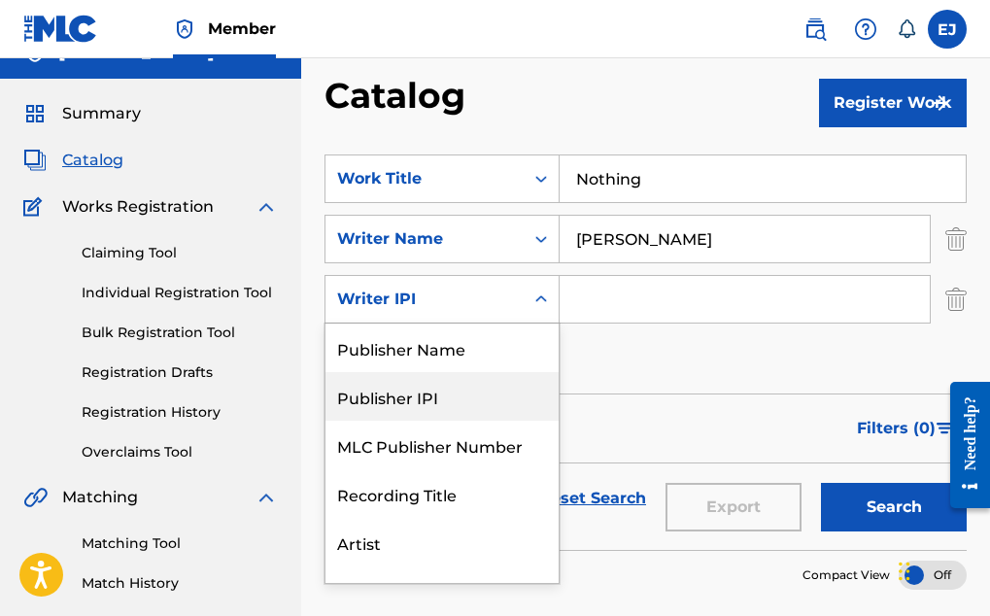
scroll to position [49, 0]
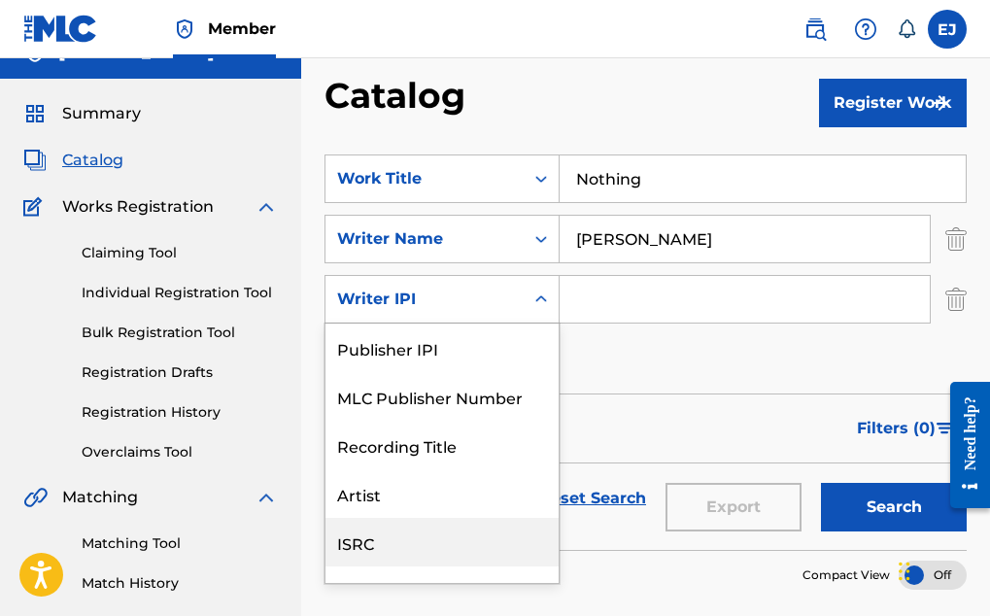
click at [367, 532] on div "ISRC" at bounding box center [441, 542] width 233 height 49
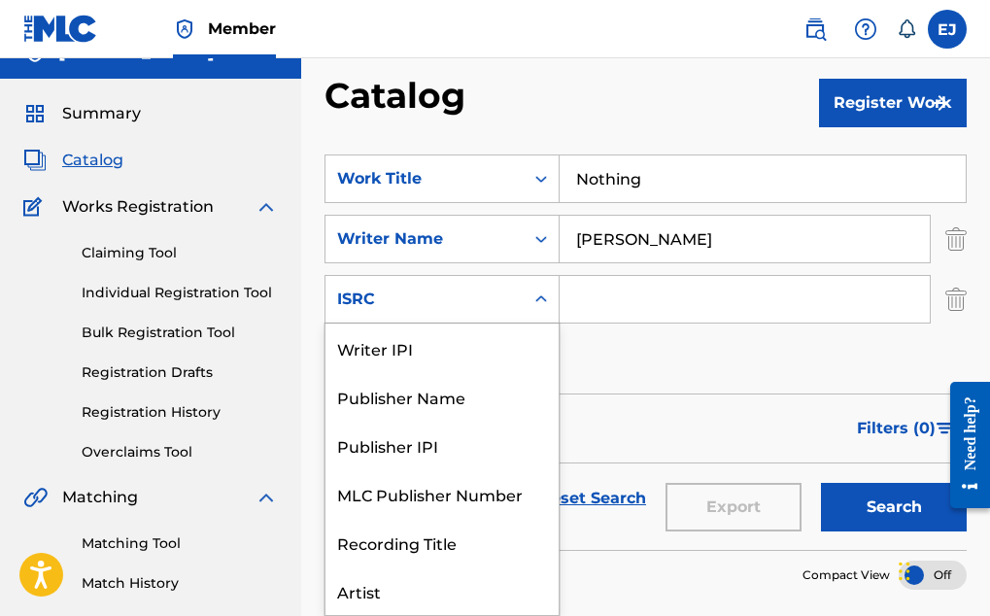
click at [531, 297] on icon "Search Form" at bounding box center [540, 298] width 19 height 19
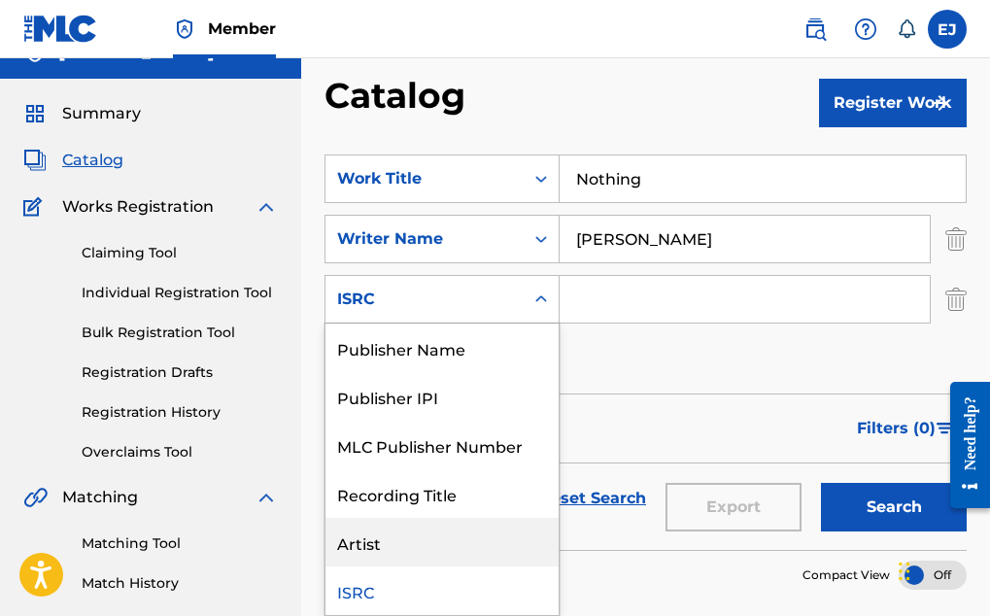
click at [360, 542] on div "Artist" at bounding box center [441, 542] width 233 height 49
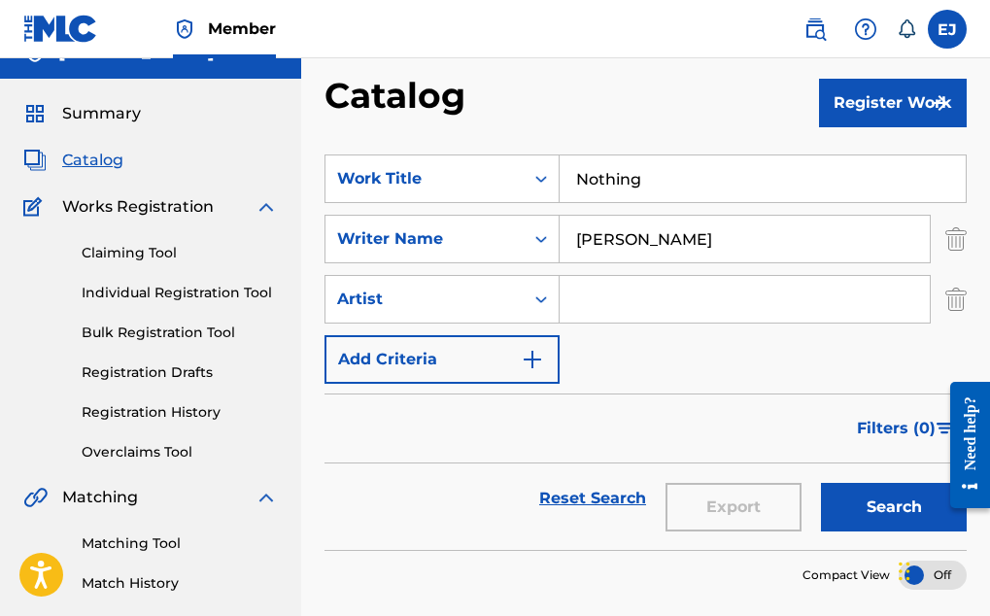
click at [360, 542] on div "Reset Search Export Search" at bounding box center [645, 506] width 642 height 86
click at [603, 308] on input "Search Form" at bounding box center [745, 299] width 370 height 47
type input "[PERSON_NAME]"
click at [533, 354] on img "Search Form" at bounding box center [532, 359] width 23 height 23
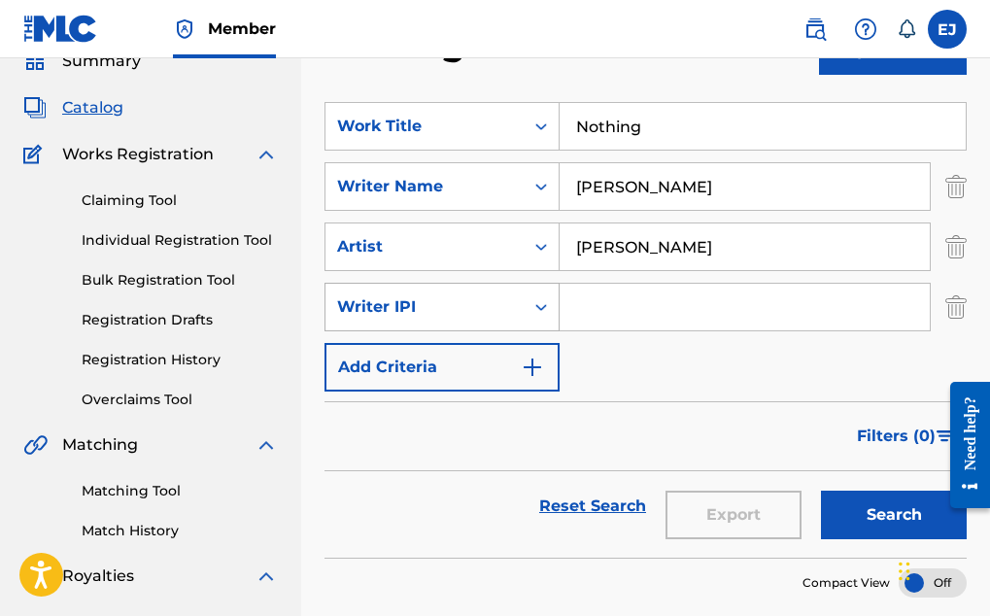
click at [402, 331] on div "Writer IPI" at bounding box center [441, 307] width 235 height 49
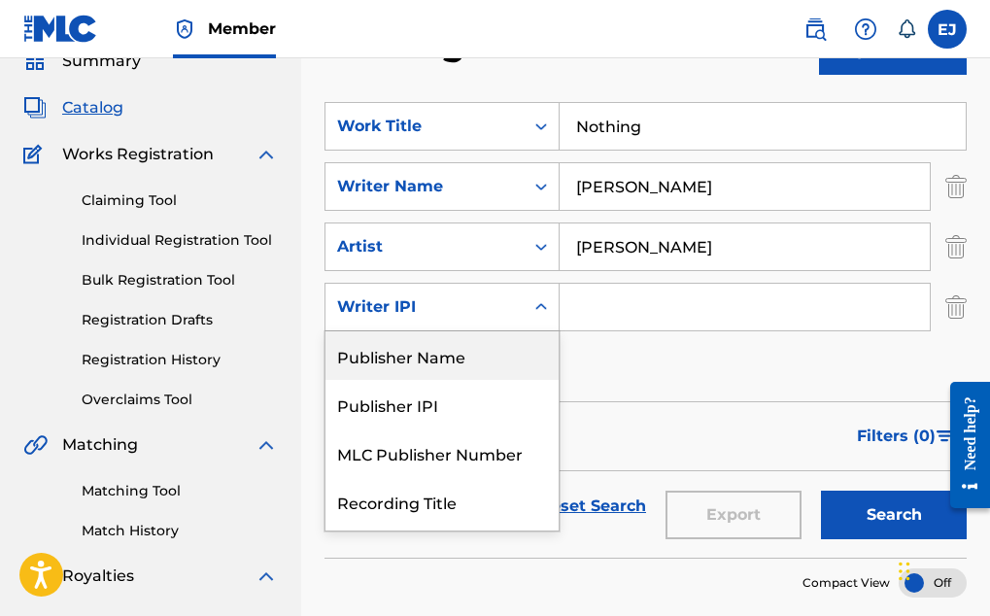
scroll to position [93, 0]
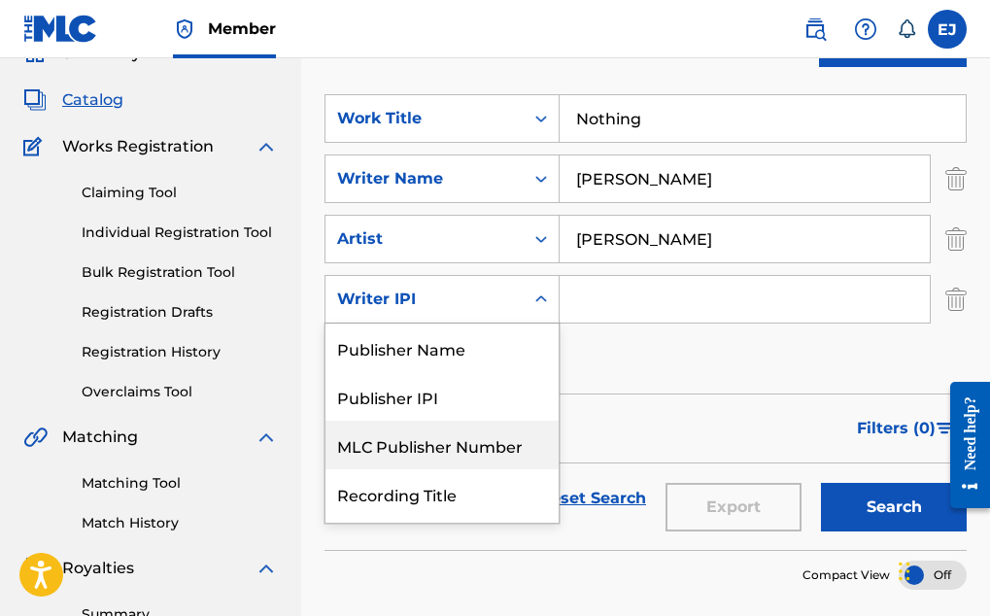
click at [406, 446] on div "MLC Publisher Number" at bounding box center [441, 445] width 233 height 49
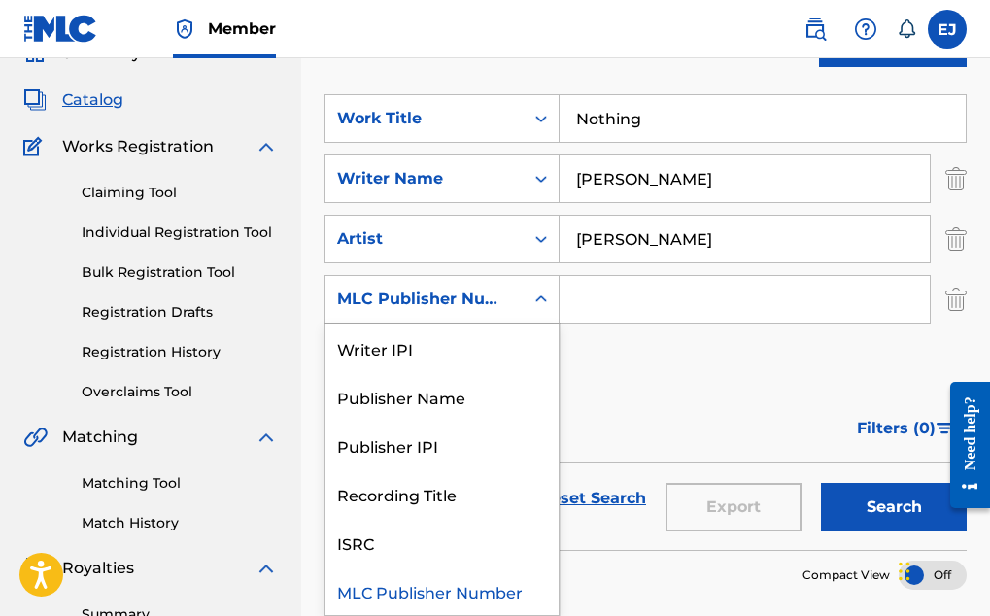
click at [536, 289] on icon "Search Form" at bounding box center [540, 298] width 19 height 19
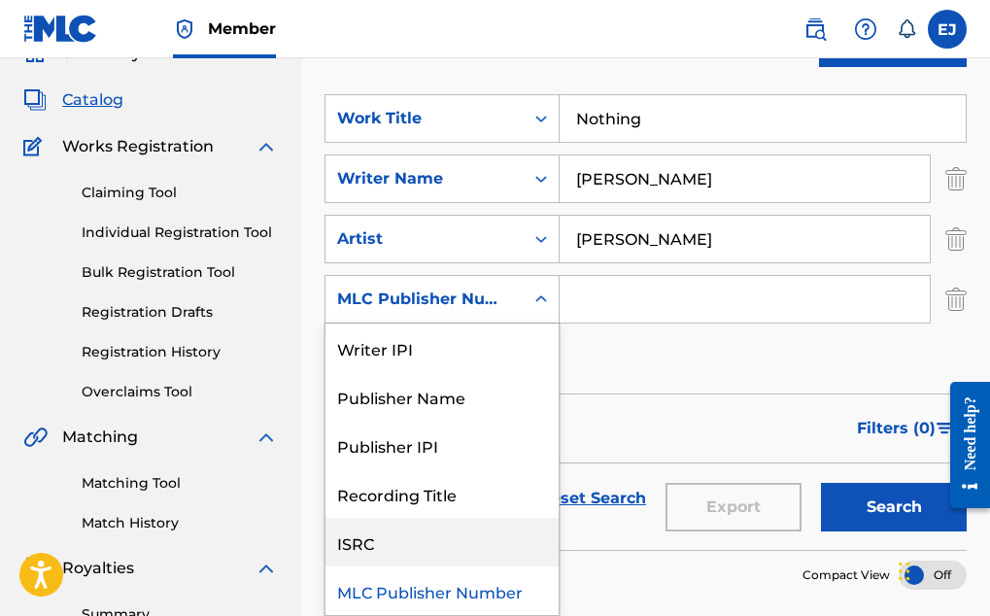
click at [353, 539] on div "ISRC" at bounding box center [441, 542] width 233 height 49
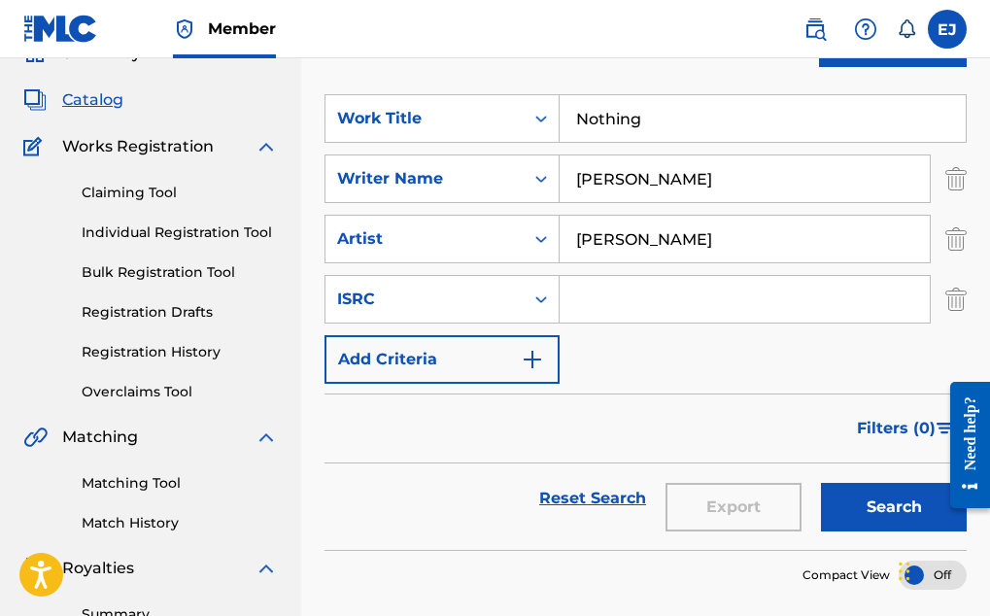
click at [587, 314] on input "Search Form" at bounding box center [745, 299] width 370 height 47
click at [587, 314] on input "Q" at bounding box center [745, 299] width 370 height 47
type input "QZZ7L2553150"
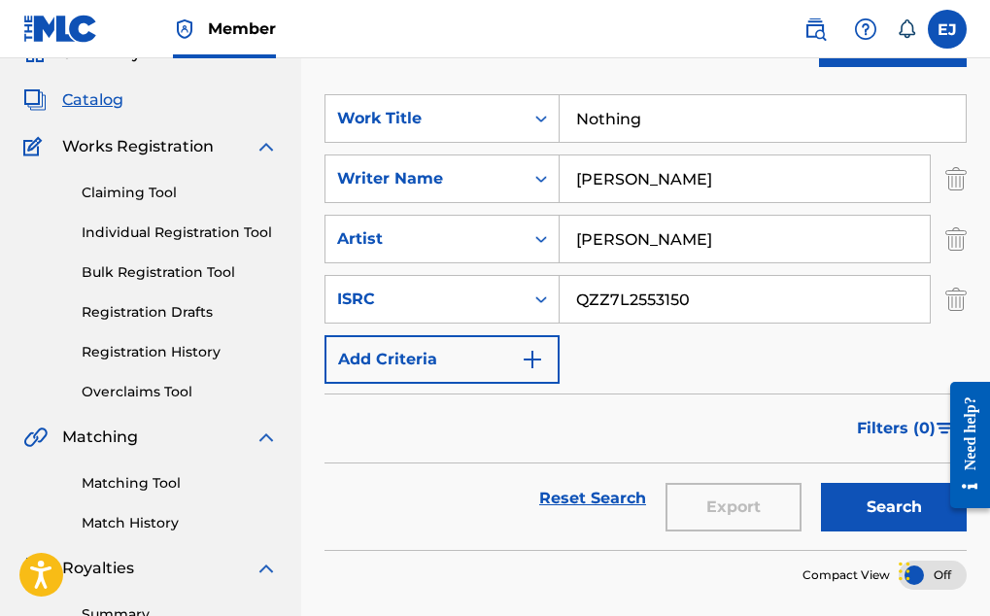
click at [441, 357] on button "Add Criteria" at bounding box center [441, 359] width 235 height 49
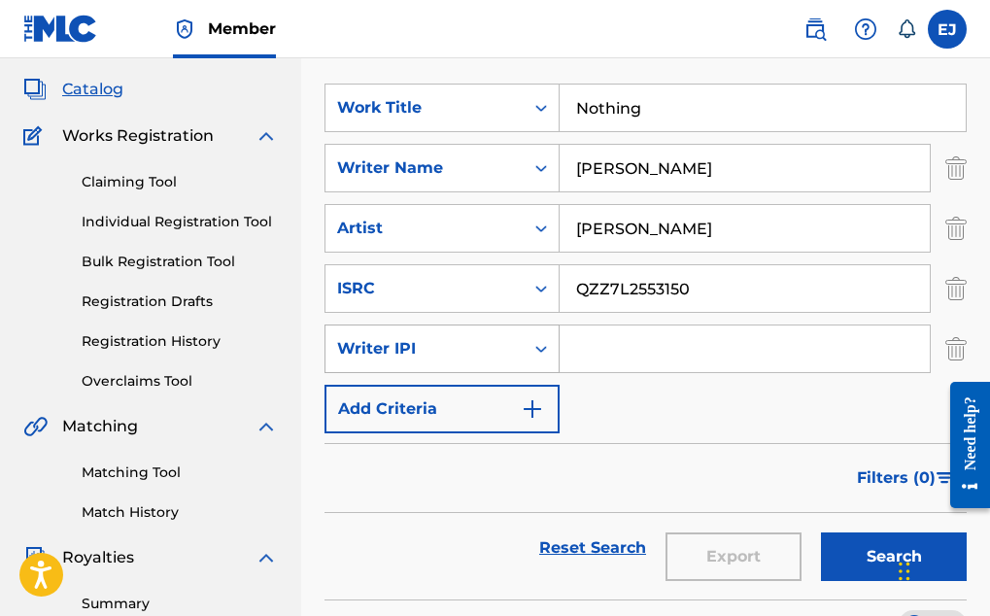
click at [381, 349] on div "Writer IPI" at bounding box center [424, 348] width 175 height 23
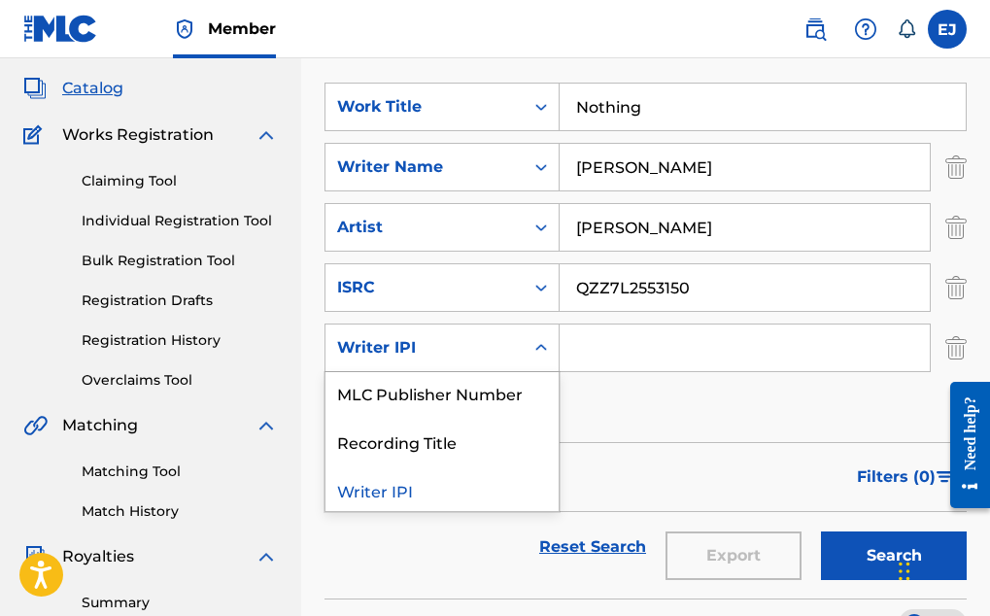
scroll to position [104, 0]
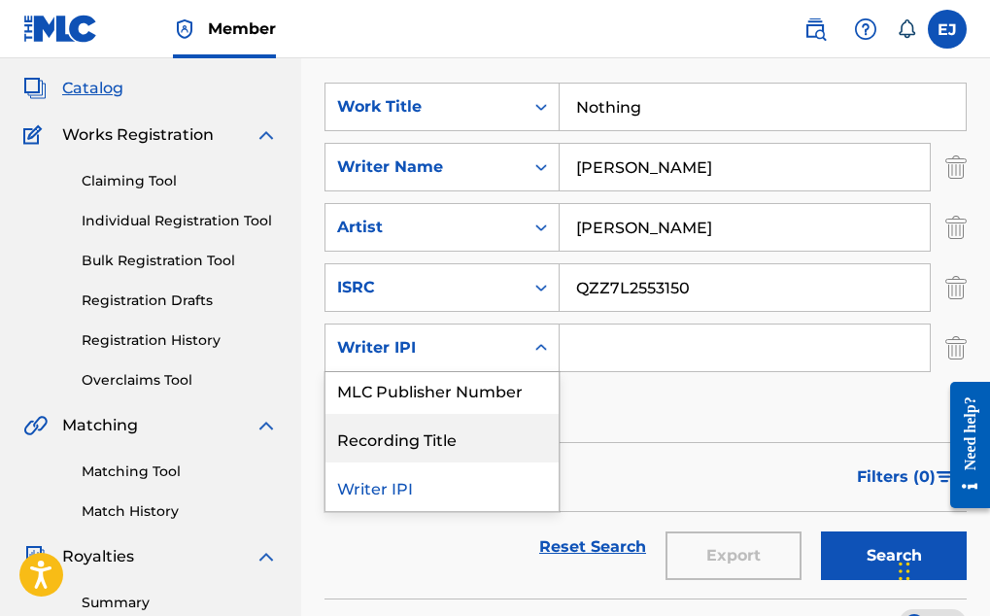
click at [434, 437] on div "Recording Title" at bounding box center [441, 438] width 233 height 49
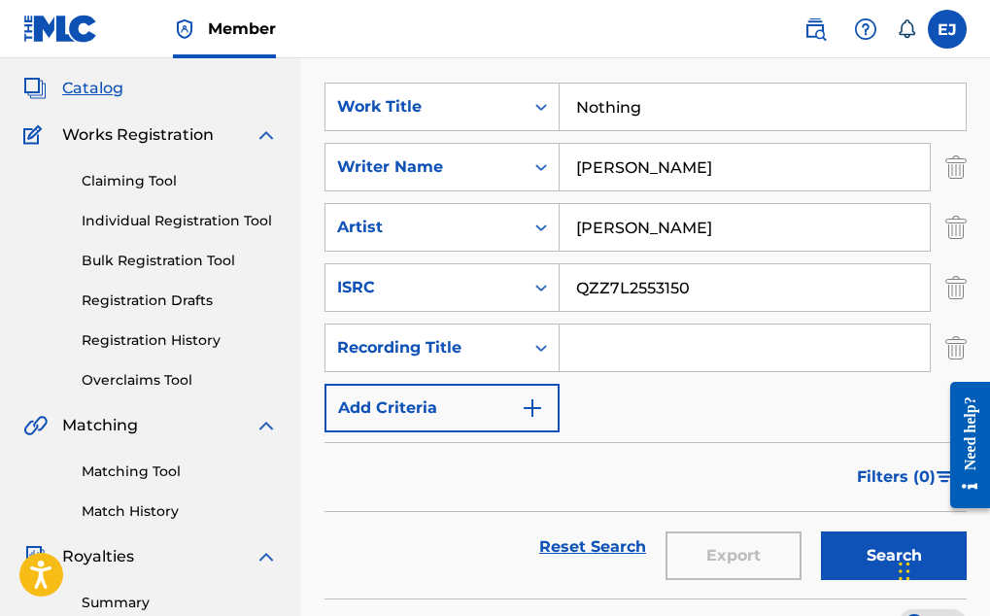
click at [591, 367] on input "Search Form" at bounding box center [745, 347] width 370 height 47
type input "n"
type input "Nothing"
click at [536, 404] on img "Search Form" at bounding box center [532, 407] width 23 height 23
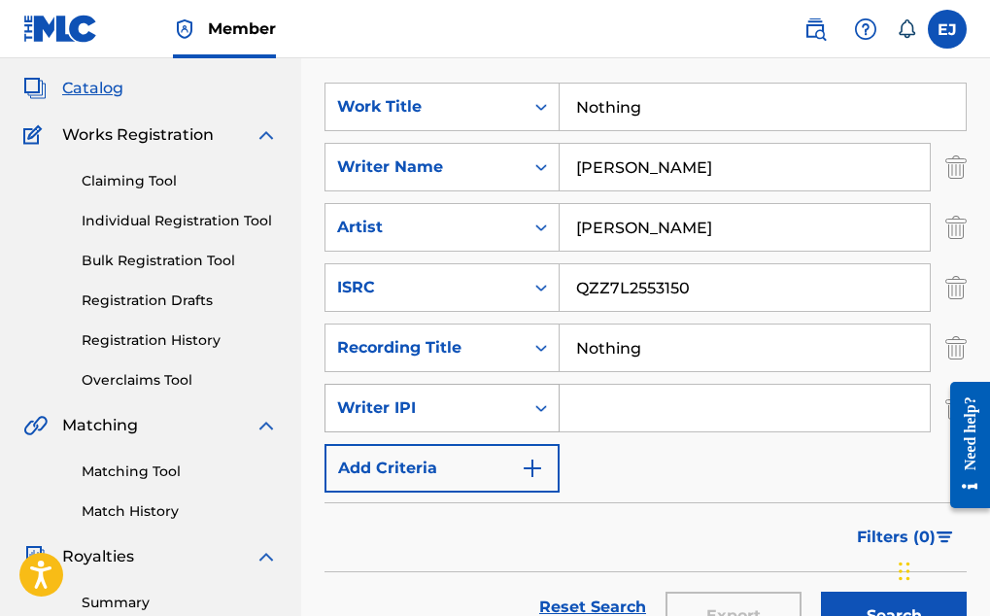
click at [392, 408] on div "Writer IPI" at bounding box center [424, 407] width 175 height 23
click at [949, 395] on div at bounding box center [962, 444] width 54 height 156
click at [942, 401] on div at bounding box center [962, 444] width 54 height 156
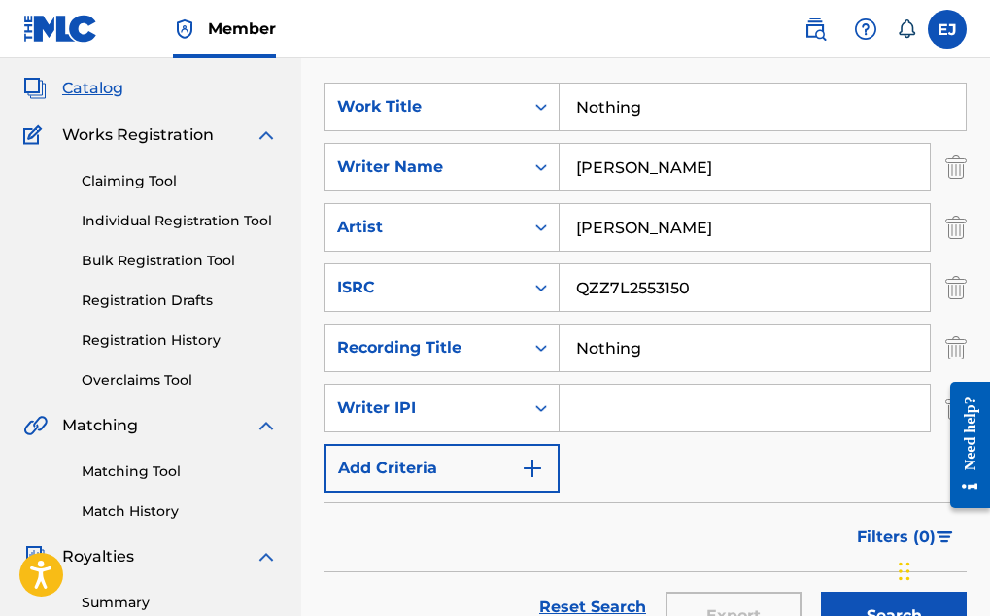
click at [947, 402] on div at bounding box center [962, 444] width 54 height 156
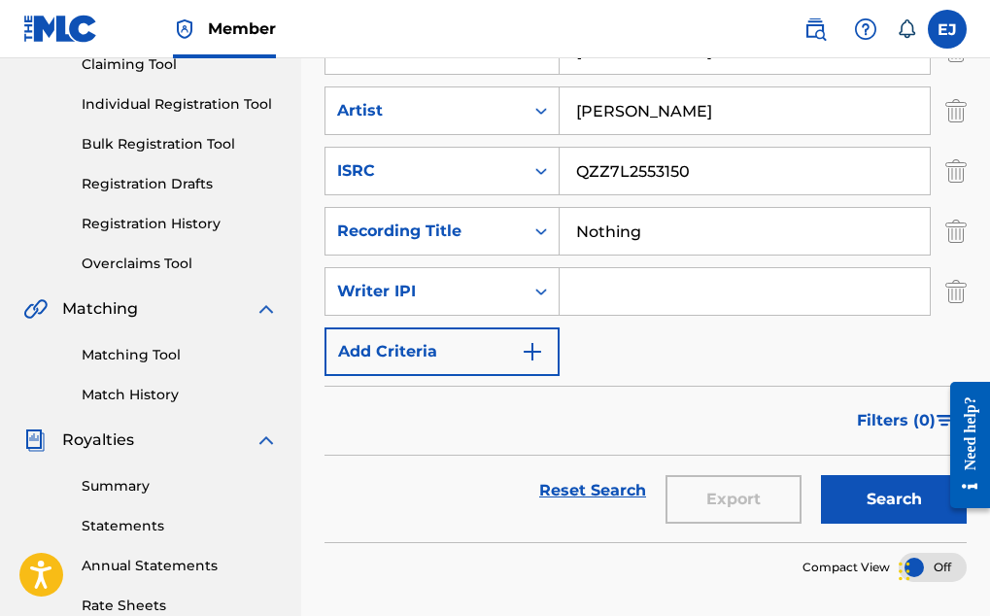
scroll to position [260, 0]
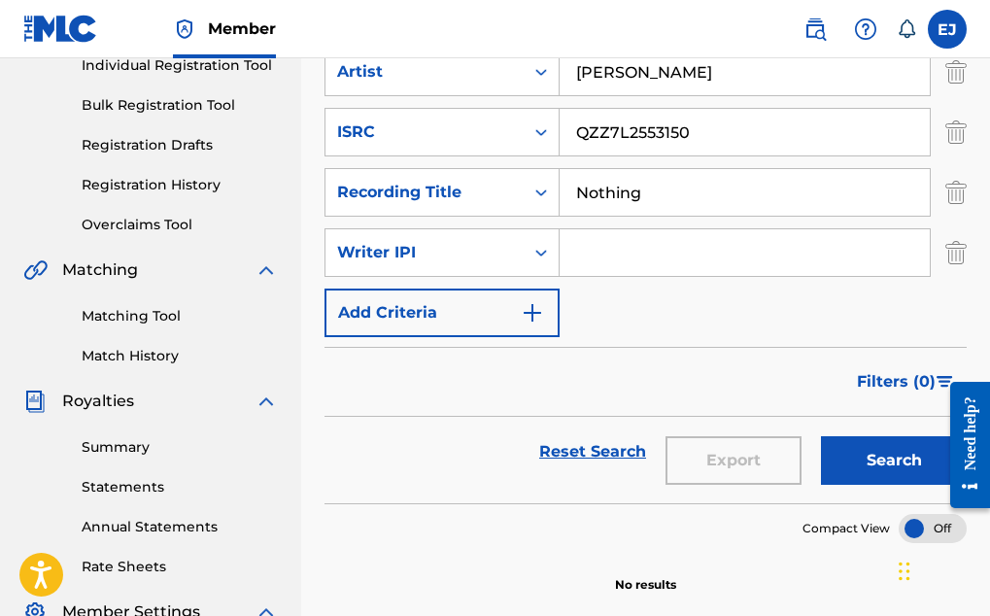
click at [949, 252] on img "Search Form" at bounding box center [955, 252] width 21 height 49
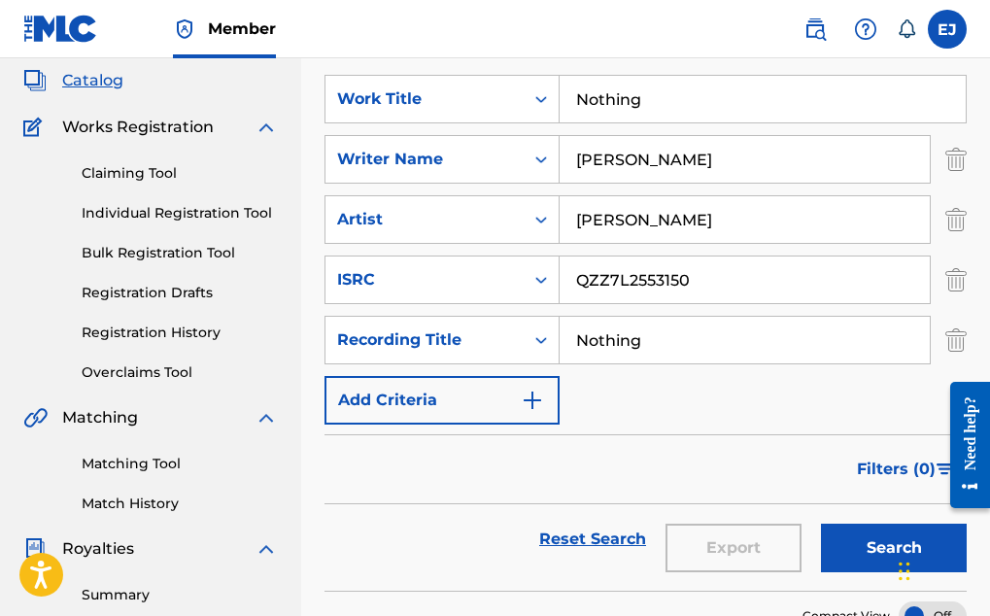
scroll to position [0, 0]
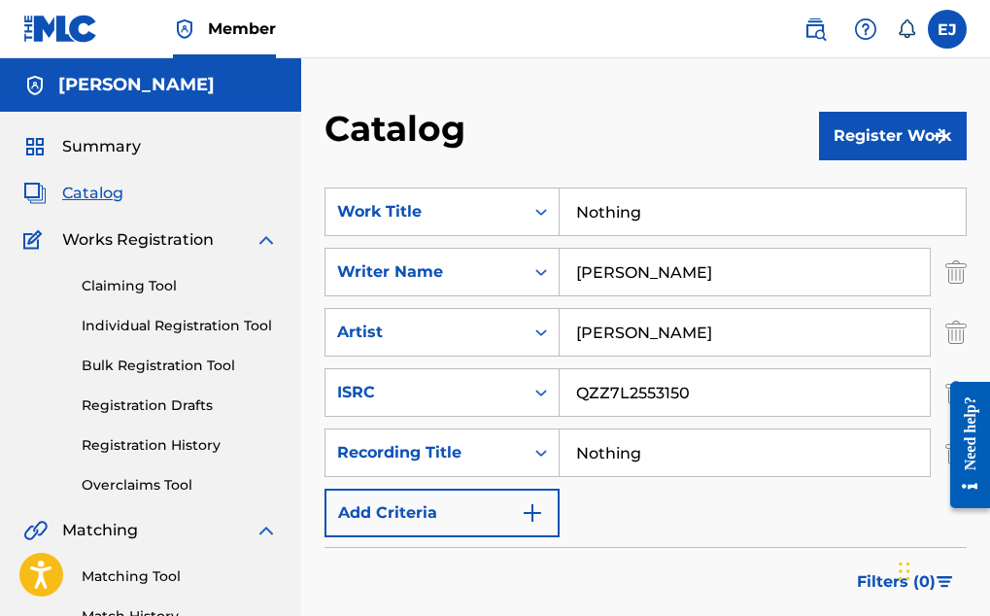
click at [858, 131] on button "Register Work" at bounding box center [893, 136] width 148 height 49
click at [717, 139] on div "Catalog" at bounding box center [571, 135] width 494 height 57
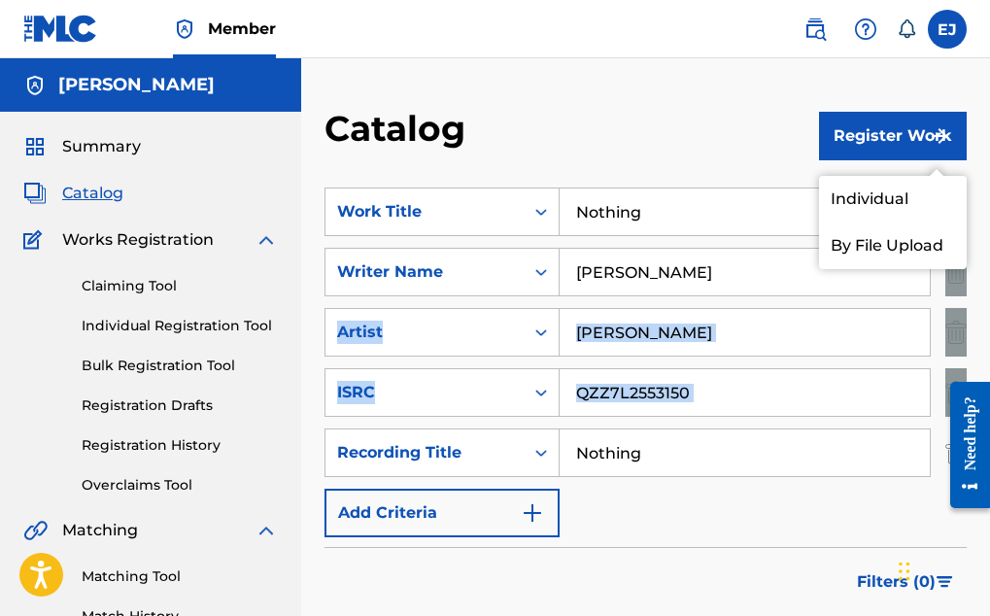
drag, startPoint x: 989, startPoint y: 288, endPoint x: 1046, endPoint y: 373, distance: 102.9
click at [989, 373] on html "Accessibility Screen-Reader Guide, Feedback, and Issue Reporting | New window M…" at bounding box center [495, 308] width 990 height 616
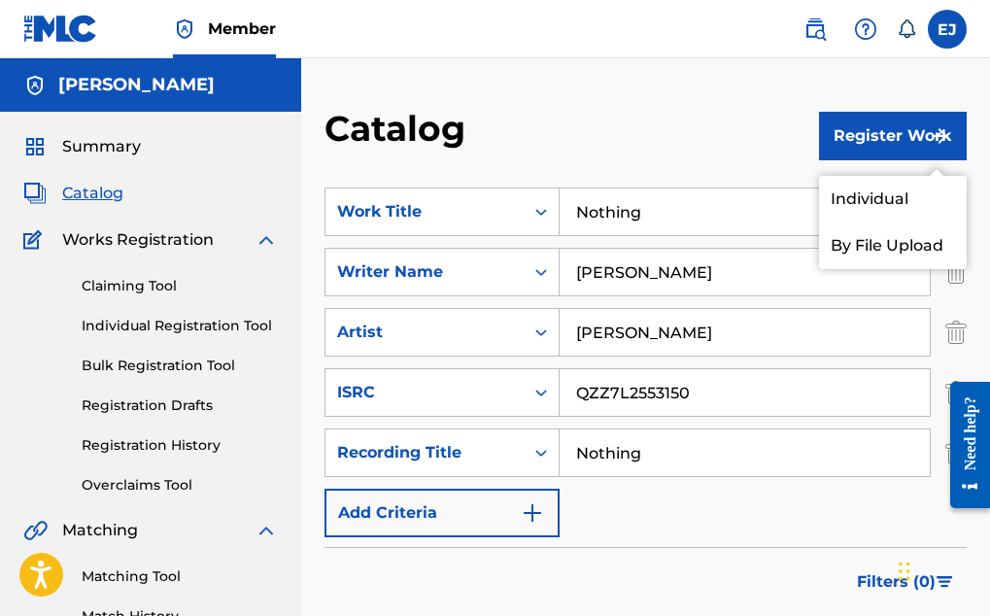
drag, startPoint x: 1046, startPoint y: 373, endPoint x: 973, endPoint y: 83, distance: 299.5
click at [973, 83] on div "Catalog Register Work Individual By File Upload SearchWithCriteriac5900338-0baa…" at bounding box center [645, 584] width 689 height 1053
click at [697, 86] on div "Catalog Register Work Individual By File Upload SearchWithCriteriac5900338-0baa…" at bounding box center [645, 584] width 689 height 1053
drag, startPoint x: 868, startPoint y: 156, endPoint x: 867, endPoint y: 196, distance: 39.8
click at [867, 160] on div "Register Work Individual By File Upload" at bounding box center [893, 136] width 148 height 49
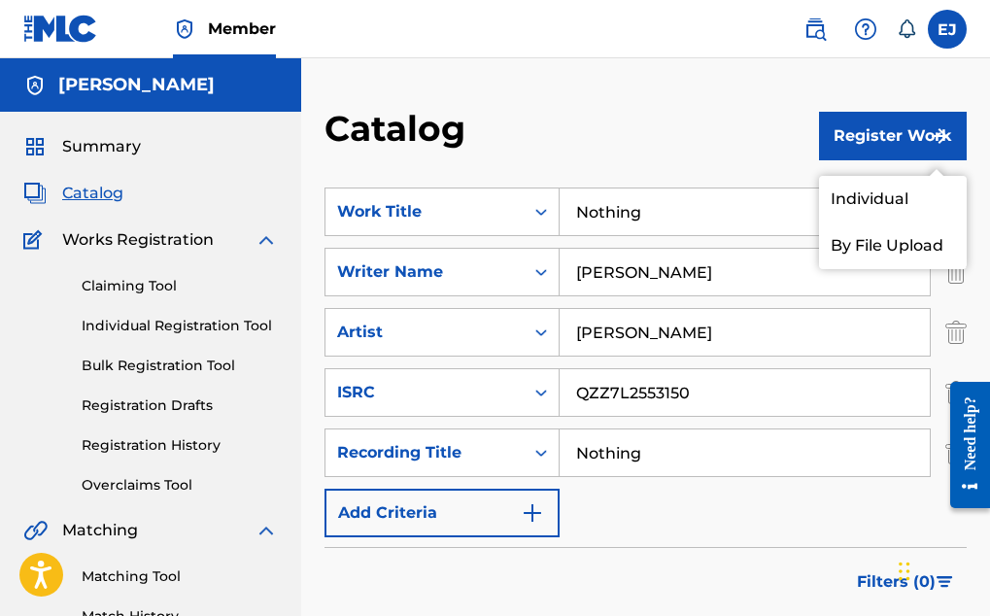
click at [867, 196] on link "Individual" at bounding box center [893, 199] width 148 height 47
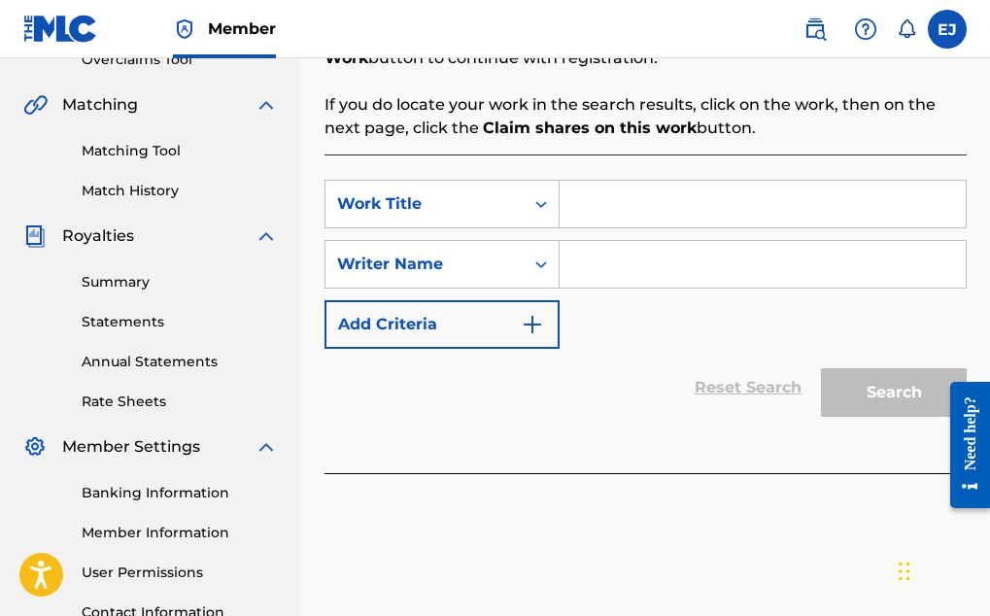
scroll to position [427, 0]
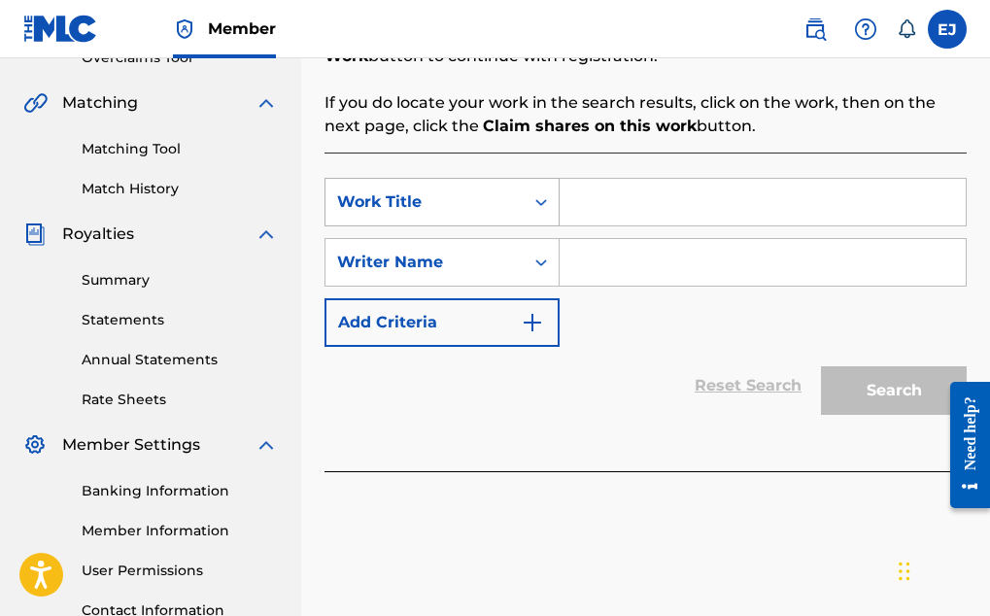
click at [516, 193] on div "Work Title" at bounding box center [424, 202] width 198 height 37
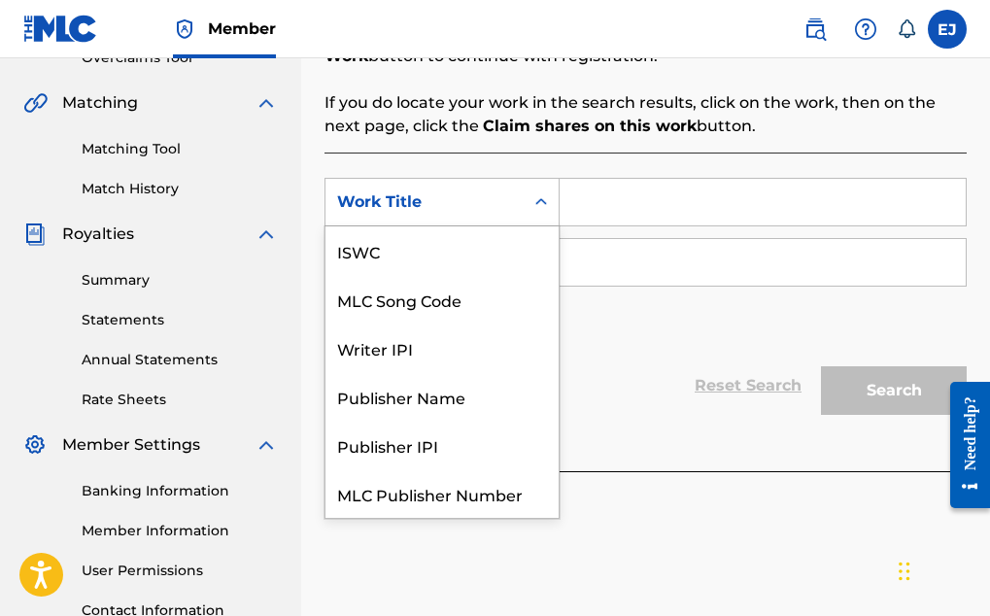
scroll to position [49, 0]
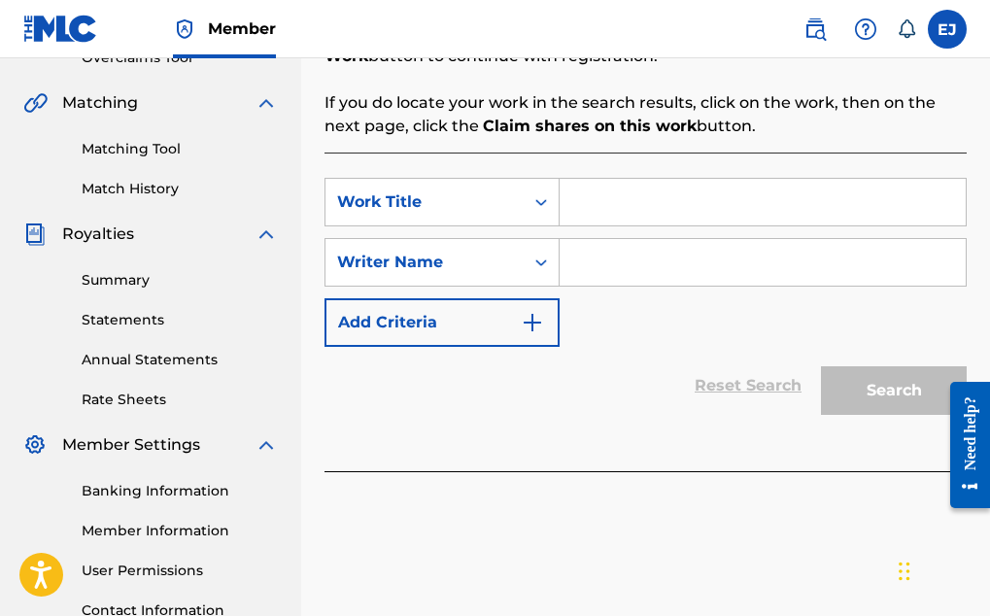
click at [516, 193] on div "Work Title" at bounding box center [424, 202] width 198 height 37
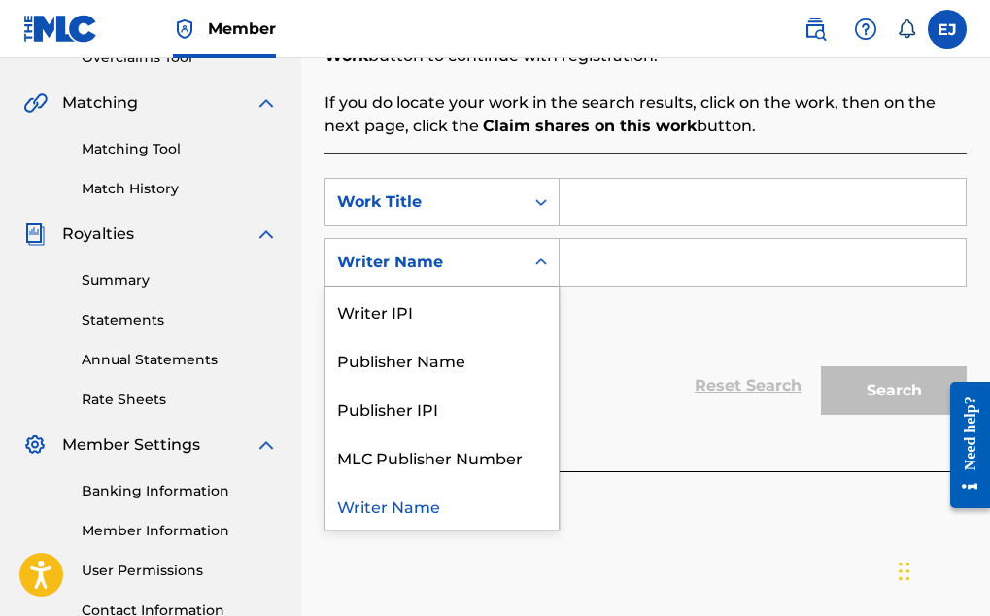
click at [525, 263] on div "Search Form" at bounding box center [541, 262] width 35 height 35
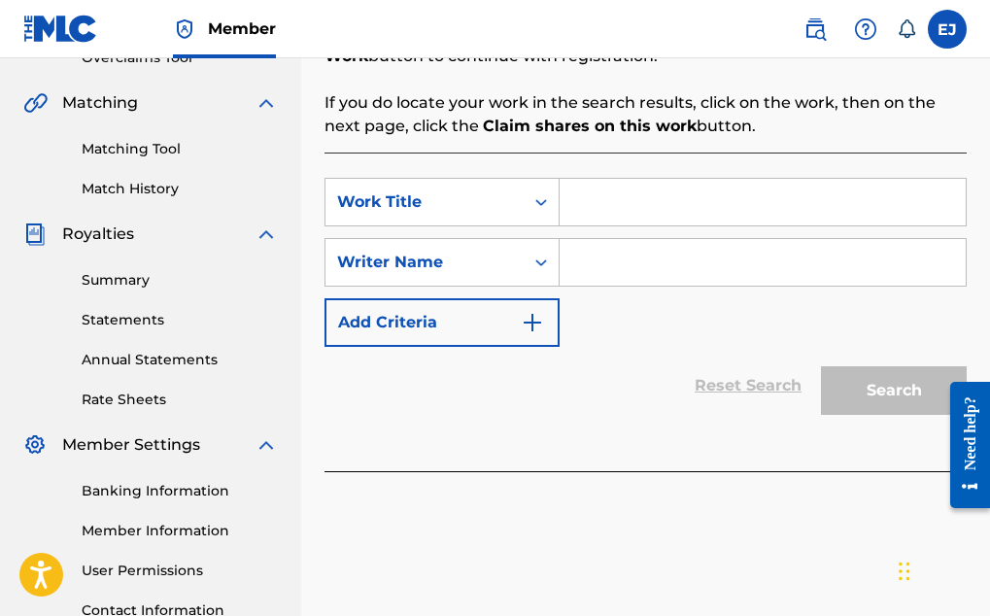
click at [534, 263] on icon "Search Form" at bounding box center [540, 262] width 19 height 19
